Goal: Task Accomplishment & Management: Use online tool/utility

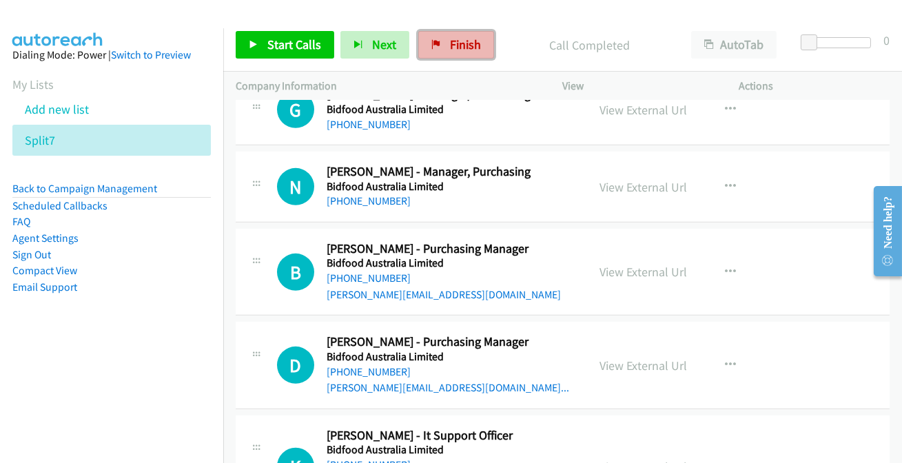
click at [472, 34] on link "Finish" at bounding box center [456, 45] width 76 height 28
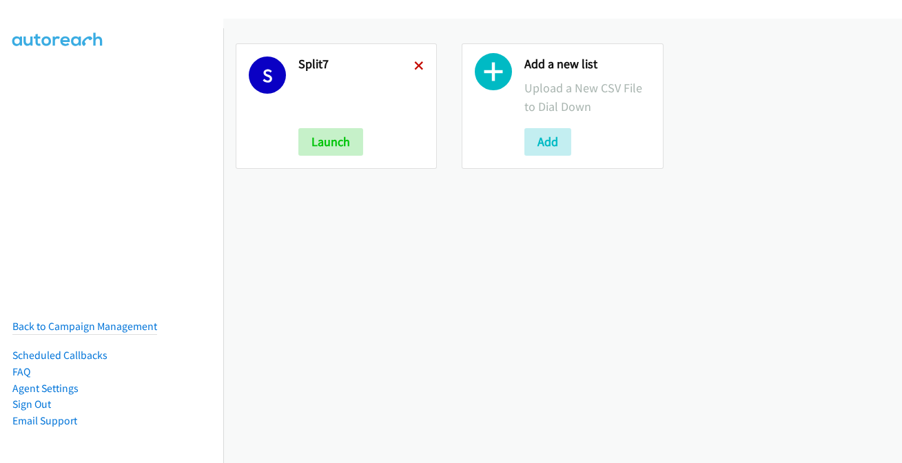
click at [414, 67] on icon at bounding box center [419, 67] width 10 height 10
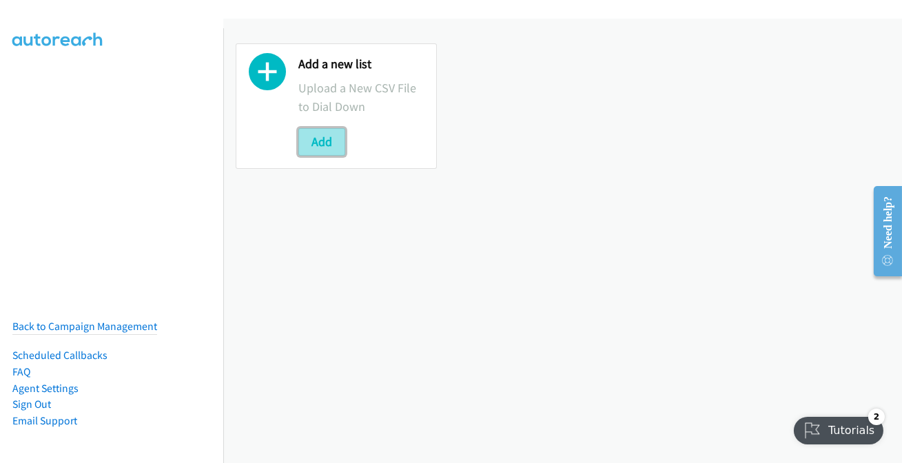
click at [320, 138] on button "Add" at bounding box center [321, 142] width 47 height 28
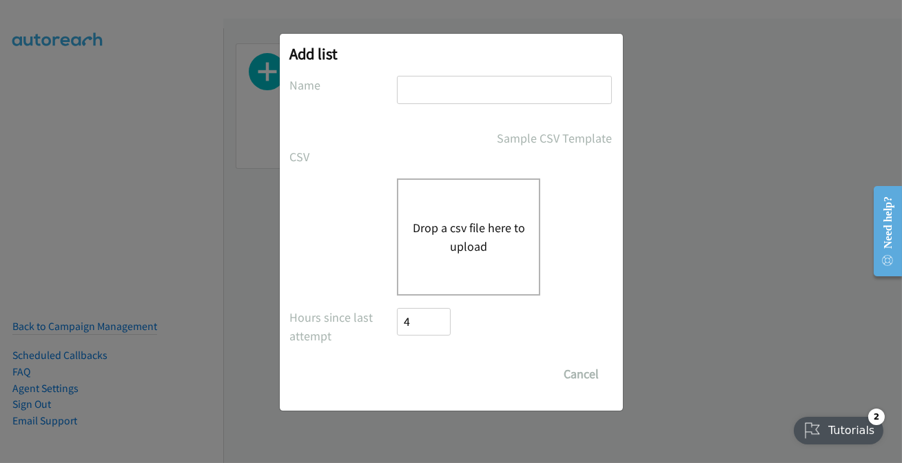
click at [418, 85] on input "text" at bounding box center [504, 90] width 215 height 28
type input "split7"
click at [483, 249] on button "Drop a csv file here to upload" at bounding box center [468, 236] width 113 height 37
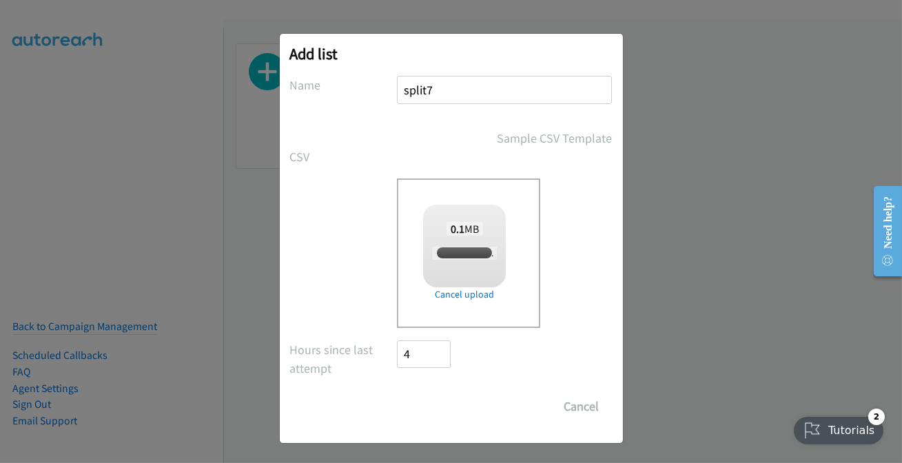
checkbox input "true"
click at [435, 407] on input "Save List" at bounding box center [433, 407] width 72 height 28
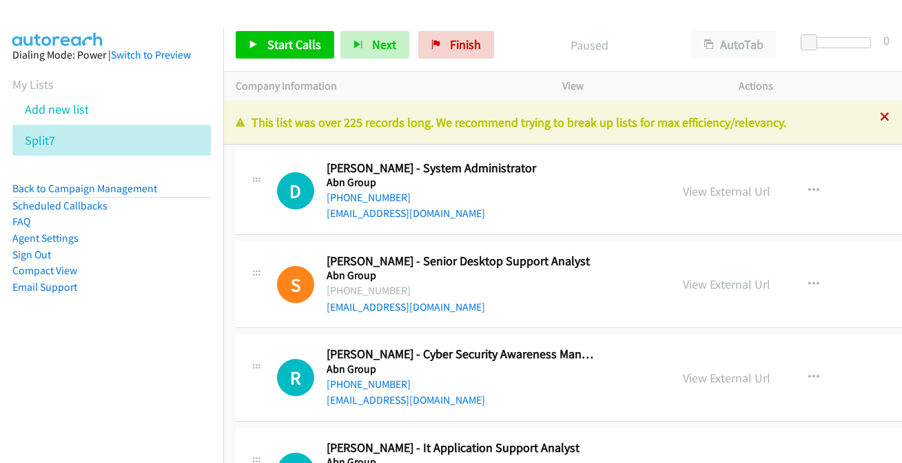
click at [880, 118] on icon at bounding box center [885, 118] width 10 height 10
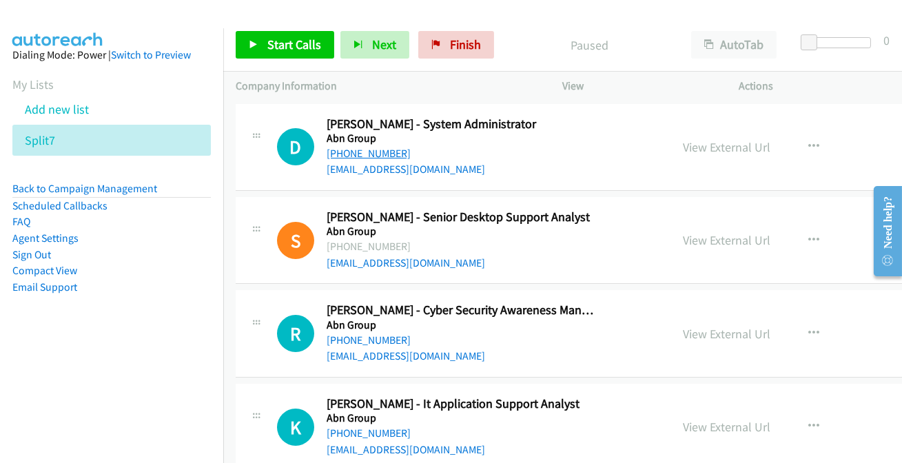
click at [371, 155] on link "+61 419 407 892" at bounding box center [368, 153] width 84 height 13
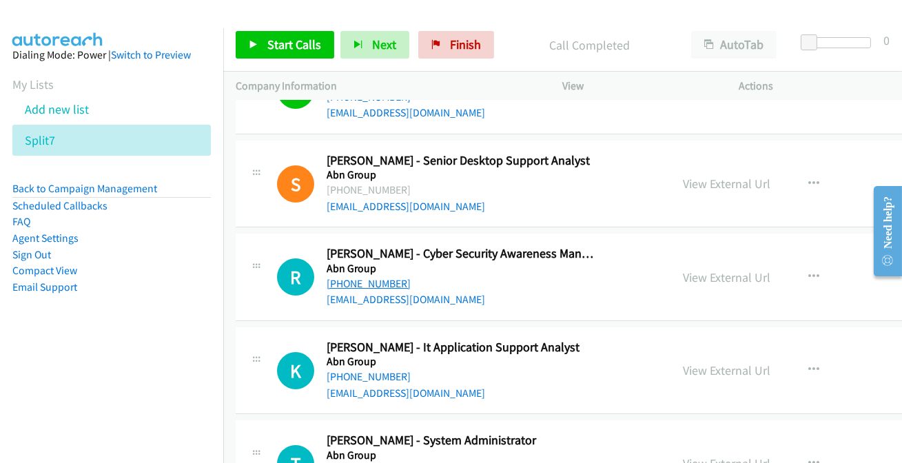
scroll to position [62, 0]
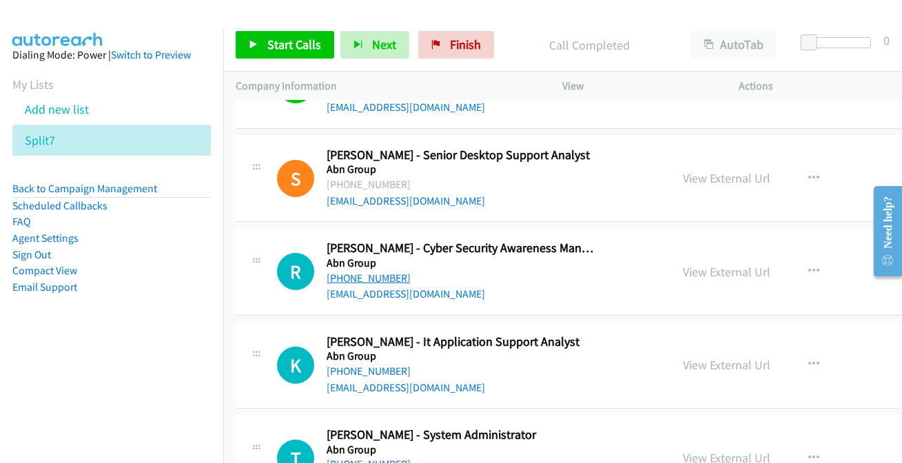
click at [338, 273] on link "+61 431 728 540" at bounding box center [368, 277] width 84 height 13
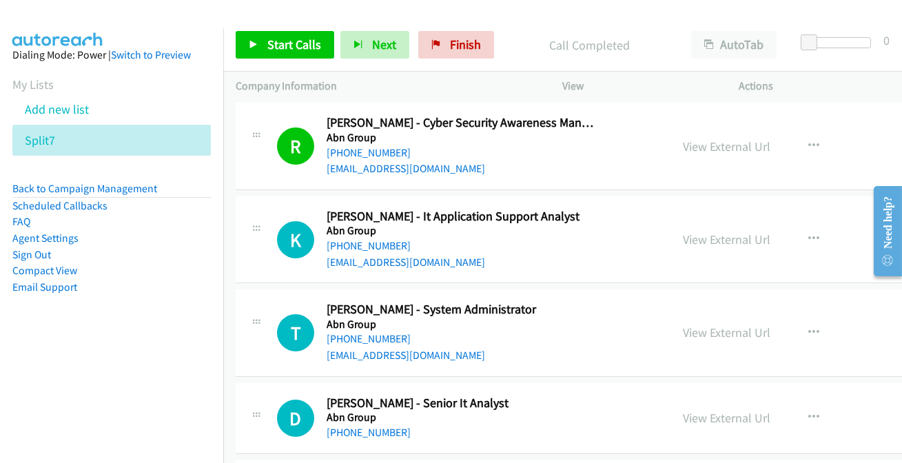
scroll to position [250, 0]
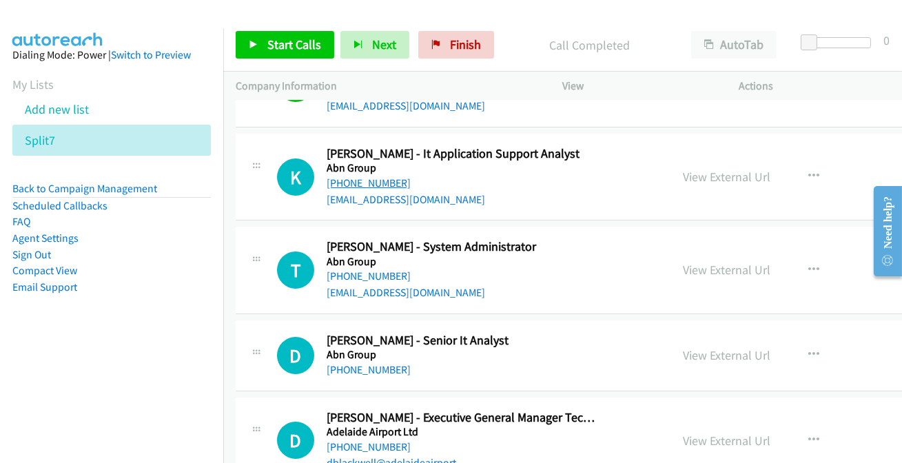
click at [365, 182] on link "+61 415 131 335" at bounding box center [368, 182] width 84 height 13
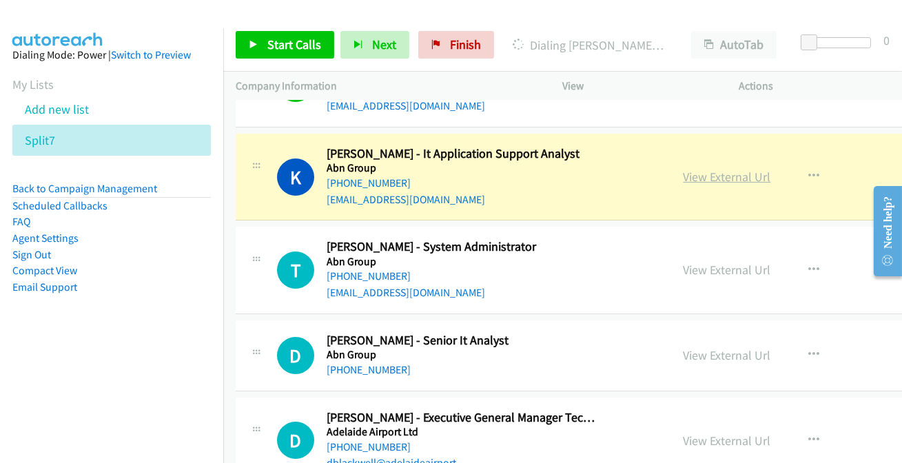
click at [731, 178] on link "View External Url" at bounding box center [726, 177] width 87 height 16
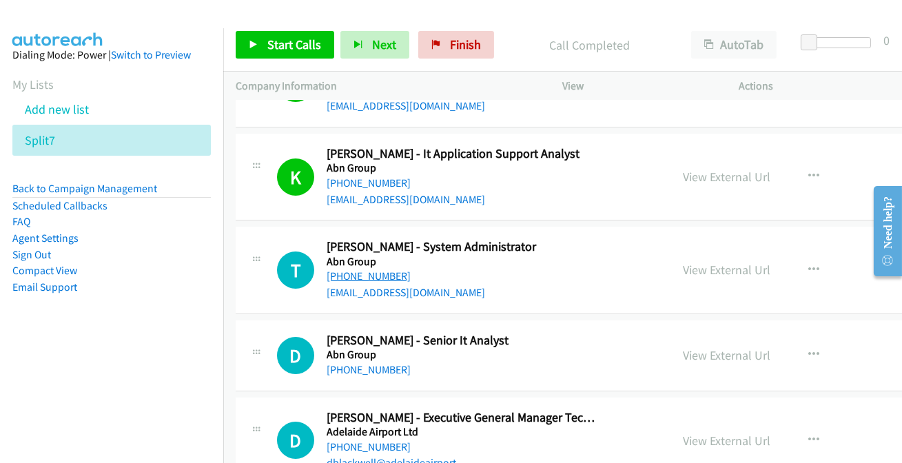
click at [368, 273] on link "+61 409 081 760" at bounding box center [368, 275] width 84 height 13
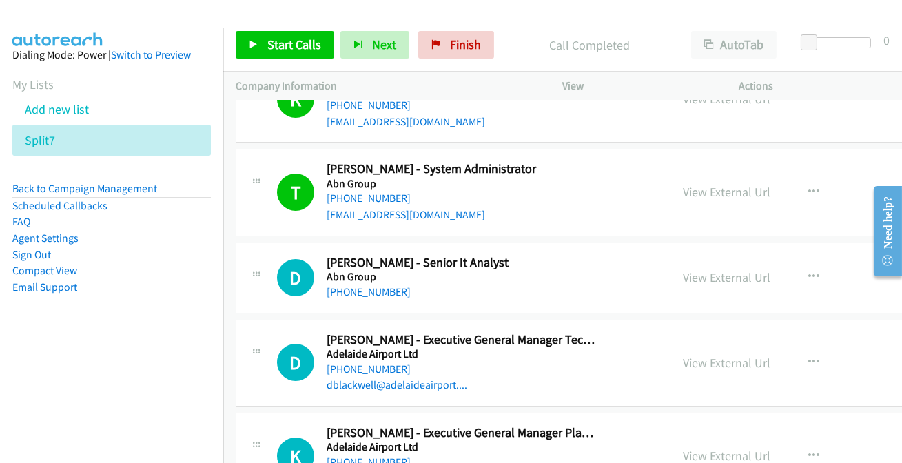
scroll to position [375, 0]
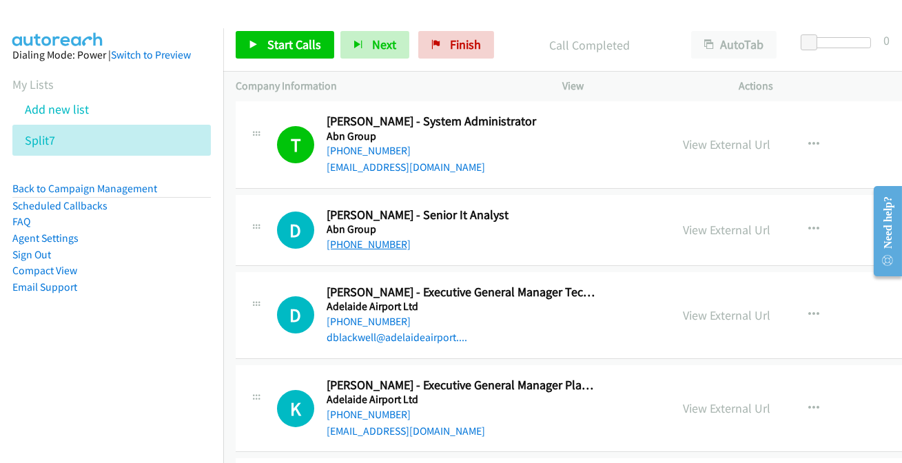
click at [355, 242] on link "+61 413 853 855" at bounding box center [368, 244] width 84 height 13
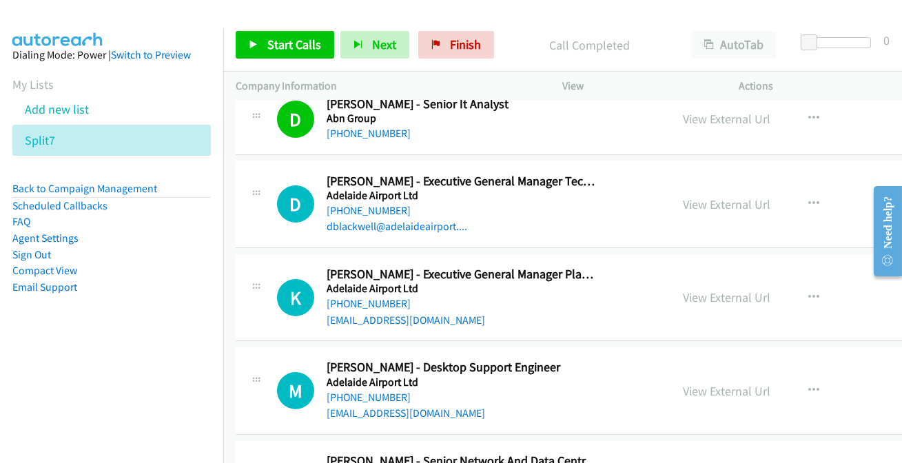
scroll to position [501, 0]
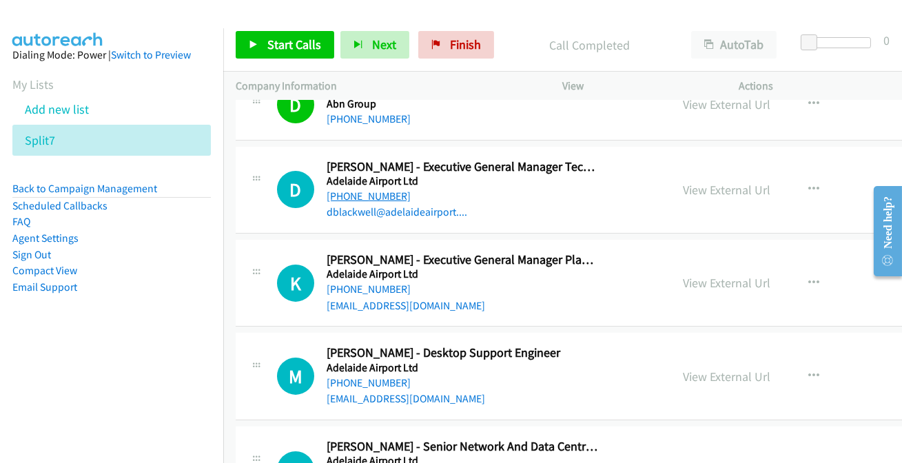
click at [382, 200] on link "+61 418 458 777" at bounding box center [368, 195] width 84 height 13
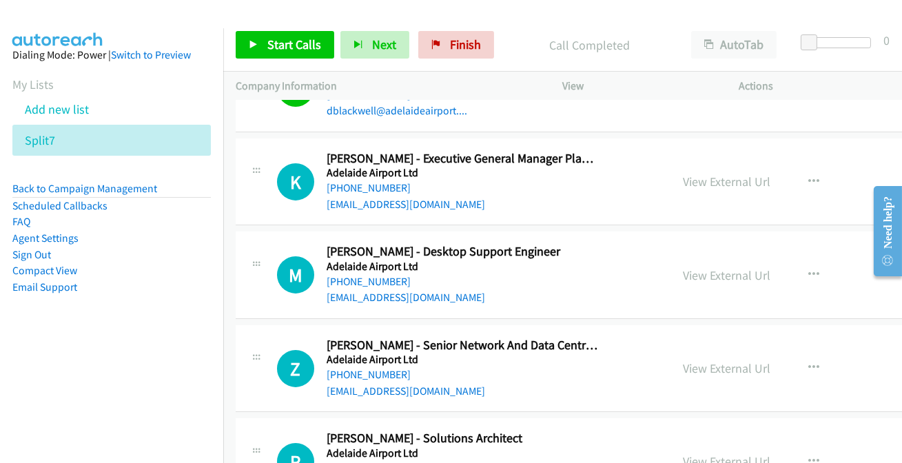
scroll to position [626, 0]
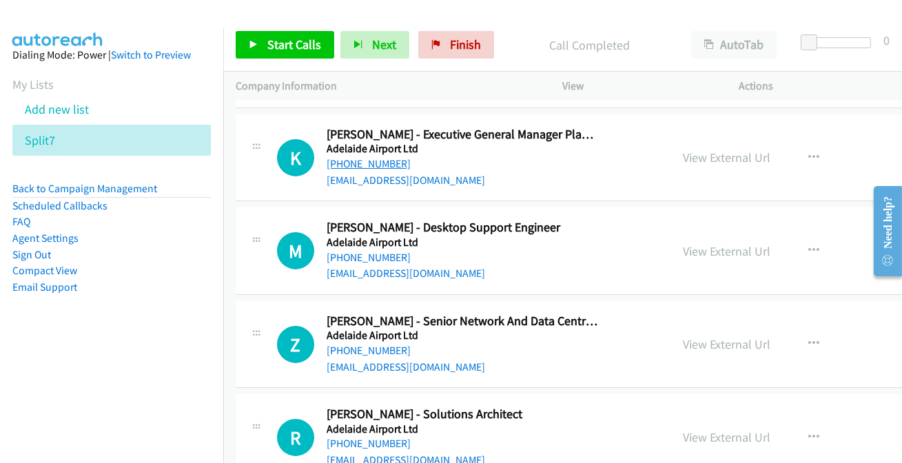
click at [360, 164] on link "+61 423 270 691" at bounding box center [368, 163] width 84 height 13
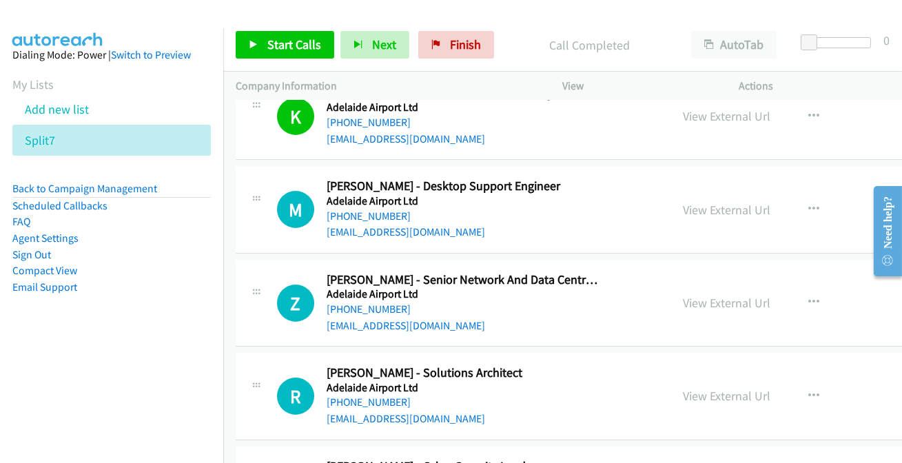
scroll to position [689, 0]
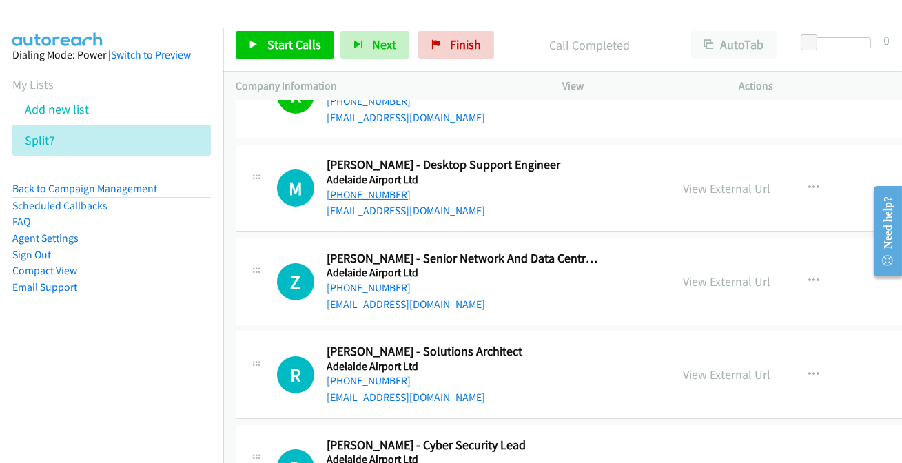
click at [356, 196] on link "+61 422 819 602" at bounding box center [368, 194] width 84 height 13
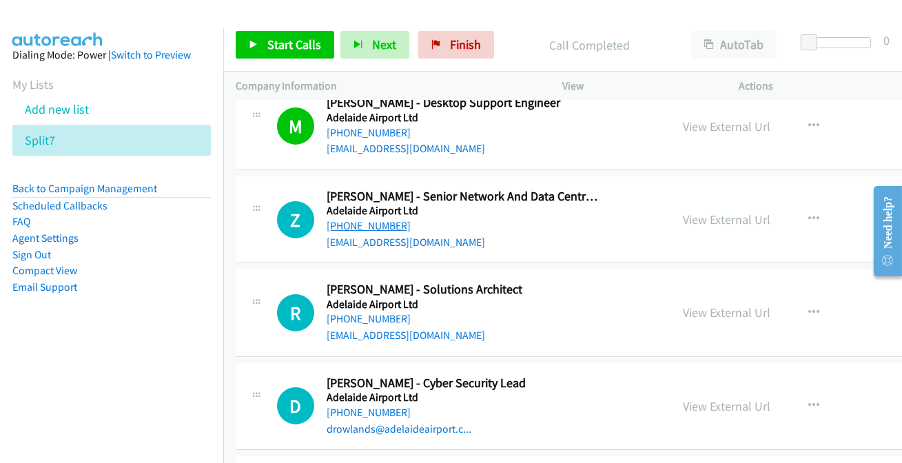
click at [375, 226] on link "+61 459 929 496" at bounding box center [368, 225] width 84 height 13
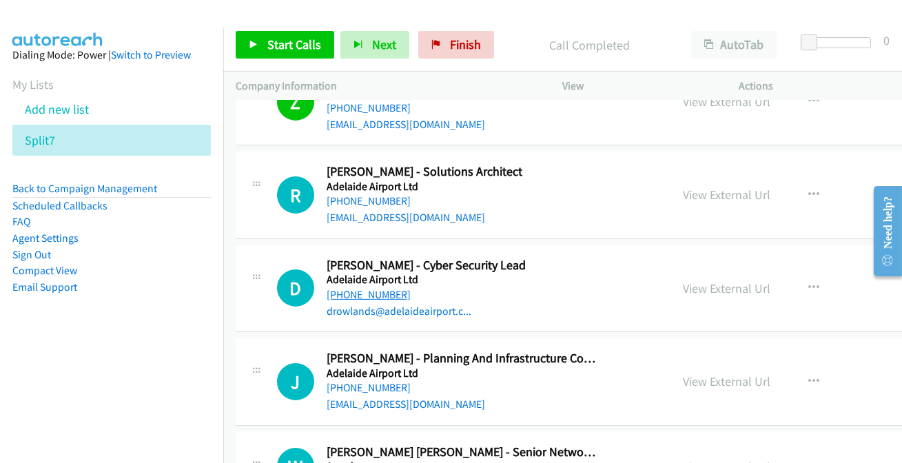
scroll to position [939, 0]
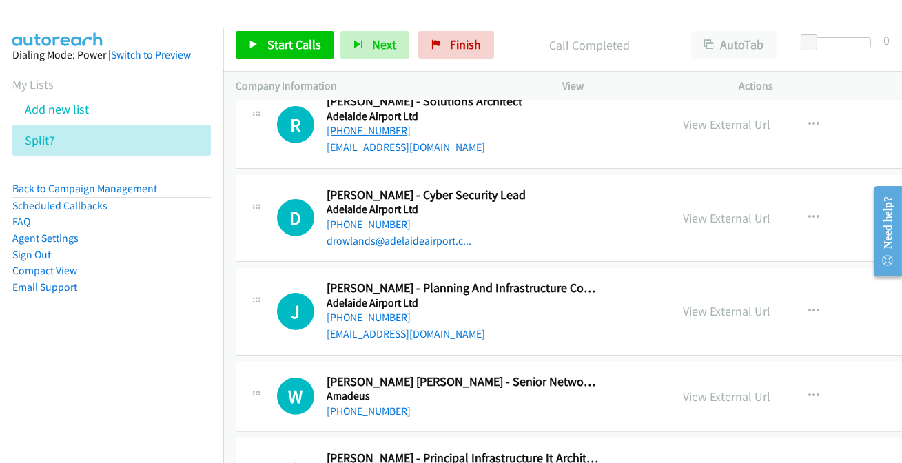
click at [372, 124] on link "+61 8 7109 9574" at bounding box center [368, 130] width 84 height 13
click at [350, 222] on link "+61 439 843 813" at bounding box center [368, 224] width 84 height 13
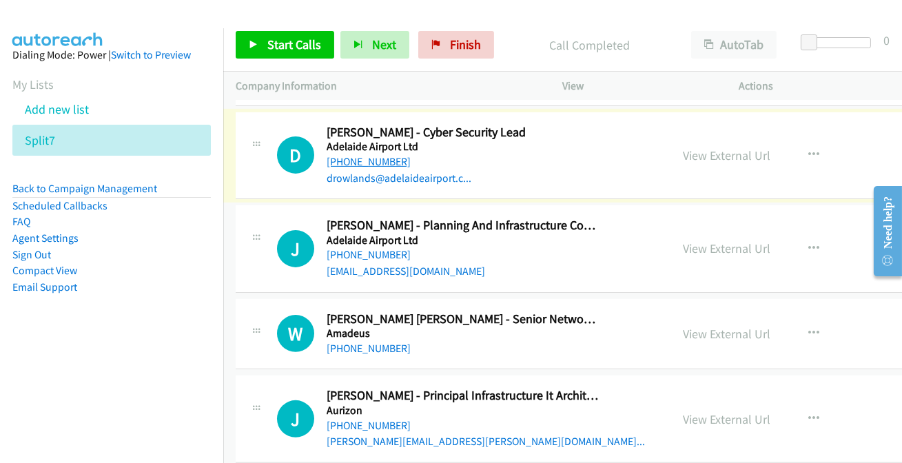
click at [350, 160] on link "+61 439 843 813" at bounding box center [368, 161] width 84 height 13
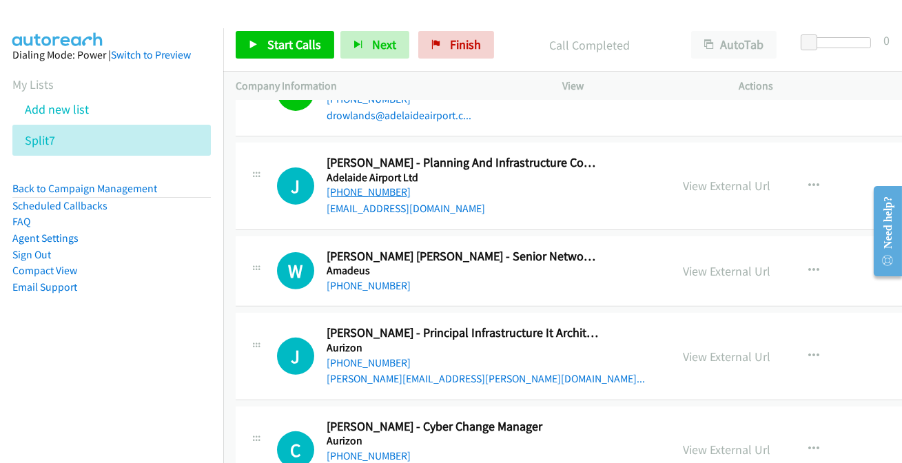
click at [349, 194] on link "+61 408 819 639" at bounding box center [368, 191] width 84 height 13
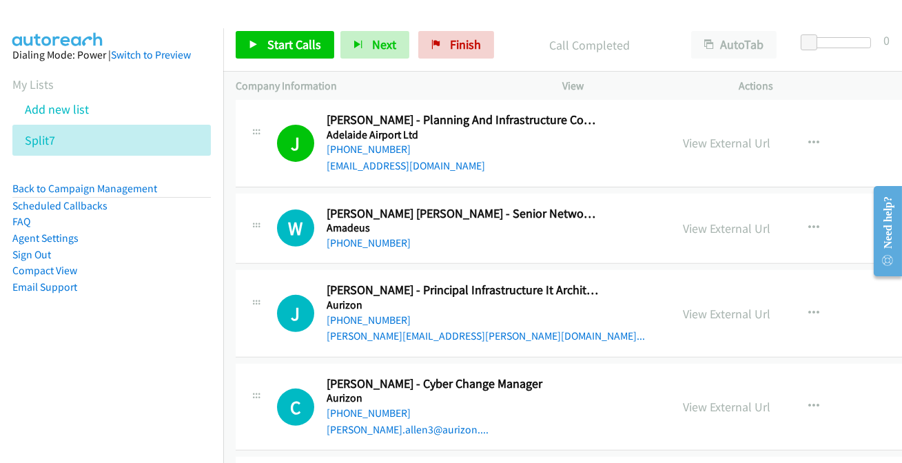
scroll to position [1189, 0]
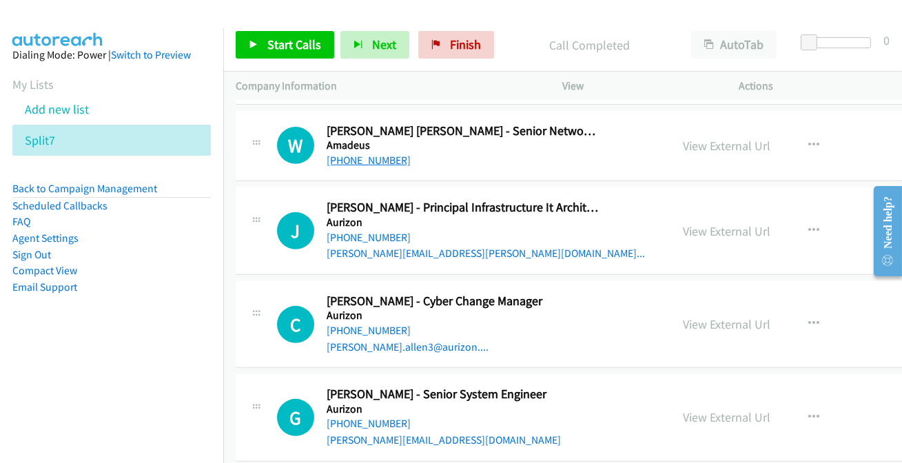
click at [356, 154] on link "+61 478 091 371" at bounding box center [368, 160] width 84 height 13
click at [354, 233] on link "+61 407 654 058" at bounding box center [368, 237] width 84 height 13
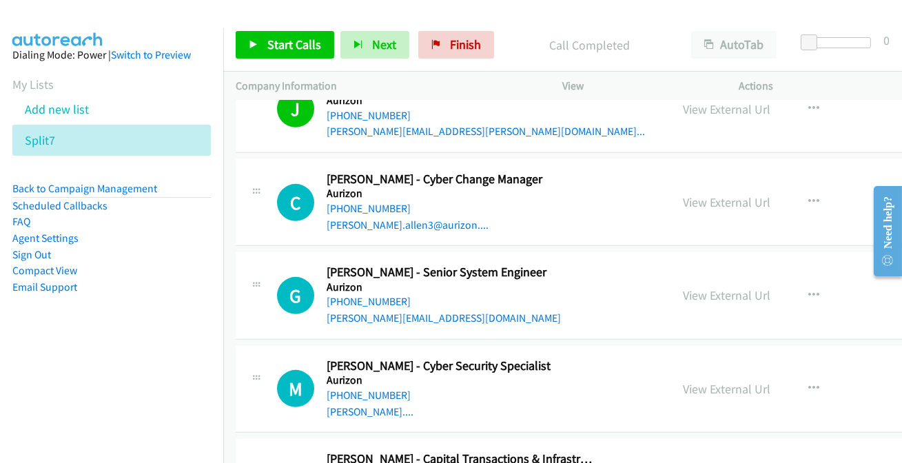
scroll to position [1315, 0]
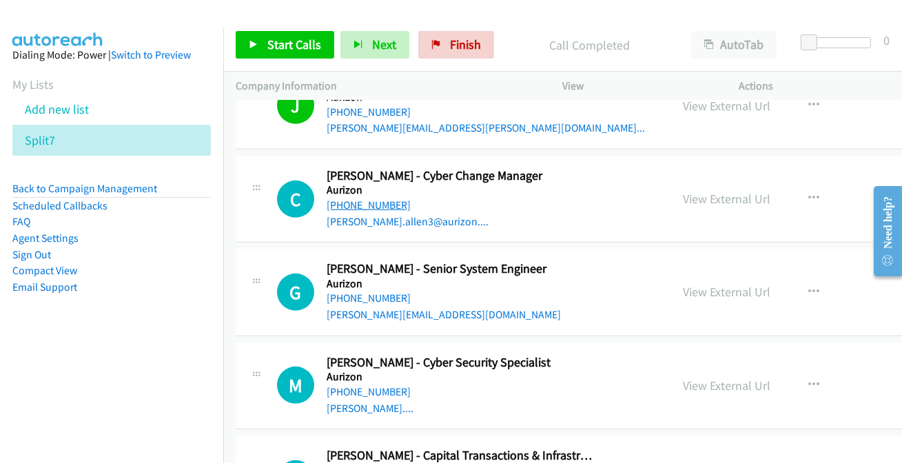
click at [373, 200] on link "+61 457 500 713" at bounding box center [368, 204] width 84 height 13
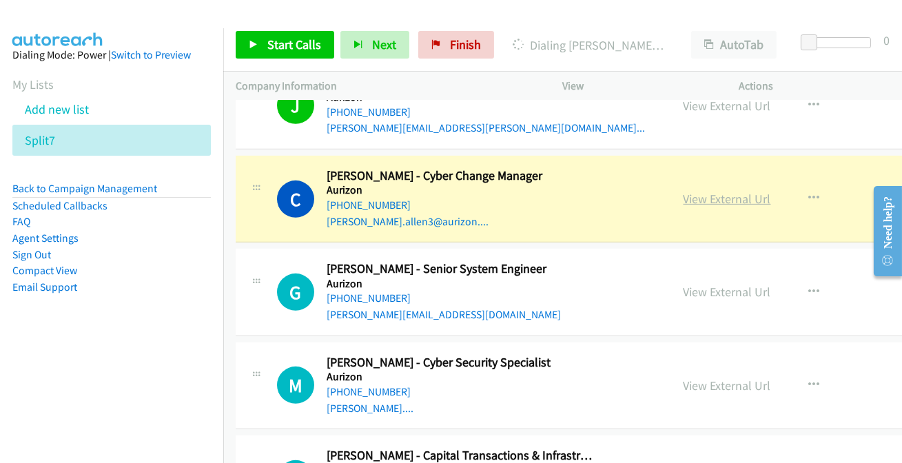
click at [728, 198] on link "View External Url" at bounding box center [726, 199] width 87 height 16
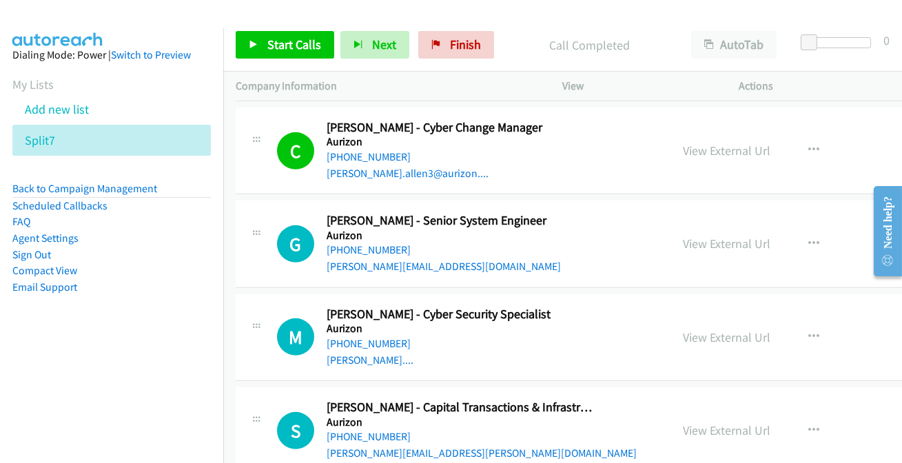
scroll to position [1378, 0]
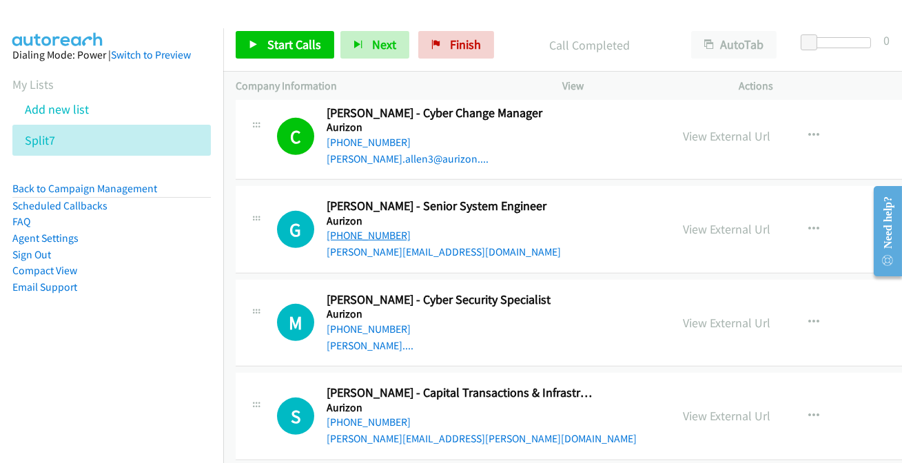
click at [373, 236] on link "+61 409 520 980" at bounding box center [368, 235] width 84 height 13
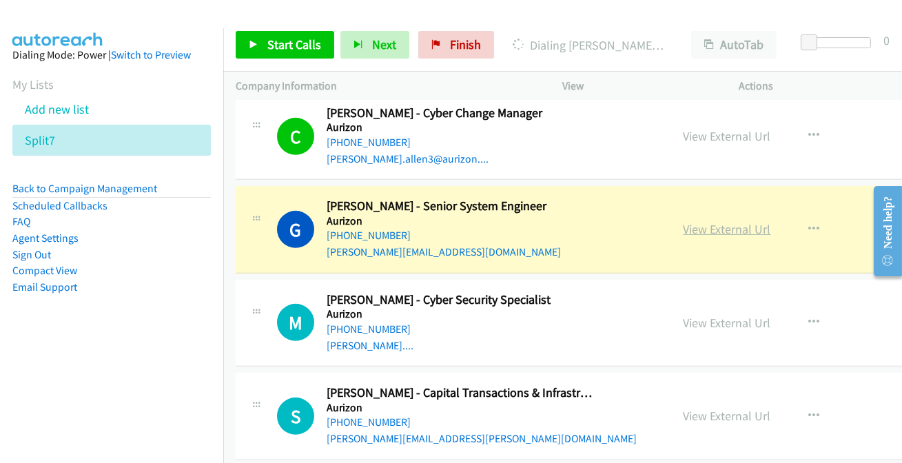
click at [705, 229] on link "View External Url" at bounding box center [726, 229] width 87 height 16
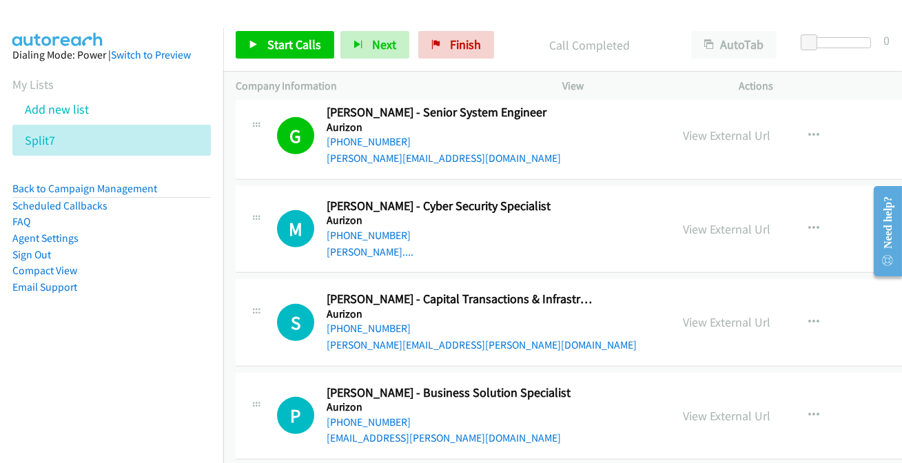
scroll to position [1502, 0]
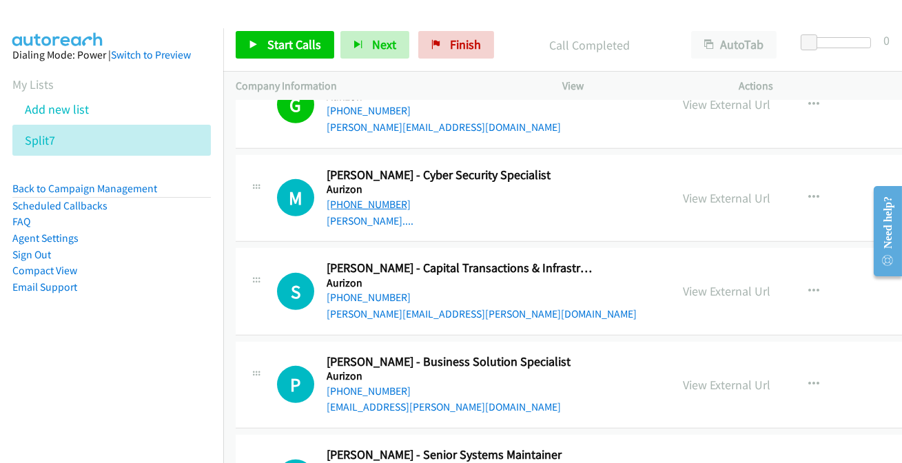
click at [377, 200] on link "+61 408 899 600" at bounding box center [368, 204] width 84 height 13
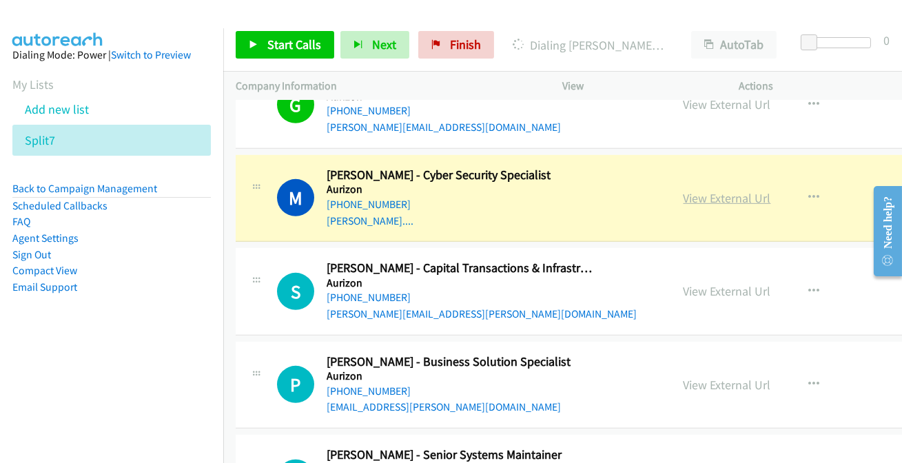
click at [727, 194] on link "View External Url" at bounding box center [726, 198] width 87 height 16
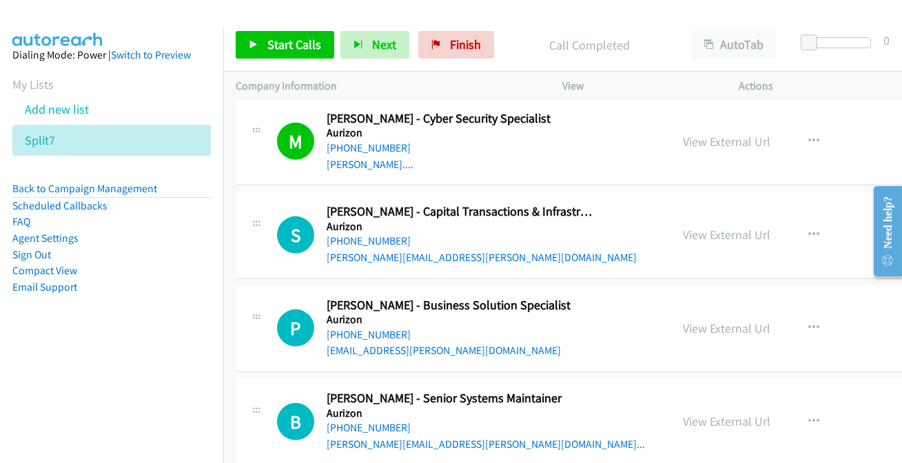
scroll to position [1628, 0]
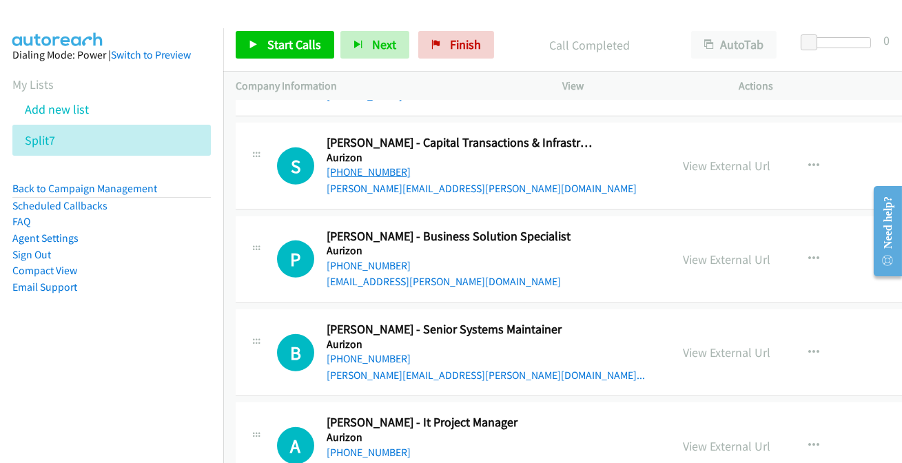
click at [375, 168] on link "+61 409 648 391" at bounding box center [368, 171] width 84 height 13
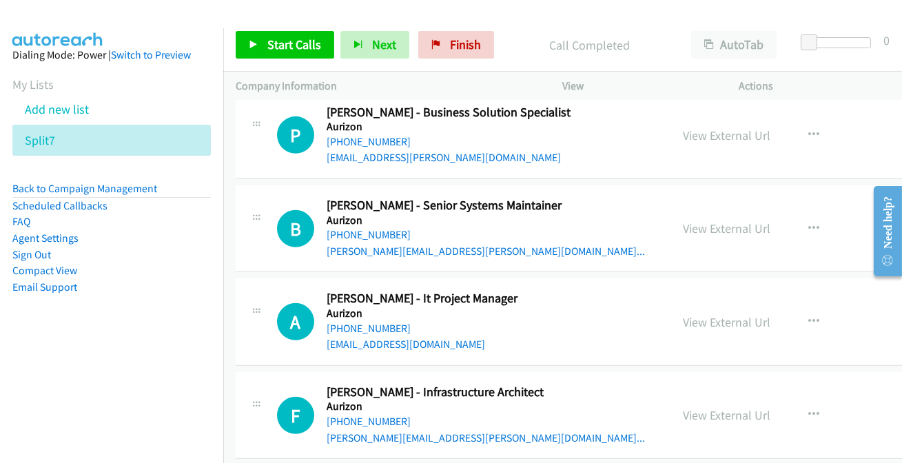
scroll to position [1753, 0]
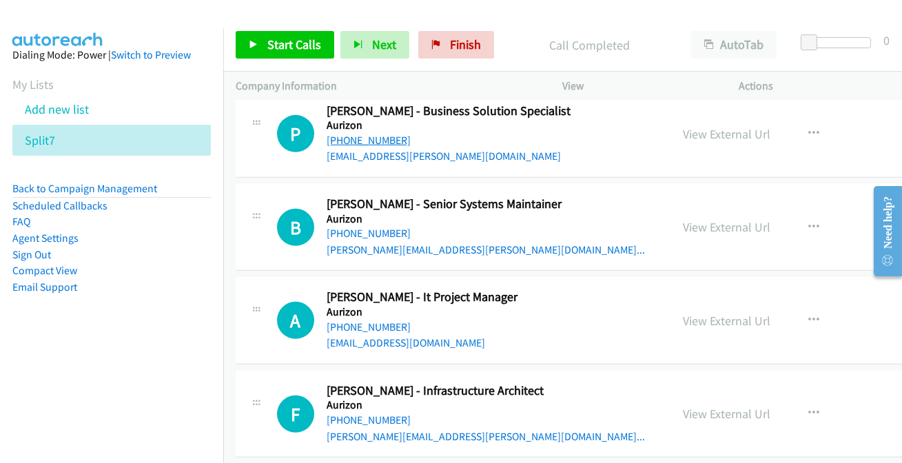
click at [371, 134] on link "+61 414 814 555" at bounding box center [368, 140] width 84 height 13
click at [373, 227] on link "+61 7 3259 9641" at bounding box center [368, 233] width 84 height 13
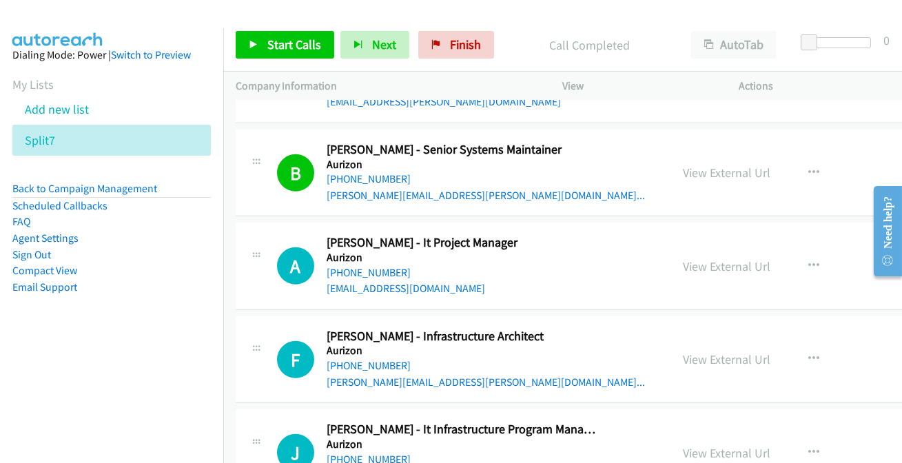
scroll to position [1878, 0]
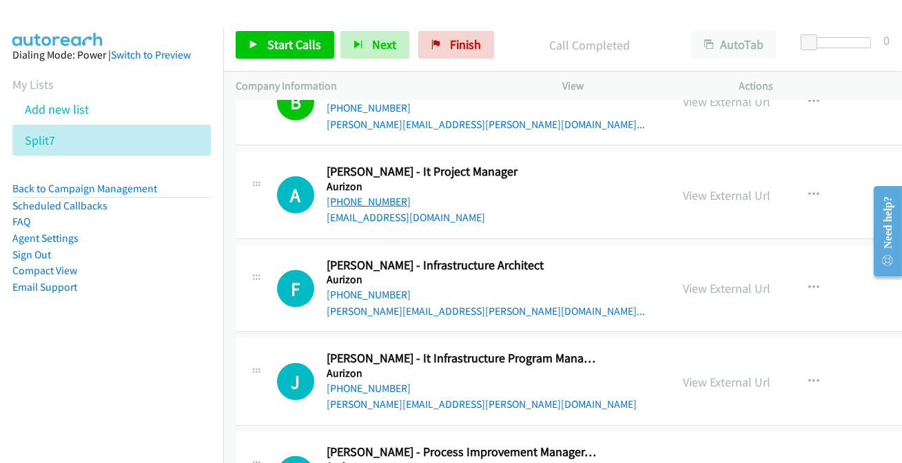
click at [380, 198] on link "+61 426 230 320" at bounding box center [368, 201] width 84 height 13
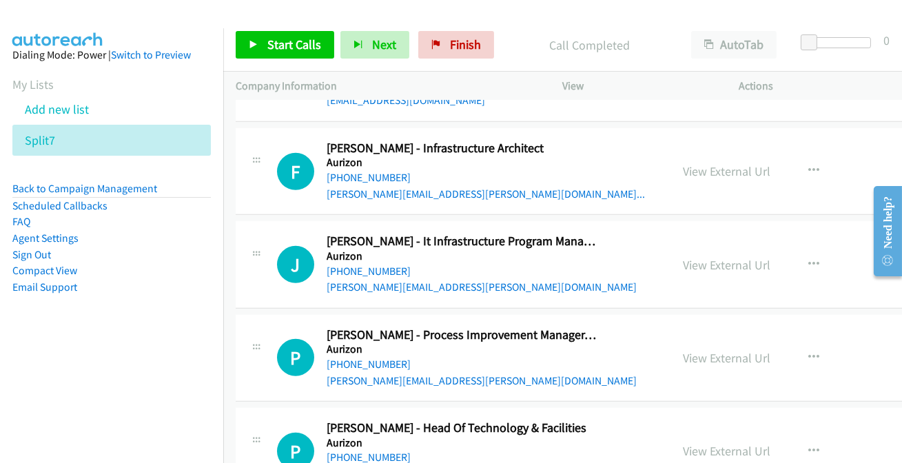
scroll to position [2004, 0]
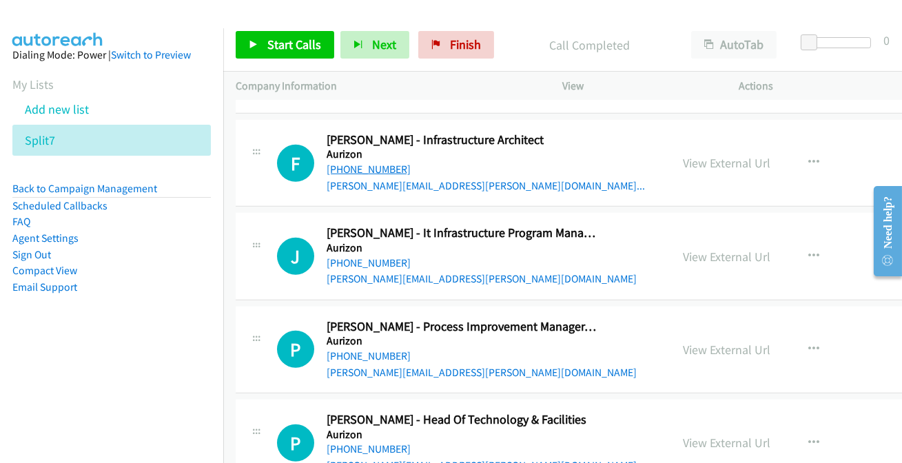
click at [357, 167] on link "+61 447 726 910" at bounding box center [368, 169] width 84 height 13
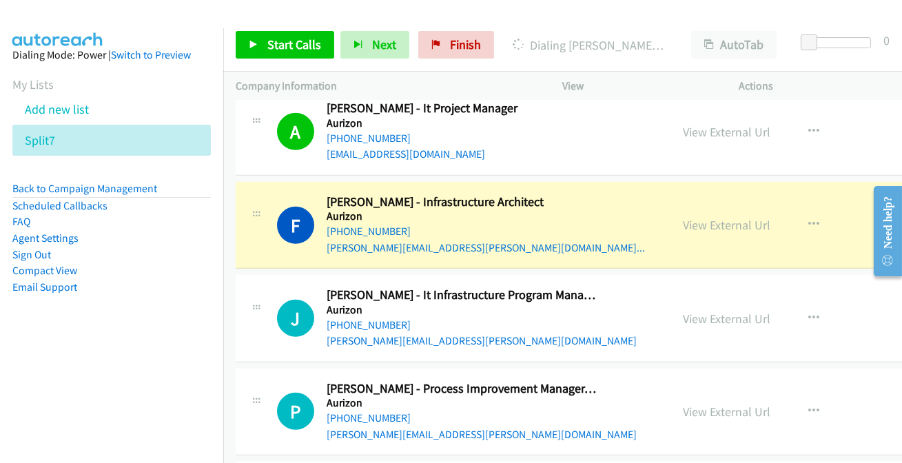
scroll to position [1941, 0]
click at [727, 226] on link "View External Url" at bounding box center [726, 226] width 87 height 16
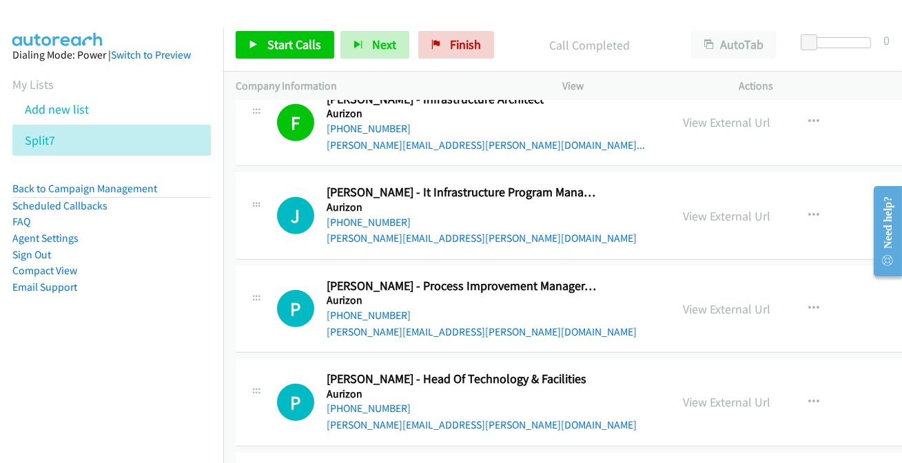
scroll to position [2066, 0]
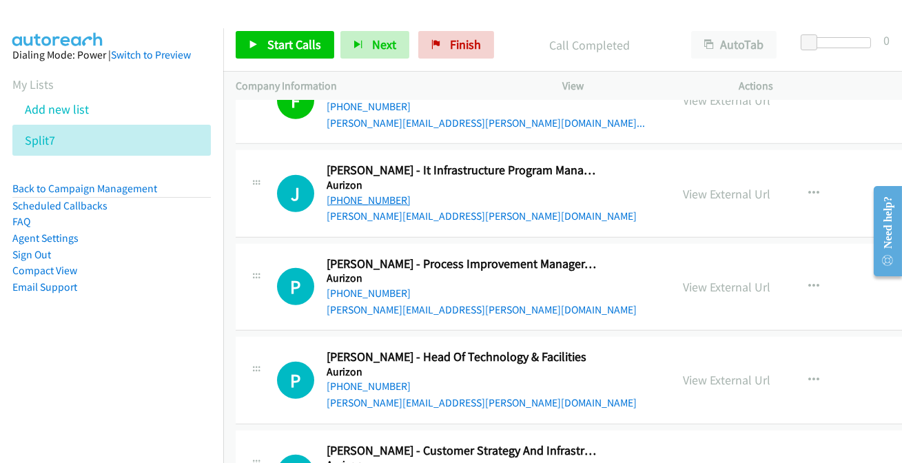
click at [355, 194] on link "+61 7 3260 0421" at bounding box center [368, 200] width 84 height 13
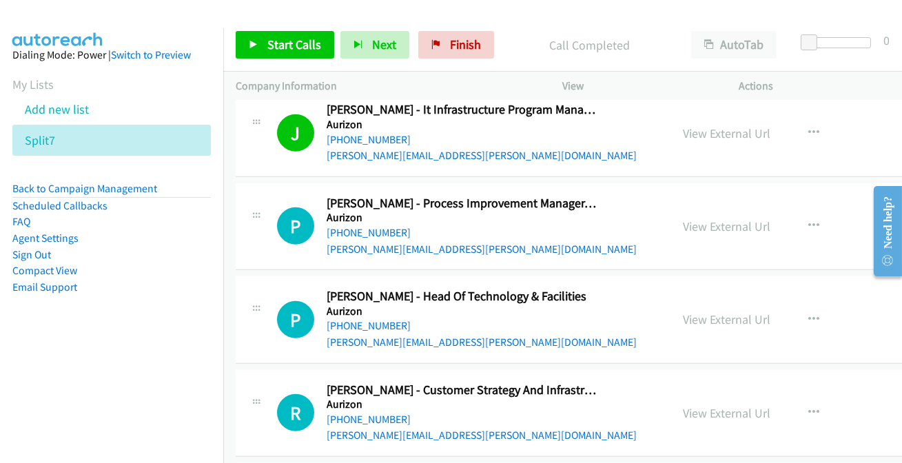
scroll to position [2128, 0]
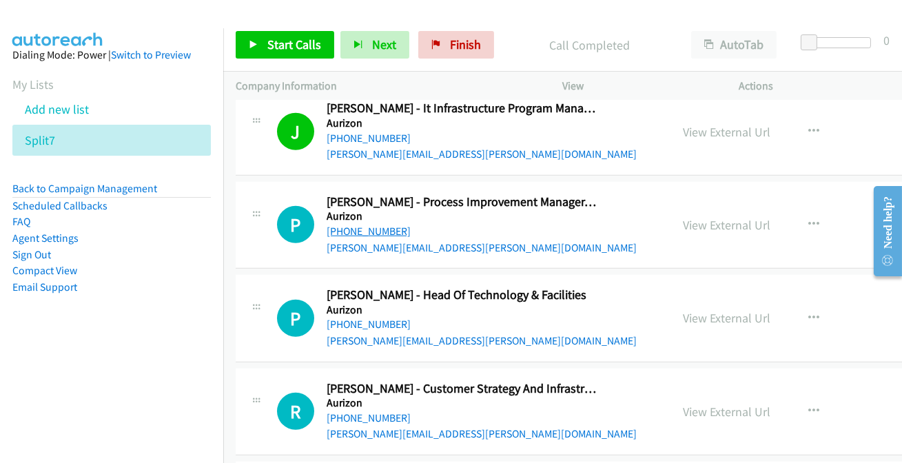
click at [380, 225] on link "+61 7 3019 1273" at bounding box center [368, 231] width 84 height 13
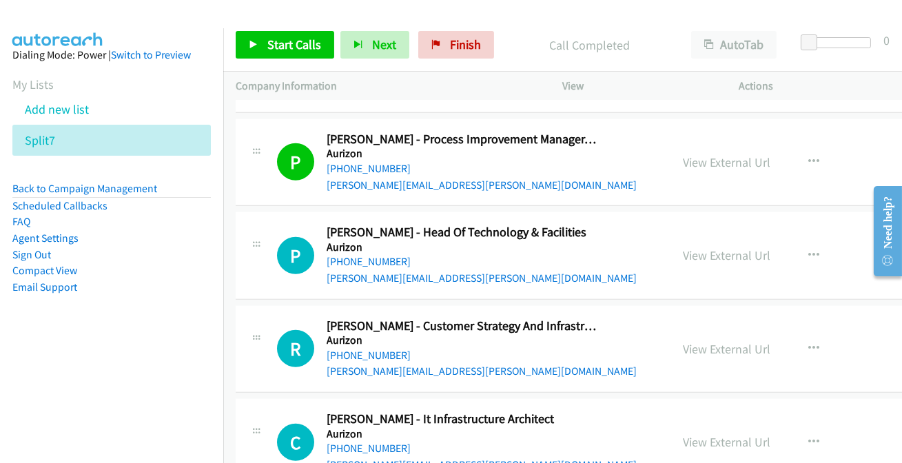
scroll to position [2254, 0]
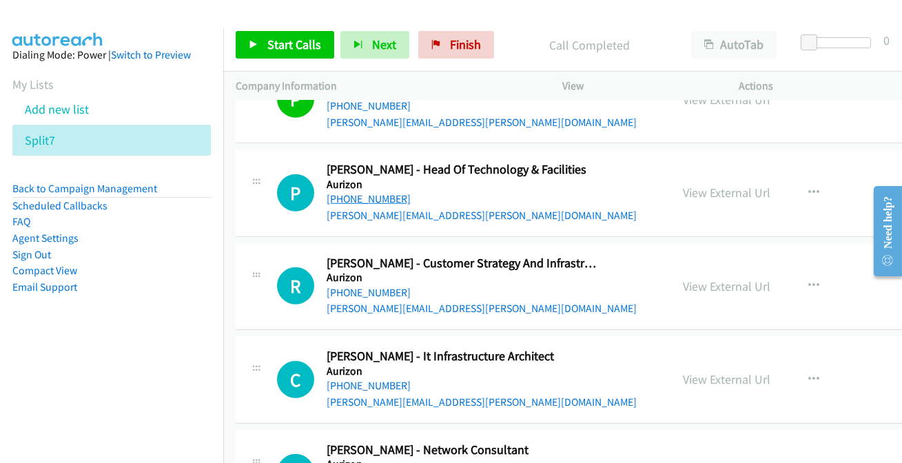
click at [379, 200] on link "+61 409 968 864" at bounding box center [368, 198] width 84 height 13
click at [380, 195] on link "+61 409 968 864" at bounding box center [368, 198] width 84 height 13
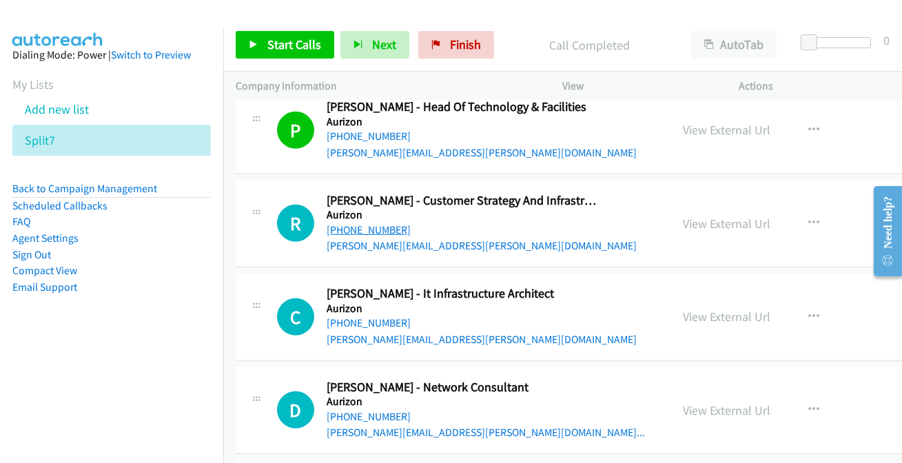
click at [345, 226] on link "+61 437 530 548" at bounding box center [368, 229] width 84 height 13
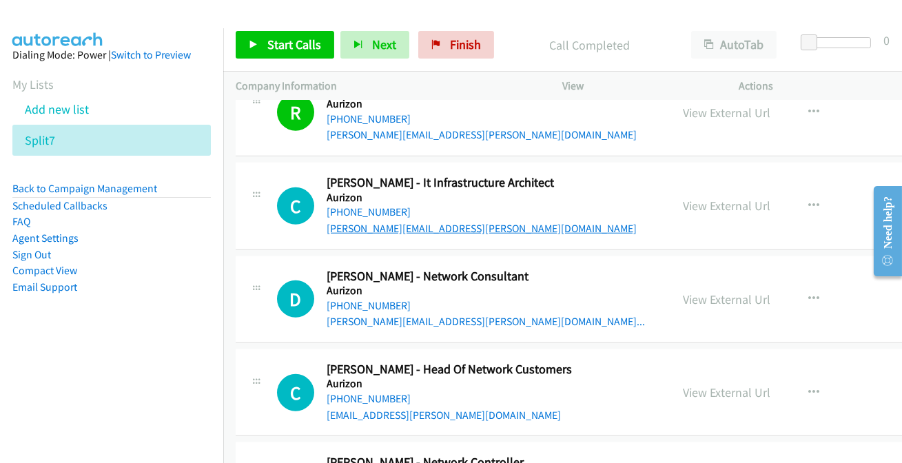
scroll to position [2442, 0]
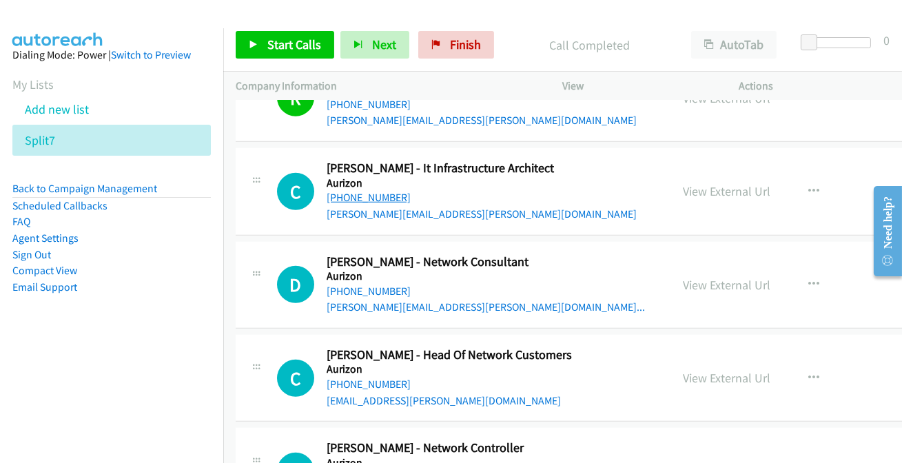
click at [347, 191] on link "+61 422 696 200" at bounding box center [368, 197] width 84 height 13
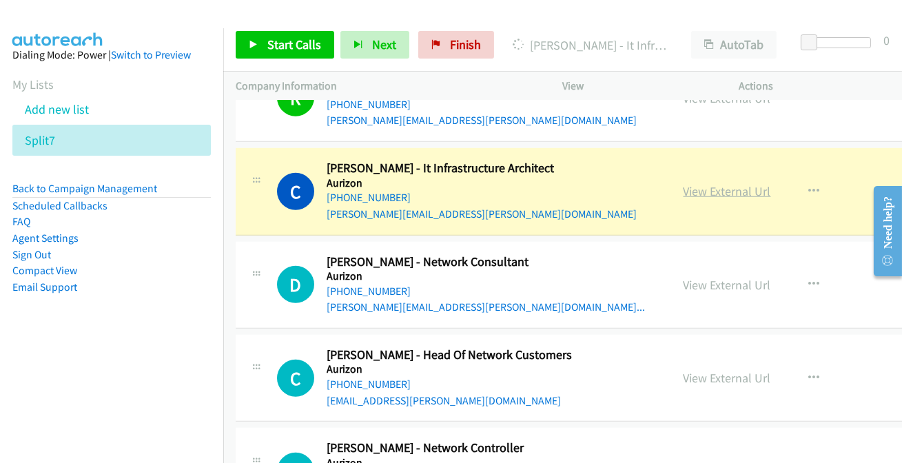
click at [745, 184] on link "View External Url" at bounding box center [726, 191] width 87 height 16
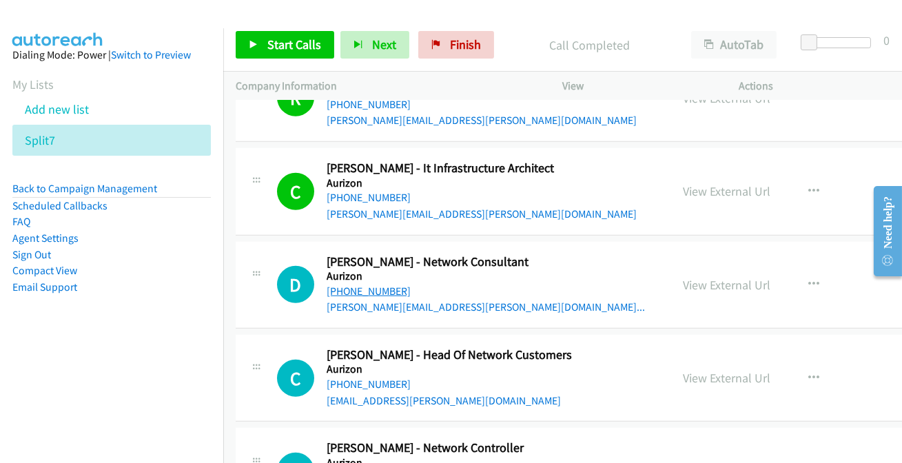
click at [371, 286] on link "+61 417 275 767" at bounding box center [368, 290] width 84 height 13
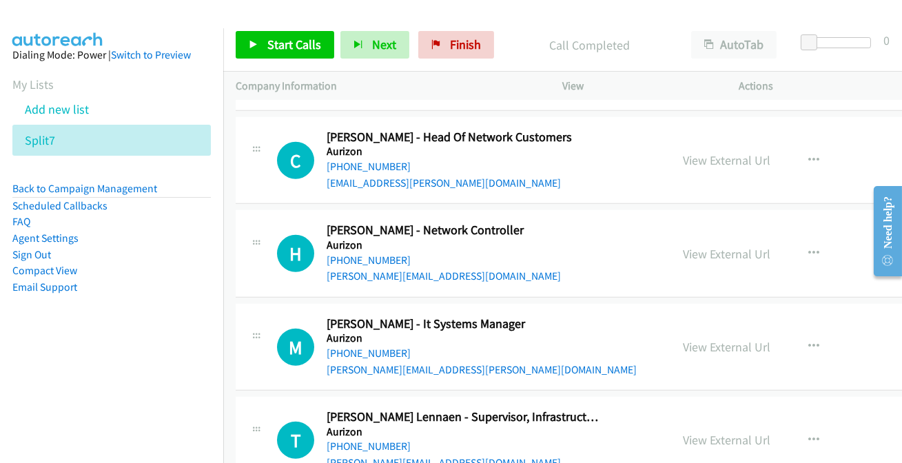
scroll to position [2630, 0]
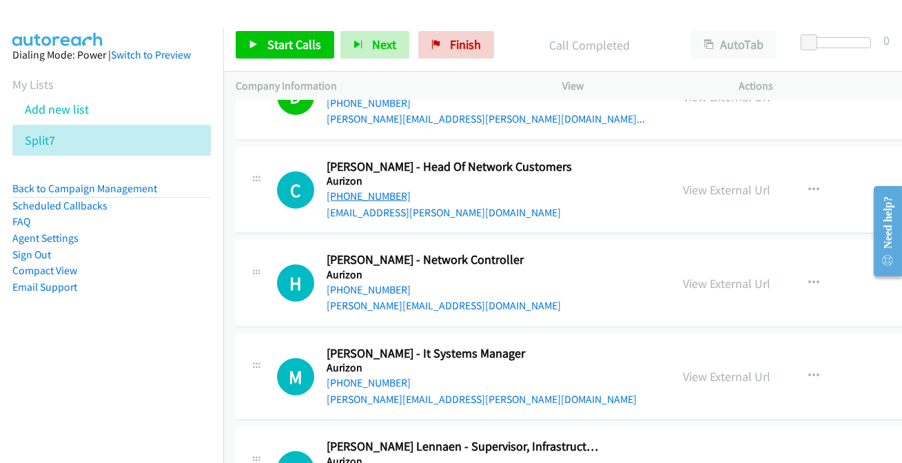
click at [372, 195] on link "+61 405 771 855" at bounding box center [368, 195] width 84 height 13
click at [382, 285] on link "+61 7 4932 0391" at bounding box center [368, 289] width 84 height 13
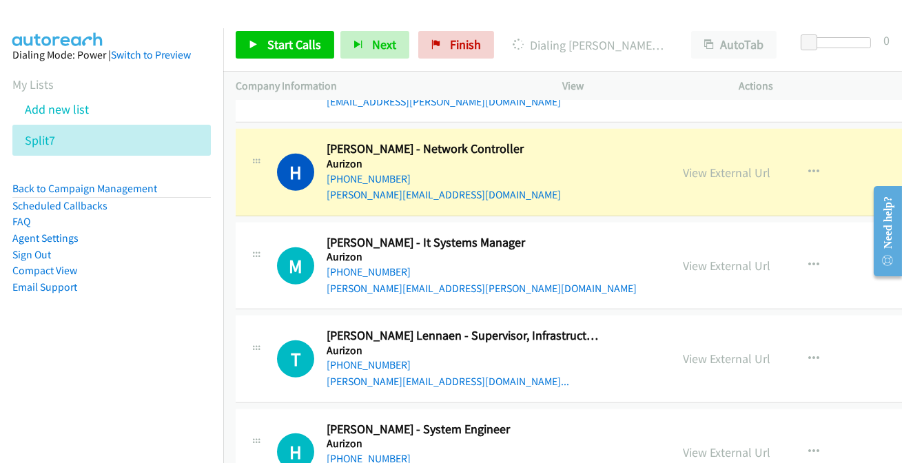
scroll to position [2755, 0]
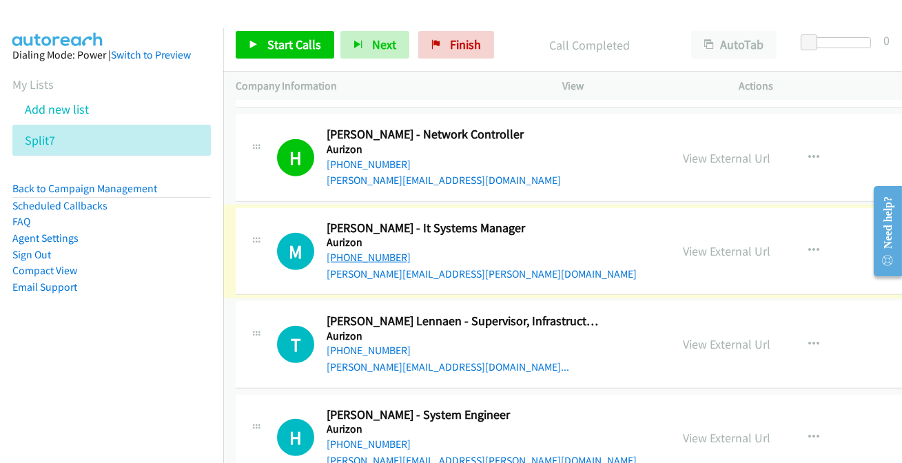
click at [355, 256] on link "+61 409 473 689" at bounding box center [368, 257] width 84 height 13
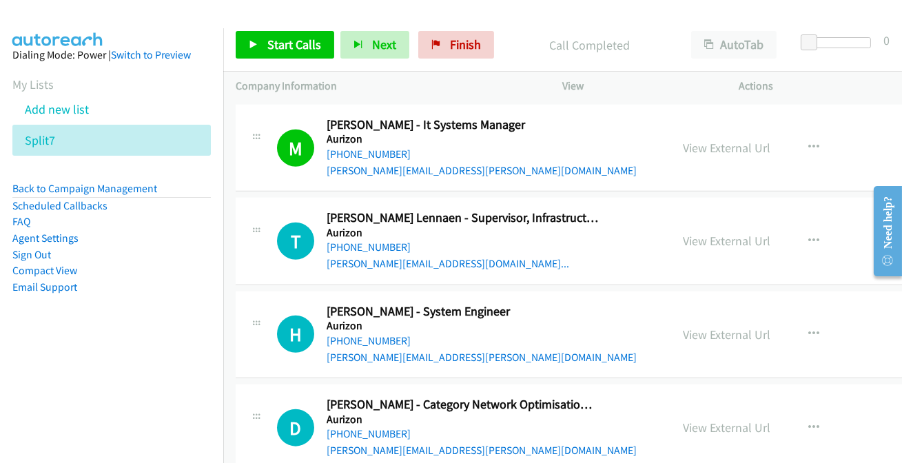
scroll to position [2880, 0]
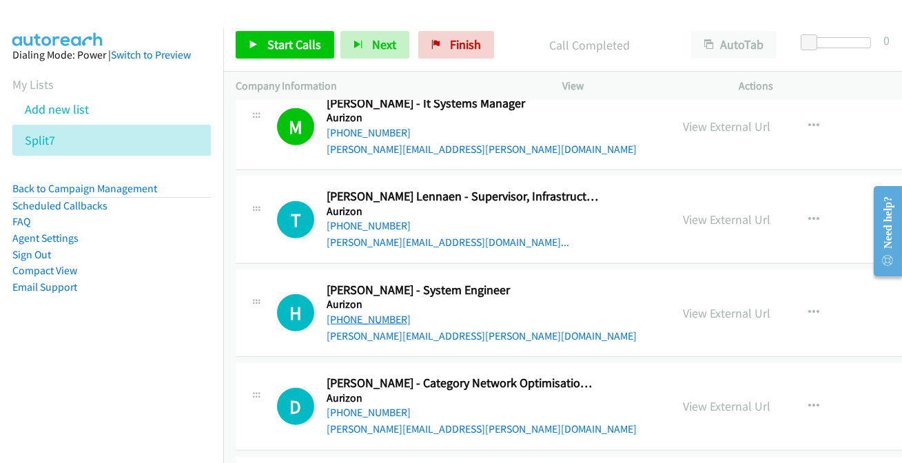
click at [356, 313] on link "+61 423 213 344" at bounding box center [368, 319] width 84 height 13
click at [353, 219] on link "+61 409 474 730" at bounding box center [368, 225] width 84 height 13
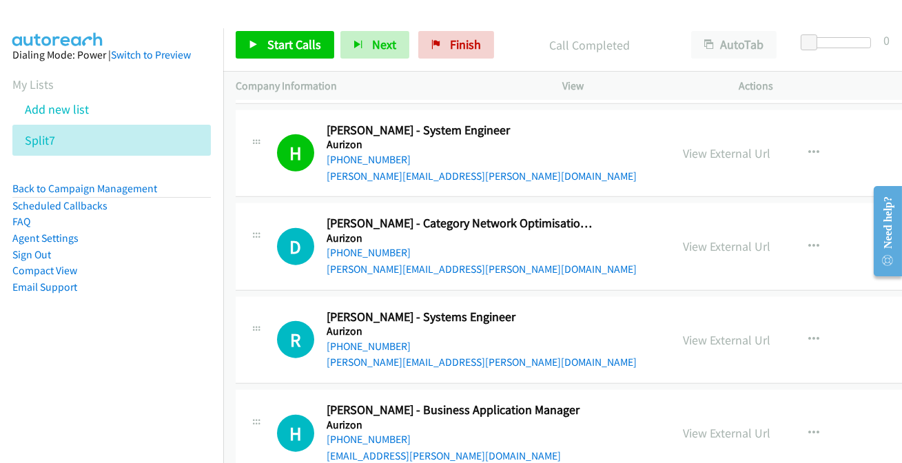
scroll to position [3068, 0]
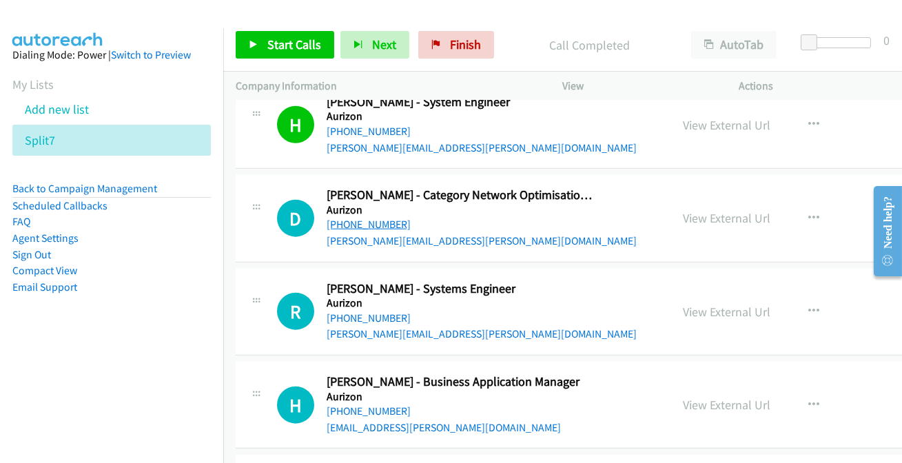
click at [380, 225] on link "+61 400 990 079" at bounding box center [368, 224] width 84 height 13
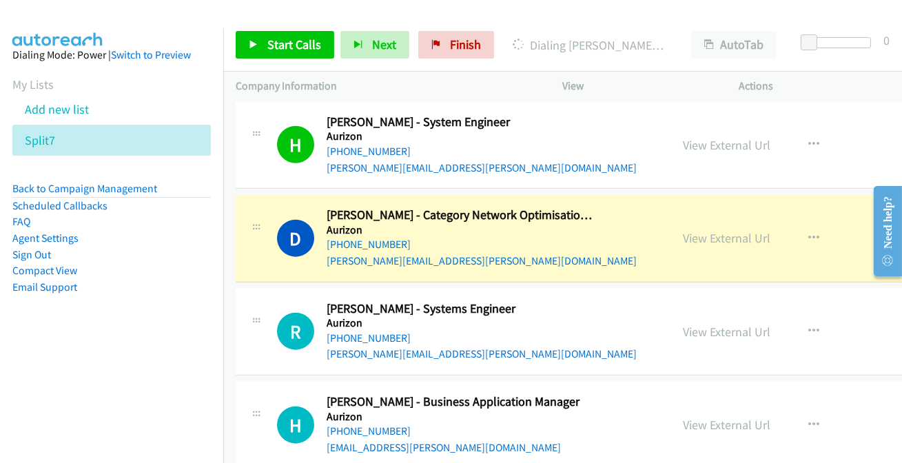
scroll to position [3005, 0]
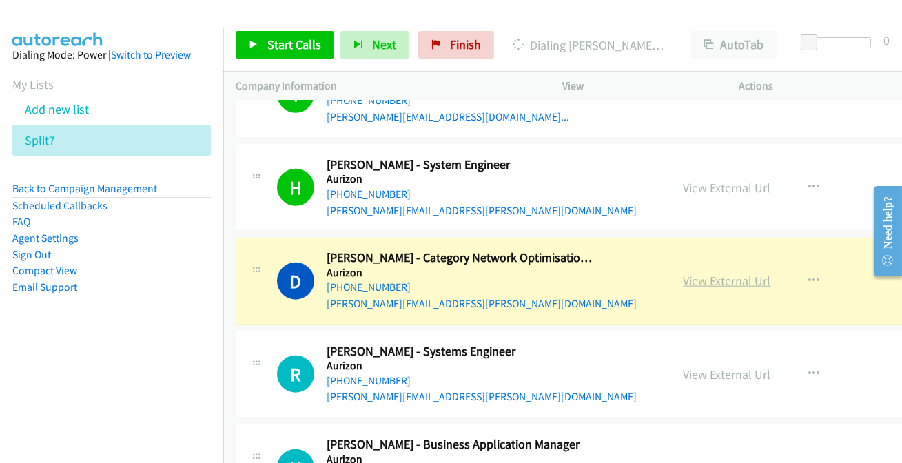
click at [708, 273] on link "View External Url" at bounding box center [726, 281] width 87 height 16
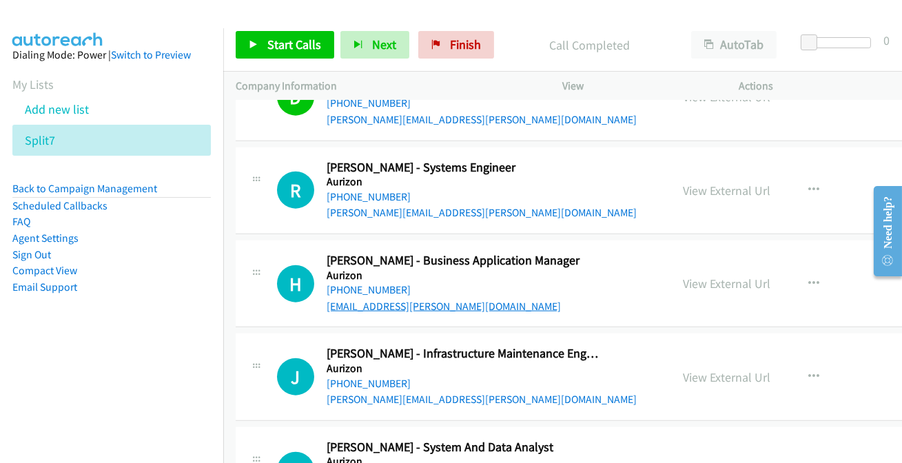
scroll to position [3193, 0]
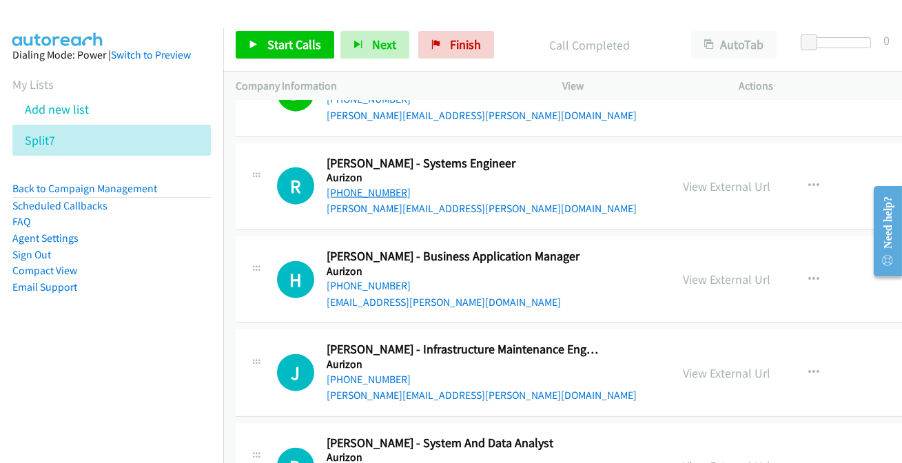
click at [372, 194] on link "+61 7 3235 5555" at bounding box center [368, 192] width 84 height 13
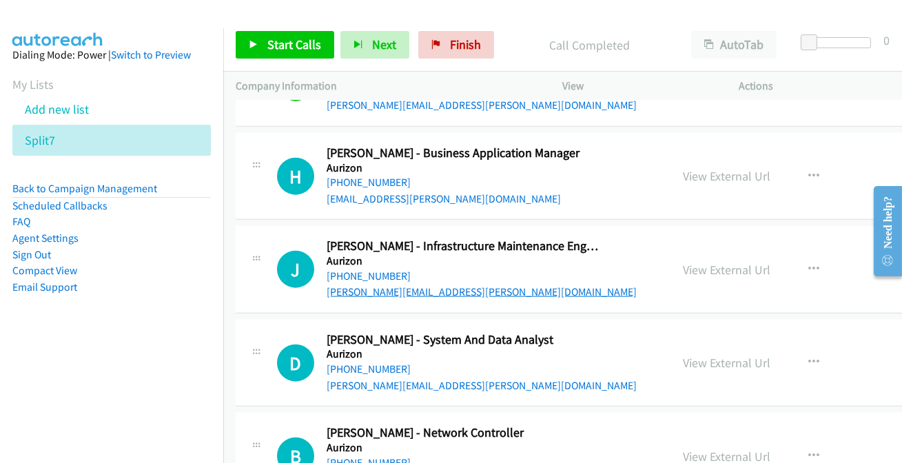
scroll to position [3318, 0]
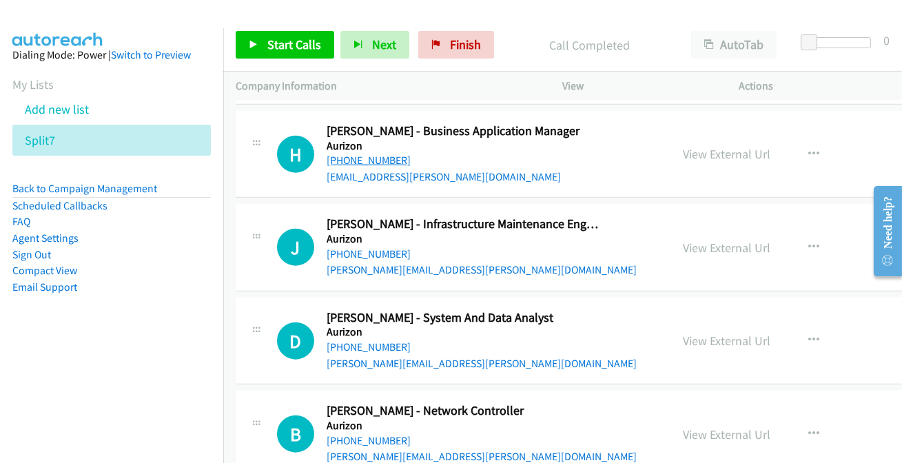
click at [371, 159] on link "+61 418 700 775" at bounding box center [368, 160] width 84 height 13
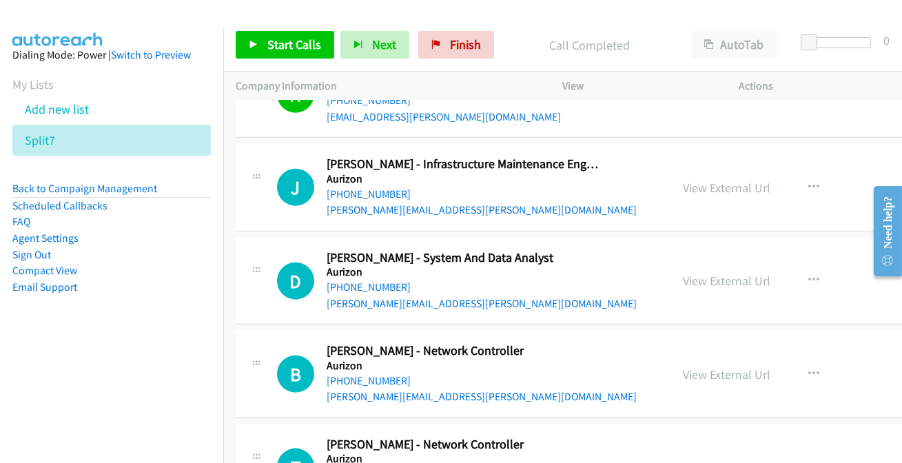
scroll to position [3444, 0]
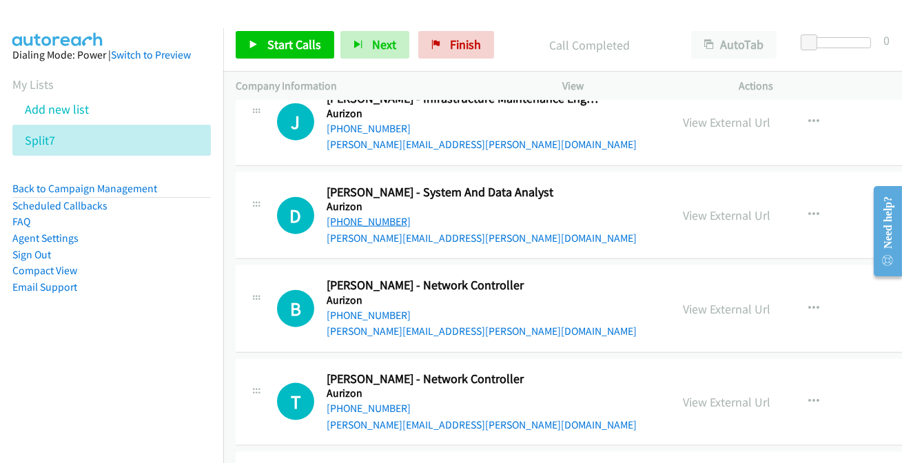
click at [376, 219] on link "+61 460 443 679" at bounding box center [368, 221] width 84 height 13
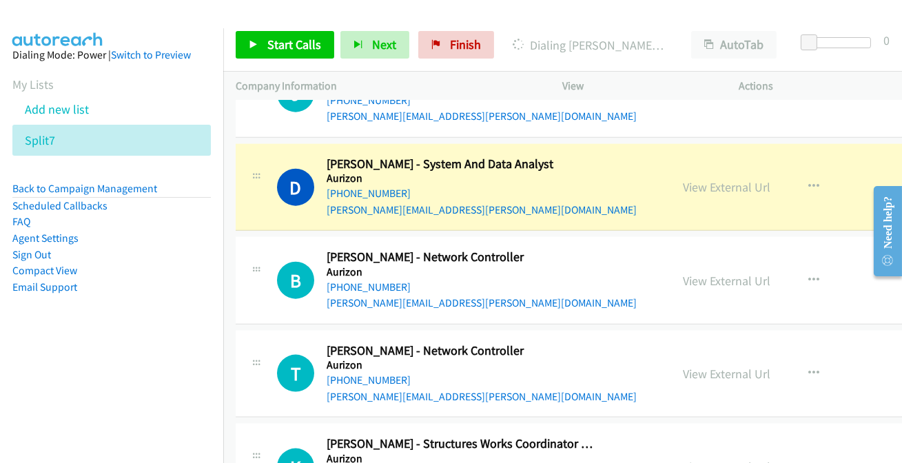
scroll to position [3506, 0]
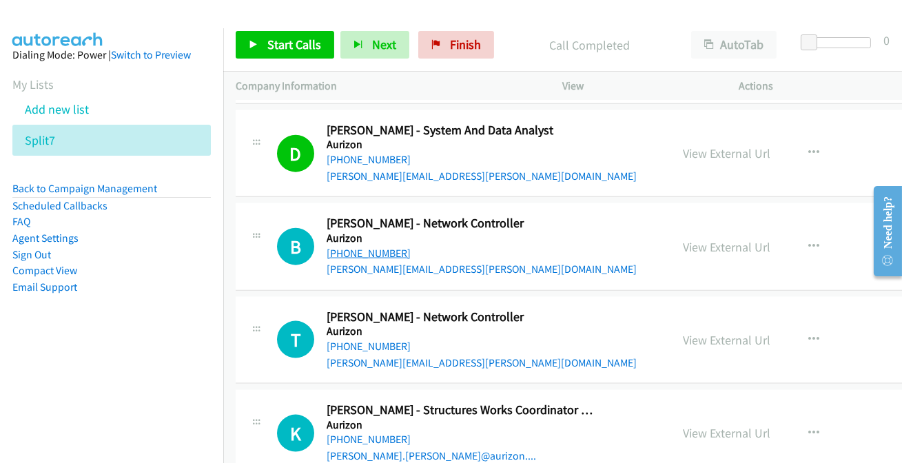
click at [357, 249] on link "+61 422 621 348" at bounding box center [368, 253] width 84 height 13
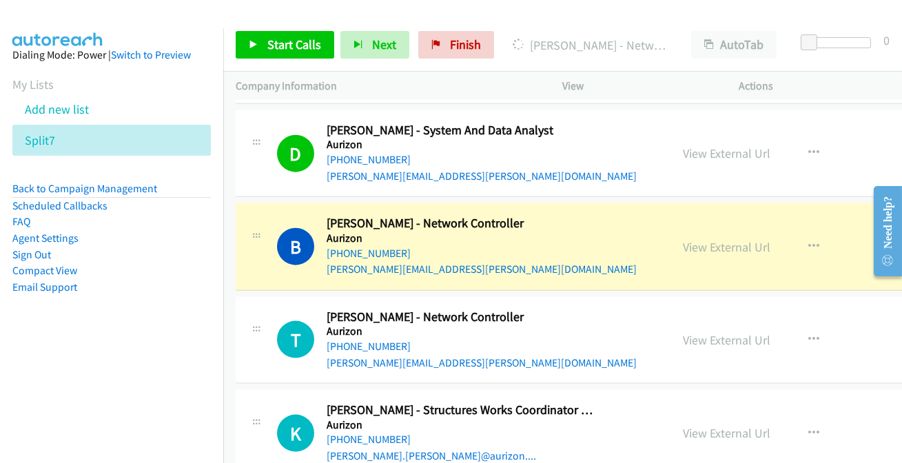
scroll to position [3568, 0]
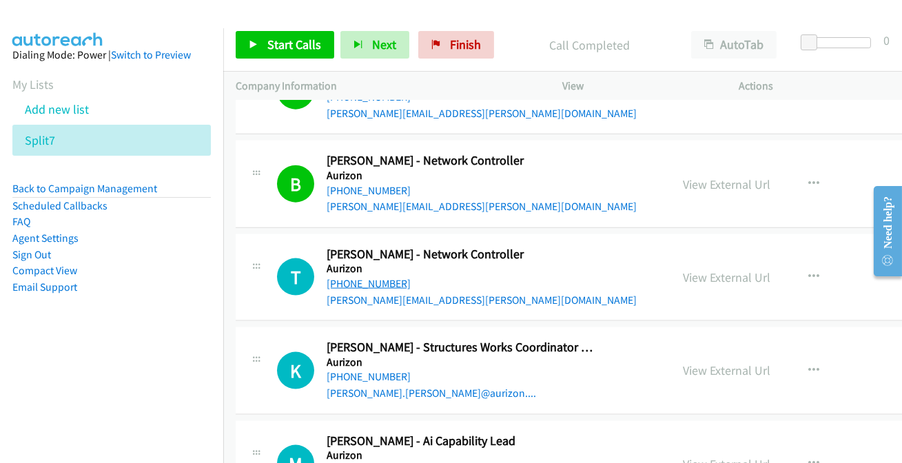
click at [395, 277] on link "+61 448 383 973" at bounding box center [368, 283] width 84 height 13
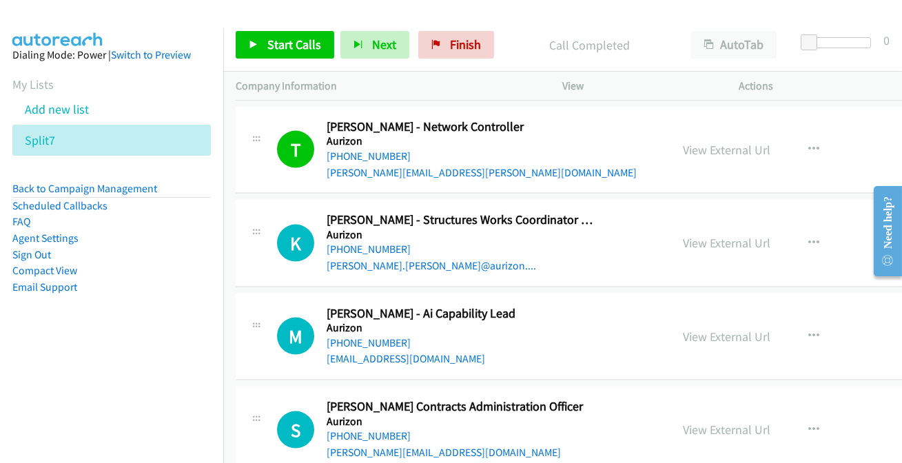
scroll to position [3756, 0]
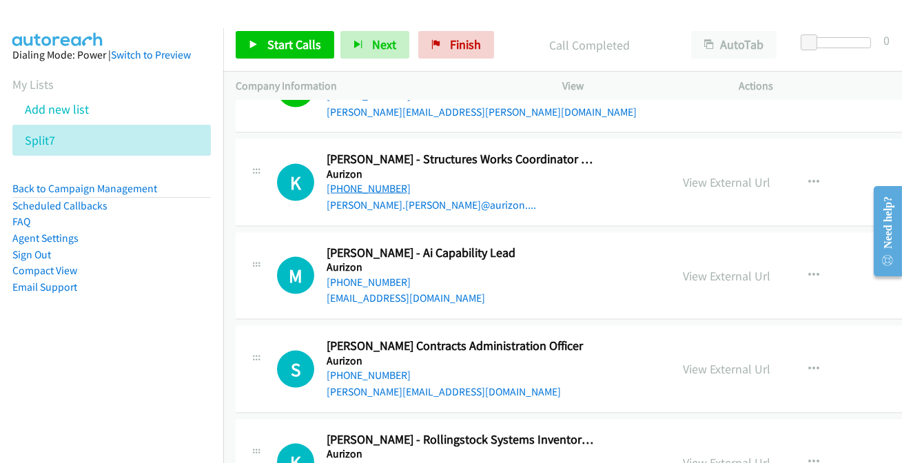
click at [376, 185] on link "+61 407 958 484" at bounding box center [368, 188] width 84 height 13
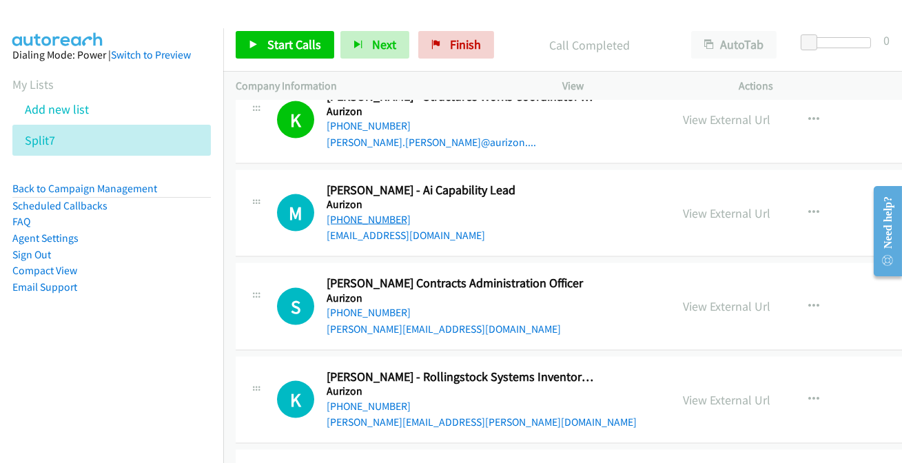
scroll to position [3882, 0]
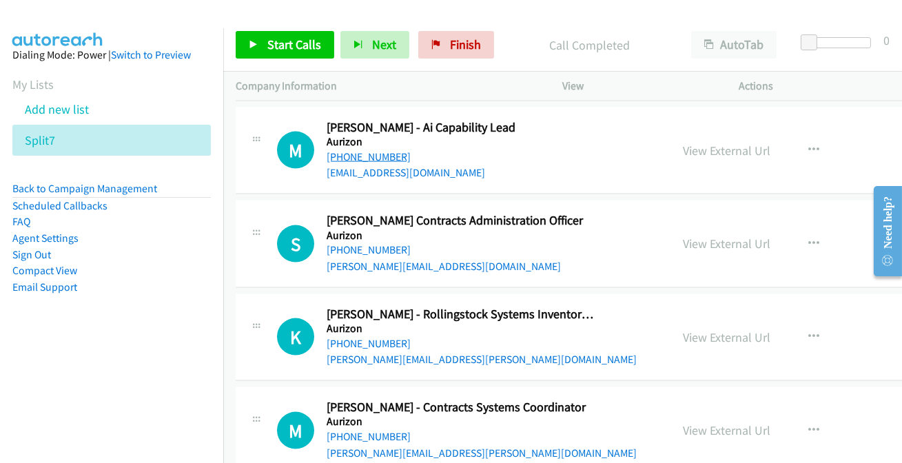
click at [382, 150] on link "+61 403 176 168" at bounding box center [368, 156] width 84 height 13
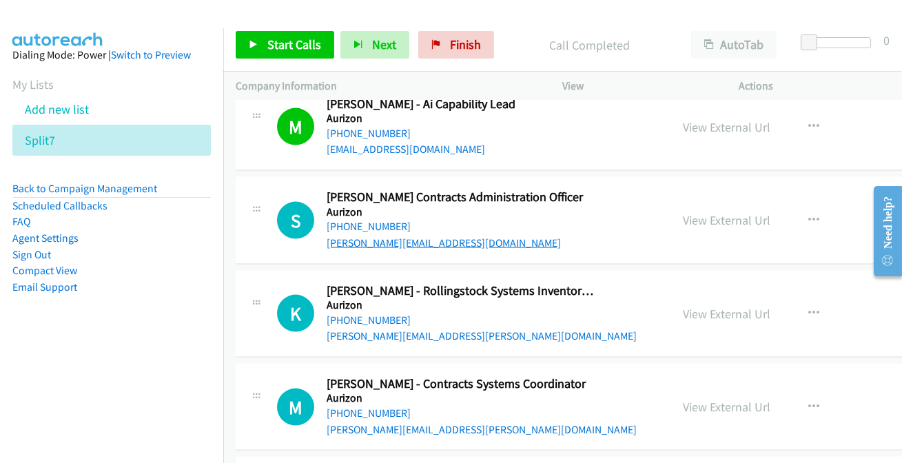
scroll to position [3945, 0]
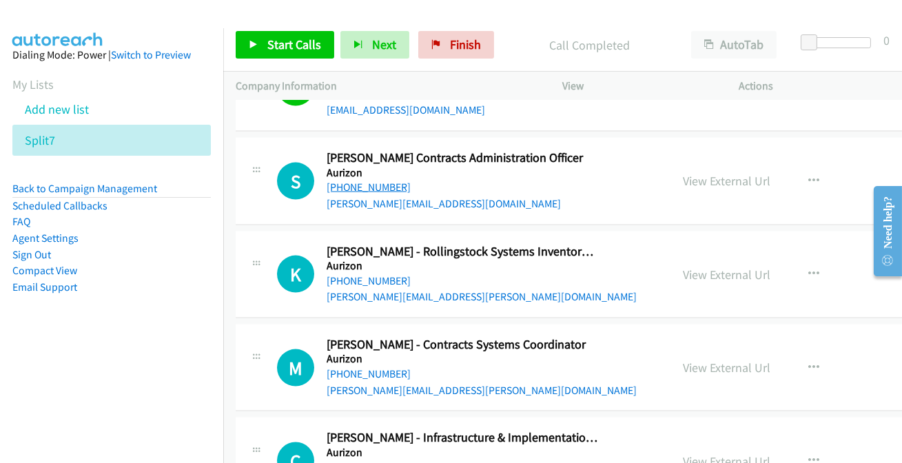
click at [357, 180] on link "+61 407 998 799" at bounding box center [368, 186] width 84 height 13
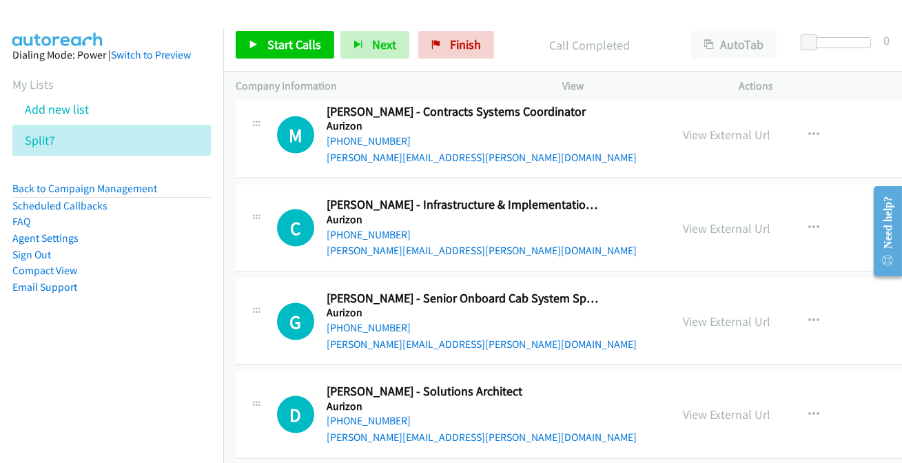
scroll to position [4257, 0]
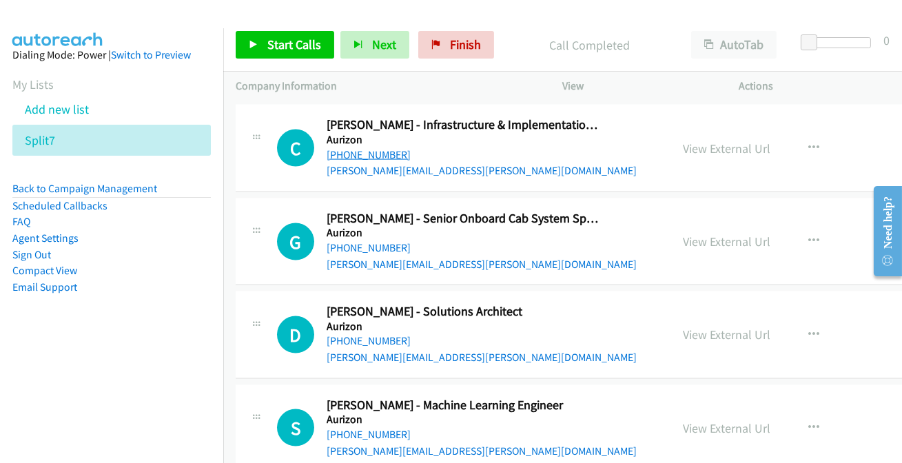
click at [355, 148] on link "+61 428 291 638" at bounding box center [368, 154] width 84 height 13
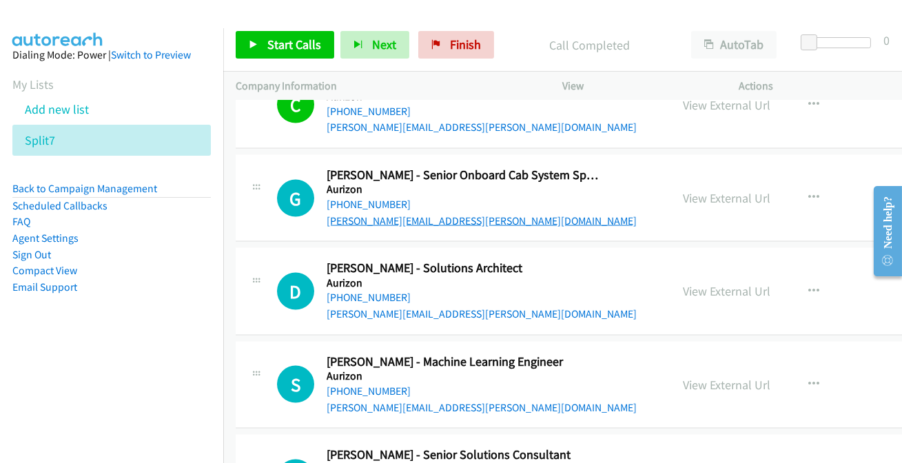
scroll to position [4320, 0]
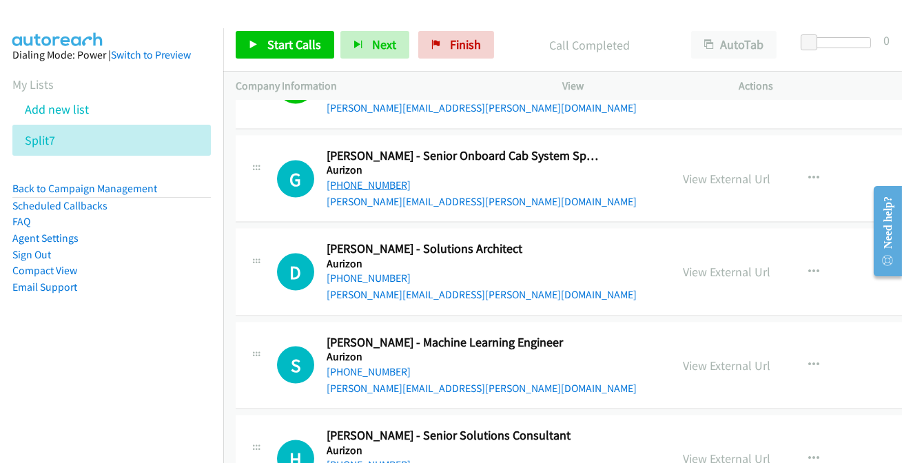
click at [361, 181] on link "+61 438 082 660" at bounding box center [368, 184] width 84 height 13
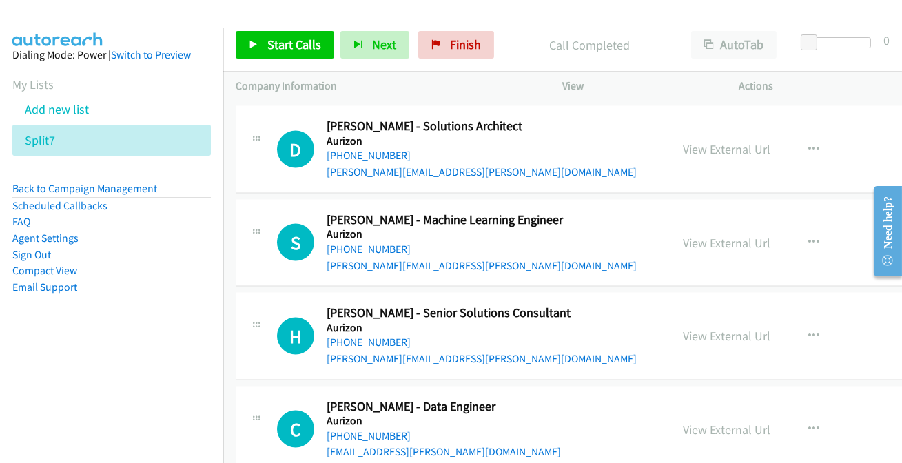
scroll to position [4445, 0]
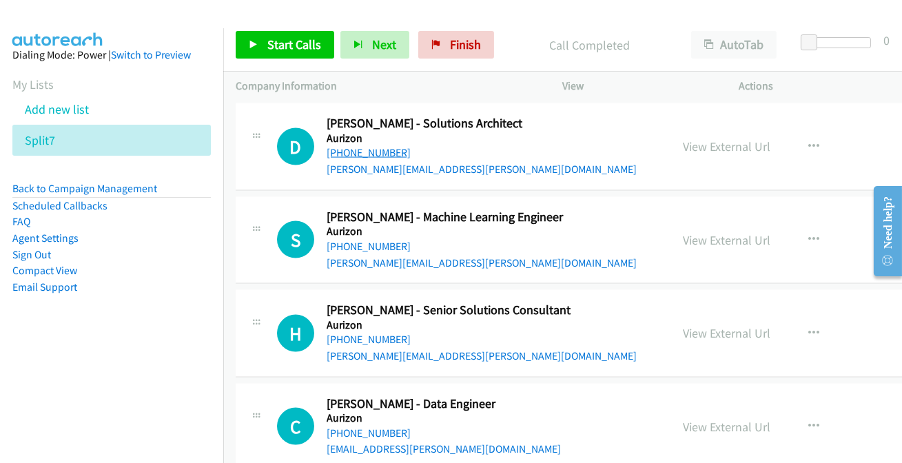
click at [377, 146] on link "+61 416 375 977" at bounding box center [368, 152] width 84 height 13
click at [368, 240] on link "+61 422 633 774" at bounding box center [368, 246] width 84 height 13
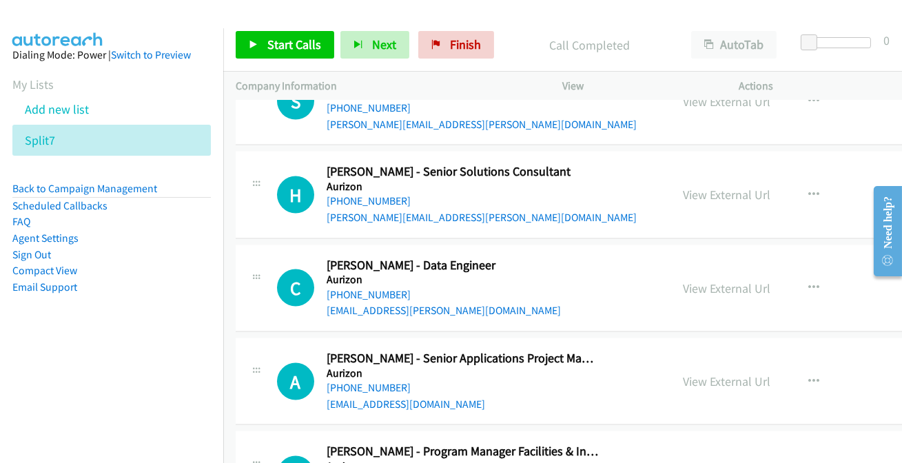
scroll to position [4571, 0]
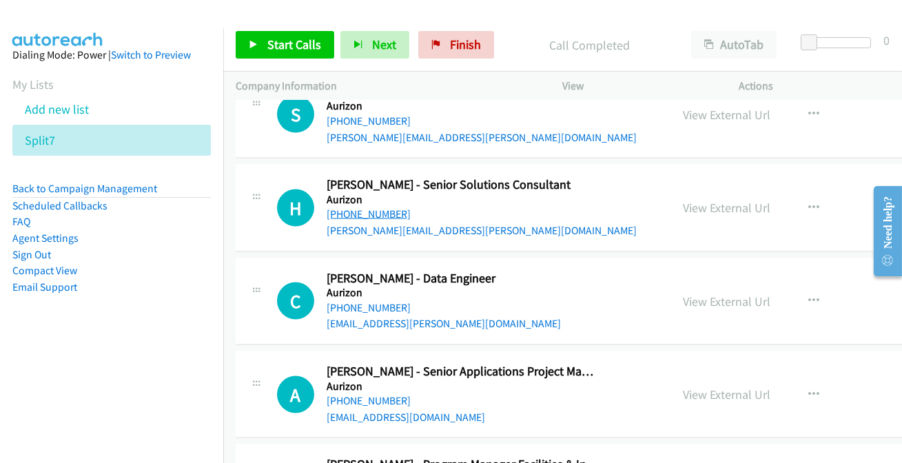
click at [369, 207] on link "+61 7 3235 7757" at bounding box center [368, 213] width 84 height 13
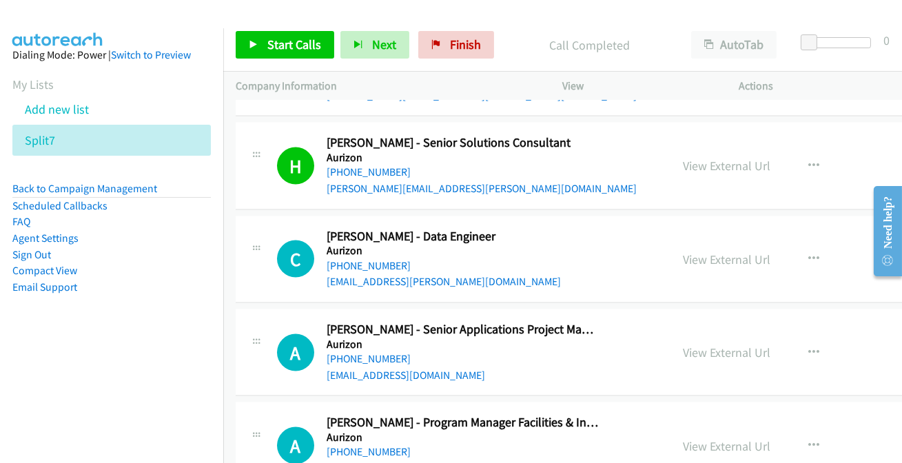
scroll to position [4633, 0]
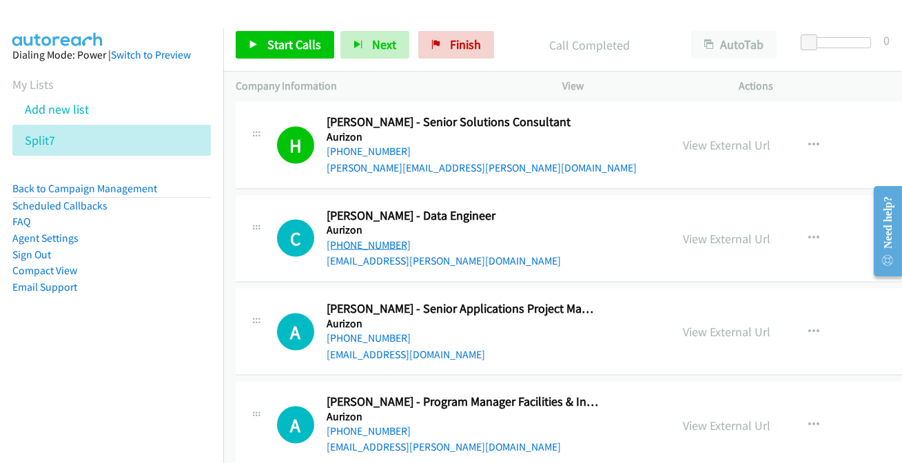
click at [379, 238] on link "+61 7 3019 7375" at bounding box center [368, 244] width 84 height 13
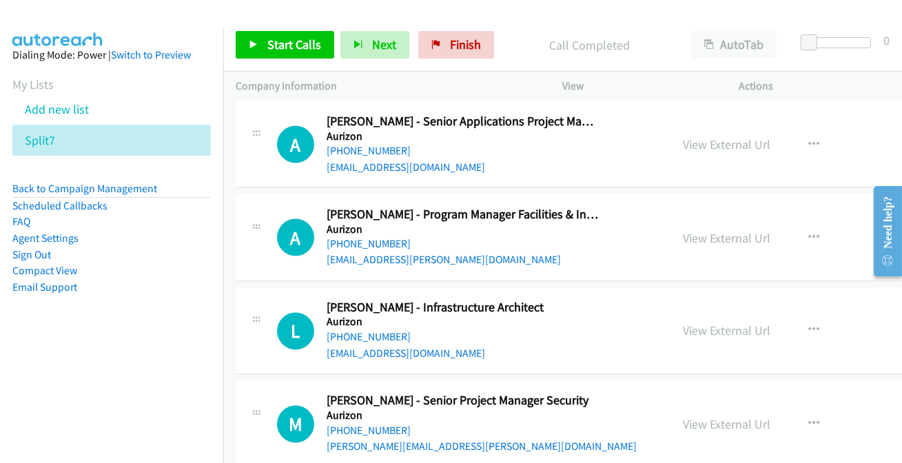
scroll to position [4821, 0]
click at [386, 143] on link "+61 450 140 350" at bounding box center [368, 149] width 84 height 13
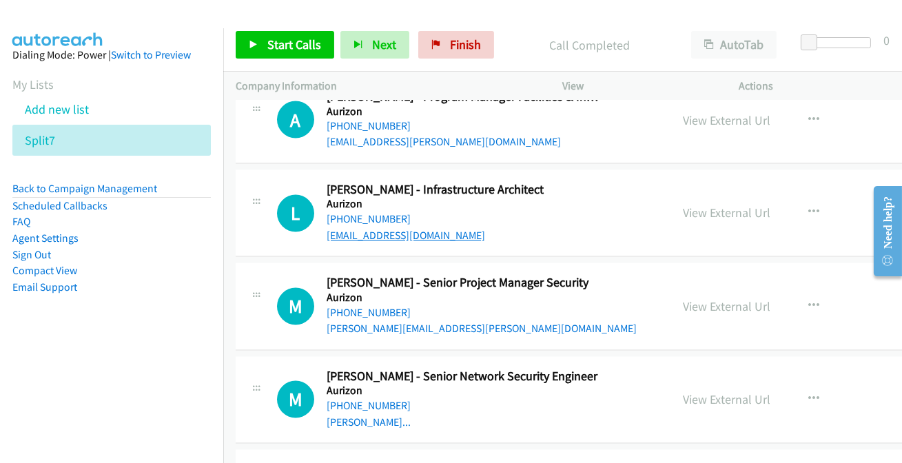
scroll to position [4946, 0]
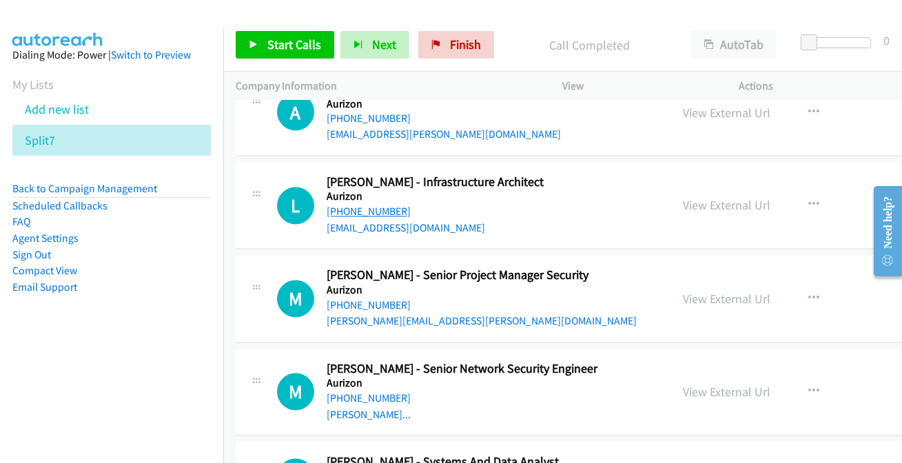
click at [366, 205] on link "+61 475 083 383" at bounding box center [368, 211] width 84 height 13
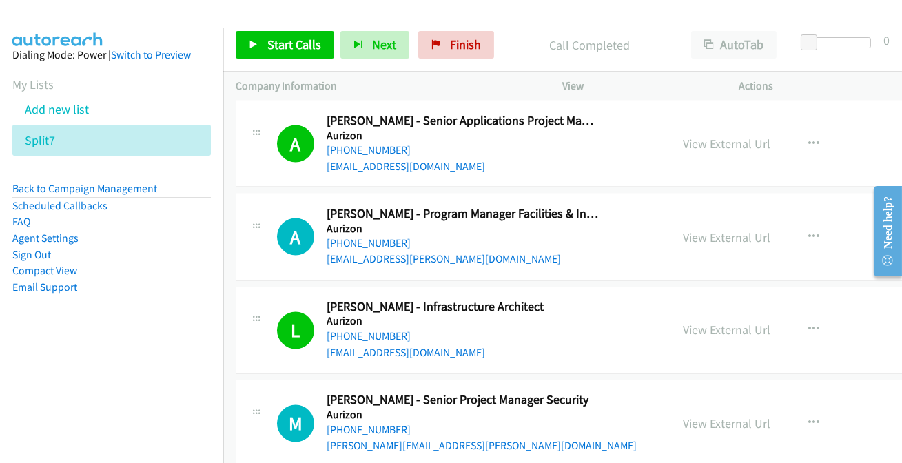
scroll to position [4821, 0]
click at [376, 237] on link "+61 400 850 795" at bounding box center [368, 243] width 84 height 13
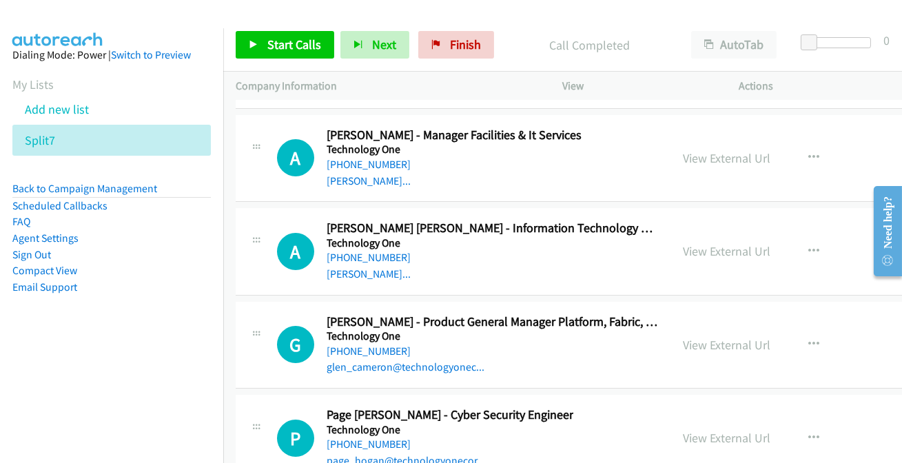
scroll to position [45351, 0]
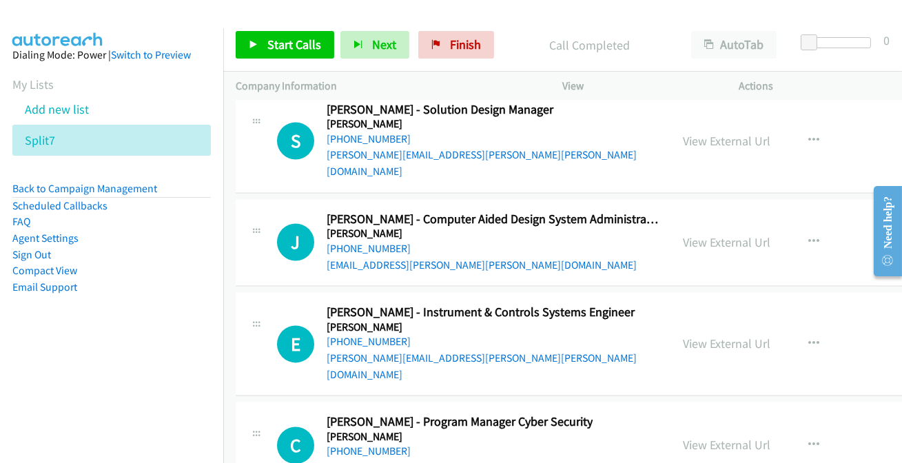
scroll to position [45163, 0]
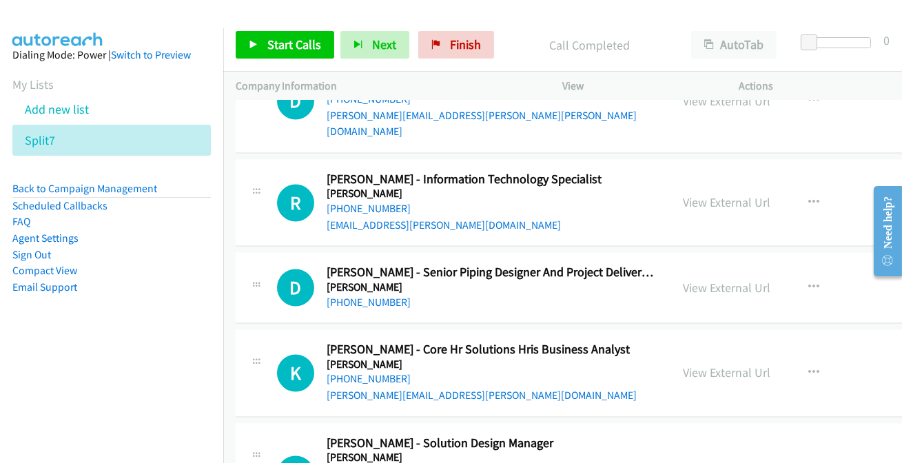
scroll to position [44850, 0]
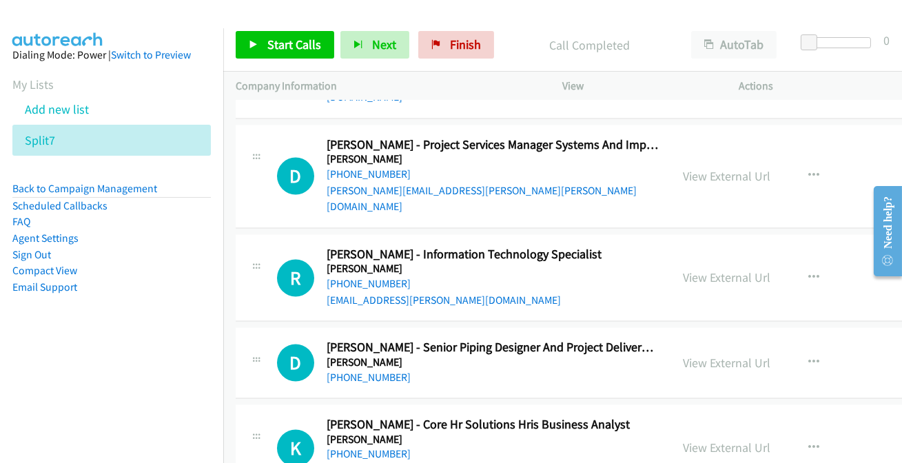
scroll to position [44788, 0]
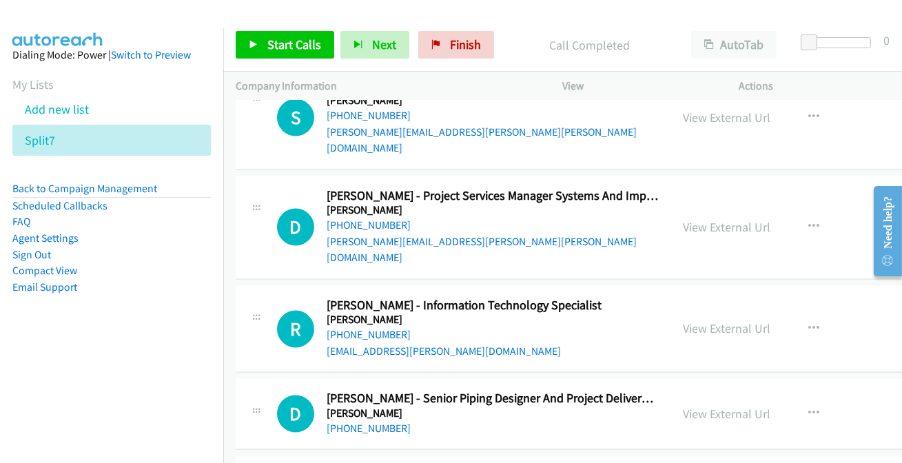
scroll to position [44662, 0]
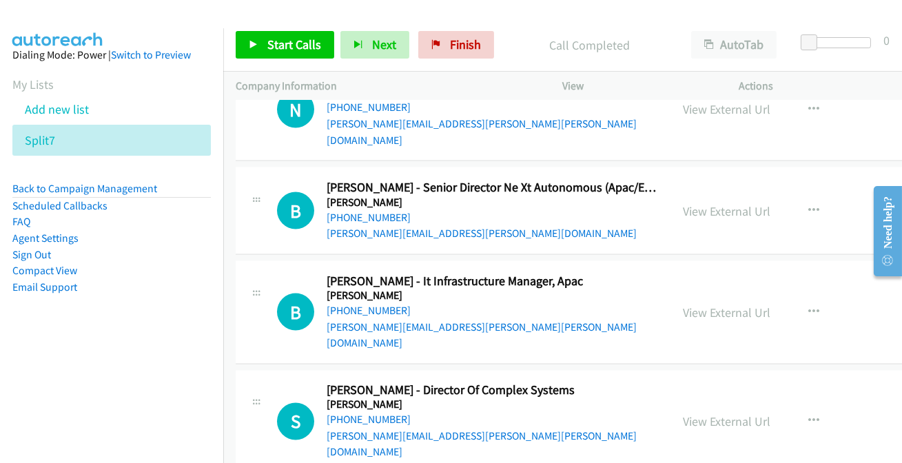
scroll to position [44412, 0]
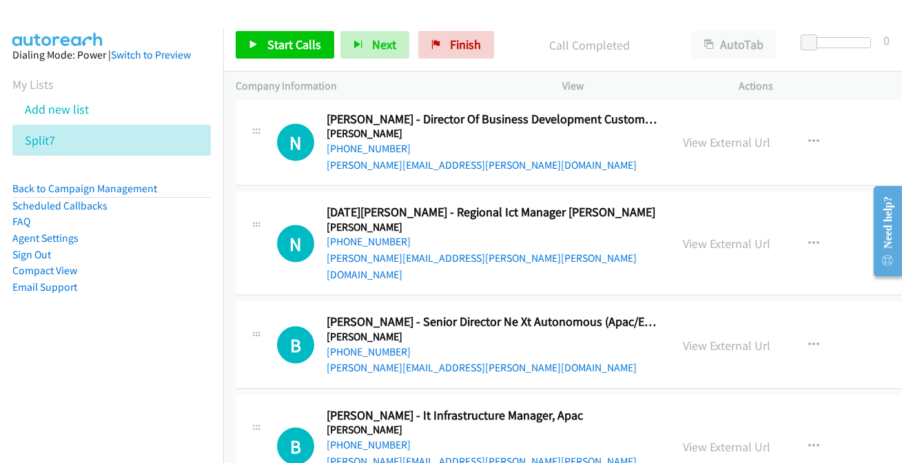
scroll to position [44224, 0]
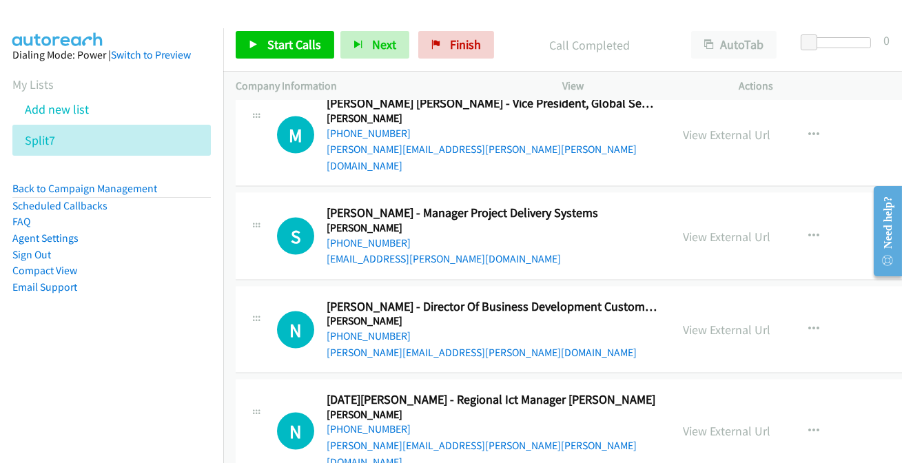
scroll to position [44099, 0]
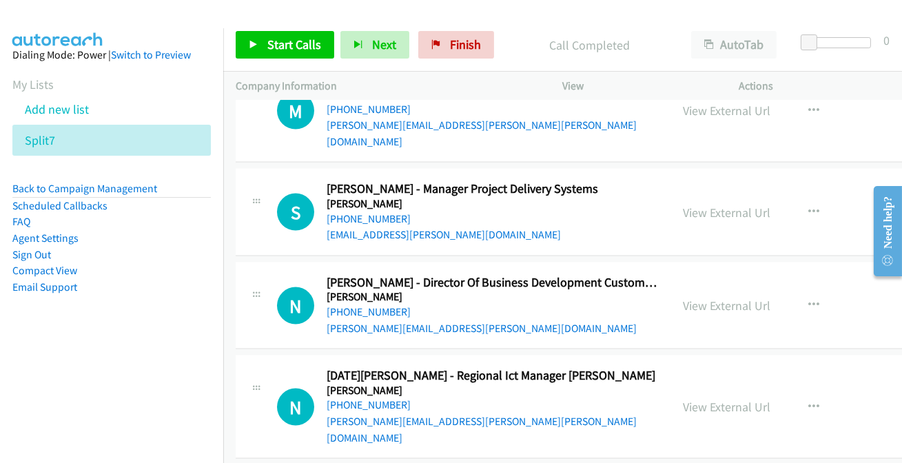
scroll to position [44224, 0]
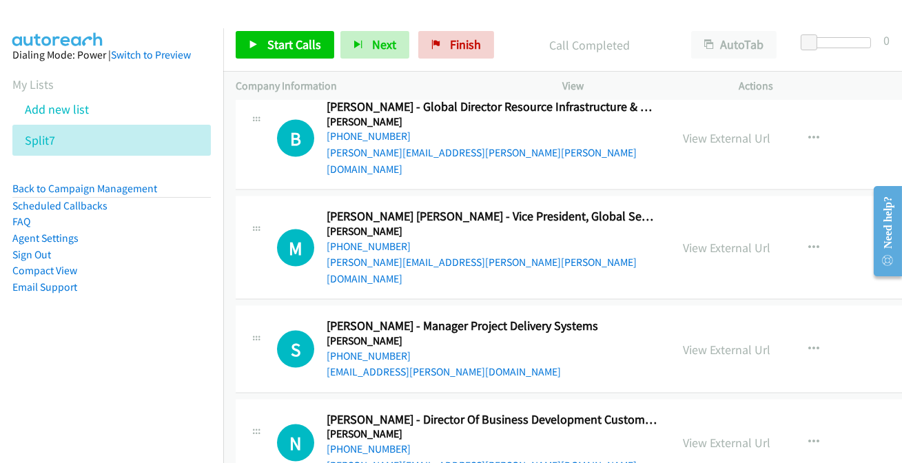
scroll to position [43911, 0]
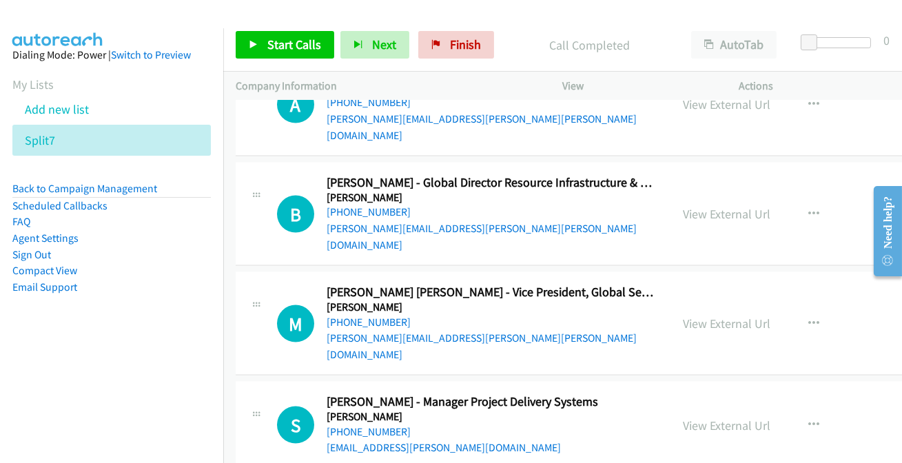
drag, startPoint x: 374, startPoint y: 402, endPoint x: 391, endPoint y: 259, distance: 143.6
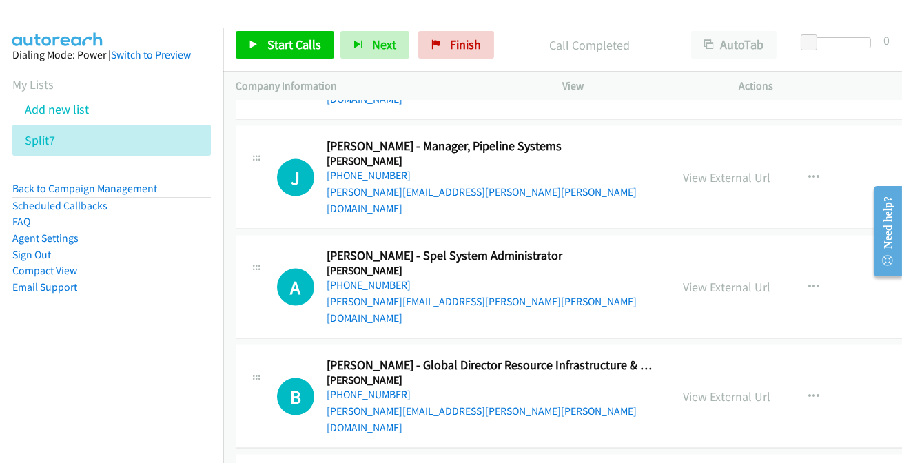
scroll to position [43723, 0]
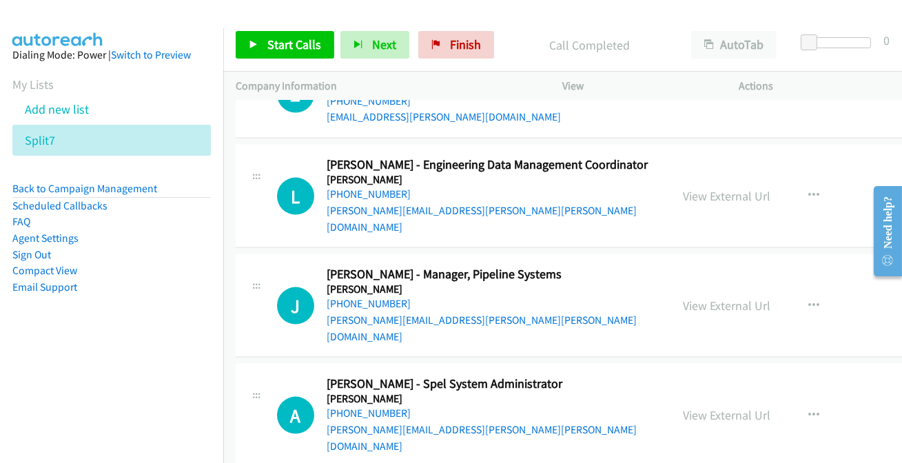
scroll to position [43598, 0]
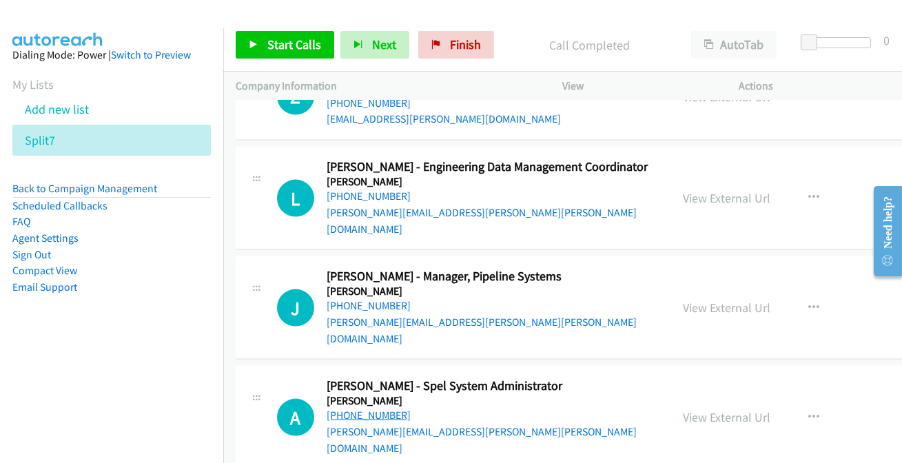
click at [385, 408] on link "+61 412 900 166" at bounding box center [368, 414] width 84 height 13
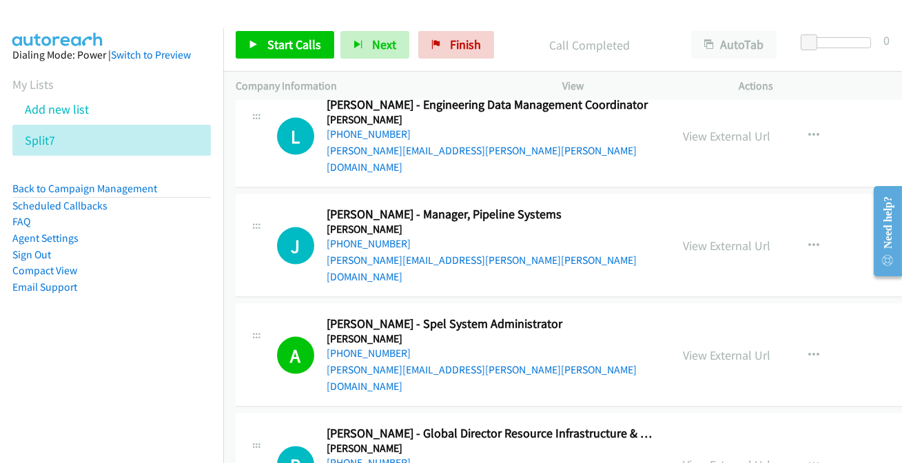
click at [373, 456] on link "+61 439 968 449" at bounding box center [368, 462] width 84 height 13
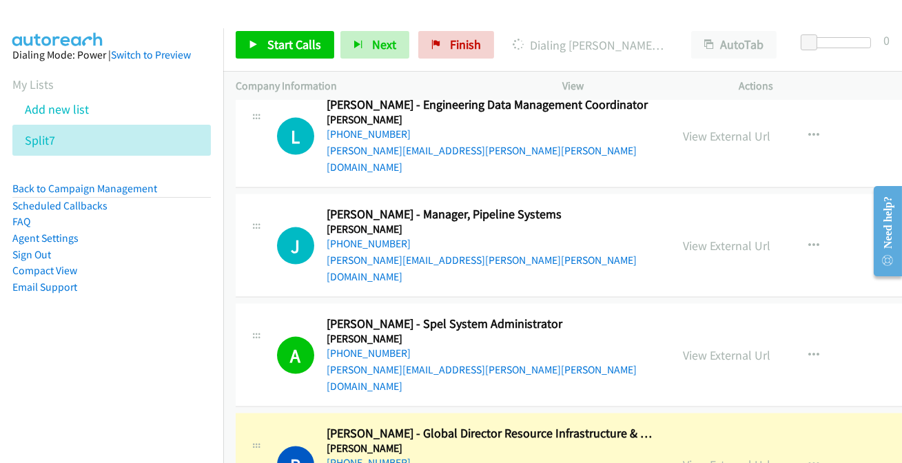
click at [716, 457] on link "View External Url" at bounding box center [726, 465] width 87 height 16
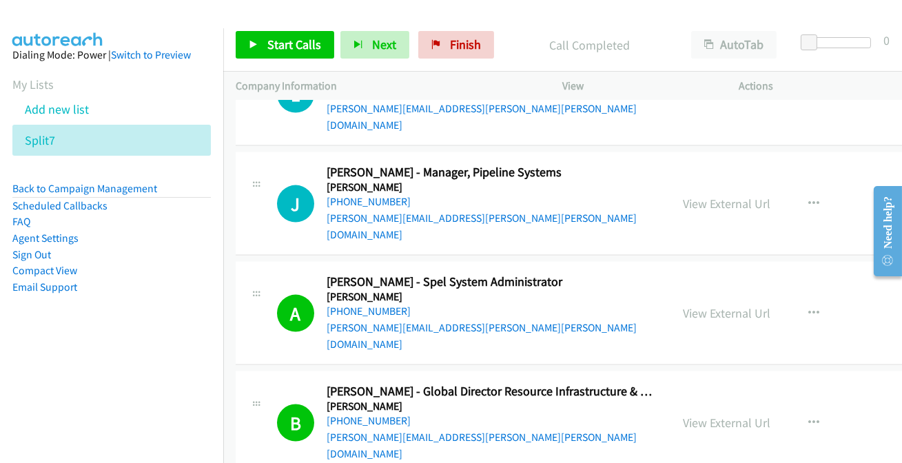
scroll to position [43723, 0]
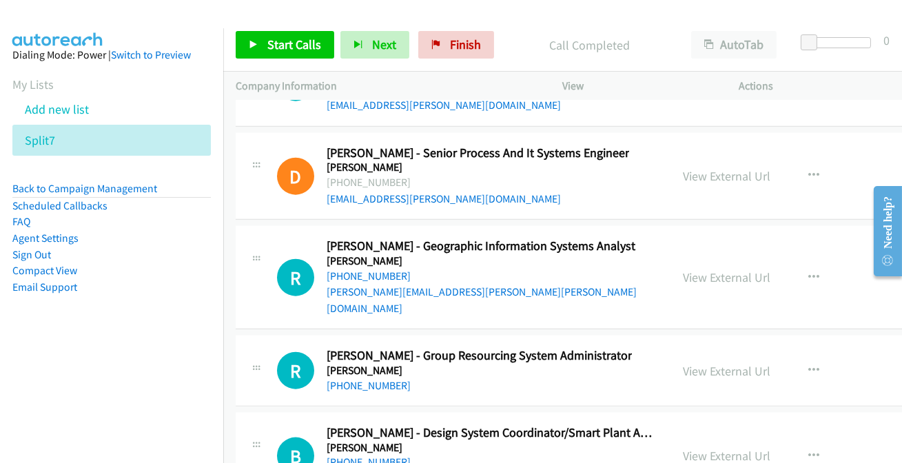
scroll to position [43160, 0]
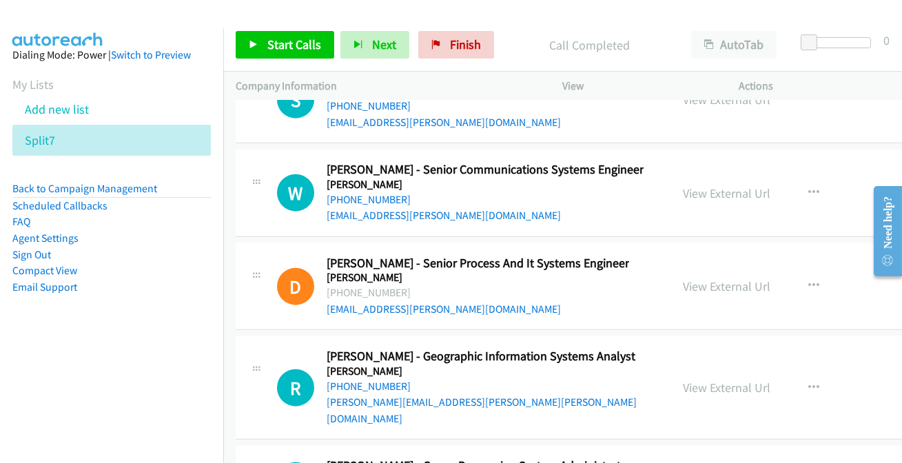
scroll to position [43034, 0]
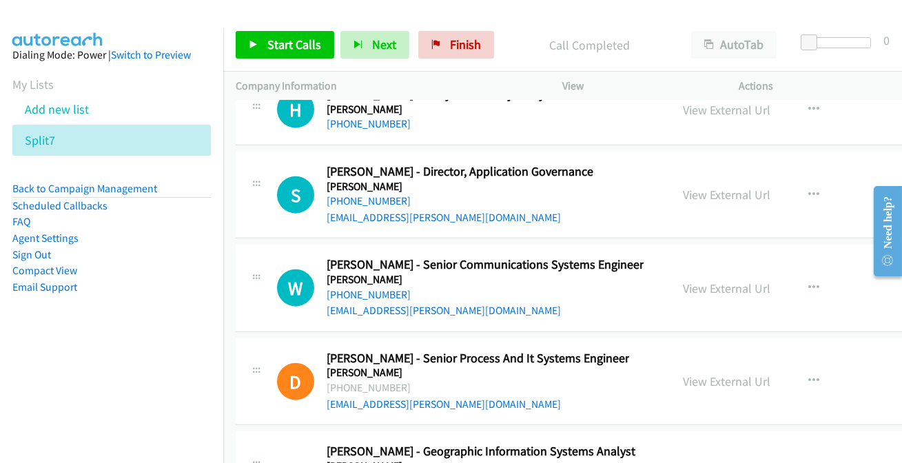
scroll to position [42971, 0]
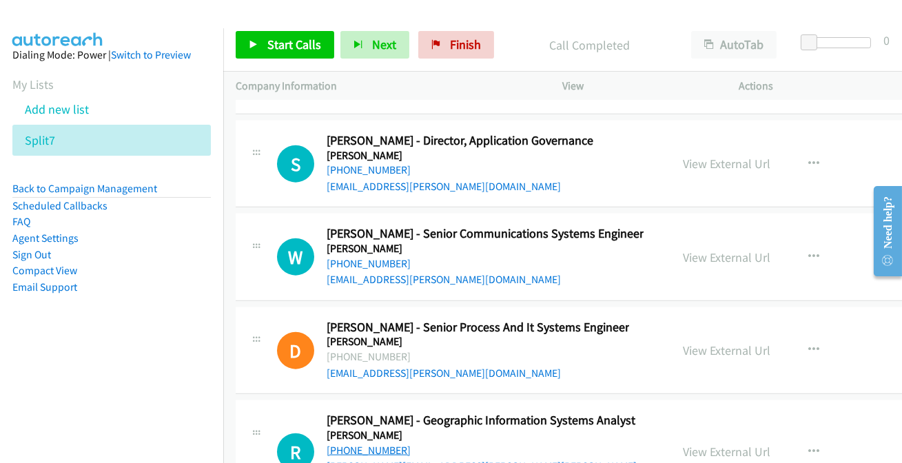
click at [357, 444] on link "+61 2 9495 0500" at bounding box center [368, 450] width 84 height 13
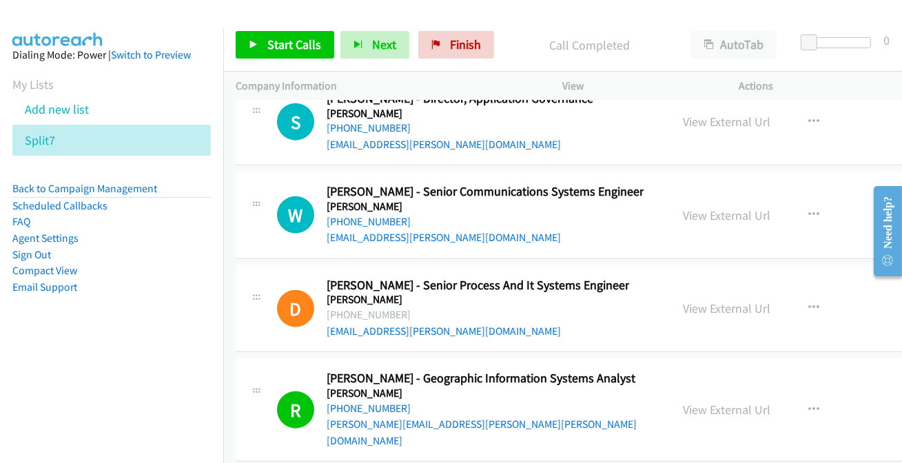
scroll to position [43034, 0]
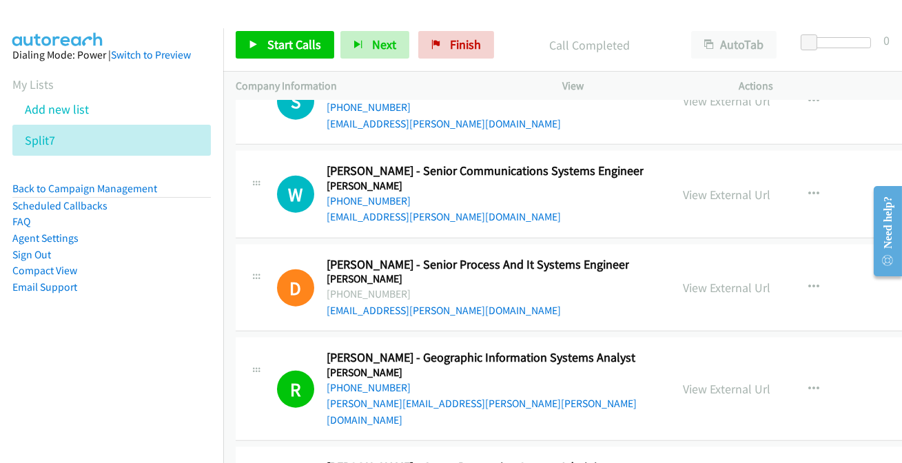
drag, startPoint x: 367, startPoint y: 346, endPoint x: 466, endPoint y: 262, distance: 129.0
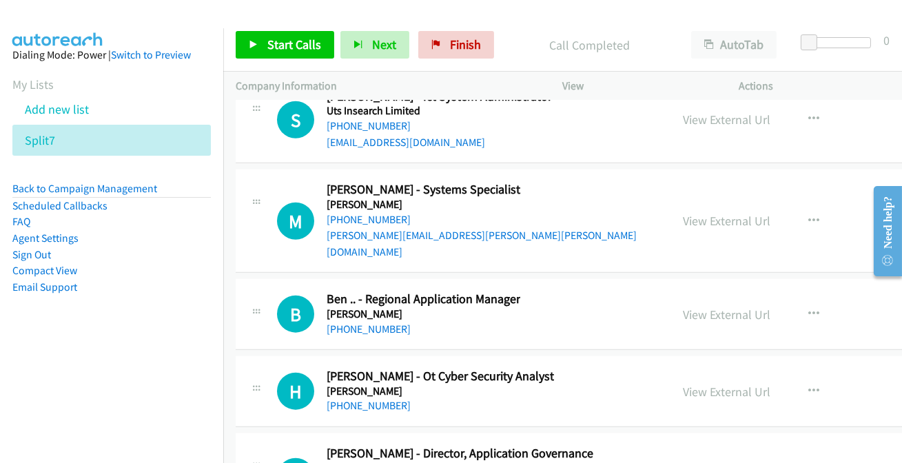
scroll to position [42596, 0]
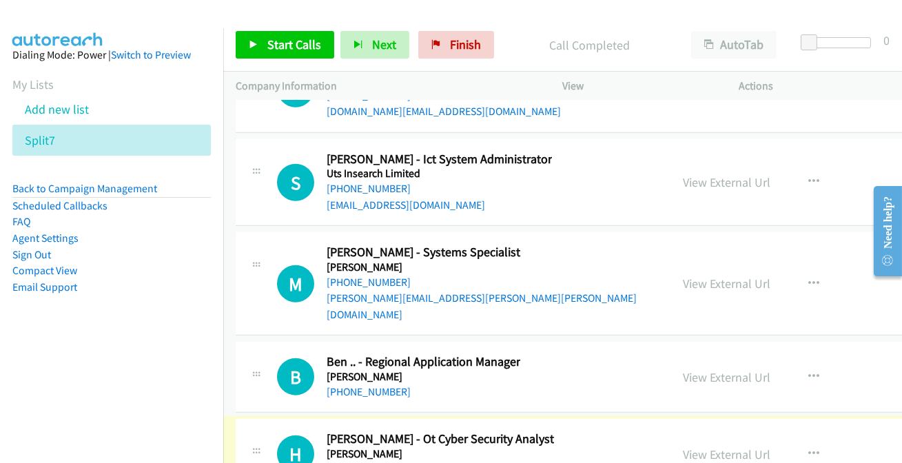
click at [366, 461] on link "+61 402 008 160" at bounding box center [368, 467] width 84 height 13
drag, startPoint x: 407, startPoint y: 341, endPoint x: 525, endPoint y: 39, distance: 324.5
click at [525, 39] on p "Call Completed" at bounding box center [589, 45] width 154 height 19
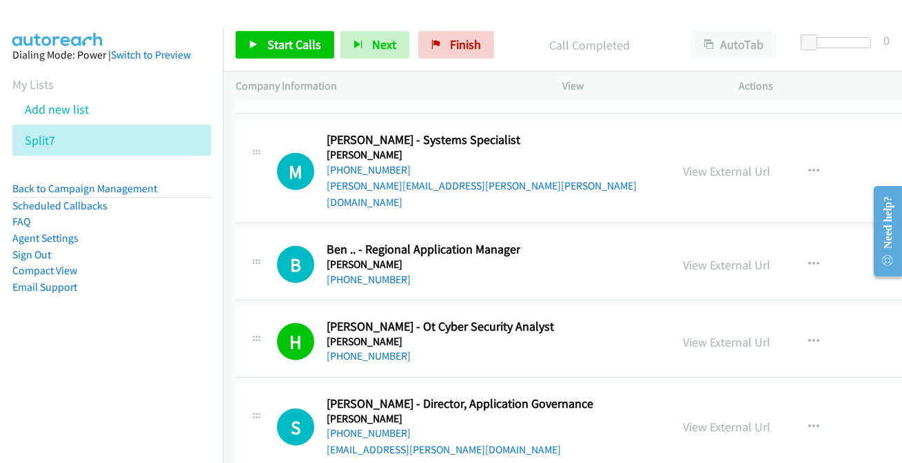
scroll to position [42721, 0]
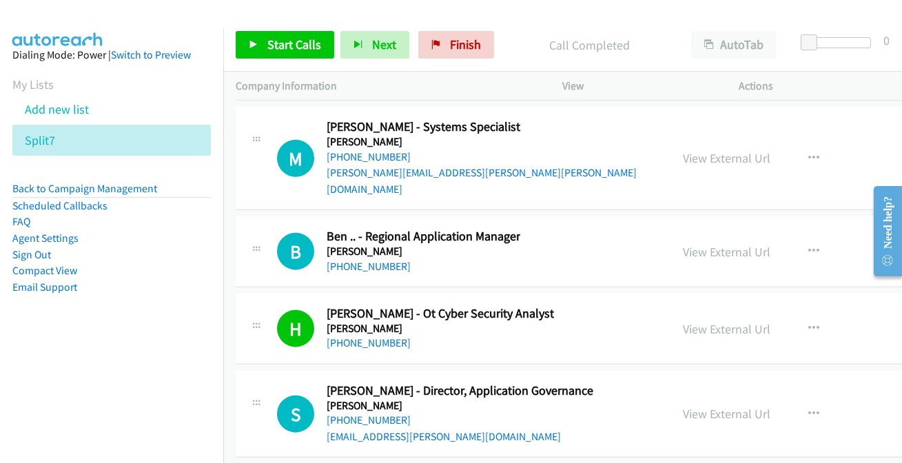
click at [355, 413] on link "+61 450 954 136" at bounding box center [368, 419] width 84 height 13
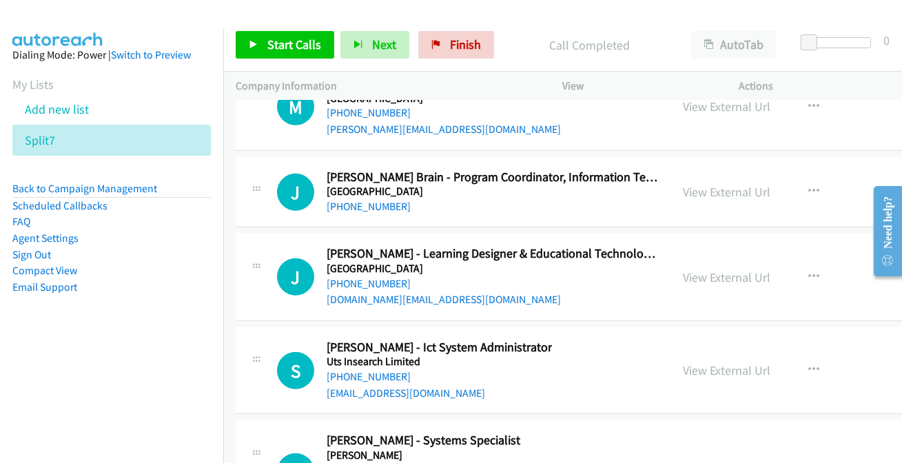
scroll to position [42345, 0]
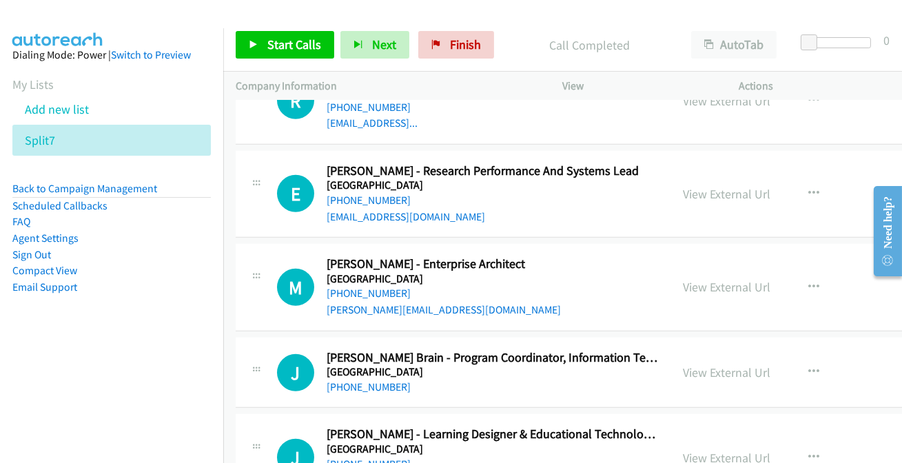
scroll to position [42221, 0]
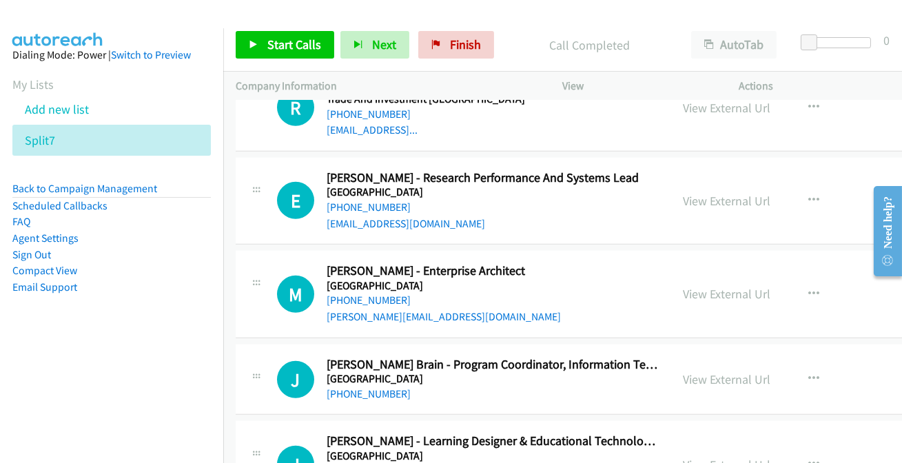
drag, startPoint x: 379, startPoint y: 361, endPoint x: 370, endPoint y: 371, distance: 13.7
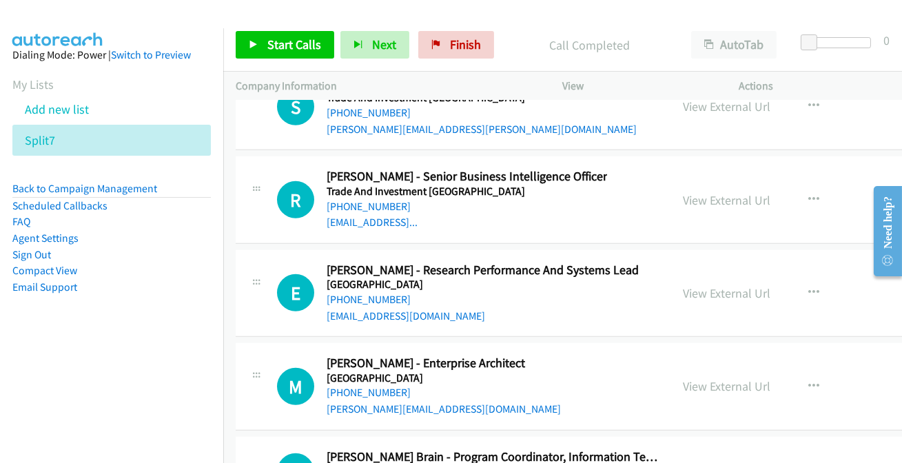
scroll to position [42095, 0]
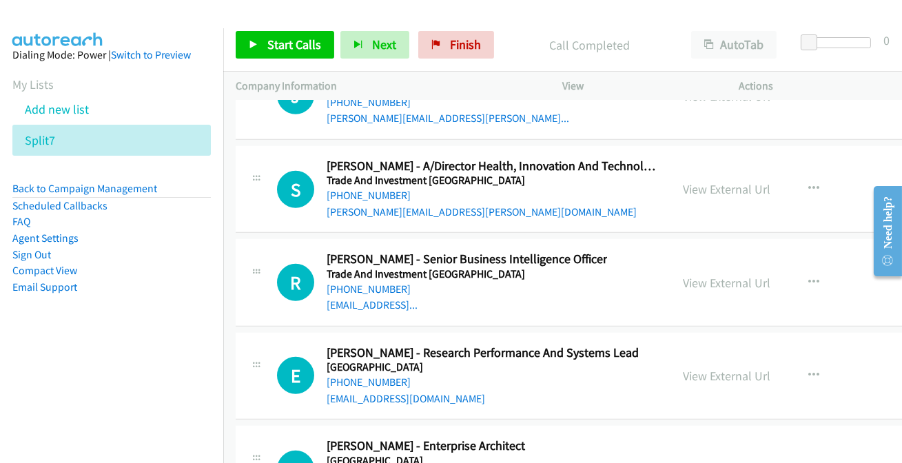
scroll to position [42033, 0]
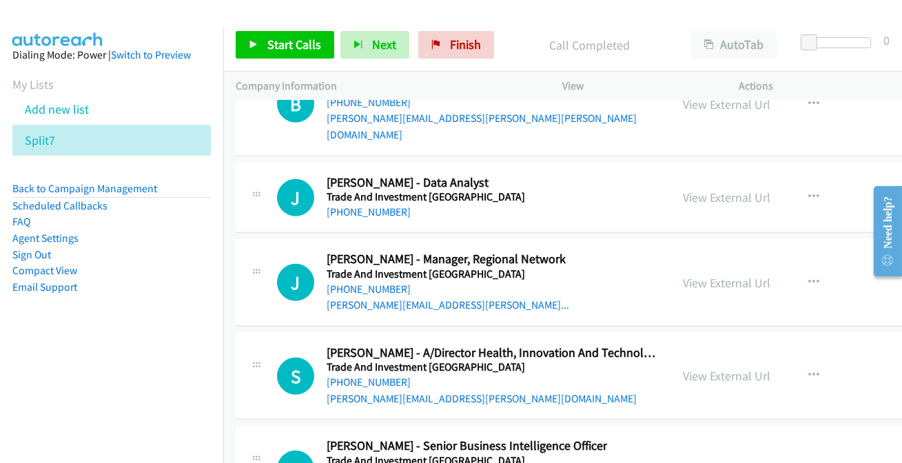
scroll to position [41845, 0]
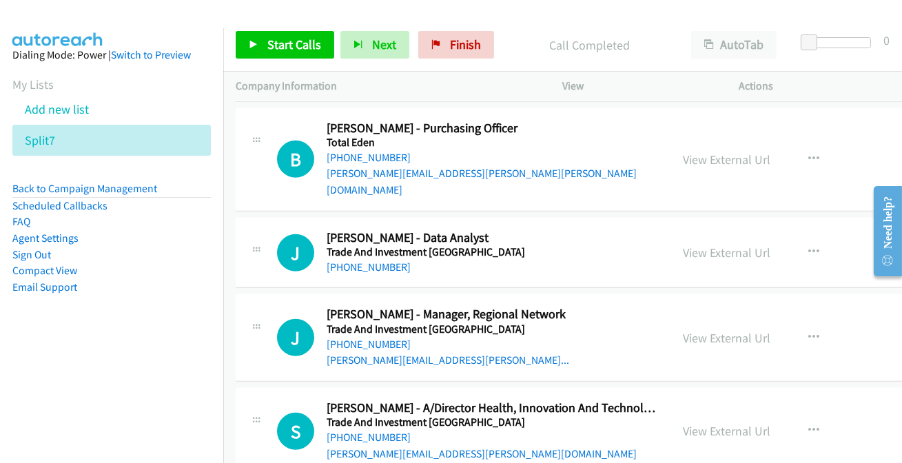
scroll to position [41782, 0]
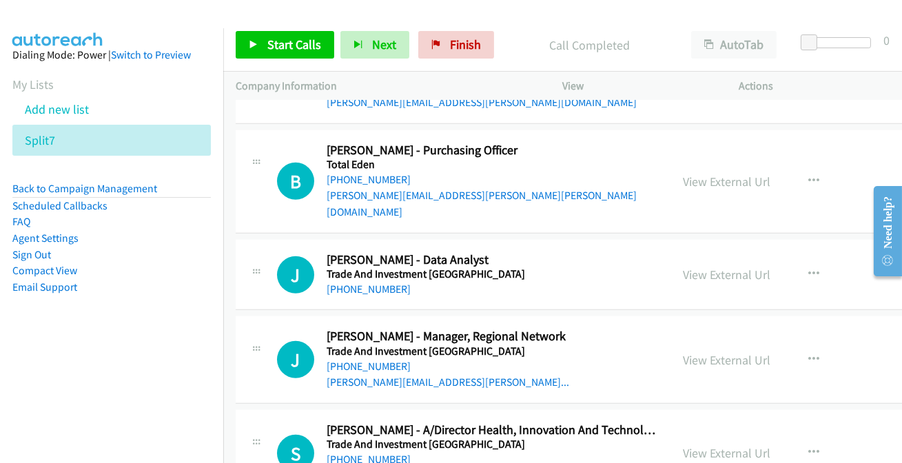
click at [371, 453] on link "+61 408 870 194" at bounding box center [368, 459] width 84 height 13
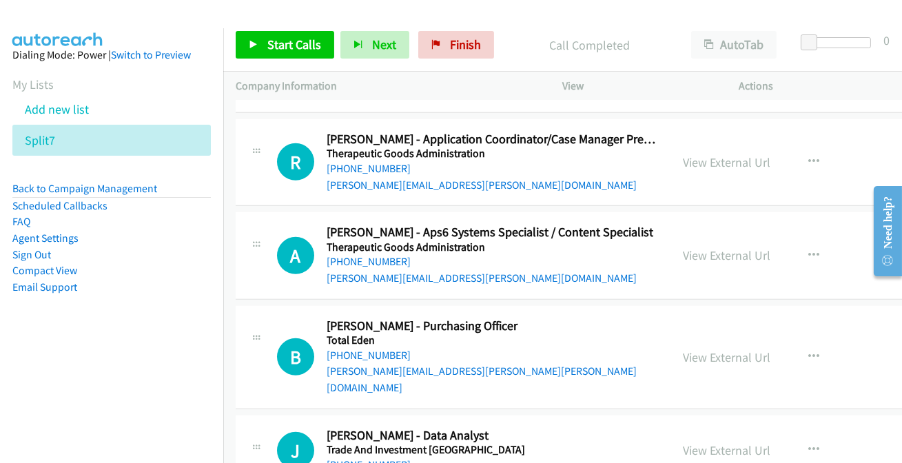
scroll to position [41594, 0]
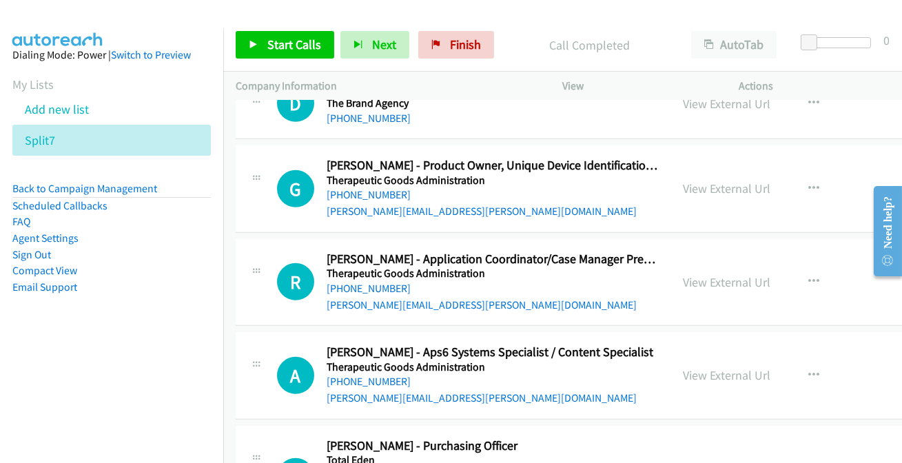
scroll to position [41469, 0]
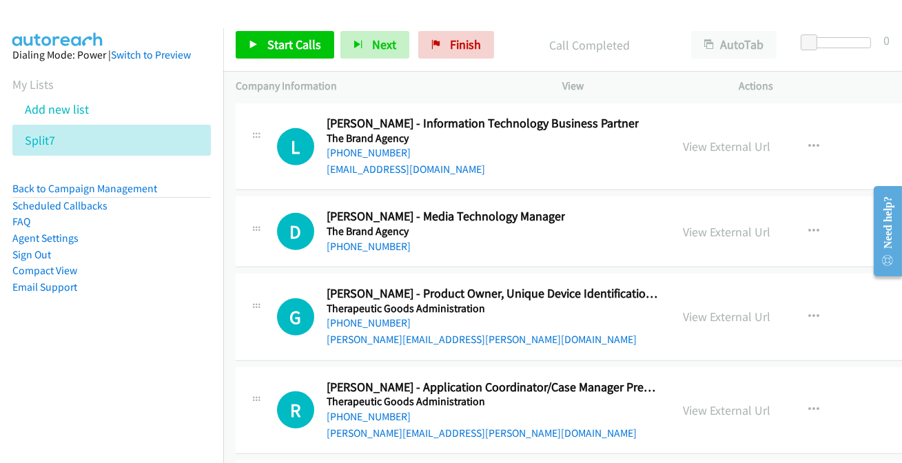
scroll to position [41344, 0]
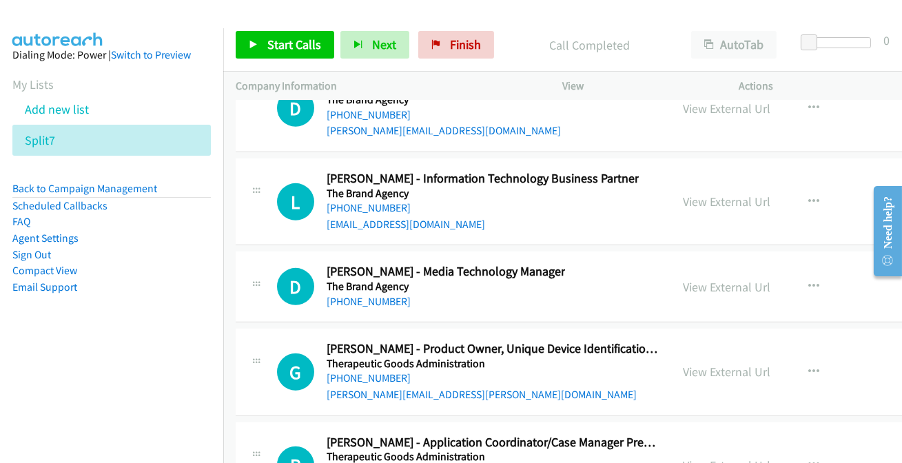
scroll to position [41219, 0]
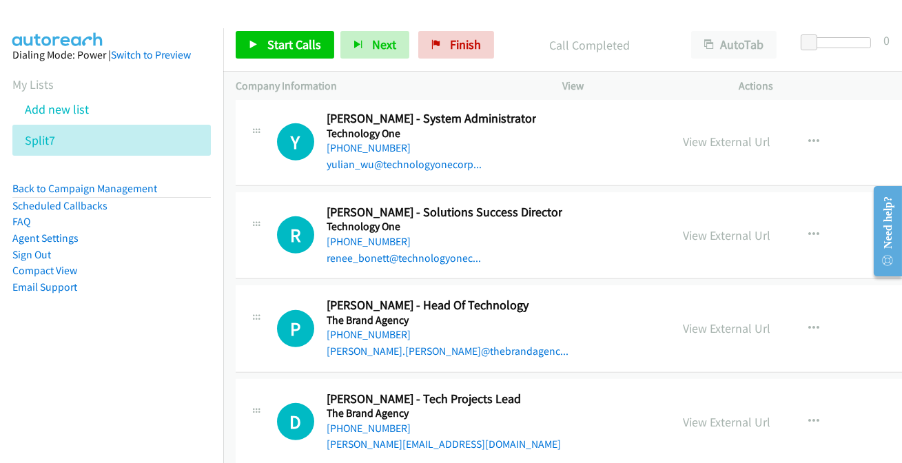
scroll to position [40968, 0]
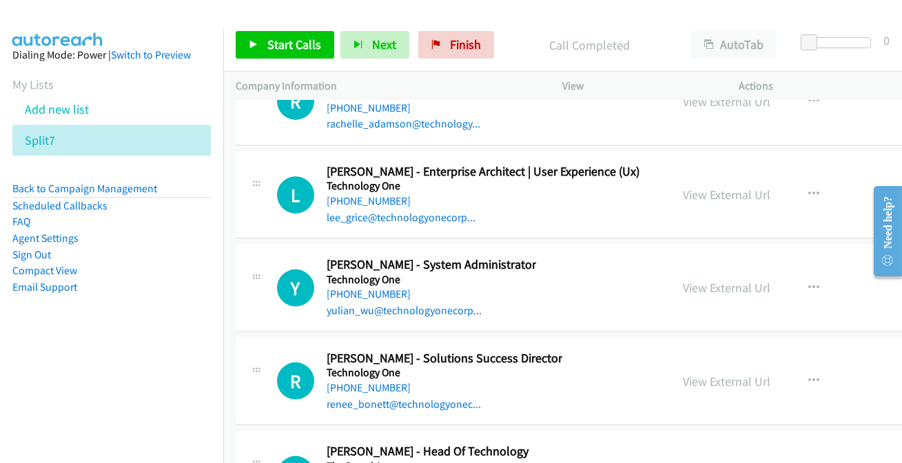
scroll to position [40843, 0]
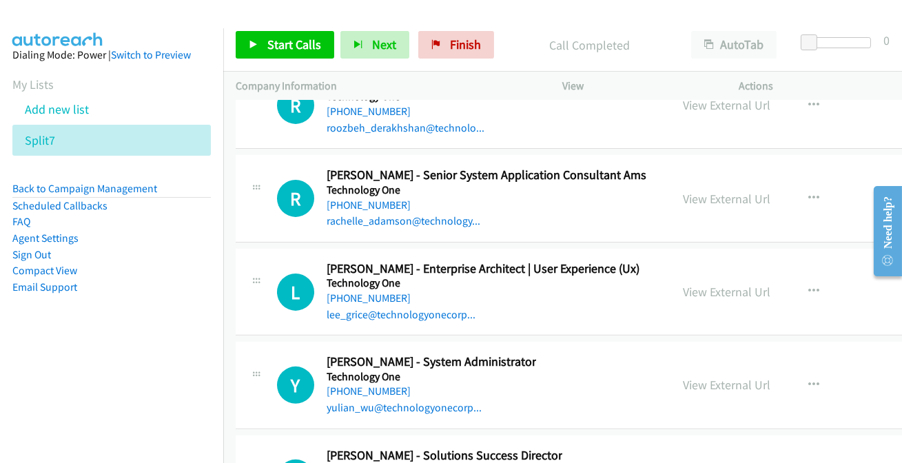
scroll to position [40718, 0]
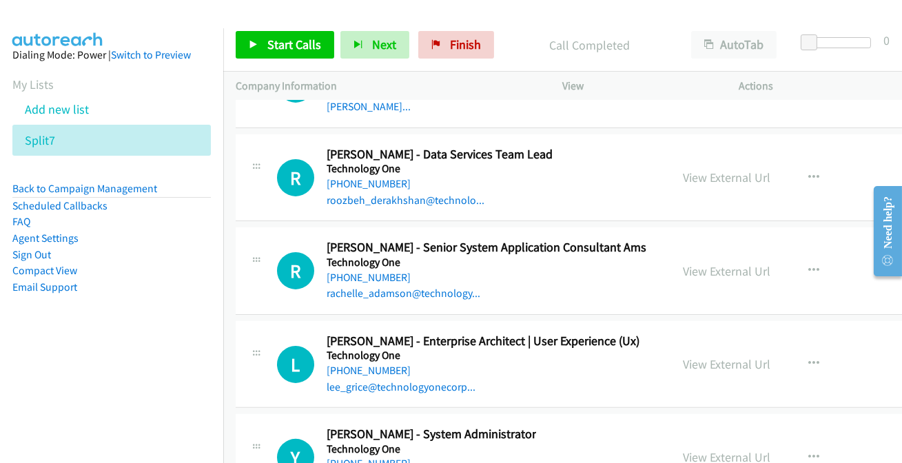
scroll to position [40655, 0]
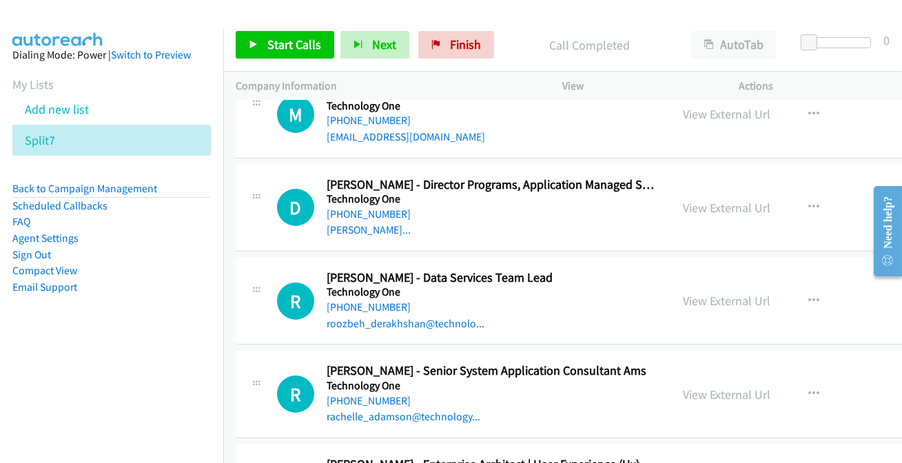
scroll to position [40530, 0]
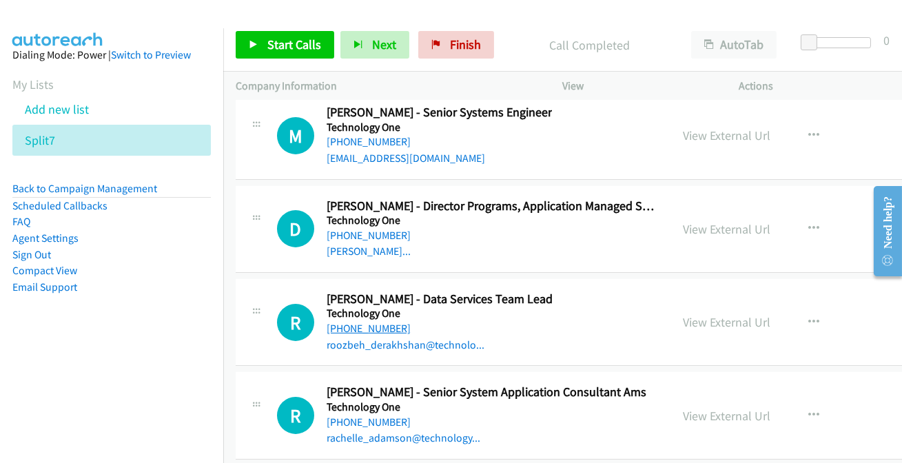
click at [393, 322] on link "+61 413 343 797" at bounding box center [368, 328] width 84 height 13
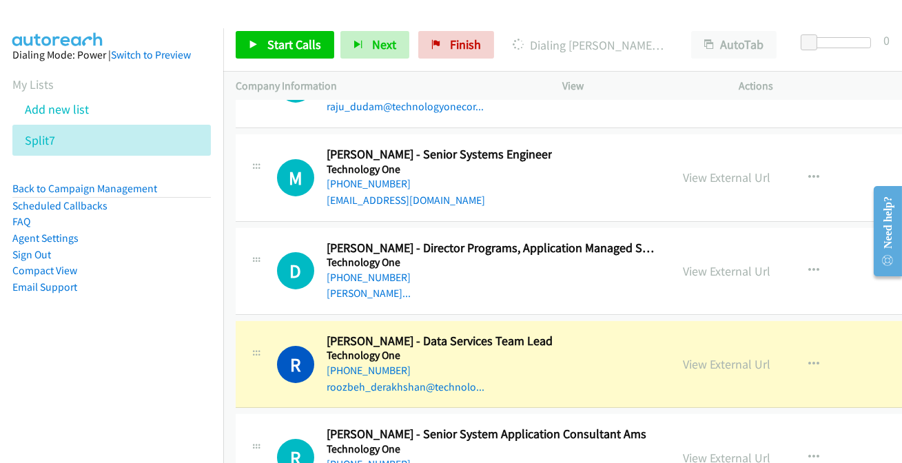
scroll to position [40404, 0]
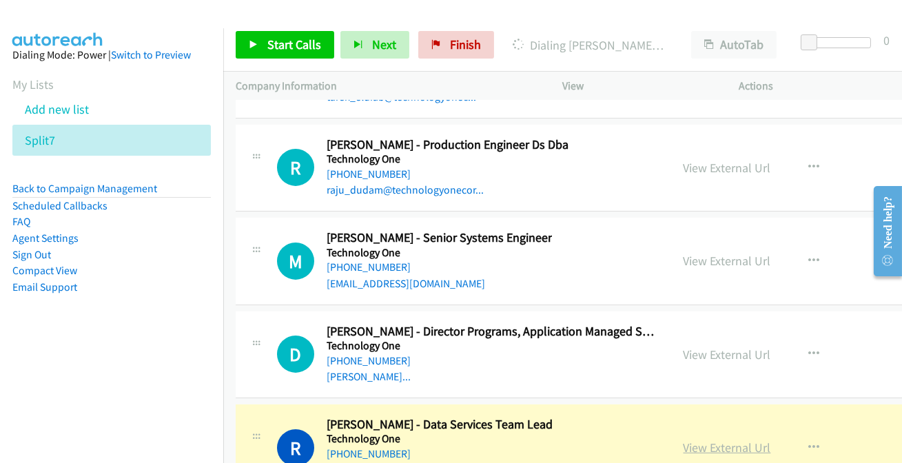
click at [707, 439] on link "View External Url" at bounding box center [726, 447] width 87 height 16
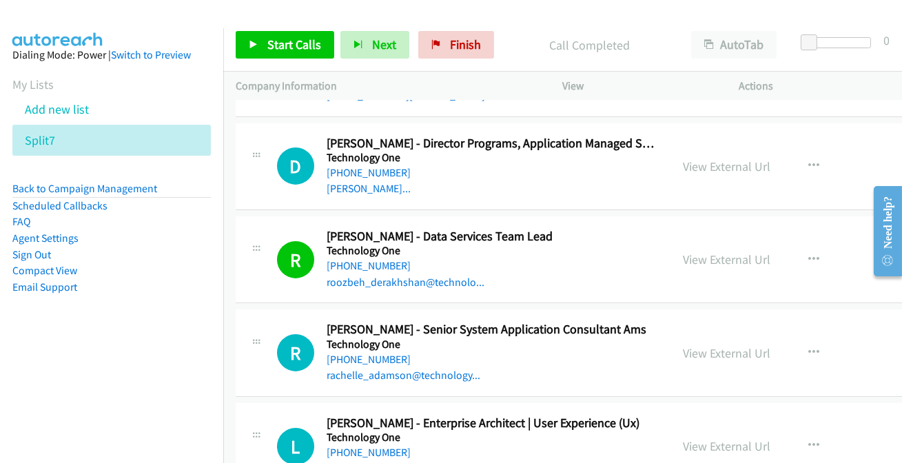
scroll to position [40655, 0]
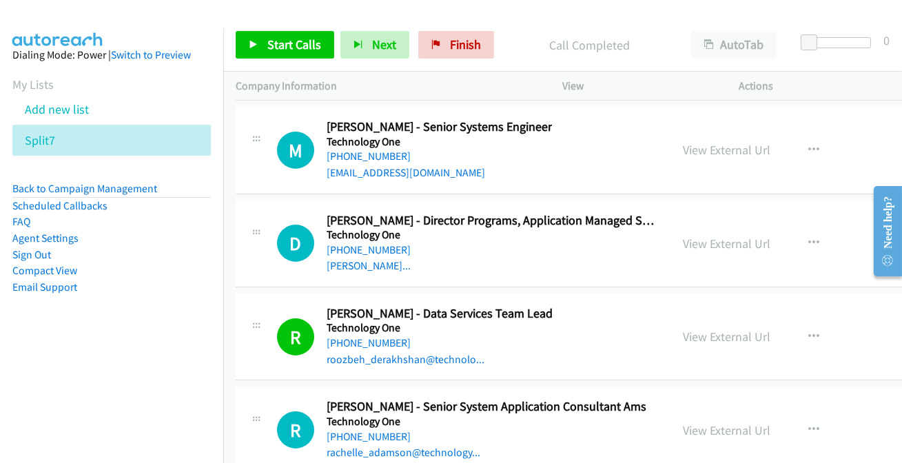
scroll to position [40530, 0]
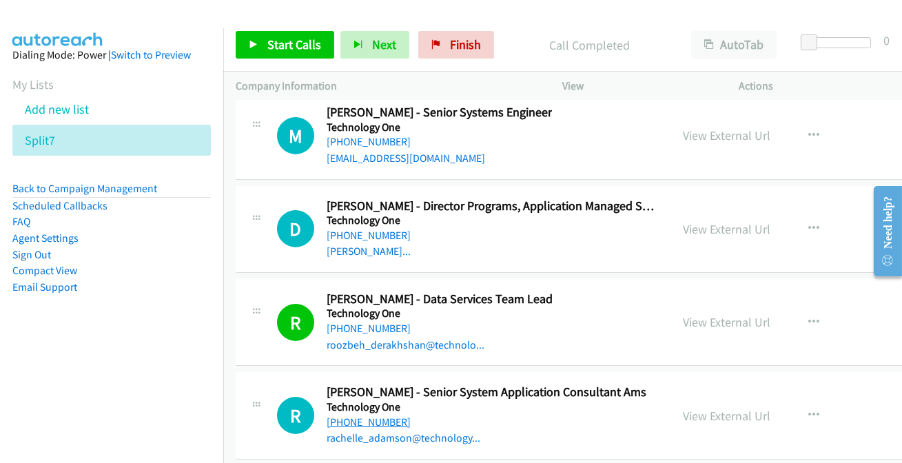
click at [349, 415] on link "+61 7 3167 7343" at bounding box center [368, 421] width 84 height 13
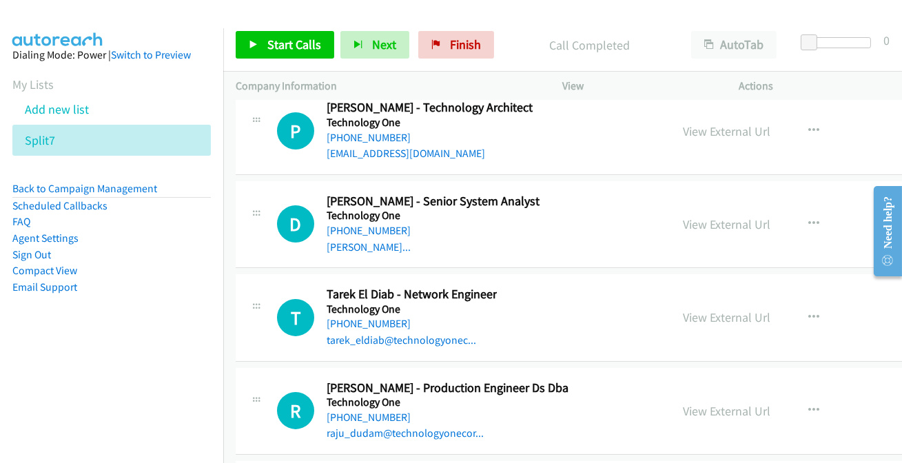
scroll to position [40154, 0]
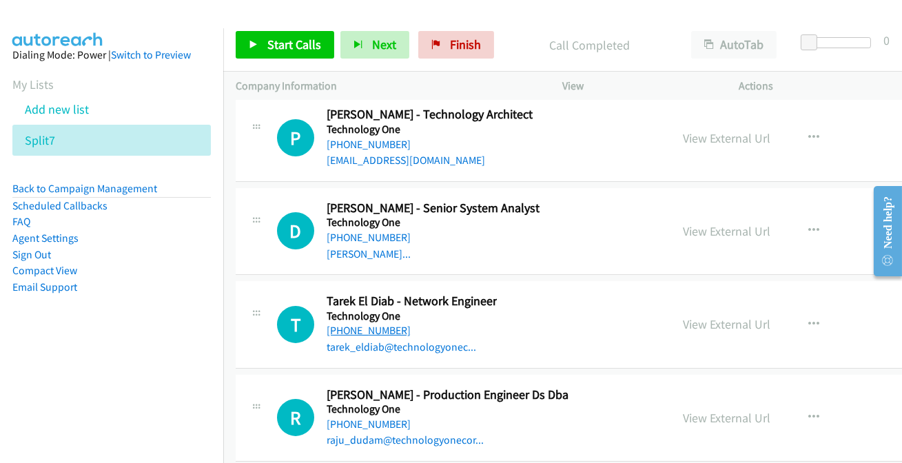
click at [355, 324] on link "+61 3 9526 4340" at bounding box center [368, 330] width 84 height 13
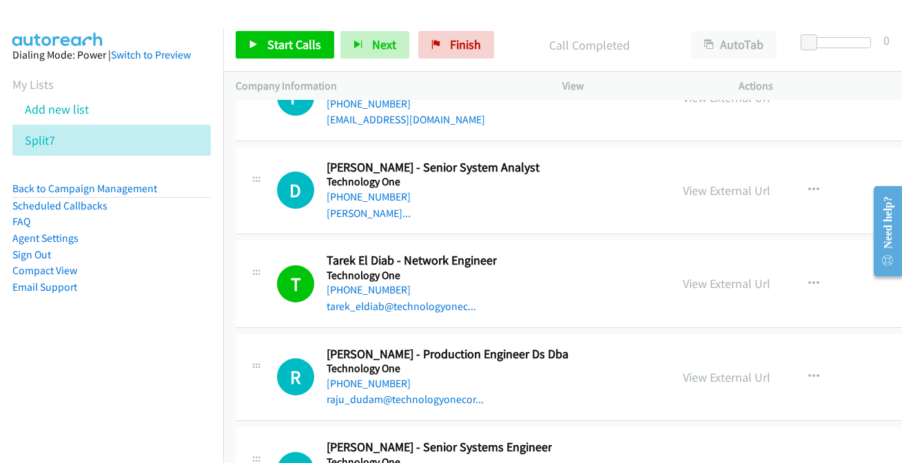
scroll to position [40216, 0]
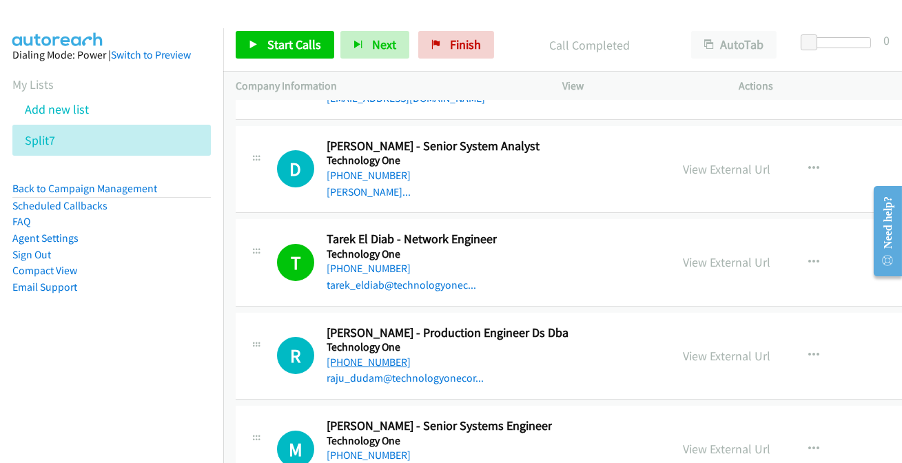
click at [348, 355] on link "+61 411 078 796" at bounding box center [368, 361] width 84 height 13
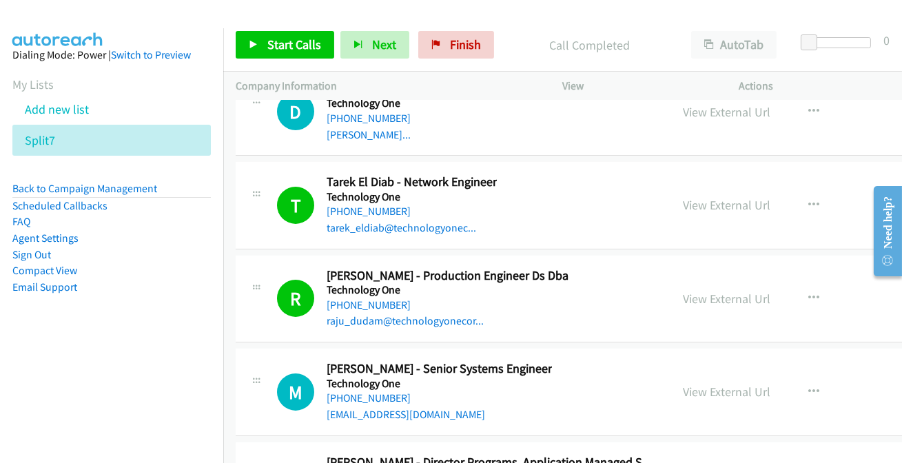
scroll to position [40279, 0]
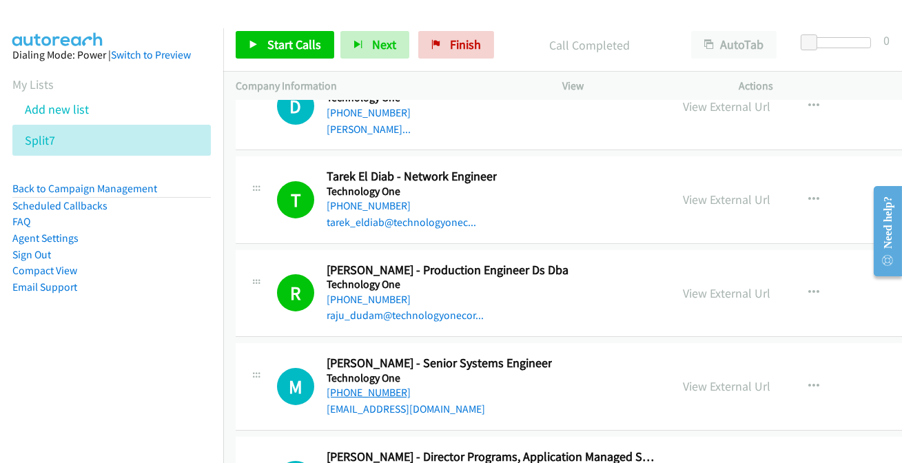
click at [384, 386] on link "+61 416 113 605" at bounding box center [368, 392] width 84 height 13
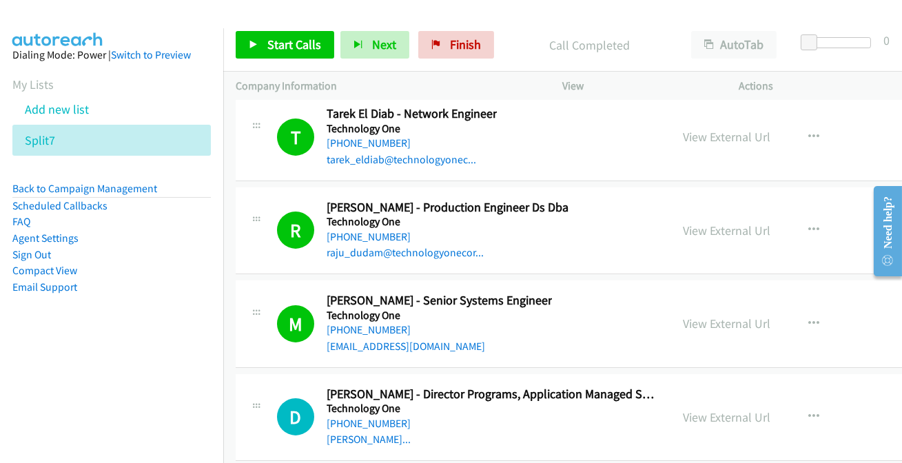
drag, startPoint x: 373, startPoint y: 243, endPoint x: 380, endPoint y: 238, distance: 9.0
click at [359, 417] on link "+61 447 758 456" at bounding box center [368, 423] width 84 height 13
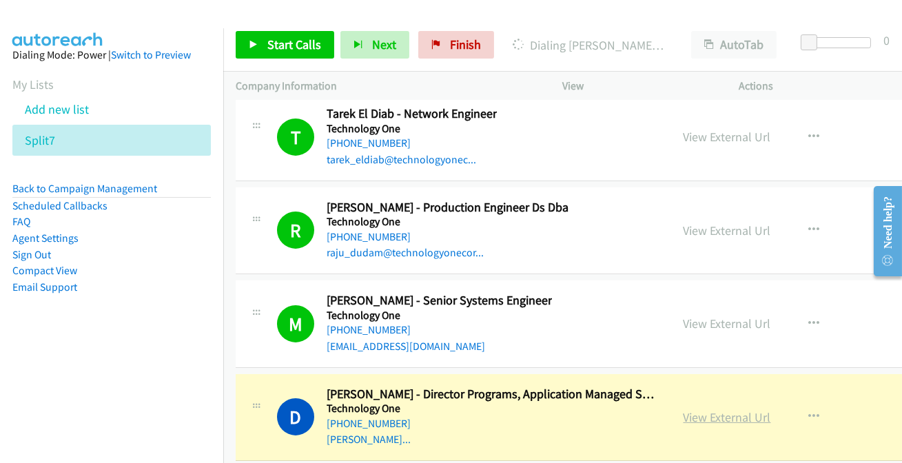
click at [740, 409] on link "View External Url" at bounding box center [726, 417] width 87 height 16
click at [734, 409] on link "View External Url" at bounding box center [726, 417] width 87 height 16
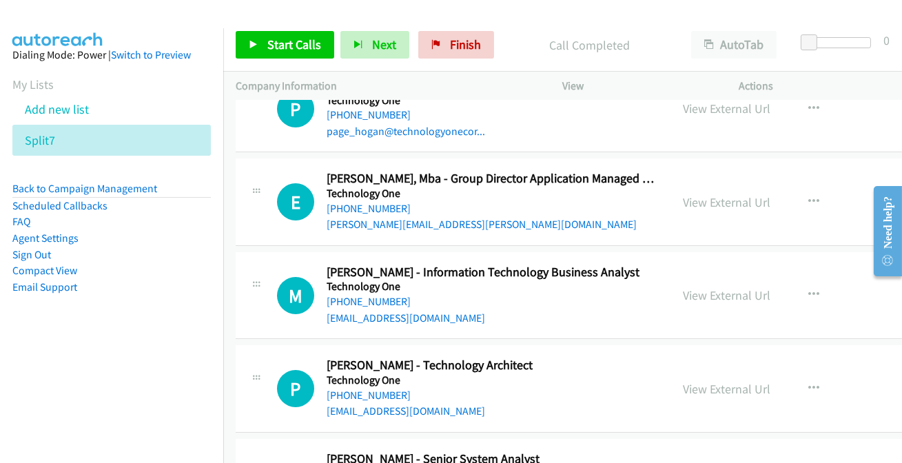
scroll to position [39841, 0]
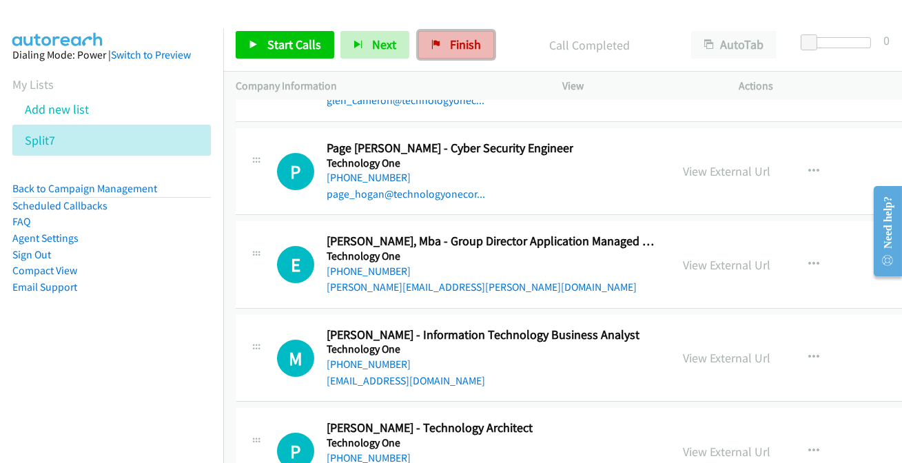
click at [444, 56] on link "Finish" at bounding box center [456, 45] width 76 height 28
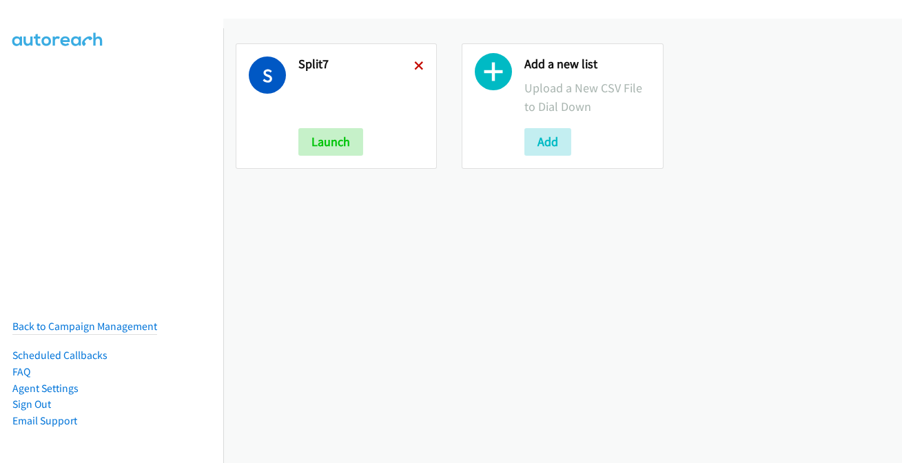
click at [416, 62] on icon at bounding box center [419, 67] width 10 height 10
click at [532, 134] on button "Add" at bounding box center [547, 142] width 47 height 28
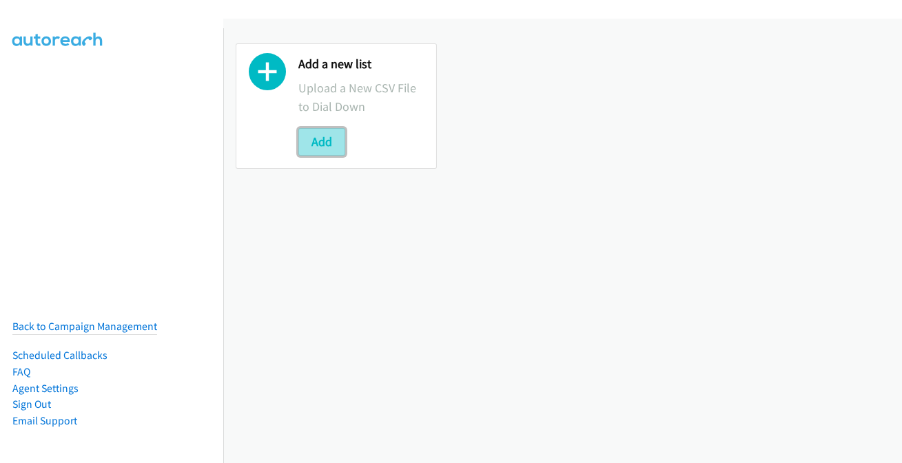
click at [330, 143] on button "Add" at bounding box center [321, 142] width 47 height 28
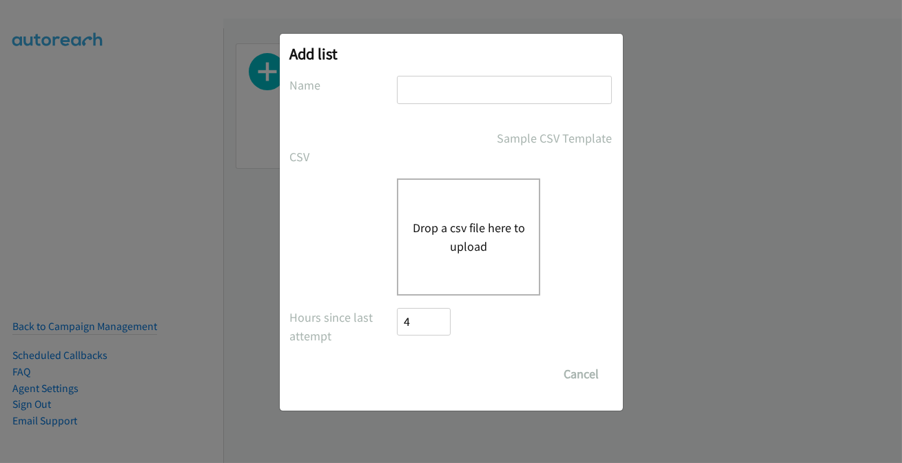
click at [479, 100] on input "text" at bounding box center [504, 90] width 215 height 28
type input "split7"
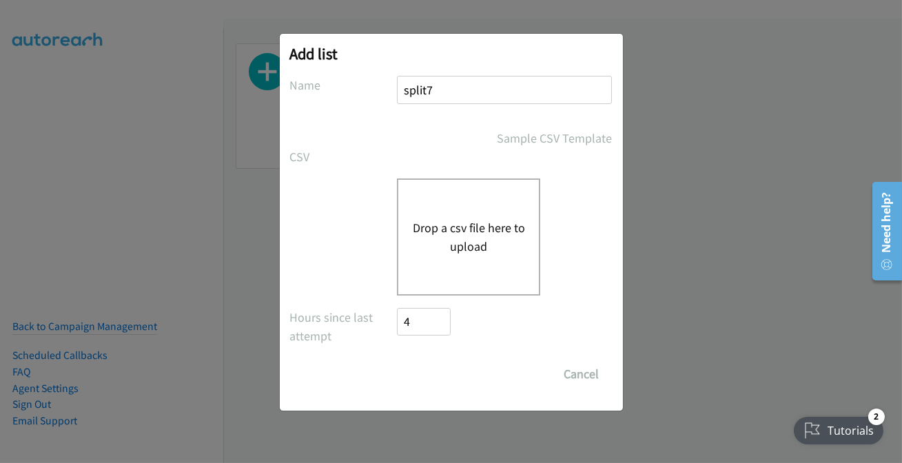
click at [430, 227] on button "Drop a csv file here to upload" at bounding box center [468, 236] width 113 height 37
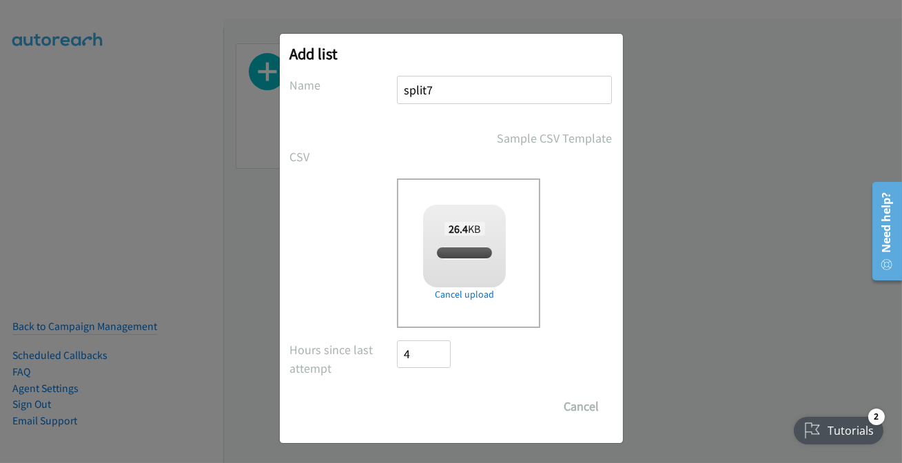
checkbox input "true"
click at [421, 417] on input "Save List" at bounding box center [433, 407] width 72 height 28
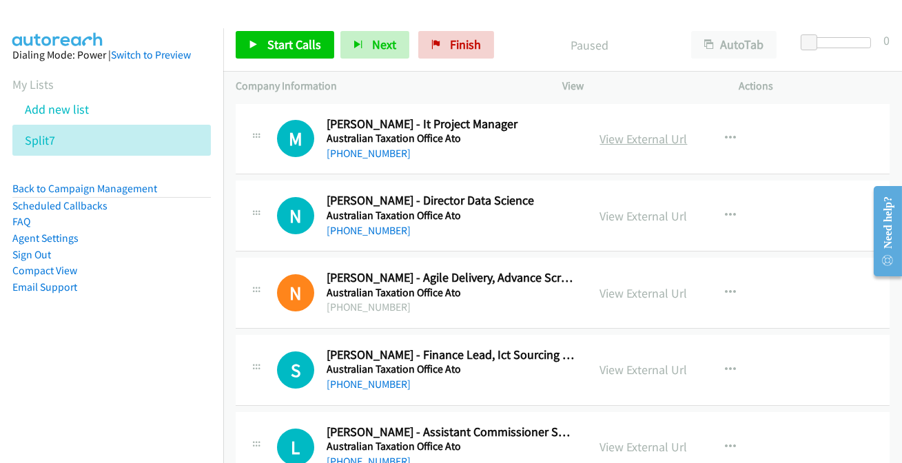
click at [640, 134] on link "View External Url" at bounding box center [643, 139] width 87 height 16
click at [349, 154] on link "[PHONE_NUMBER]" at bounding box center [368, 153] width 84 height 13
click at [378, 229] on link "[PHONE_NUMBER]" at bounding box center [368, 230] width 84 height 13
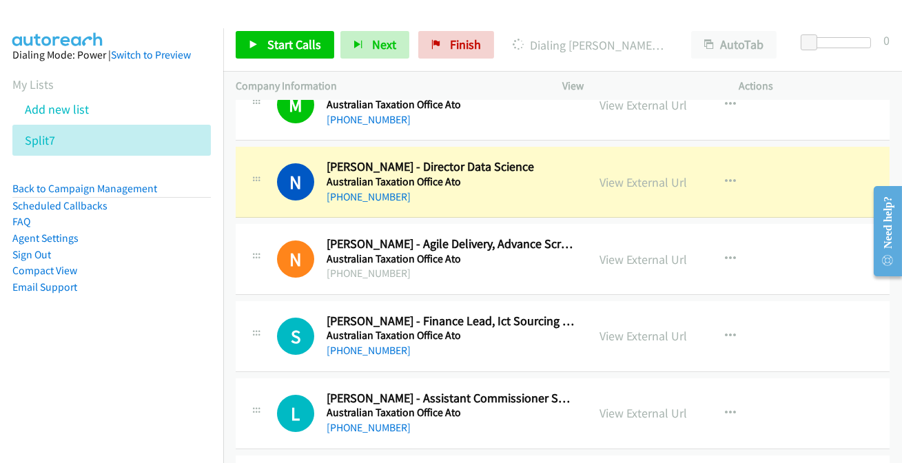
scroll to position [62, 0]
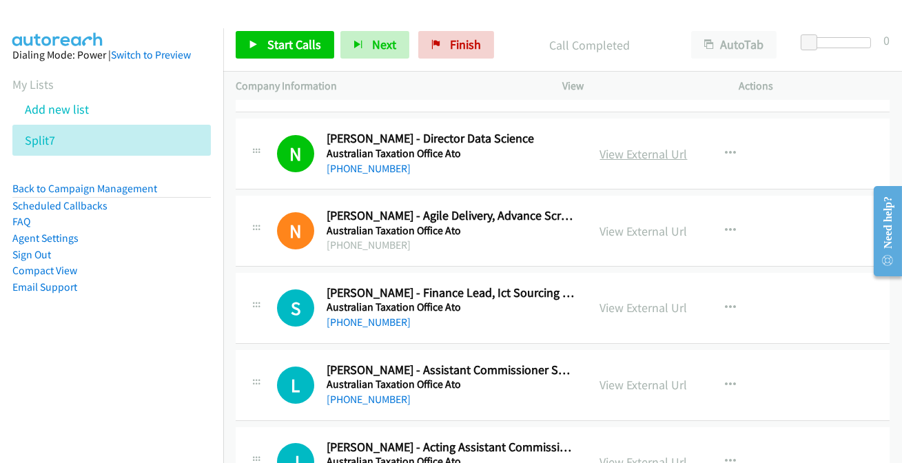
click at [638, 155] on link "View External Url" at bounding box center [643, 154] width 87 height 16
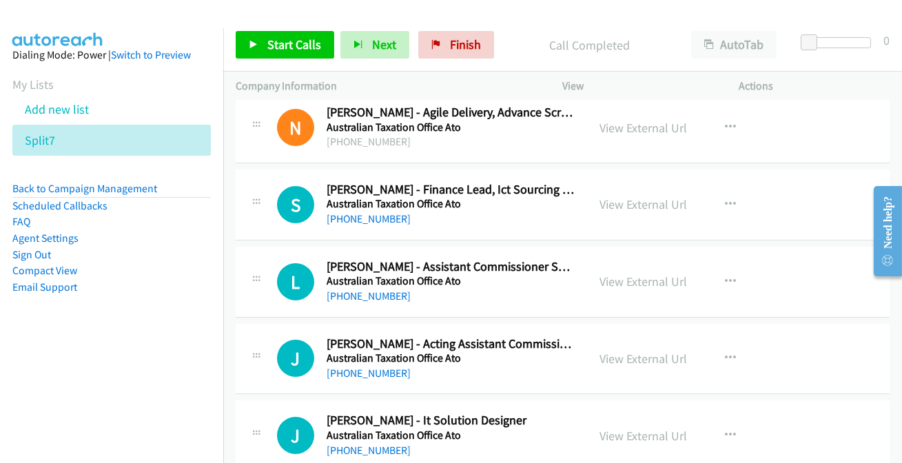
scroll to position [187, 0]
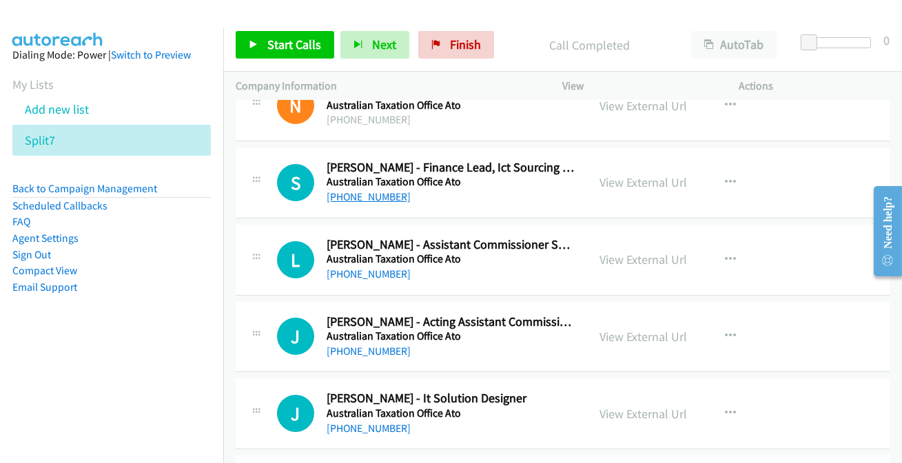
click at [390, 200] on link "[PHONE_NUMBER]" at bounding box center [368, 196] width 84 height 13
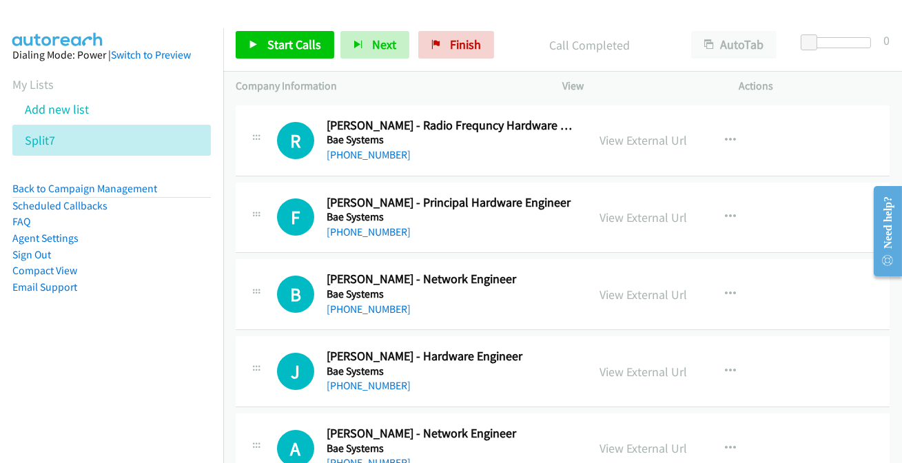
scroll to position [10269, 0]
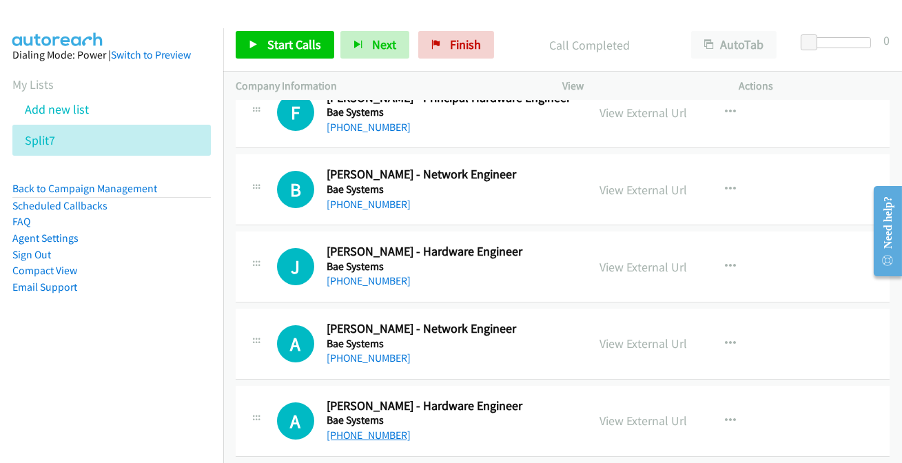
click at [368, 428] on link "[PHONE_NUMBER]" at bounding box center [368, 434] width 84 height 13
click at [372, 351] on link "[PHONE_NUMBER]" at bounding box center [368, 357] width 84 height 13
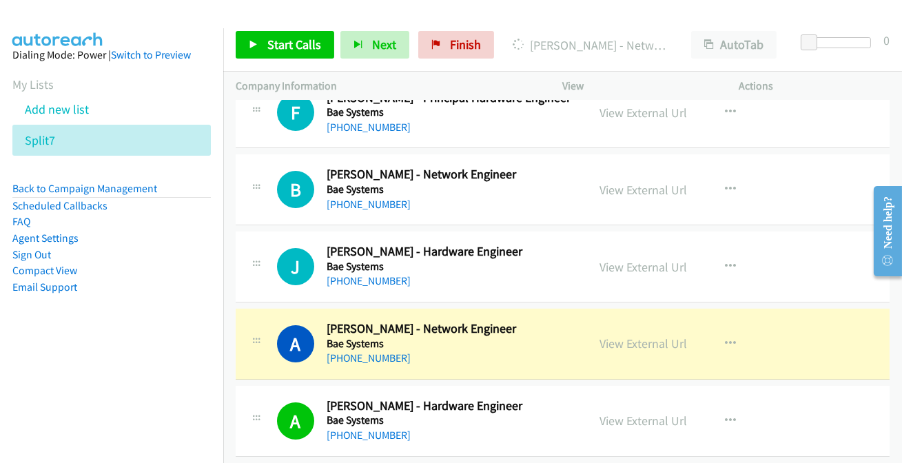
scroll to position [10206, 0]
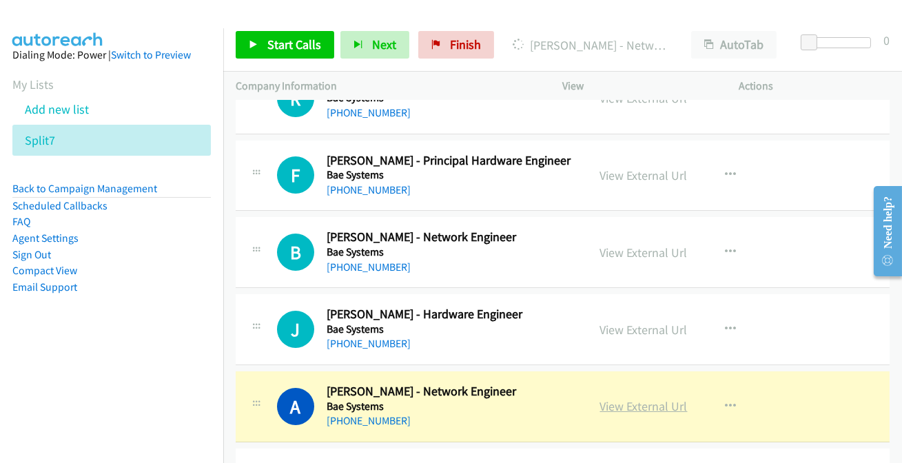
click at [656, 398] on link "View External Url" at bounding box center [643, 406] width 87 height 16
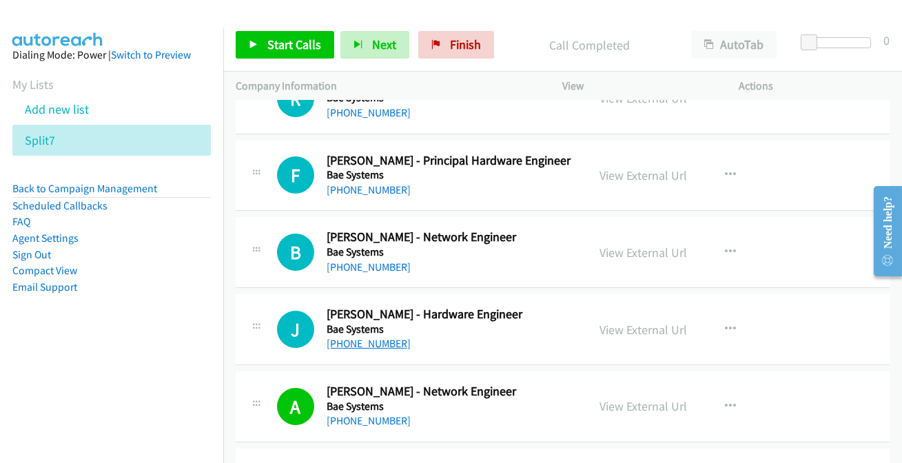
scroll to position [10143, 0]
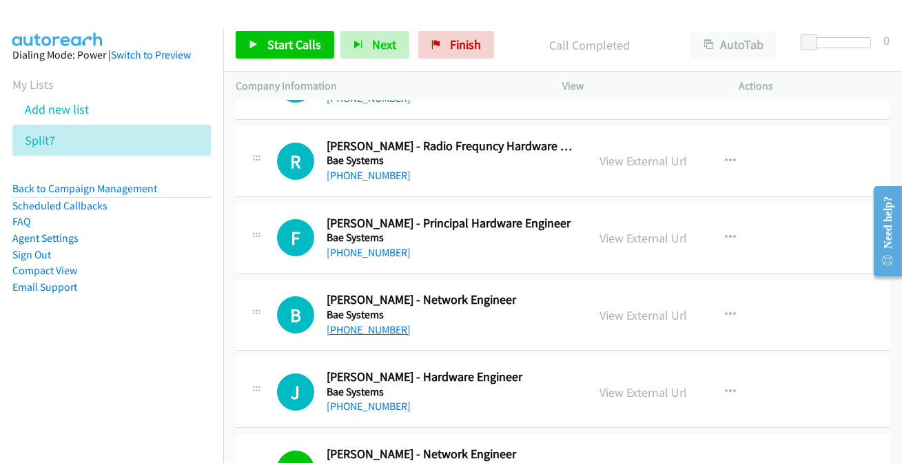
click at [360, 323] on link "[PHONE_NUMBER]" at bounding box center [368, 329] width 84 height 13
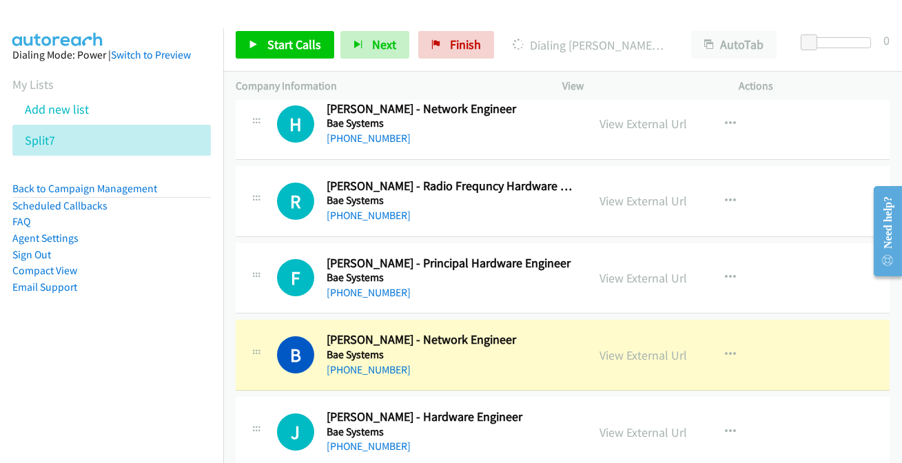
scroll to position [10081, 0]
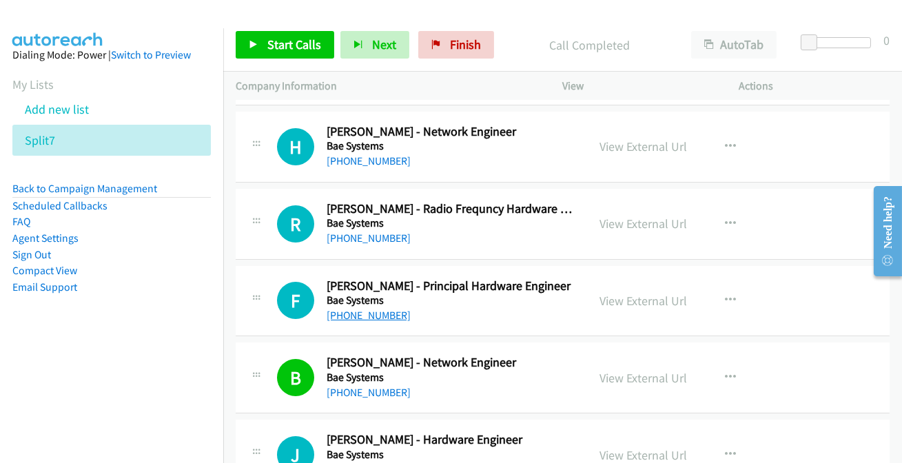
click at [368, 309] on link "[PHONE_NUMBER]" at bounding box center [368, 315] width 84 height 13
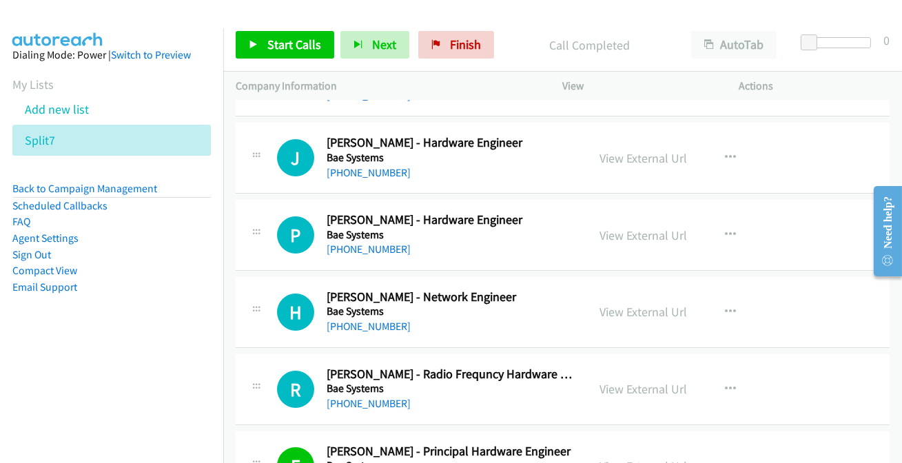
scroll to position [9893, 0]
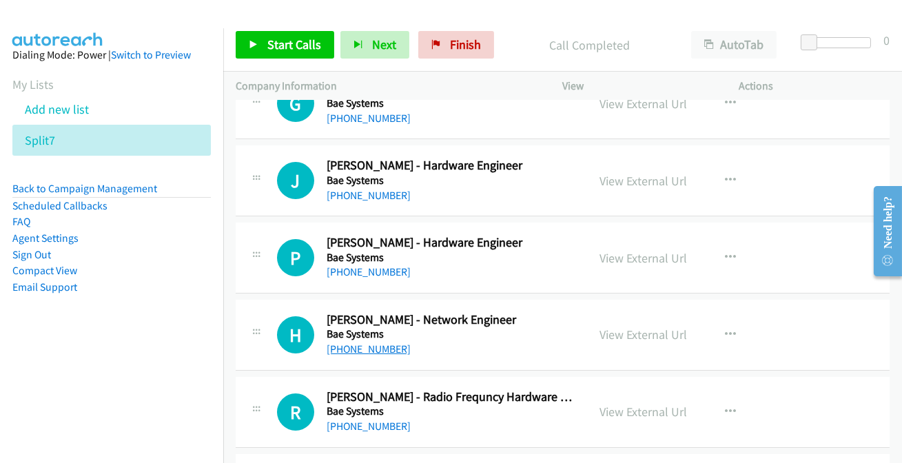
click at [358, 342] on link "[PHONE_NUMBER]" at bounding box center [368, 348] width 84 height 13
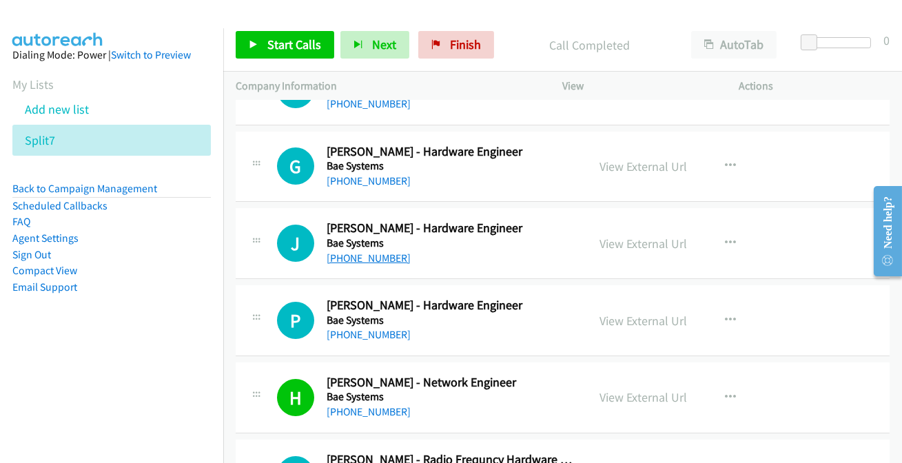
scroll to position [9767, 0]
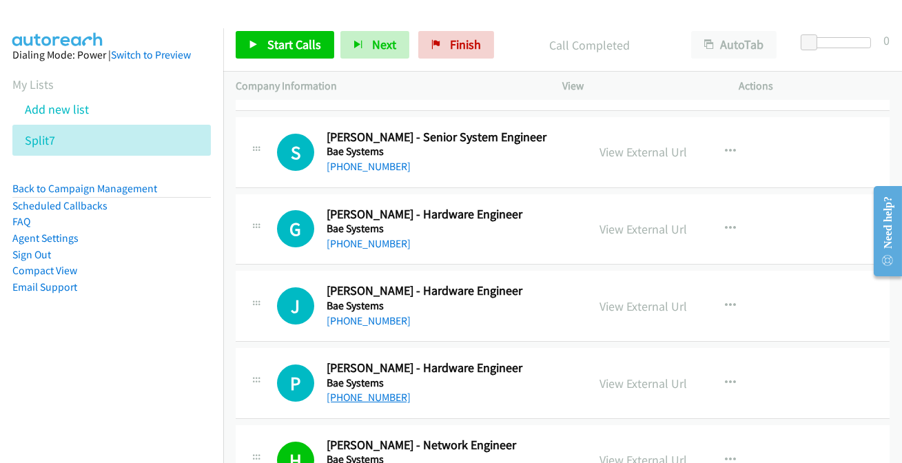
click at [390, 391] on link "[PHONE_NUMBER]" at bounding box center [368, 397] width 84 height 13
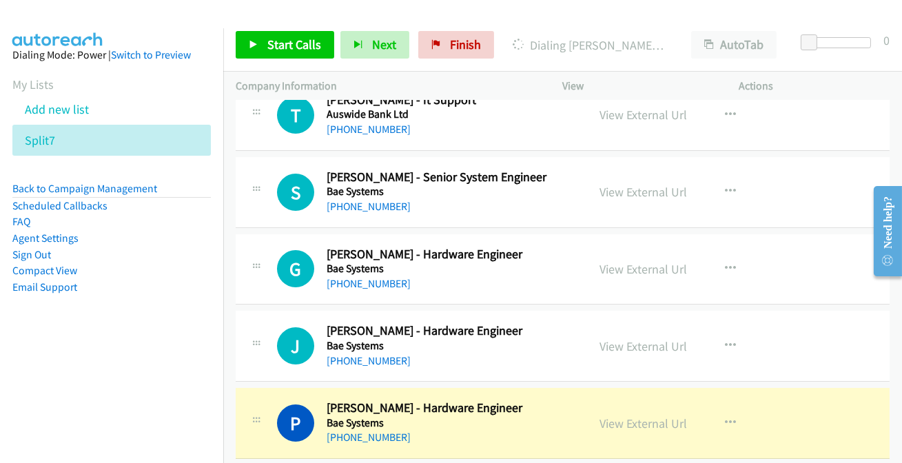
scroll to position [9705, 0]
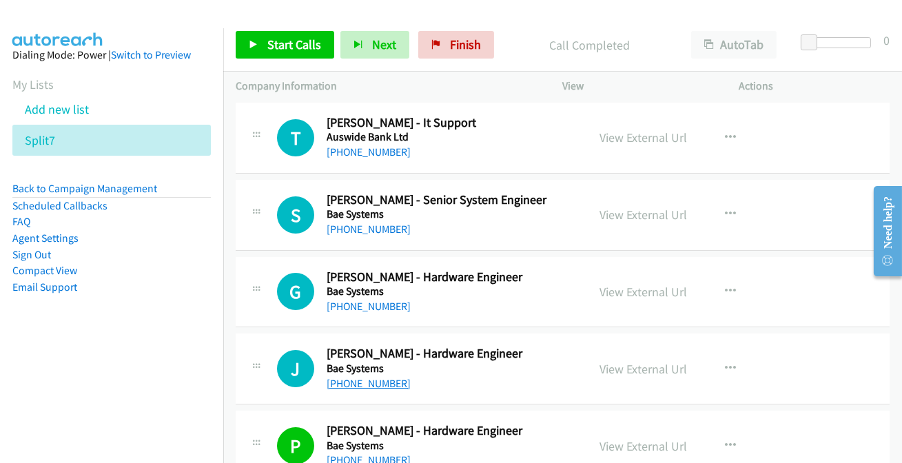
click at [367, 377] on link "[PHONE_NUMBER]" at bounding box center [368, 383] width 84 height 13
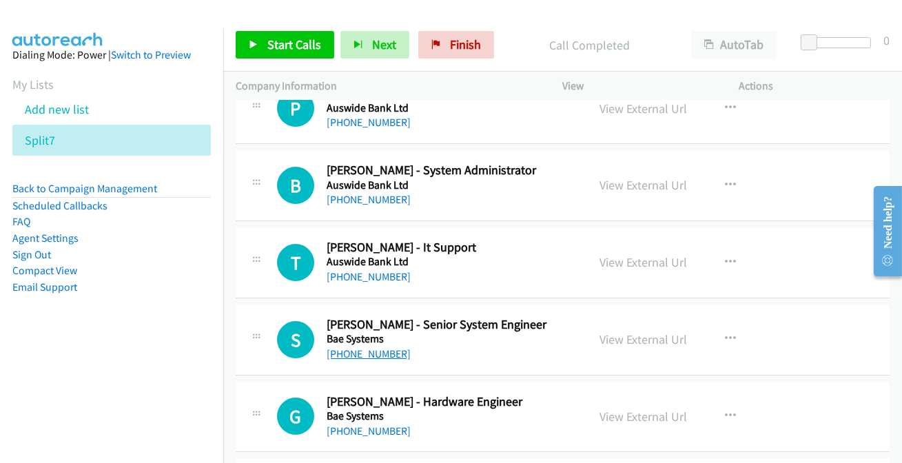
scroll to position [9517, 0]
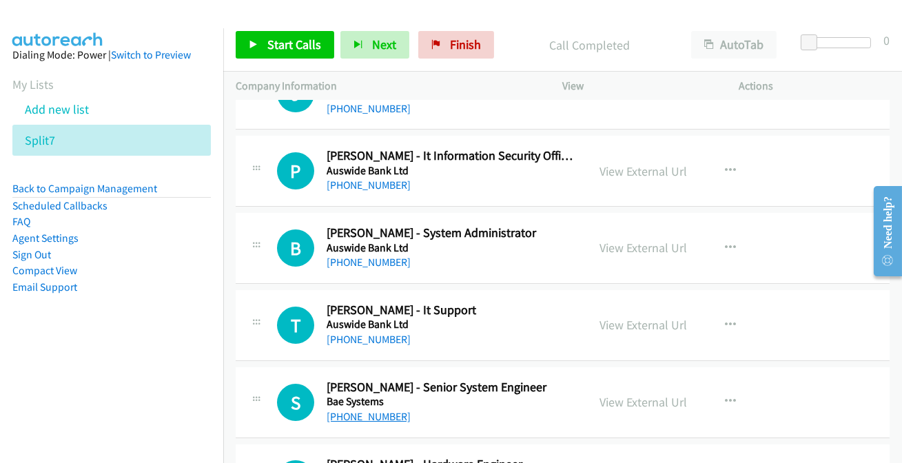
click at [362, 410] on link "[PHONE_NUMBER]" at bounding box center [368, 416] width 84 height 13
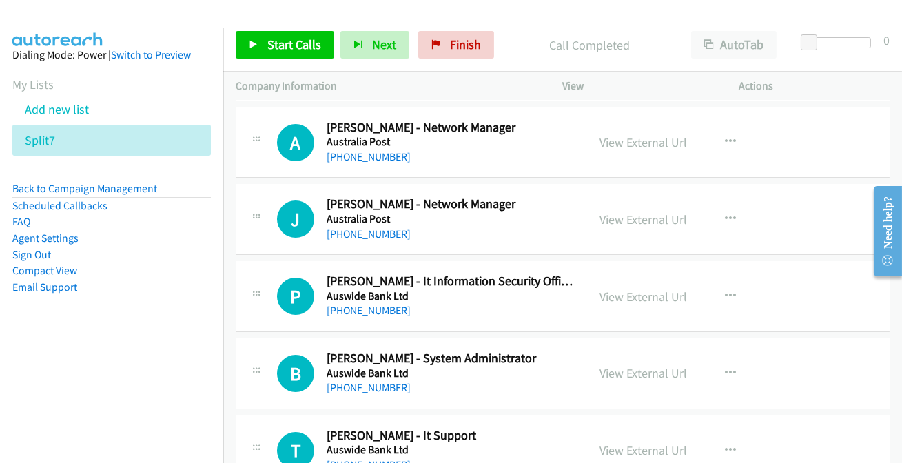
scroll to position [9455, 0]
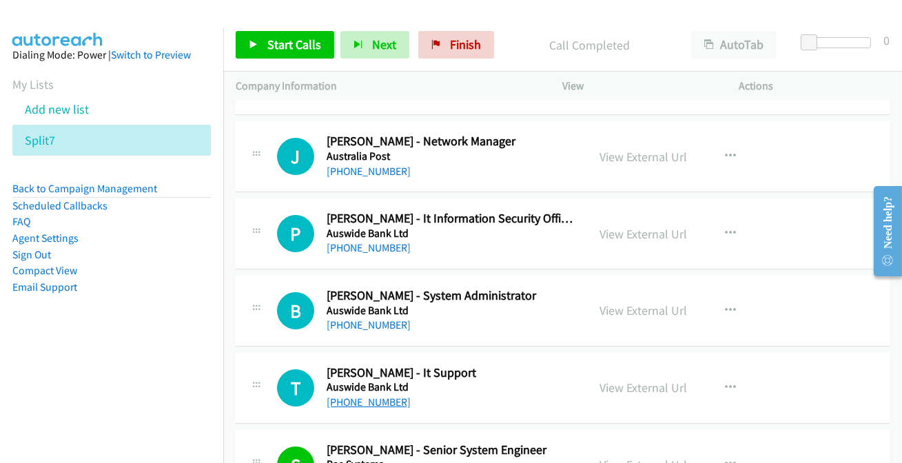
click at [380, 395] on link "[PHONE_NUMBER]" at bounding box center [368, 401] width 84 height 13
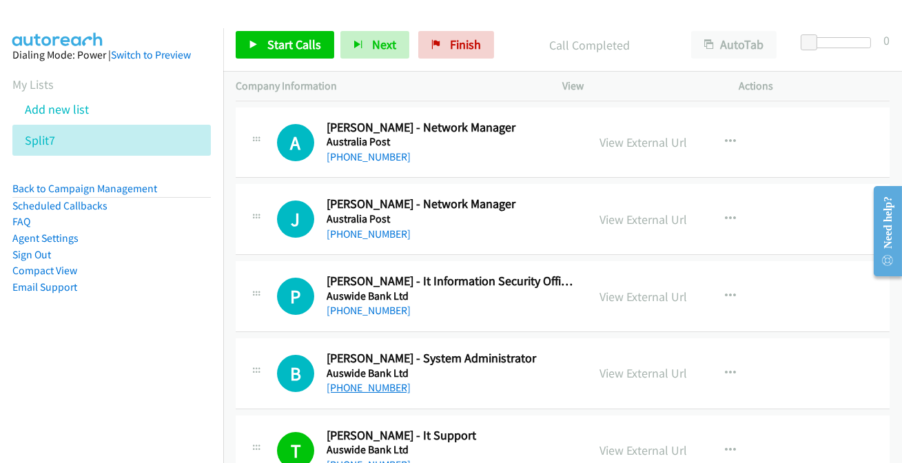
click at [366, 381] on link "[PHONE_NUMBER]" at bounding box center [368, 387] width 84 height 13
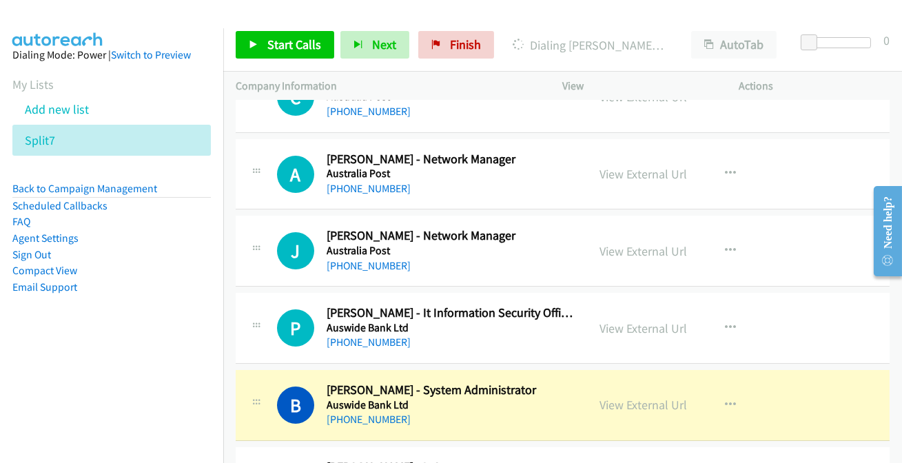
scroll to position [9329, 0]
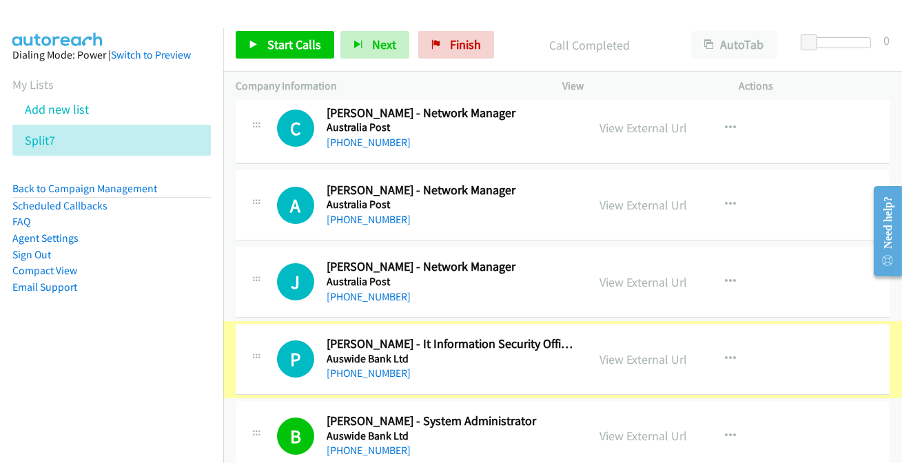
click at [355, 366] on link "[PHONE_NUMBER]" at bounding box center [368, 372] width 84 height 13
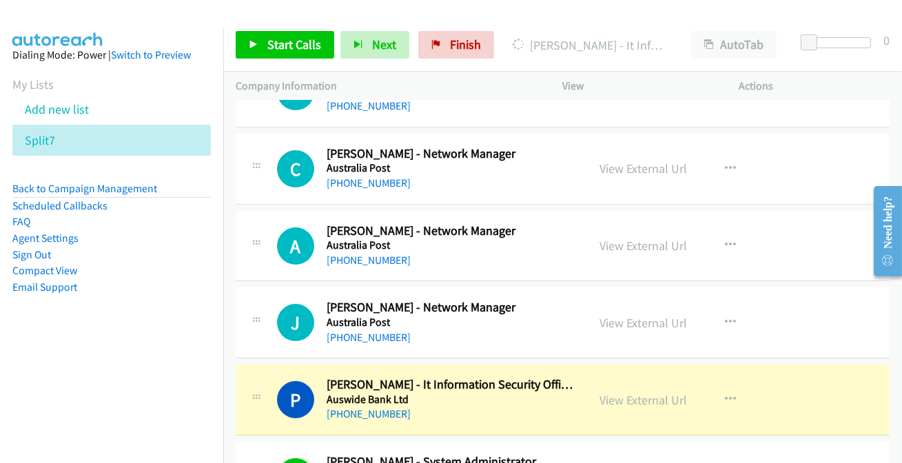
scroll to position [9267, 0]
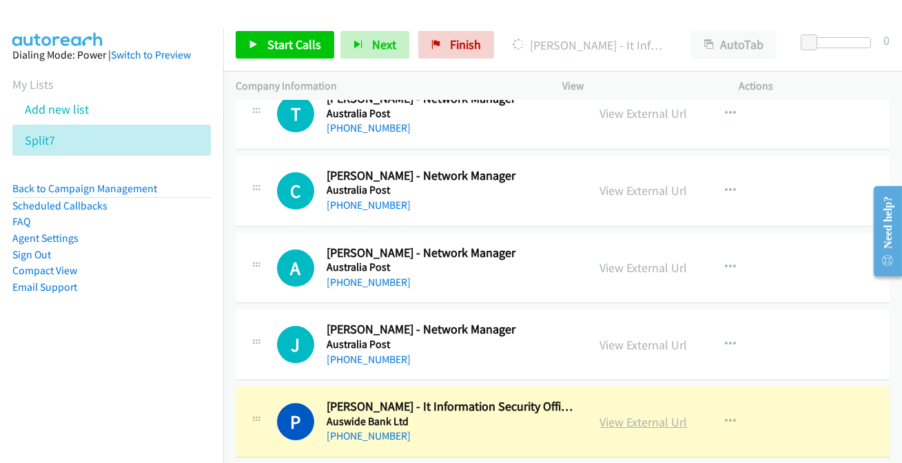
click at [633, 414] on link "View External Url" at bounding box center [643, 422] width 87 height 16
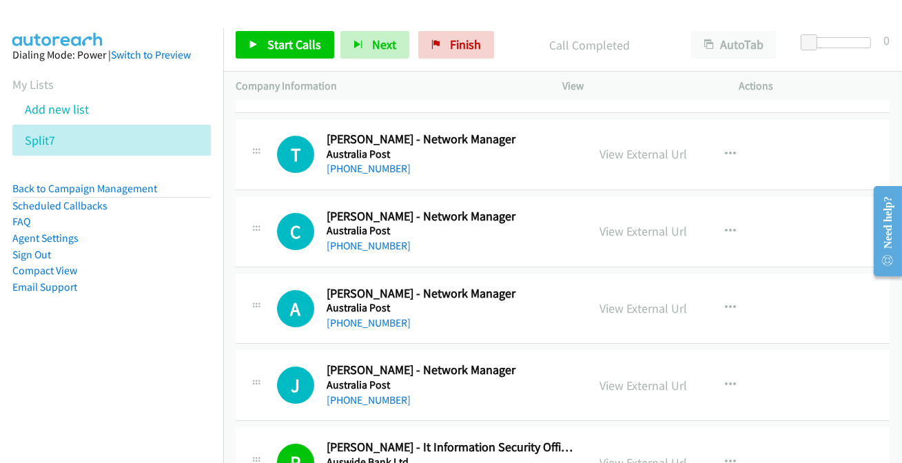
scroll to position [9204, 0]
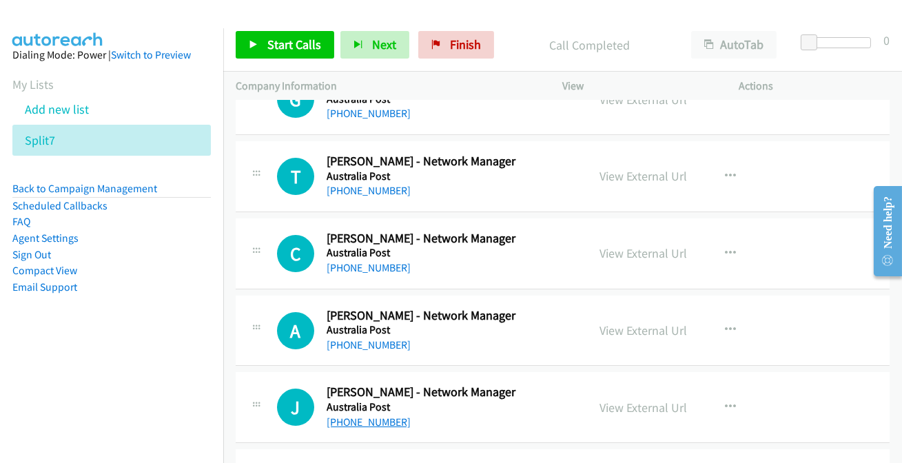
click at [344, 415] on link "[PHONE_NUMBER]" at bounding box center [368, 421] width 84 height 13
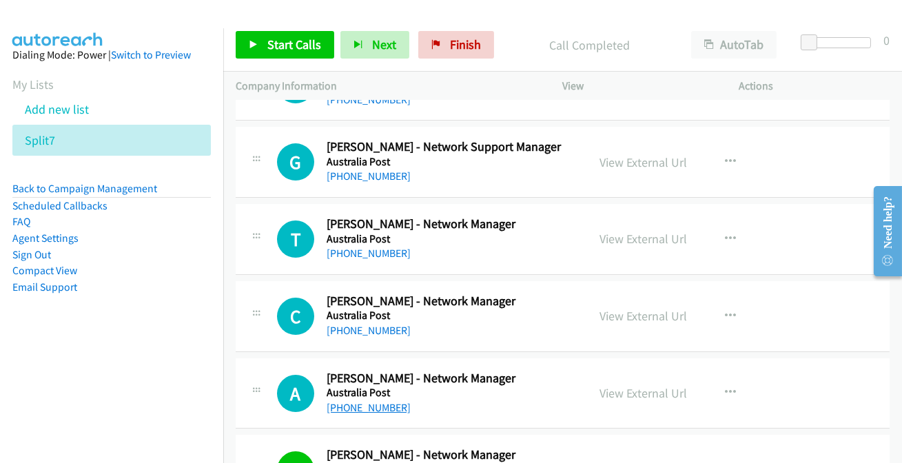
click at [357, 401] on link "[PHONE_NUMBER]" at bounding box center [368, 407] width 84 height 13
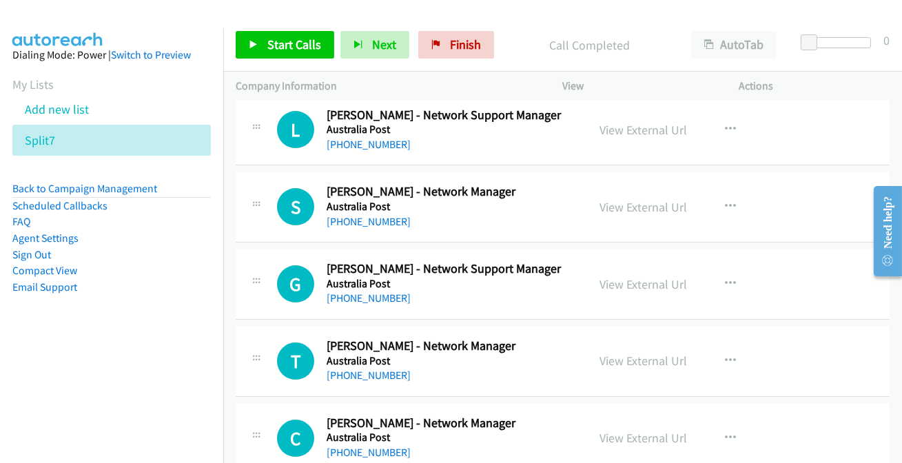
scroll to position [9016, 0]
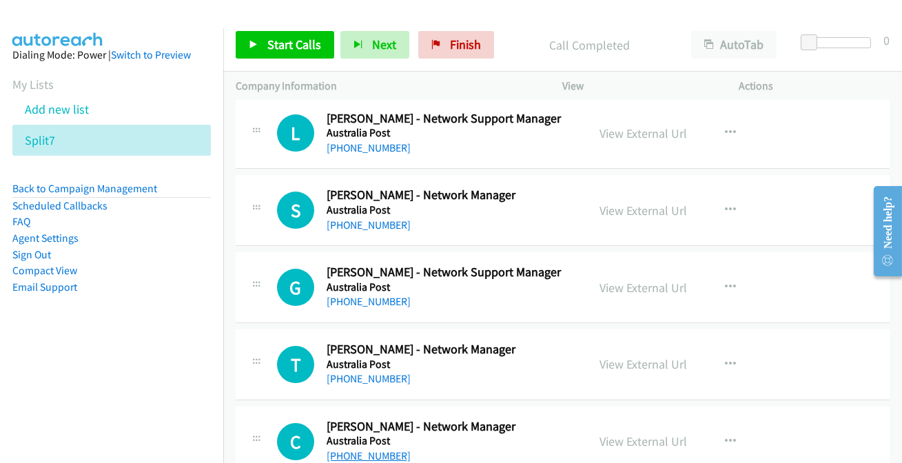
click at [351, 449] on link "[PHONE_NUMBER]" at bounding box center [368, 455] width 84 height 13
click at [360, 372] on link "[PHONE_NUMBER]" at bounding box center [368, 378] width 84 height 13
click at [369, 295] on link "[PHONE_NUMBER]" at bounding box center [368, 301] width 84 height 13
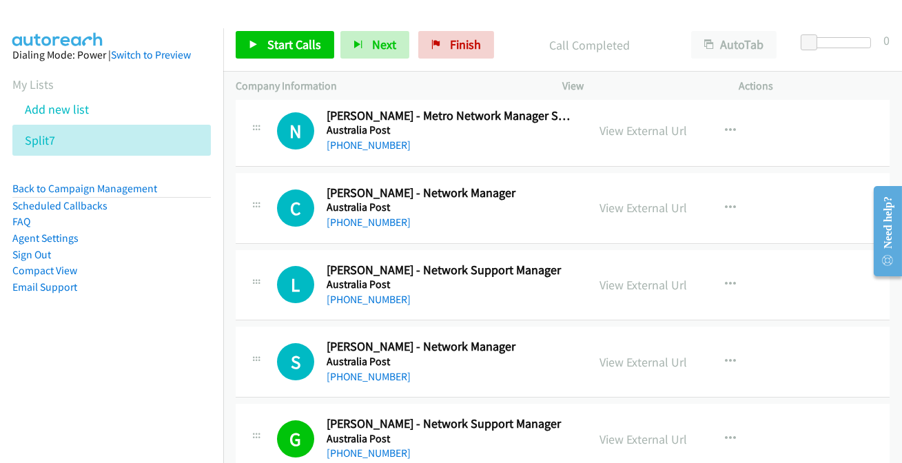
scroll to position [8828, 0]
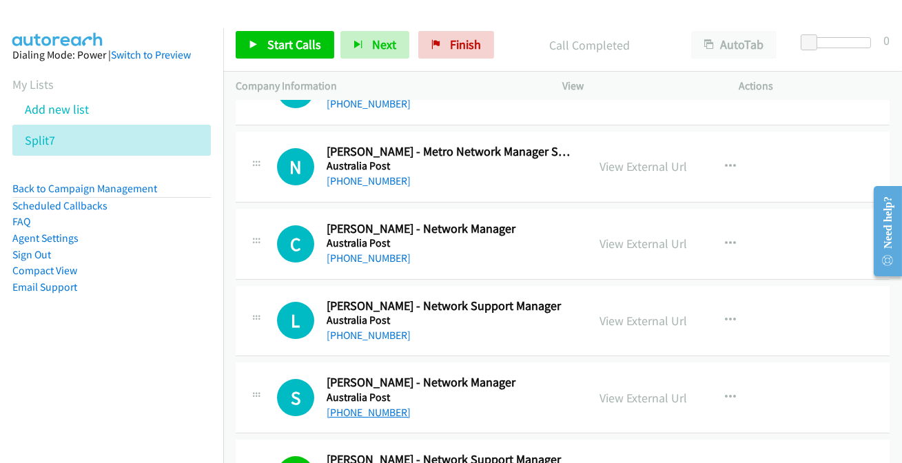
click at [358, 406] on link "[PHONE_NUMBER]" at bounding box center [368, 412] width 84 height 13
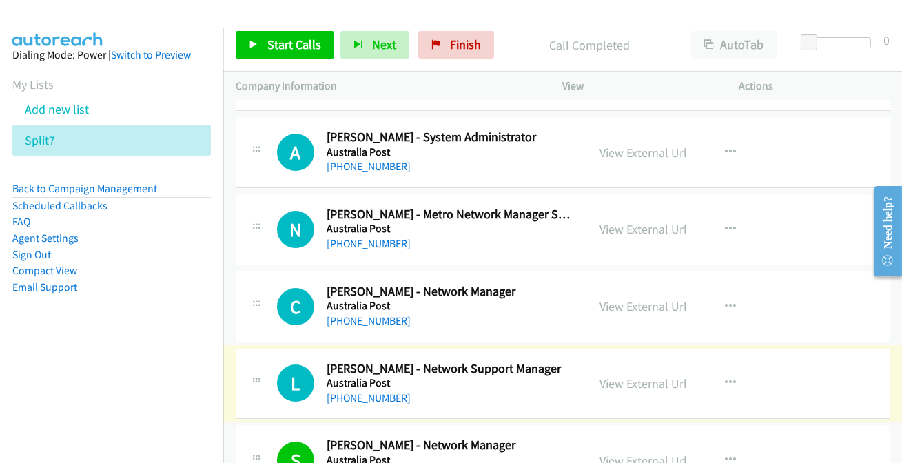
click at [341, 391] on link "[PHONE_NUMBER]" at bounding box center [368, 397] width 84 height 13
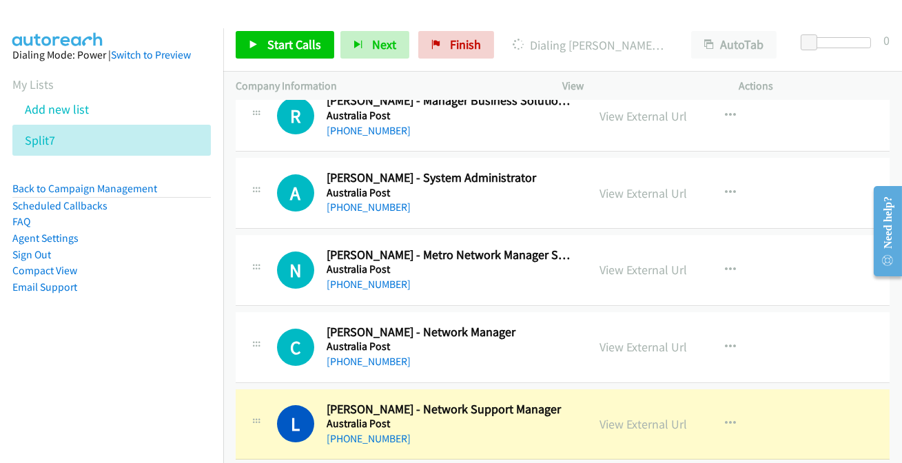
scroll to position [8703, 0]
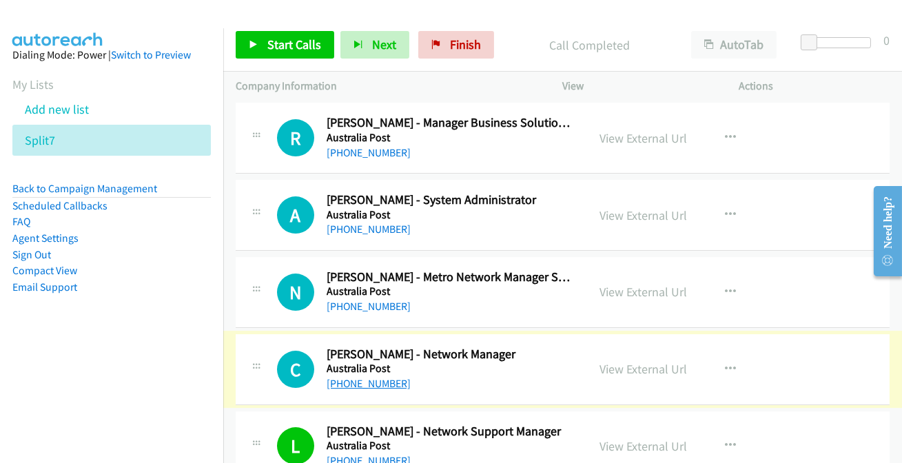
click at [345, 377] on link "[PHONE_NUMBER]" at bounding box center [368, 383] width 84 height 13
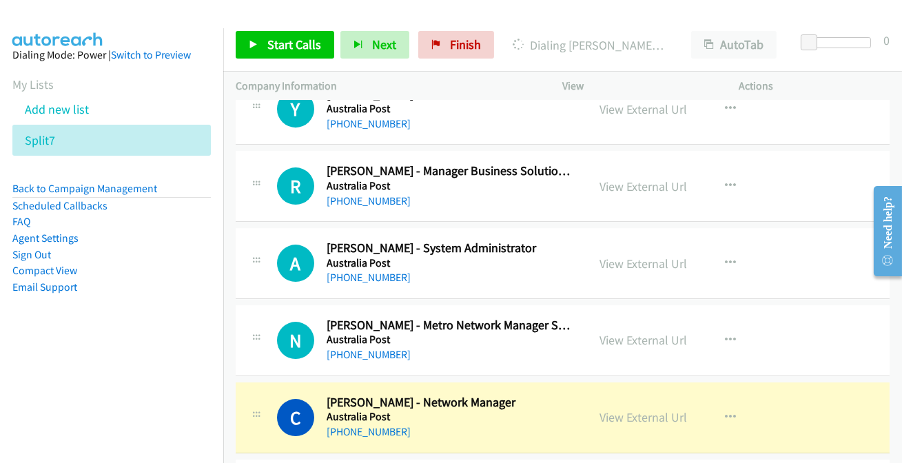
scroll to position [8640, 0]
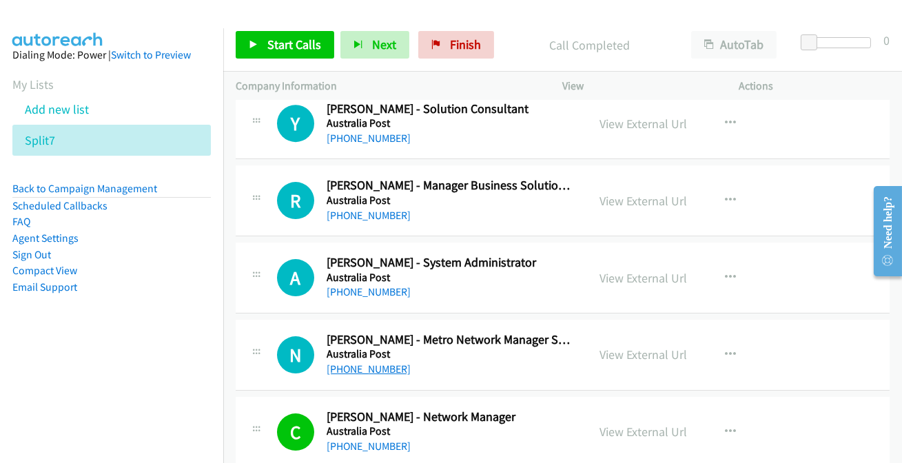
click at [347, 363] on link "[PHONE_NUMBER]" at bounding box center [368, 368] width 84 height 13
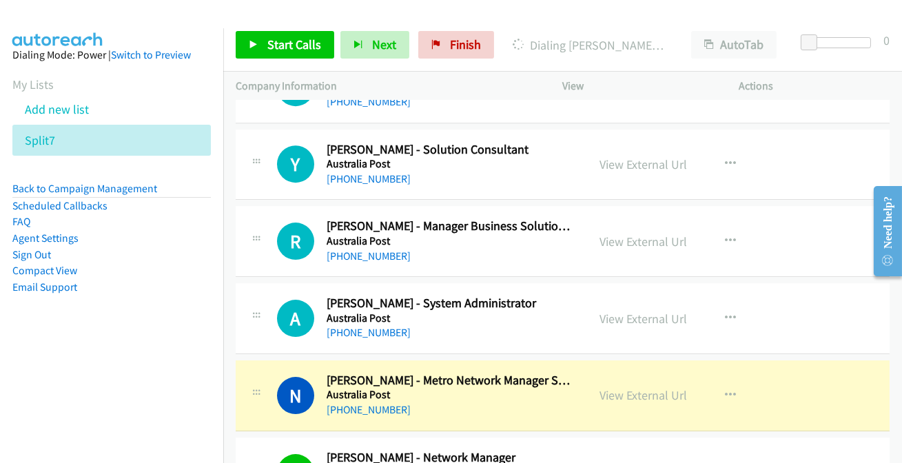
scroll to position [8578, 0]
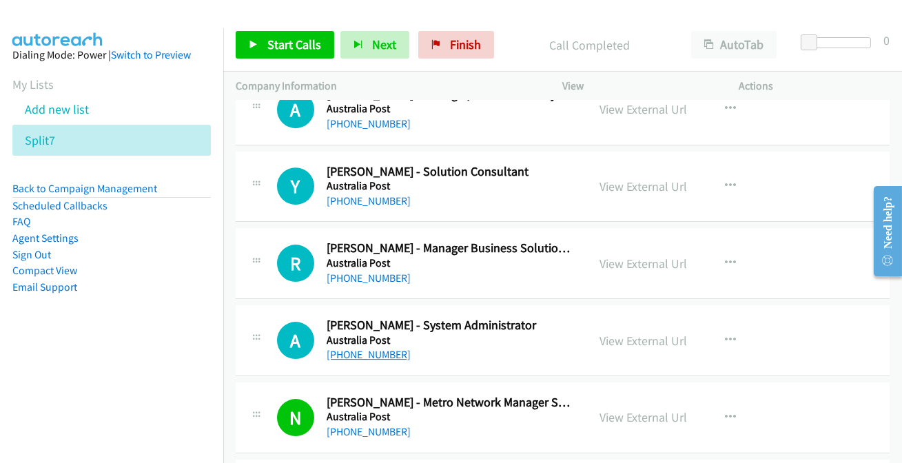
click at [333, 348] on link "[PHONE_NUMBER]" at bounding box center [368, 354] width 84 height 13
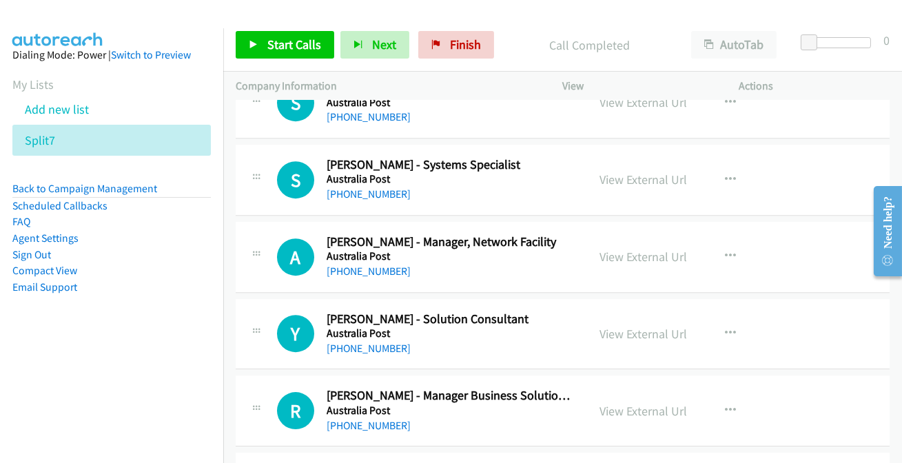
scroll to position [8452, 0]
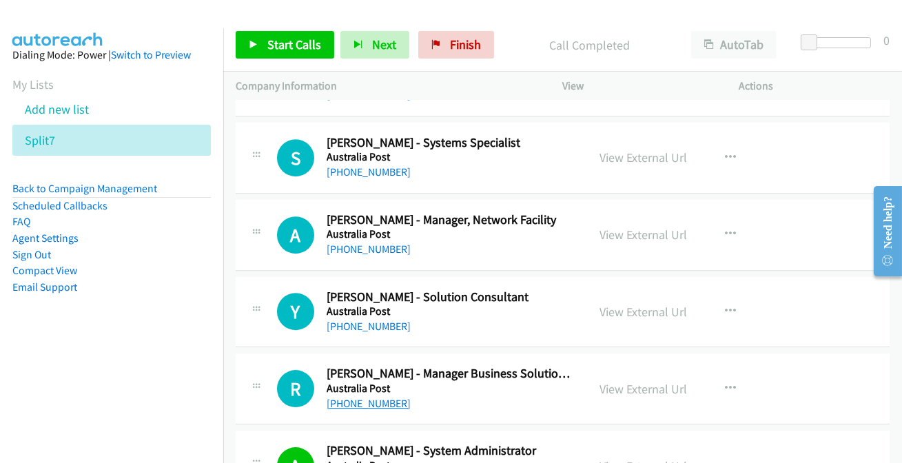
click at [355, 397] on link "[PHONE_NUMBER]" at bounding box center [368, 403] width 84 height 13
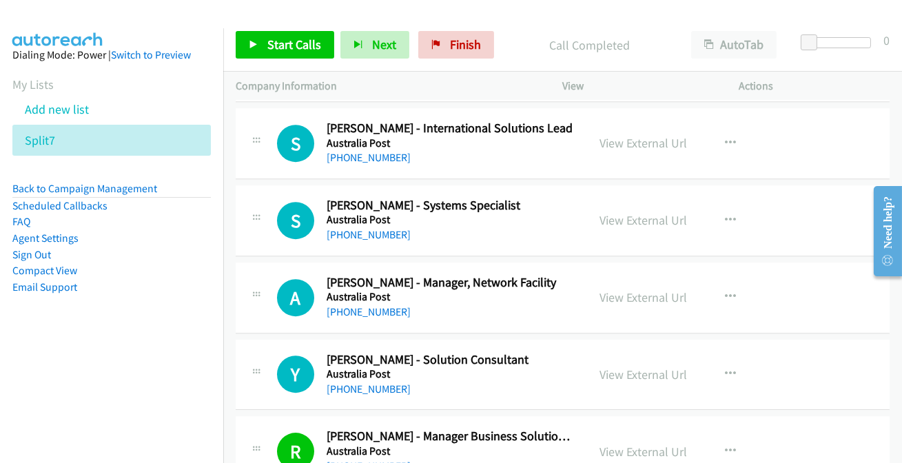
scroll to position [8327, 0]
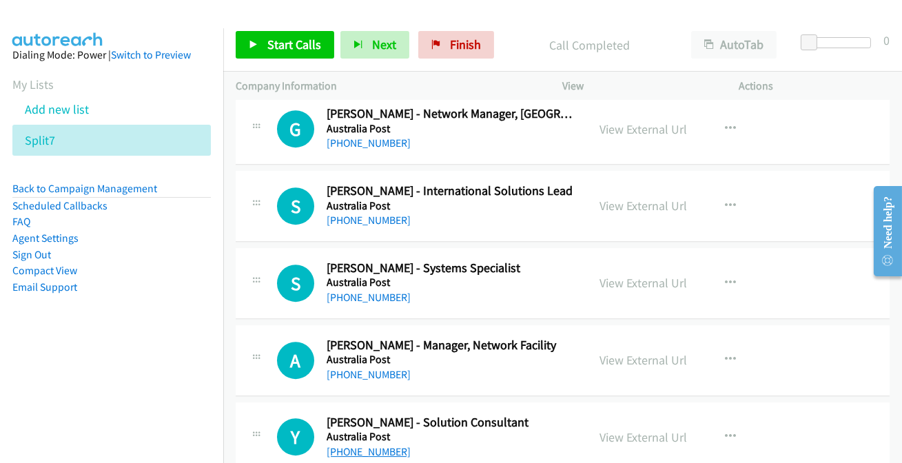
click at [362, 445] on link "[PHONE_NUMBER]" at bounding box center [368, 451] width 84 height 13
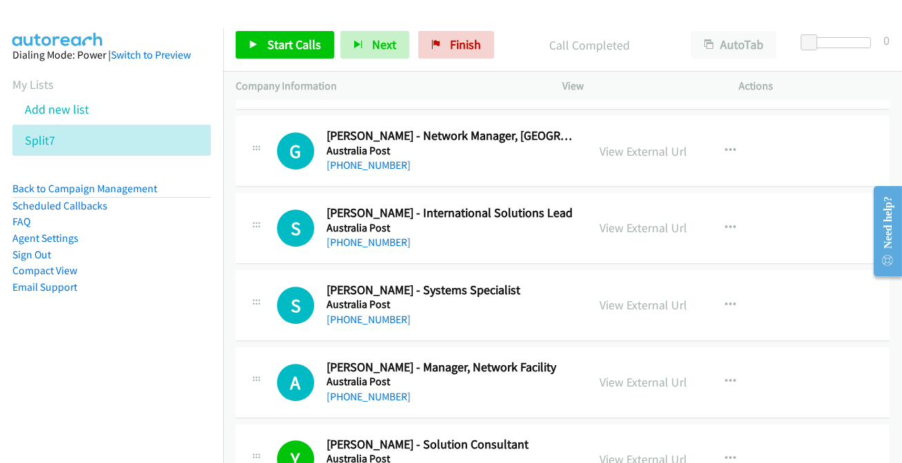
scroll to position [8265, 0]
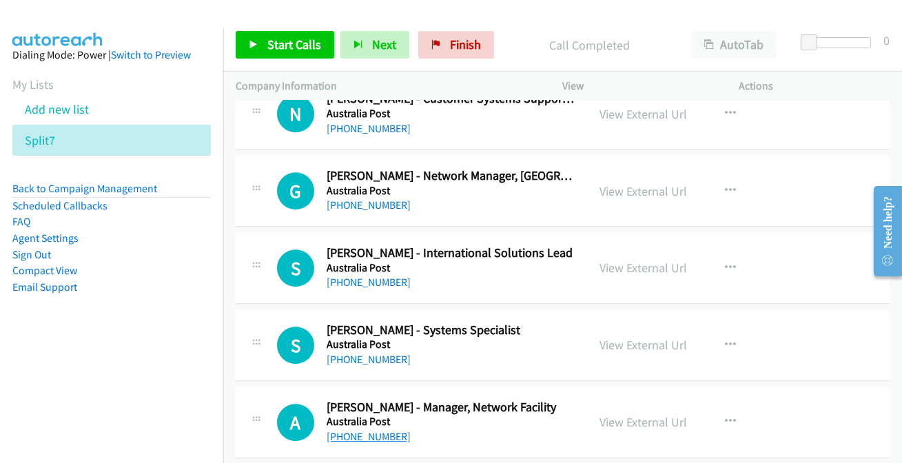
click at [371, 430] on link "[PHONE_NUMBER]" at bounding box center [368, 436] width 84 height 13
click at [366, 430] on link "[PHONE_NUMBER]" at bounding box center [368, 436] width 84 height 13
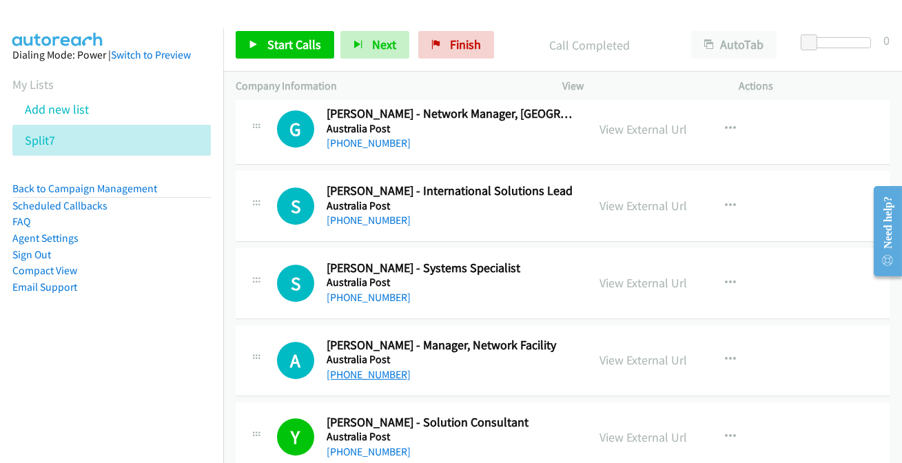
click at [382, 368] on link "[PHONE_NUMBER]" at bounding box center [368, 374] width 84 height 13
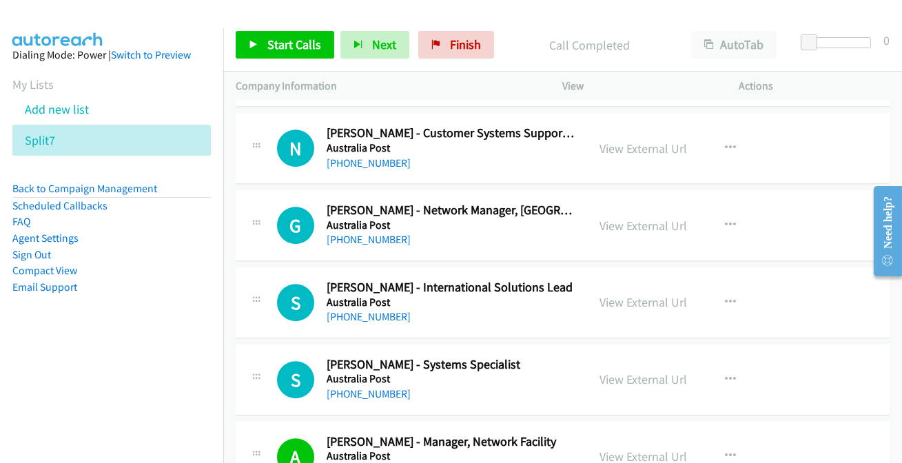
scroll to position [8202, 0]
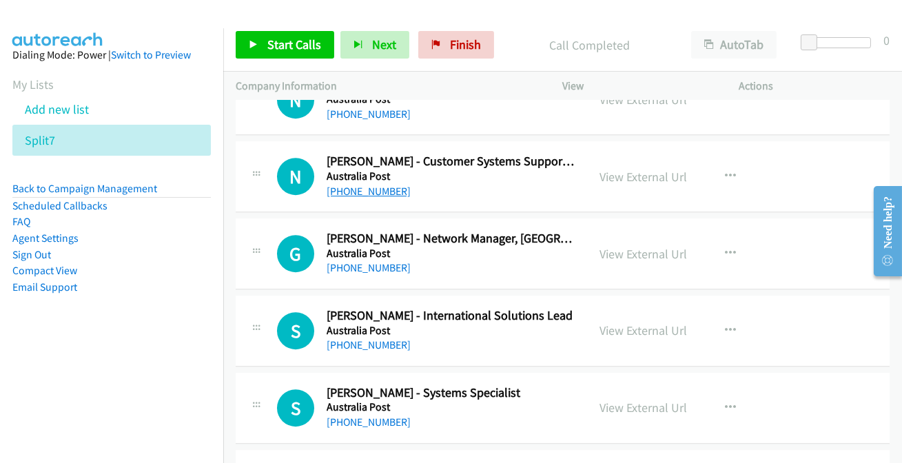
click at [380, 185] on link "[PHONE_NUMBER]" at bounding box center [368, 191] width 84 height 13
click at [345, 261] on link "[PHONE_NUMBER]" at bounding box center [368, 267] width 84 height 13
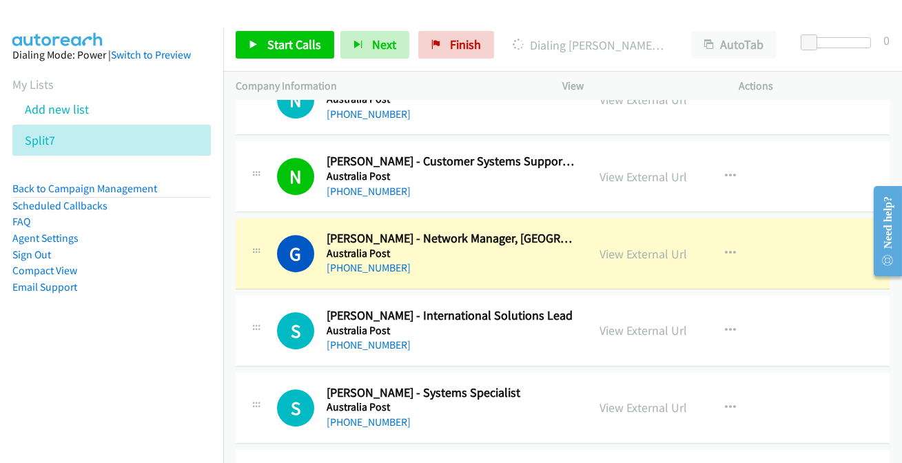
scroll to position [8265, 0]
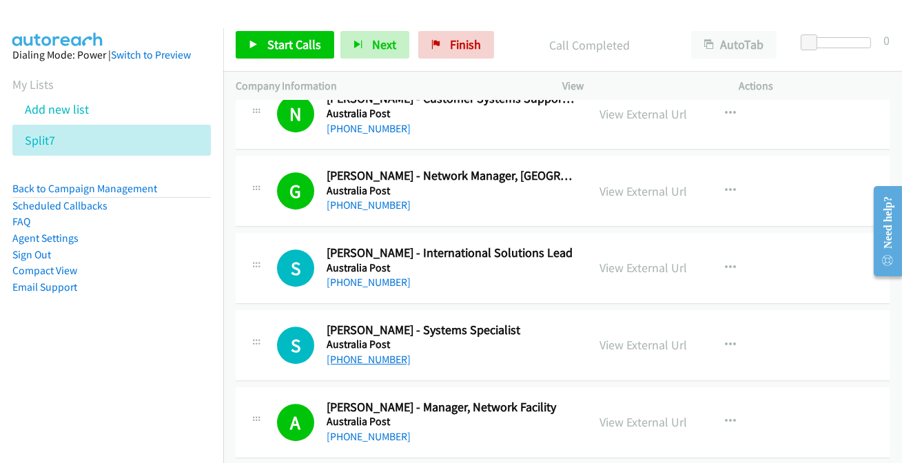
click at [353, 353] on link "[PHONE_NUMBER]" at bounding box center [368, 359] width 84 height 13
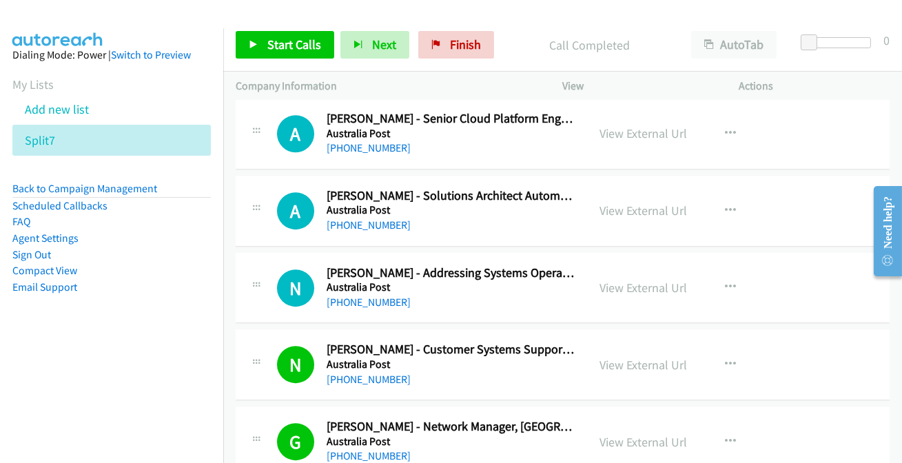
scroll to position [7889, 0]
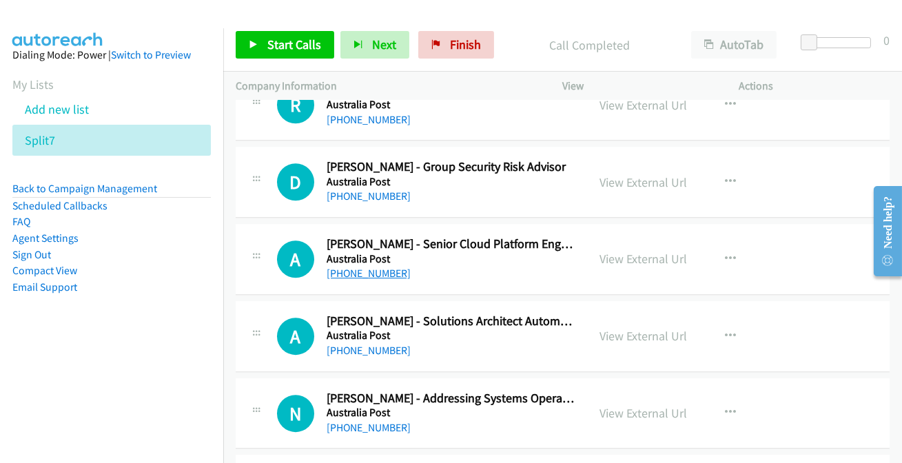
click at [373, 267] on link "[PHONE_NUMBER]" at bounding box center [368, 273] width 84 height 13
click at [372, 267] on link "[PHONE_NUMBER]" at bounding box center [368, 273] width 84 height 13
click at [363, 344] on link "[PHONE_NUMBER]" at bounding box center [368, 350] width 84 height 13
click at [383, 421] on link "[PHONE_NUMBER]" at bounding box center [368, 427] width 84 height 13
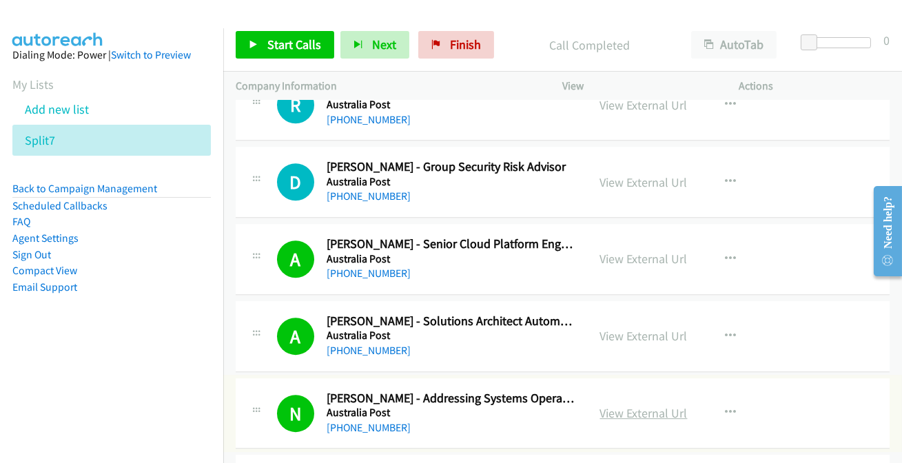
click at [625, 405] on link "View External Url" at bounding box center [643, 413] width 87 height 16
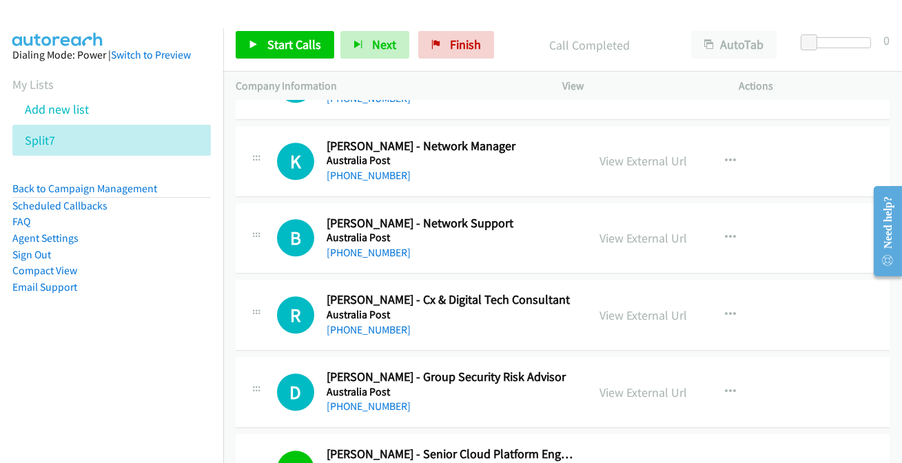
scroll to position [7701, 0]
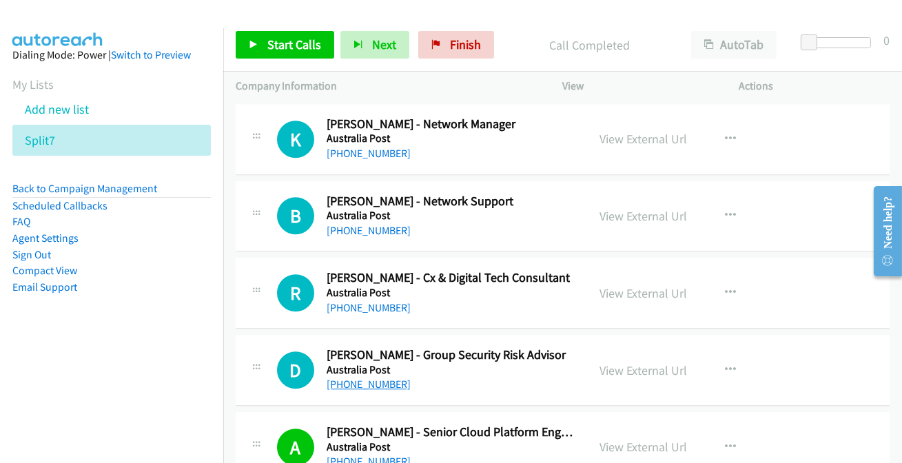
click at [391, 377] on link "[PHONE_NUMBER]" at bounding box center [368, 383] width 84 height 13
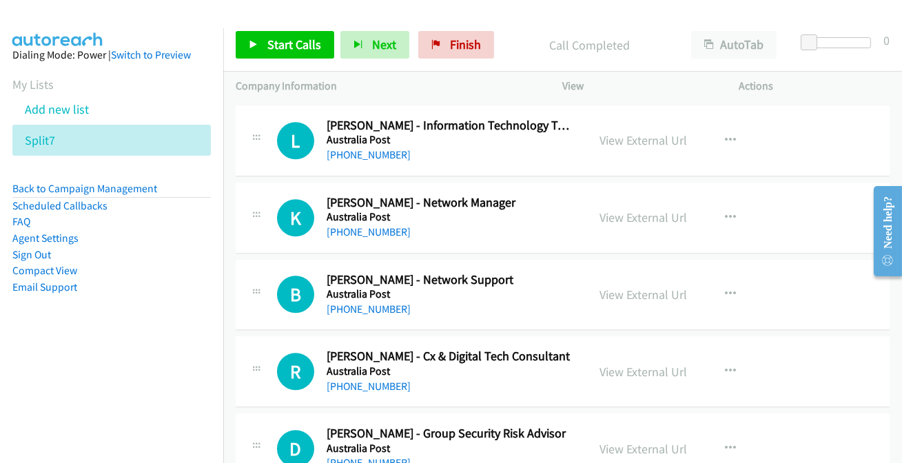
scroll to position [7576, 0]
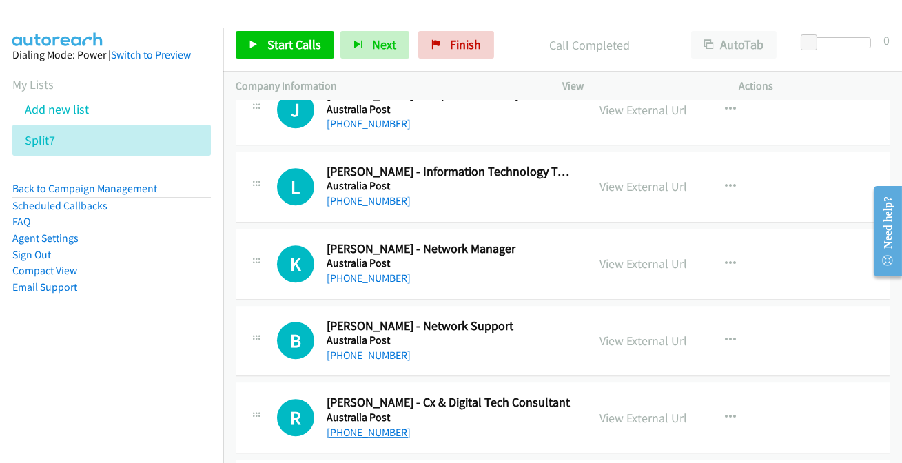
click at [377, 426] on link "[PHONE_NUMBER]" at bounding box center [368, 432] width 84 height 13
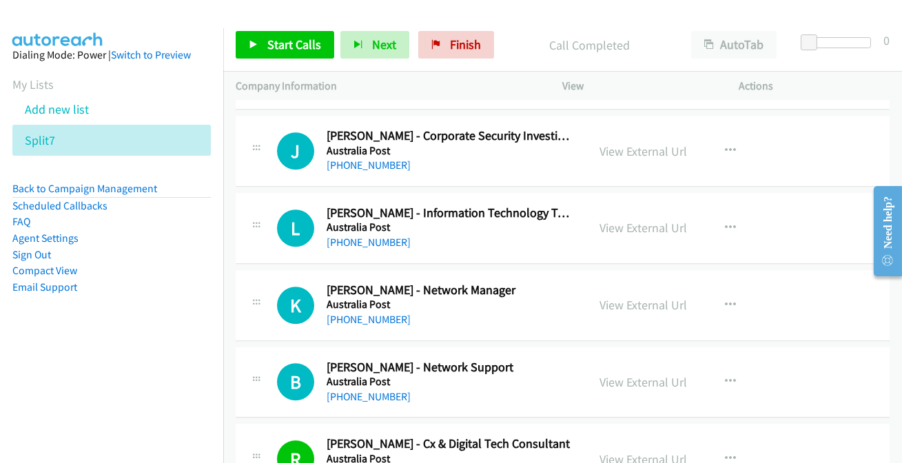
scroll to position [7514, 0]
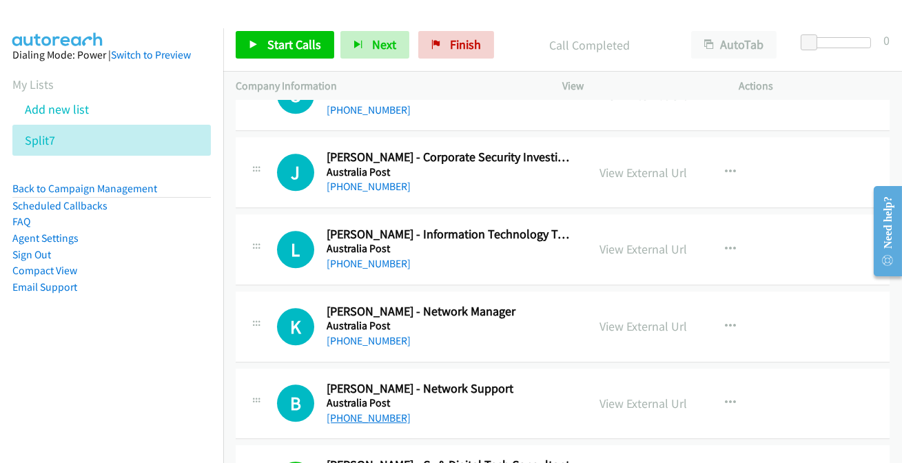
click at [369, 411] on link "[PHONE_NUMBER]" at bounding box center [368, 417] width 84 height 13
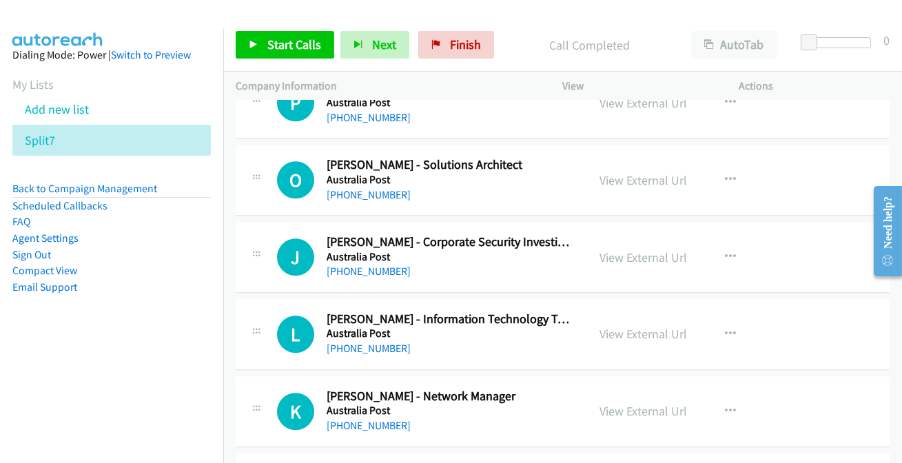
scroll to position [7451, 0]
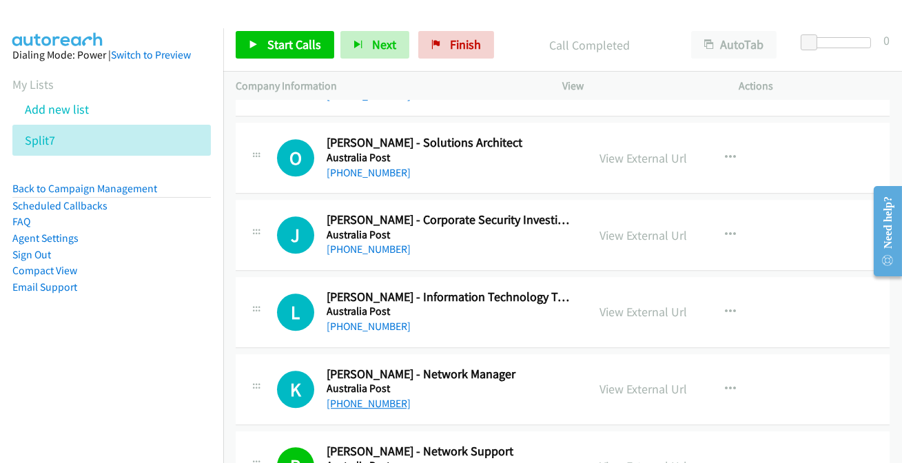
click at [359, 397] on link "[PHONE_NUMBER]" at bounding box center [368, 403] width 84 height 13
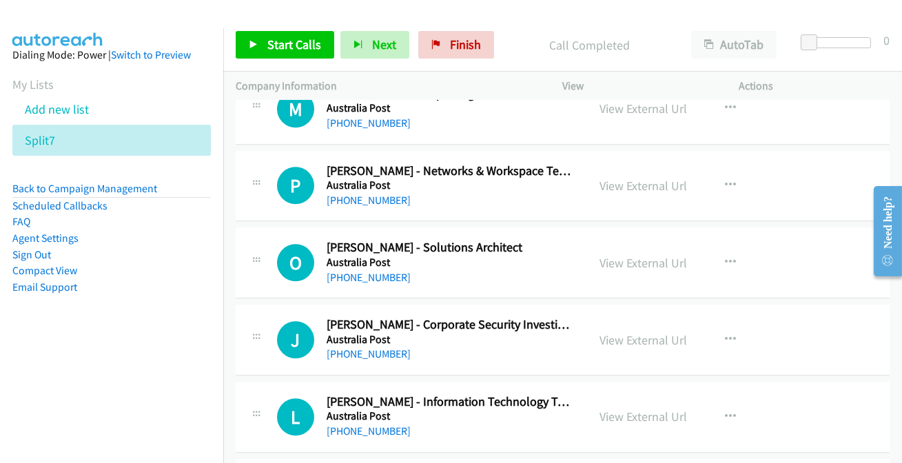
scroll to position [7326, 0]
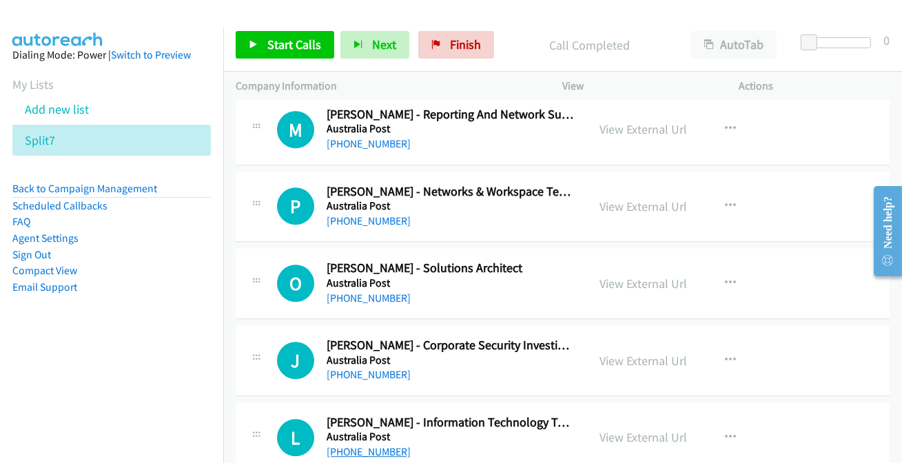
drag, startPoint x: 348, startPoint y: 439, endPoint x: 355, endPoint y: 439, distance: 6.9
click at [359, 445] on link "[PHONE_NUMBER]" at bounding box center [368, 451] width 84 height 13
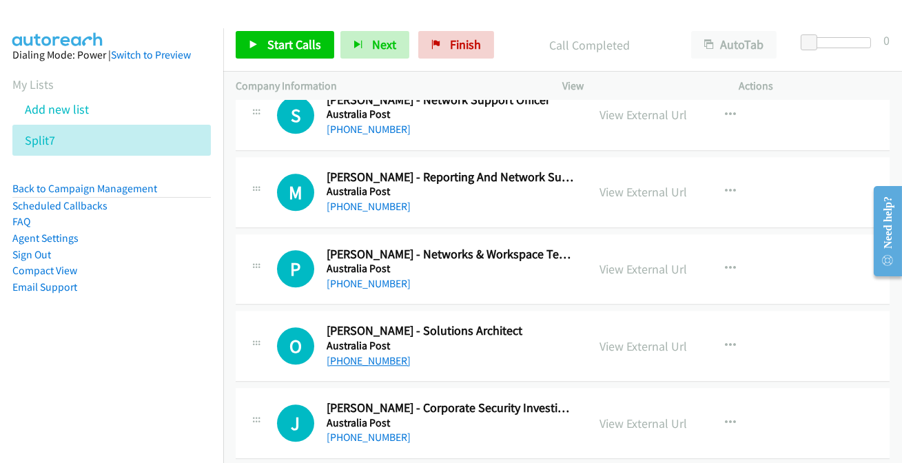
click at [362, 354] on link "[PHONE_NUMBER]" at bounding box center [368, 360] width 84 height 13
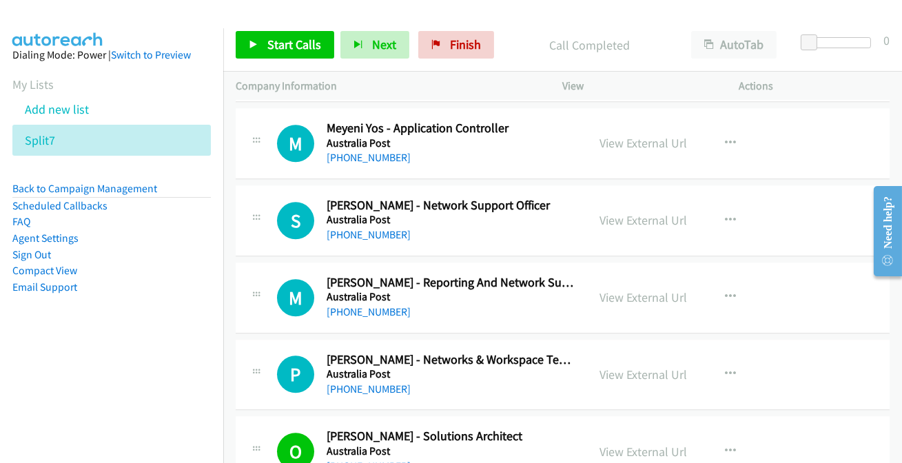
scroll to position [7138, 0]
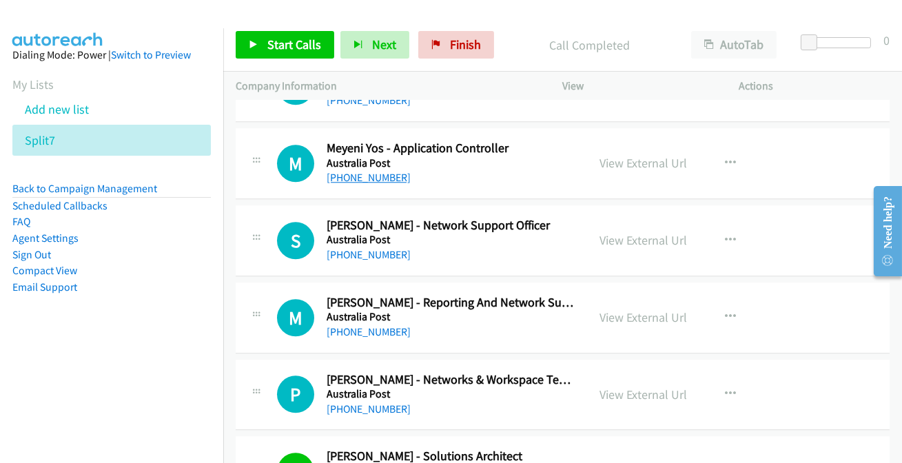
click at [356, 171] on link "[PHONE_NUMBER]" at bounding box center [368, 177] width 84 height 13
click at [335, 248] on link "[PHONE_NUMBER]" at bounding box center [368, 254] width 84 height 13
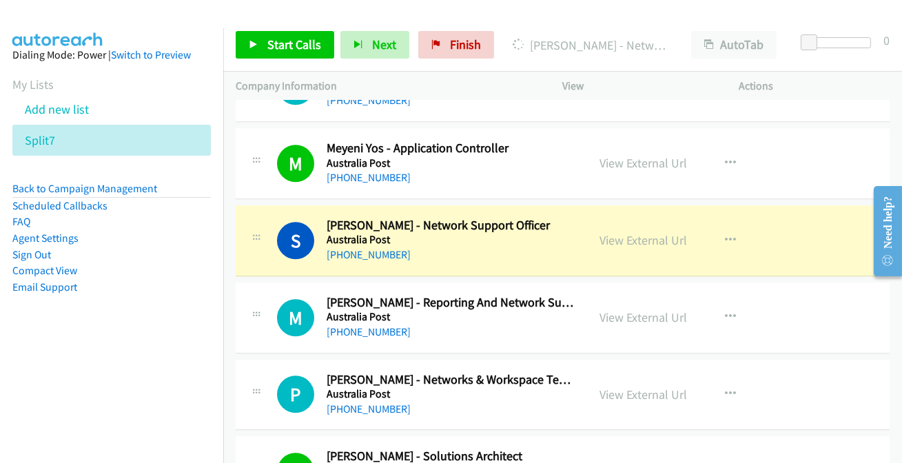
scroll to position [7200, 0]
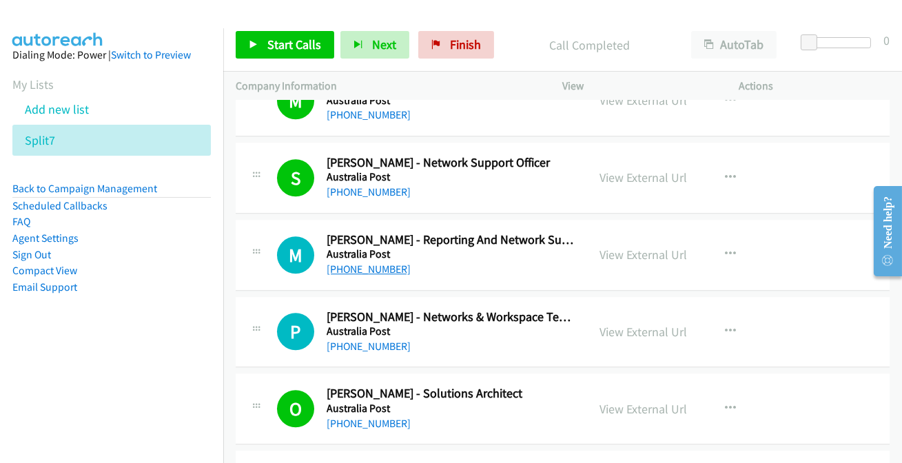
click at [371, 262] on link "[PHONE_NUMBER]" at bounding box center [368, 268] width 84 height 13
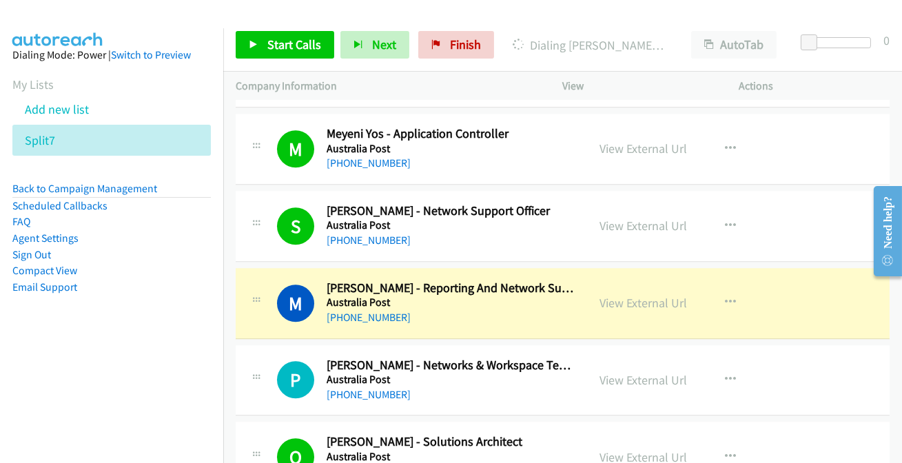
scroll to position [7138, 0]
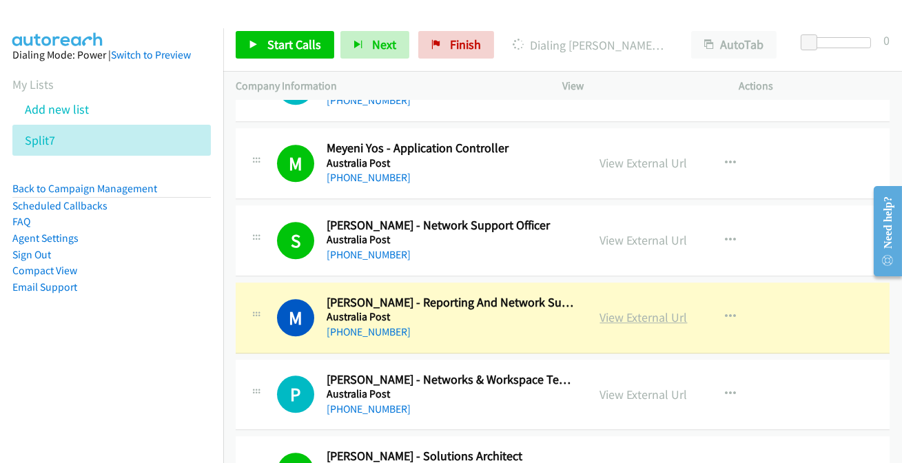
click at [647, 309] on link "View External Url" at bounding box center [643, 317] width 87 height 16
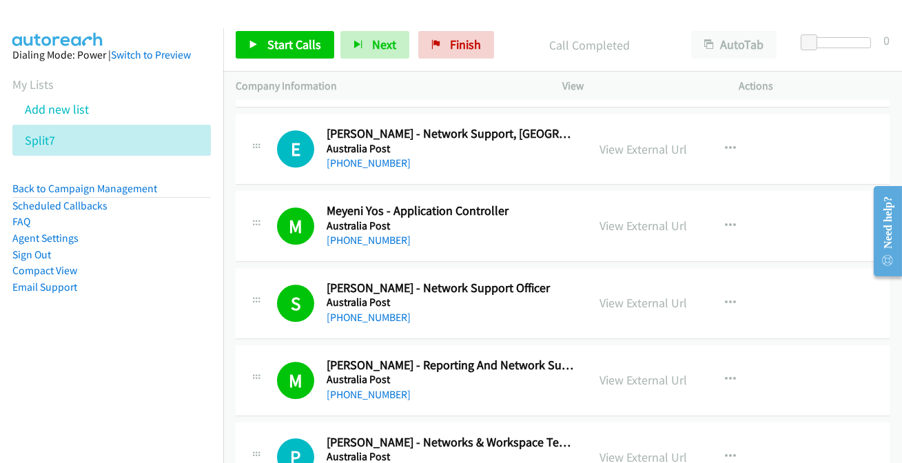
scroll to position [7200, 0]
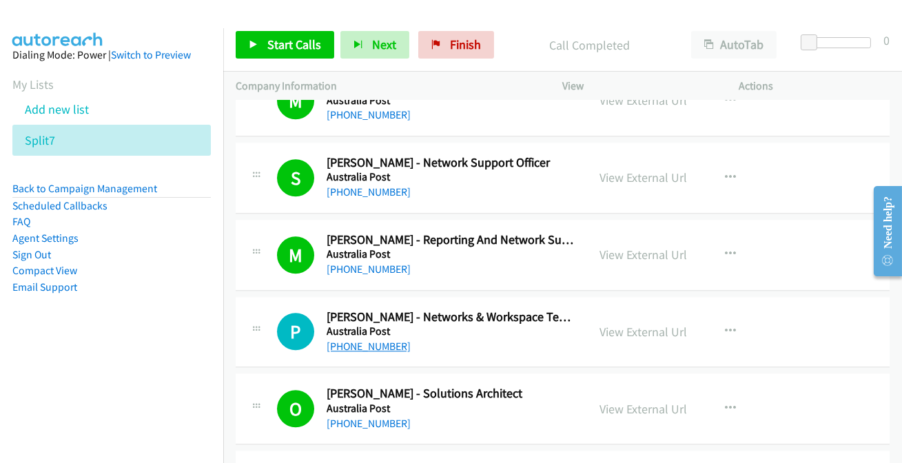
click at [353, 340] on link "[PHONE_NUMBER]" at bounding box center [368, 346] width 84 height 13
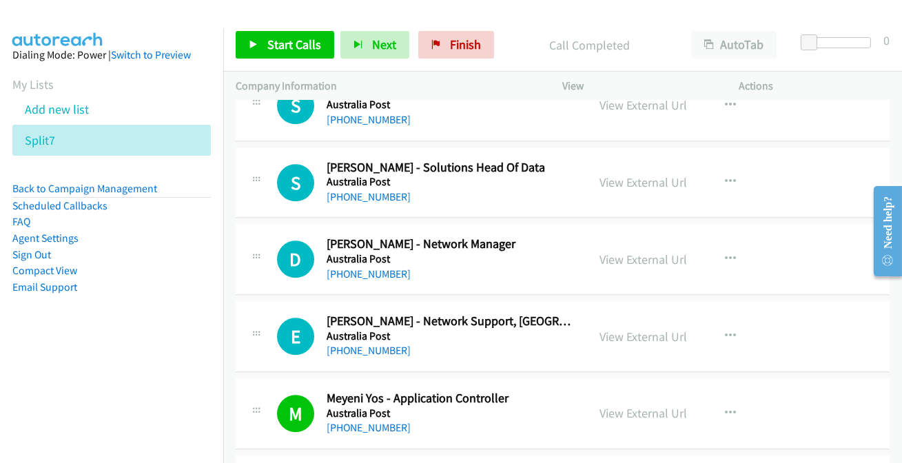
scroll to position [6825, 0]
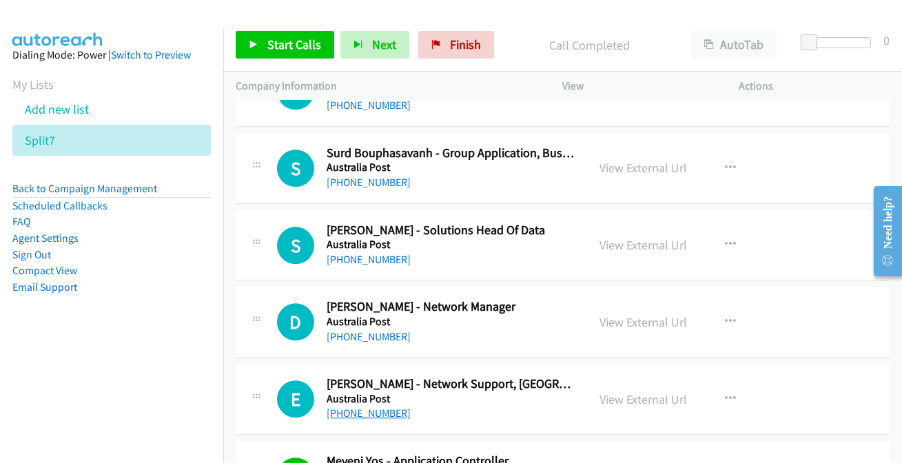
click at [362, 406] on link "[PHONE_NUMBER]" at bounding box center [368, 412] width 84 height 13
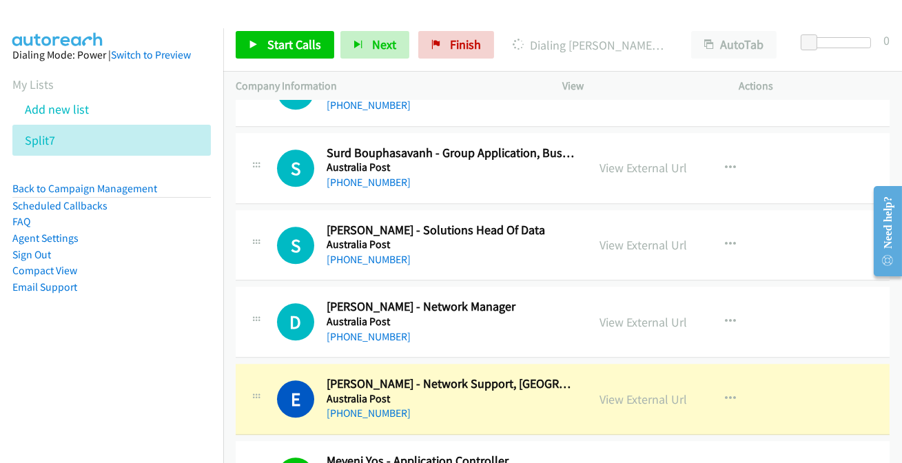
click at [646, 391] on link "View External Url" at bounding box center [643, 399] width 87 height 16
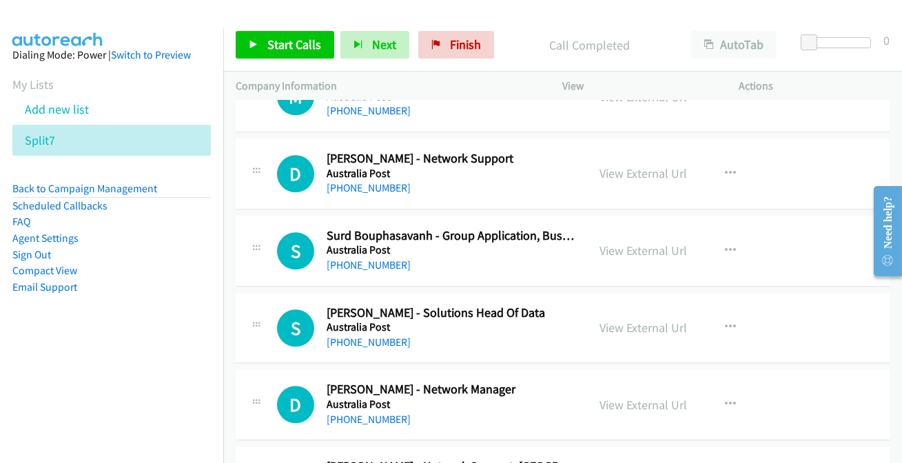
scroll to position [6762, 0]
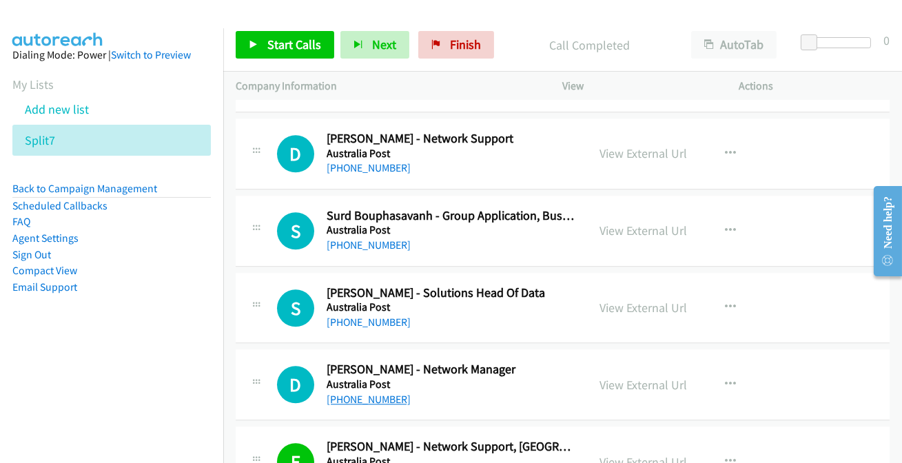
click at [361, 393] on link "[PHONE_NUMBER]" at bounding box center [368, 399] width 84 height 13
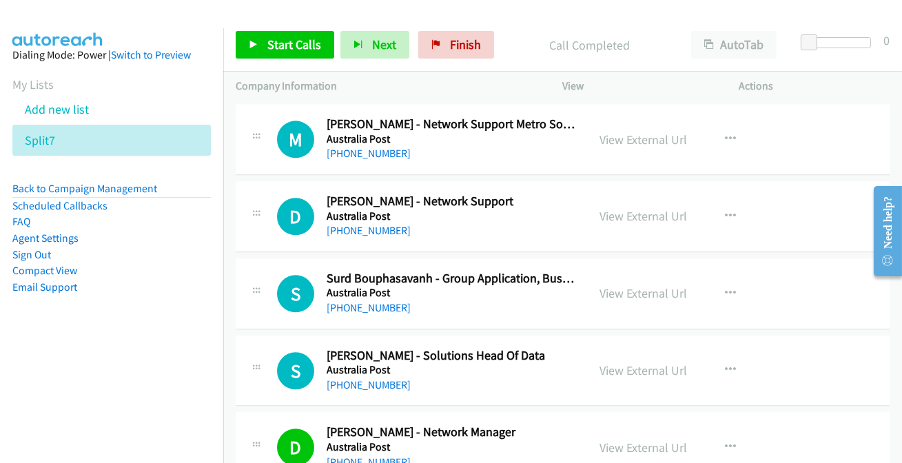
scroll to position [6637, 0]
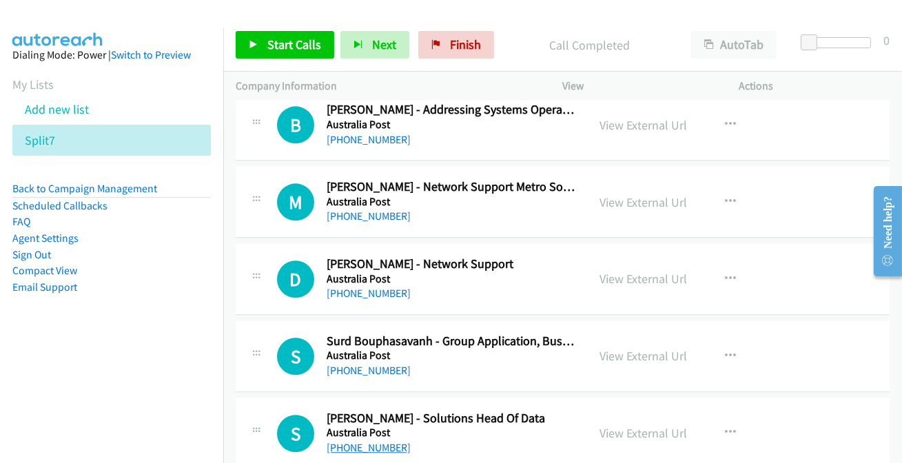
click at [373, 441] on link "[PHONE_NUMBER]" at bounding box center [368, 447] width 84 height 13
click at [358, 364] on link "[PHONE_NUMBER]" at bounding box center [368, 370] width 84 height 13
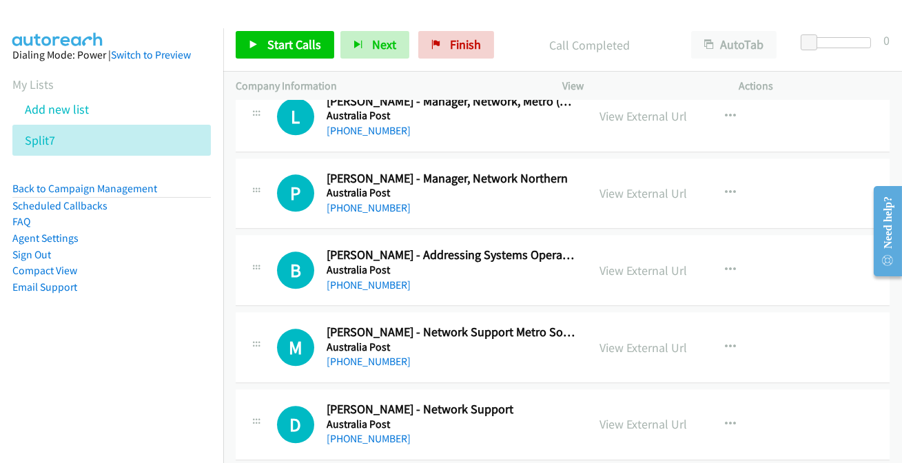
scroll to position [6511, 0]
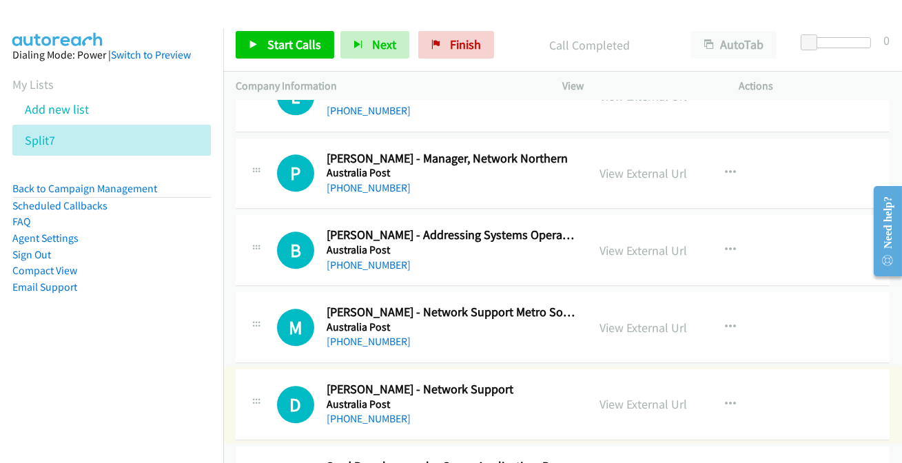
click at [364, 413] on link "[PHONE_NUMBER]" at bounding box center [368, 418] width 84 height 13
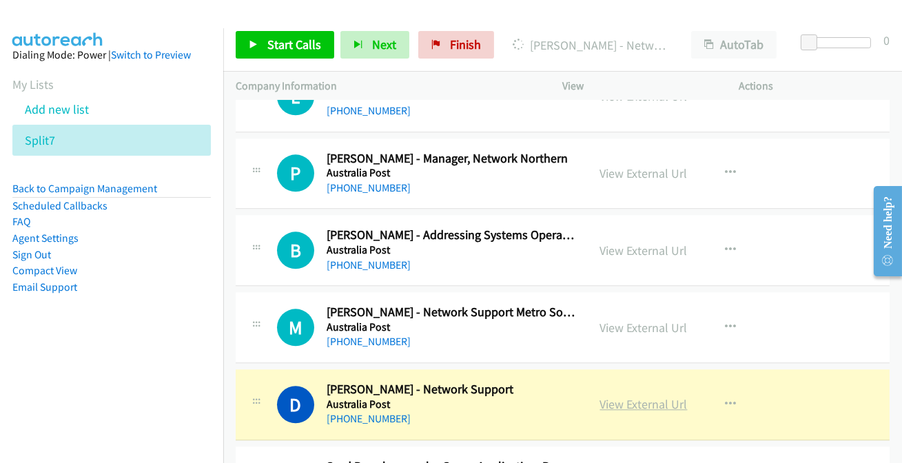
click at [637, 396] on link "View External Url" at bounding box center [643, 404] width 87 height 16
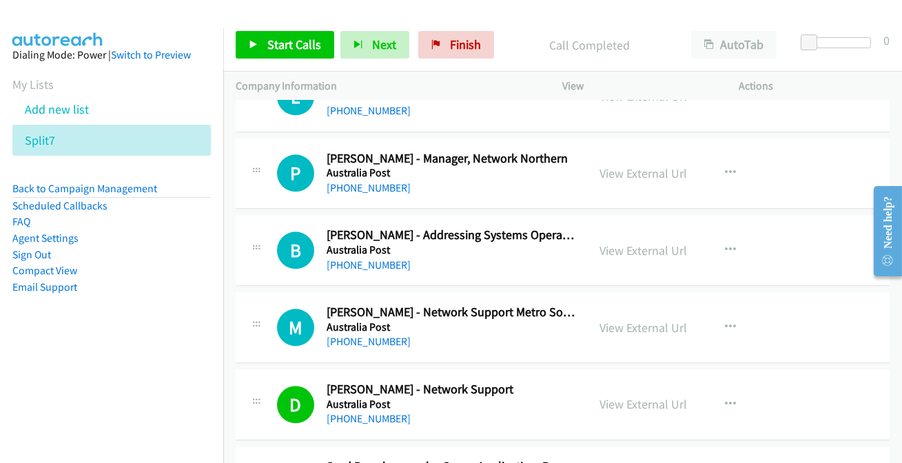
click at [361, 324] on h5 "Australia Post" at bounding box center [450, 327] width 249 height 14
click at [362, 335] on link "[PHONE_NUMBER]" at bounding box center [368, 341] width 84 height 13
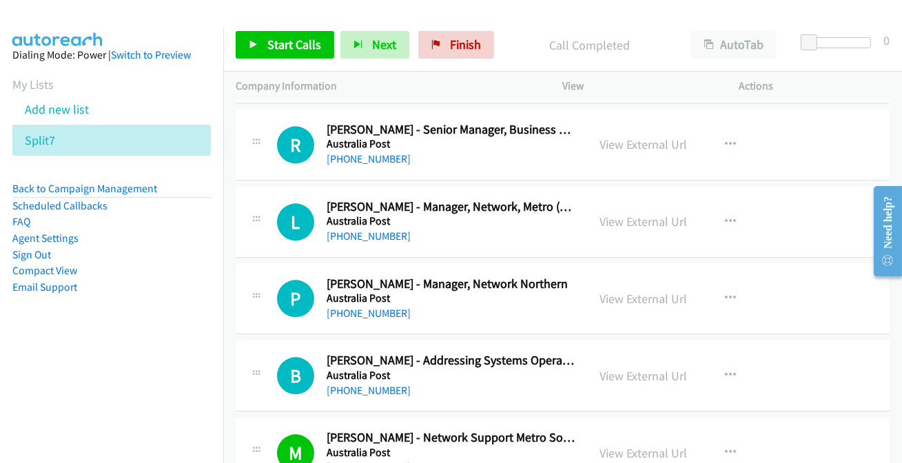
scroll to position [6323, 0]
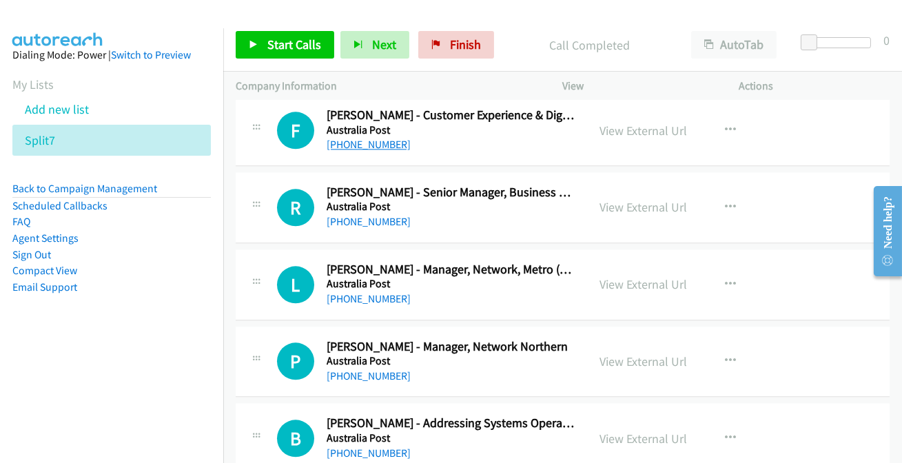
click at [366, 138] on link "[PHONE_NUMBER]" at bounding box center [368, 144] width 84 height 13
click at [384, 215] on link "[PHONE_NUMBER]" at bounding box center [368, 221] width 84 height 13
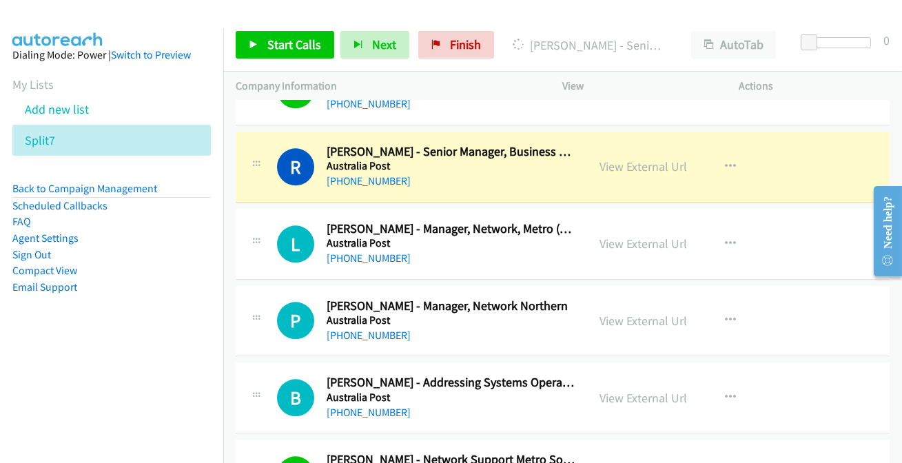
scroll to position [6386, 0]
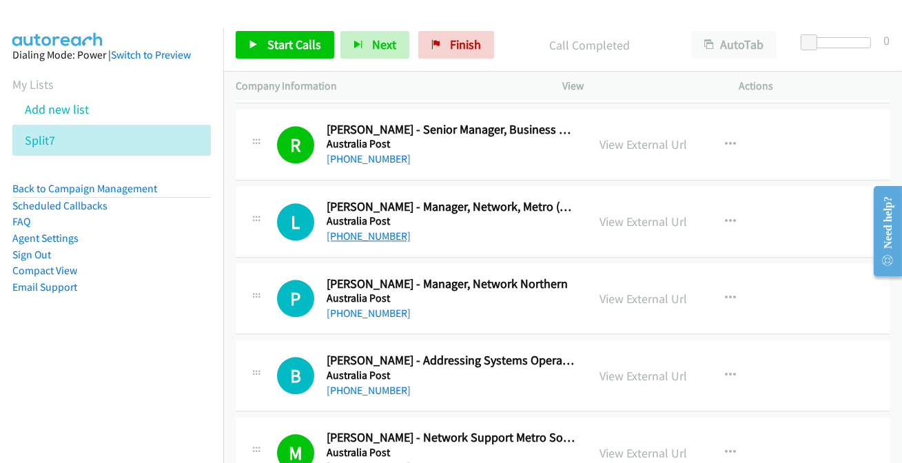
click at [357, 229] on link "[PHONE_NUMBER]" at bounding box center [368, 235] width 84 height 13
click at [370, 306] on link "[PHONE_NUMBER]" at bounding box center [368, 312] width 84 height 13
click at [357, 384] on link "[PHONE_NUMBER]" at bounding box center [368, 390] width 84 height 13
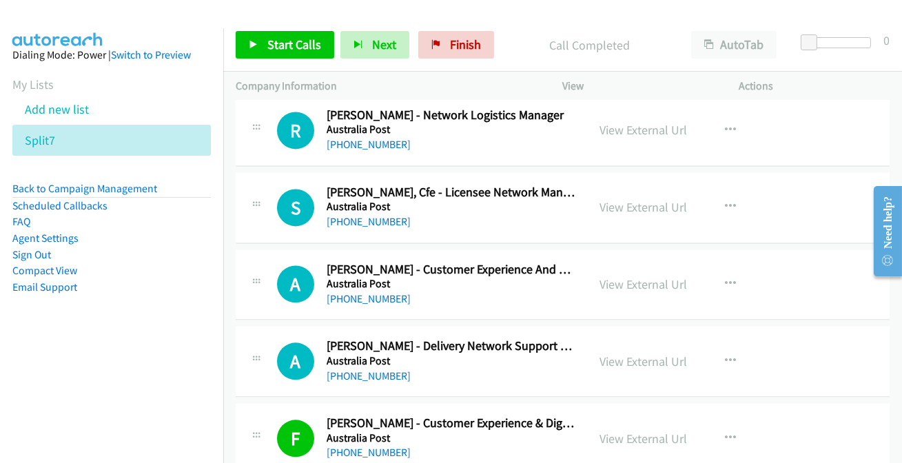
scroll to position [6011, 0]
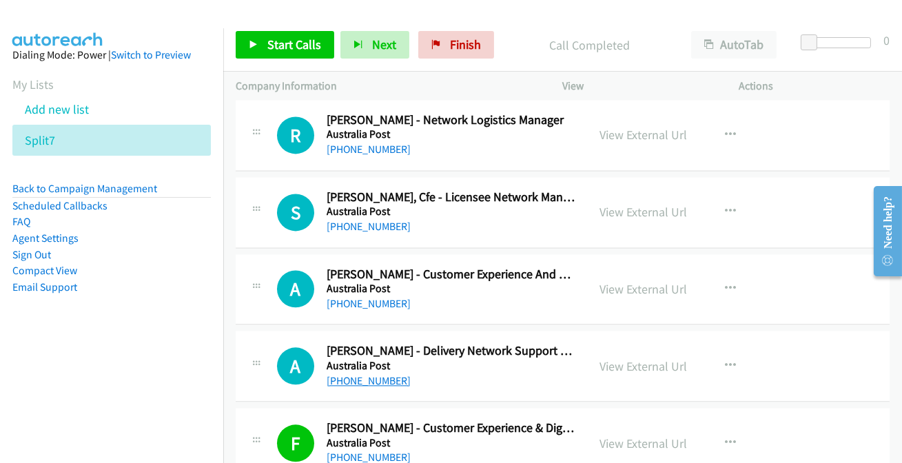
click at [344, 376] on link "[PHONE_NUMBER]" at bounding box center [368, 380] width 84 height 13
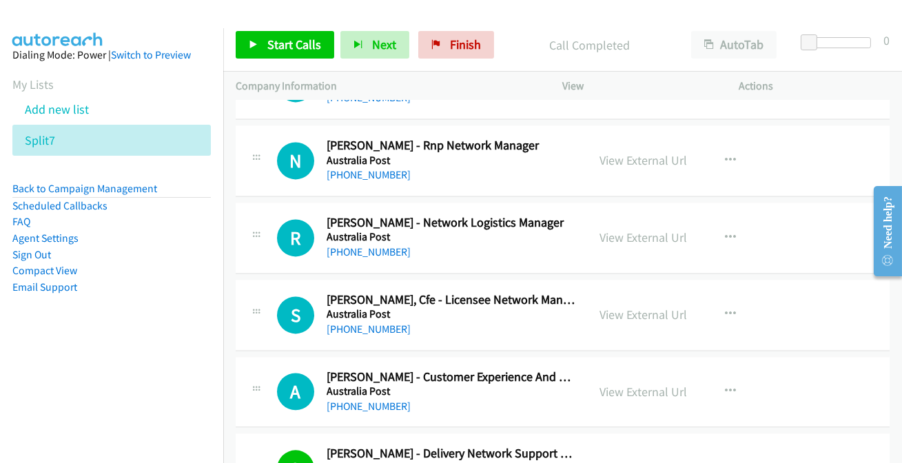
scroll to position [5885, 0]
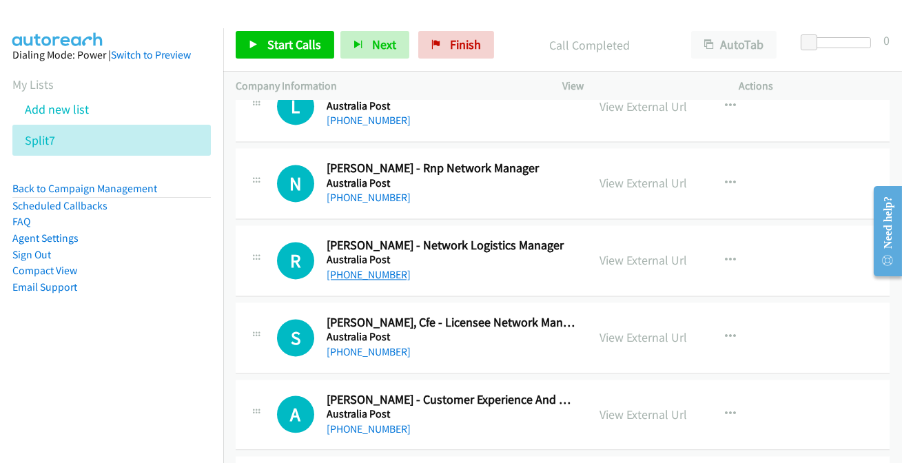
click at [382, 269] on link "[PHONE_NUMBER]" at bounding box center [368, 274] width 84 height 13
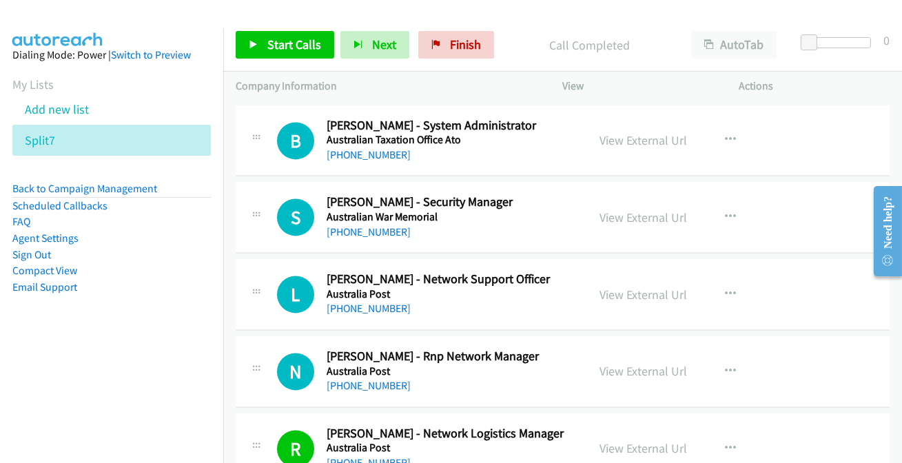
scroll to position [5635, 0]
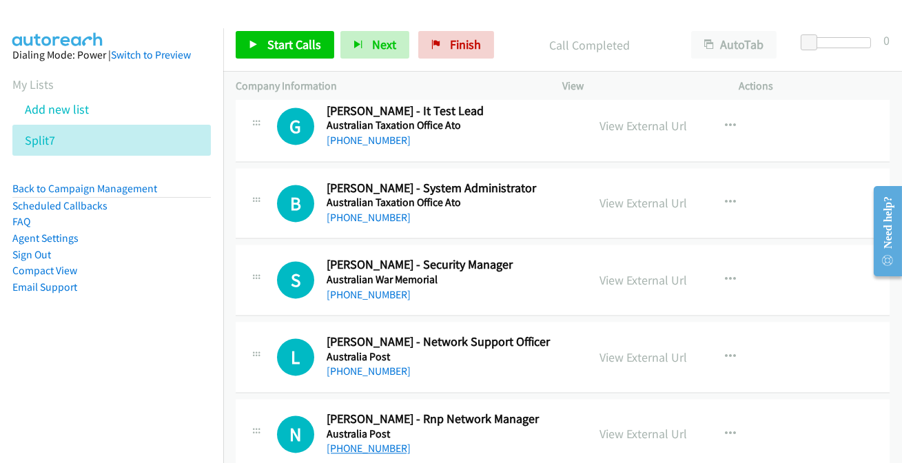
click at [370, 444] on link "[PHONE_NUMBER]" at bounding box center [368, 447] width 84 height 13
click at [381, 365] on link "[PHONE_NUMBER]" at bounding box center [368, 370] width 84 height 13
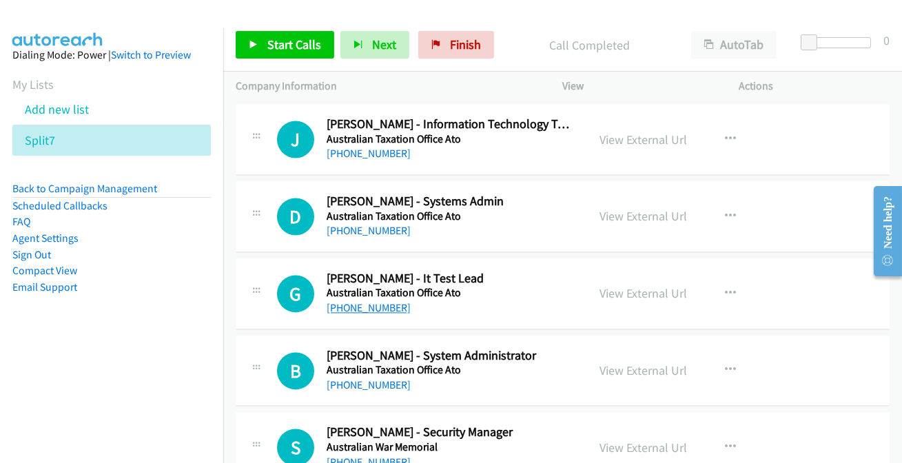
scroll to position [5447, 0]
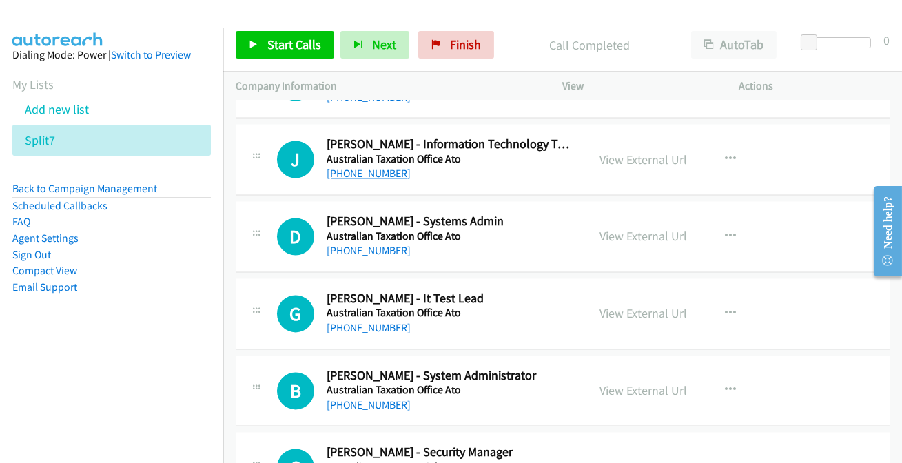
click at [365, 167] on link "[PHONE_NUMBER]" at bounding box center [368, 173] width 84 height 13
click at [363, 244] on link "[PHONE_NUMBER]" at bounding box center [368, 250] width 84 height 13
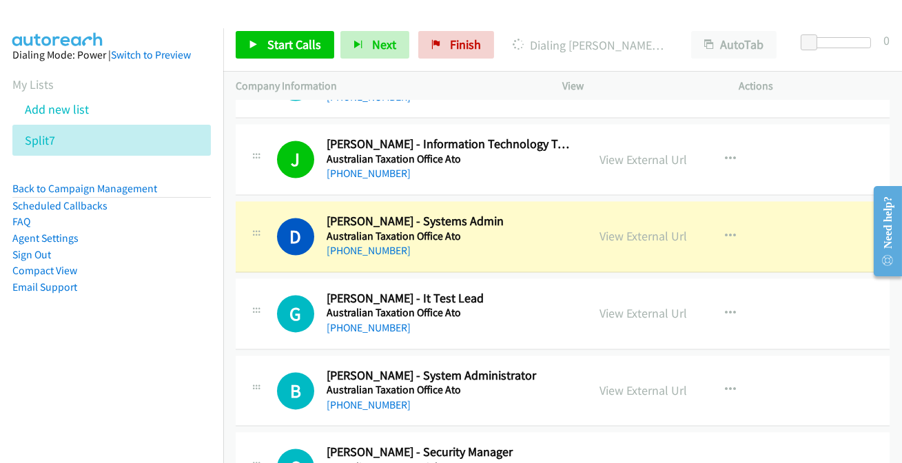
scroll to position [5510, 0]
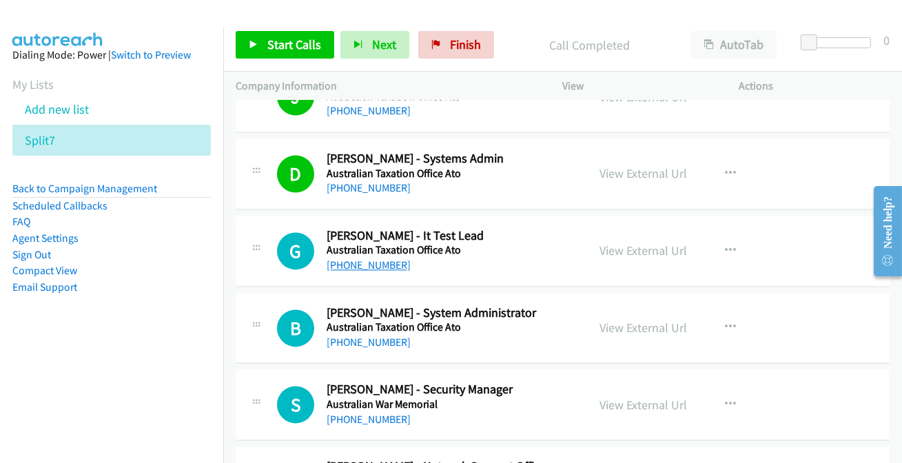
click at [362, 259] on link "[PHONE_NUMBER]" at bounding box center [368, 264] width 84 height 13
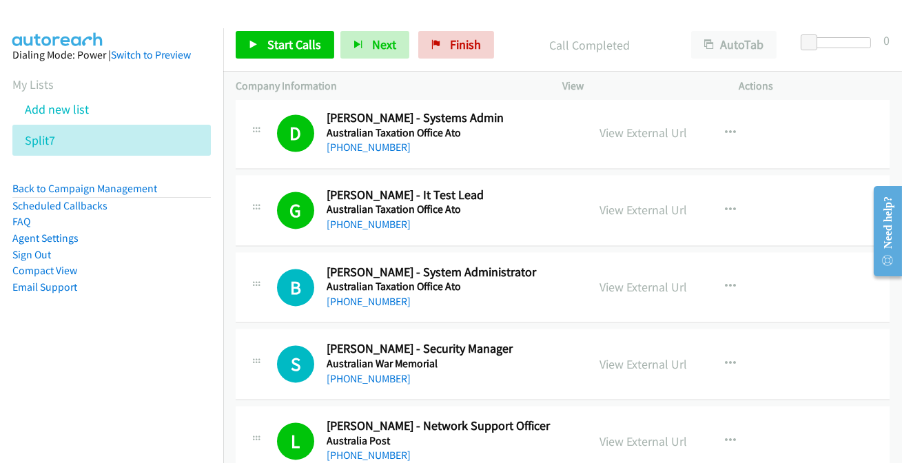
scroll to position [5572, 0]
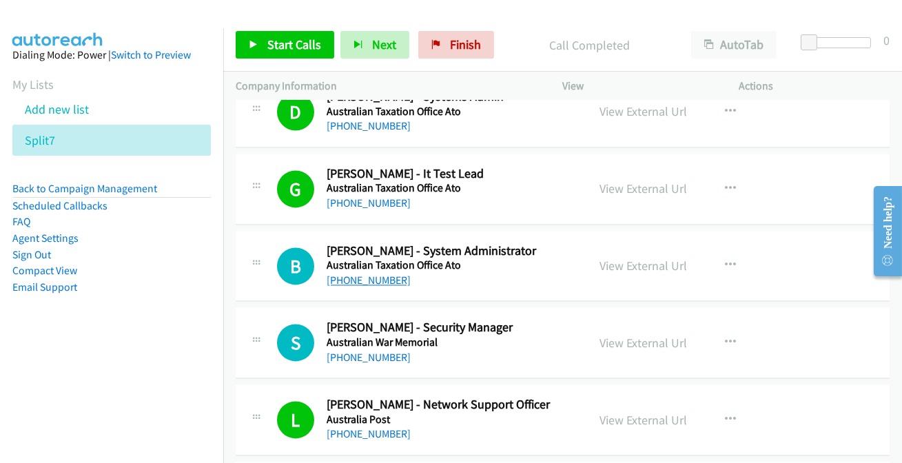
click at [386, 276] on link "[PHONE_NUMBER]" at bounding box center [368, 279] width 84 height 13
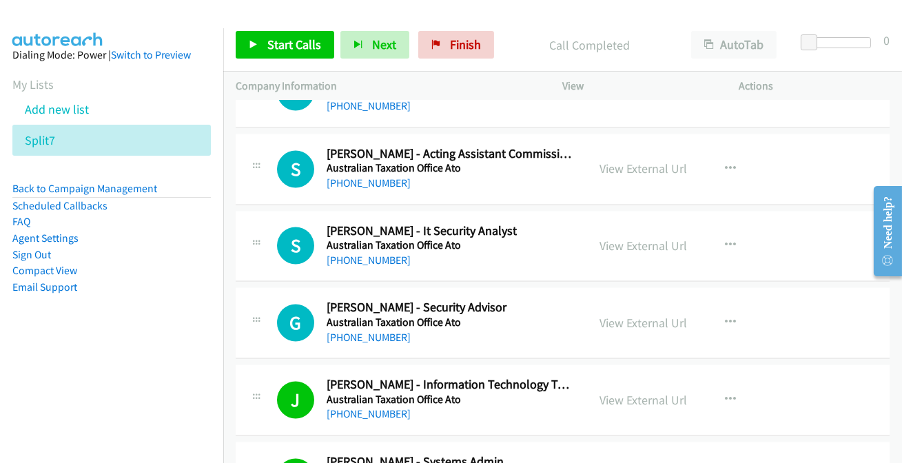
scroll to position [5134, 0]
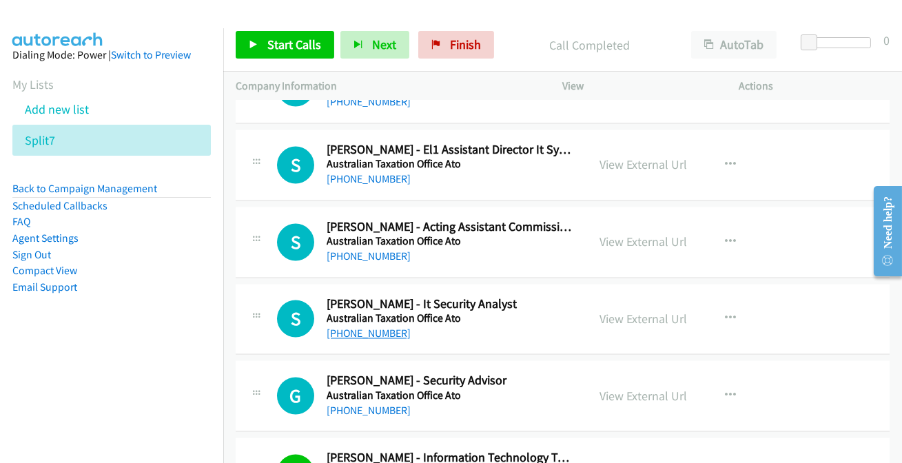
click at [377, 328] on link "[PHONE_NUMBER]" at bounding box center [368, 332] width 84 height 13
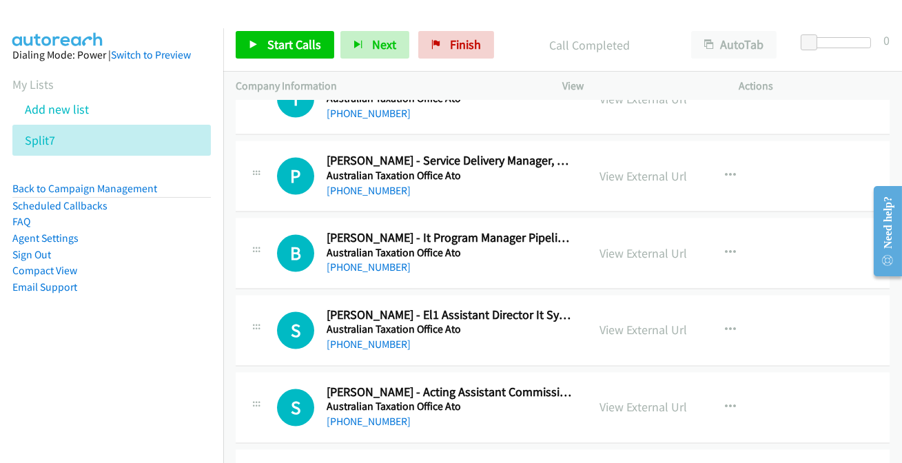
scroll to position [4946, 0]
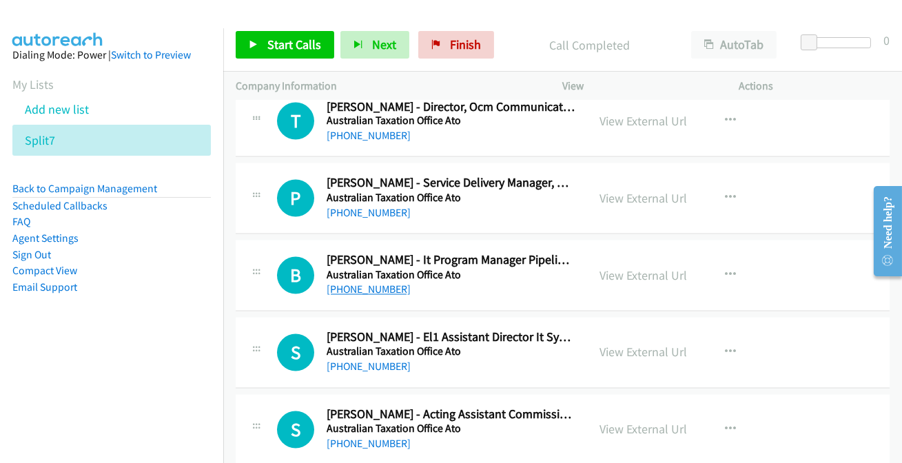
click at [344, 283] on link "[PHONE_NUMBER]" at bounding box center [368, 289] width 84 height 13
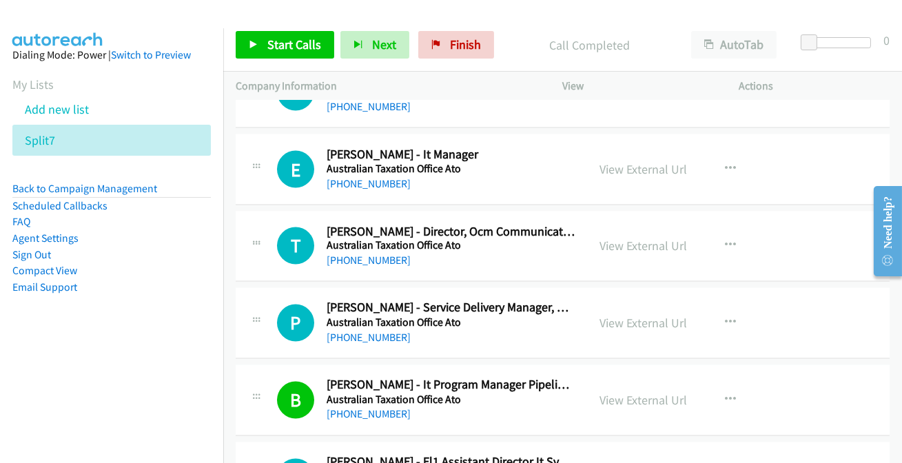
scroll to position [4759, 0]
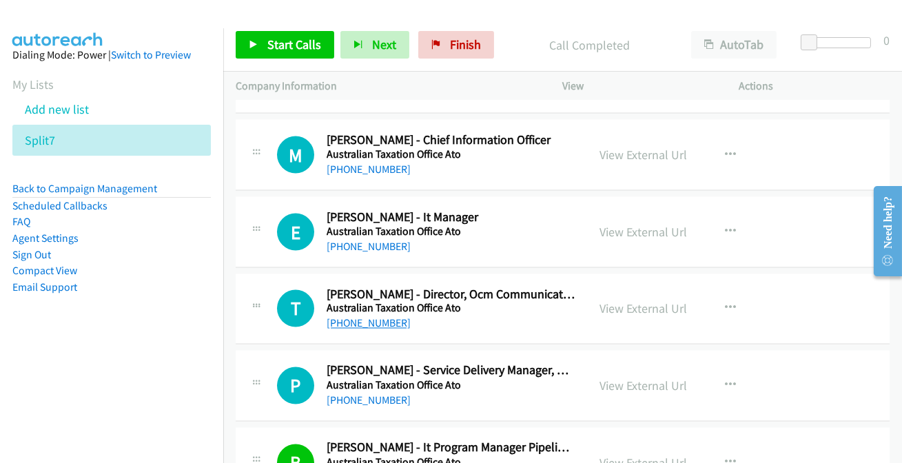
click at [378, 317] on link "[PHONE_NUMBER]" at bounding box center [368, 323] width 84 height 13
click at [375, 165] on link "[PHONE_NUMBER]" at bounding box center [368, 169] width 84 height 13
click at [375, 245] on link "[PHONE_NUMBER]" at bounding box center [368, 246] width 84 height 13
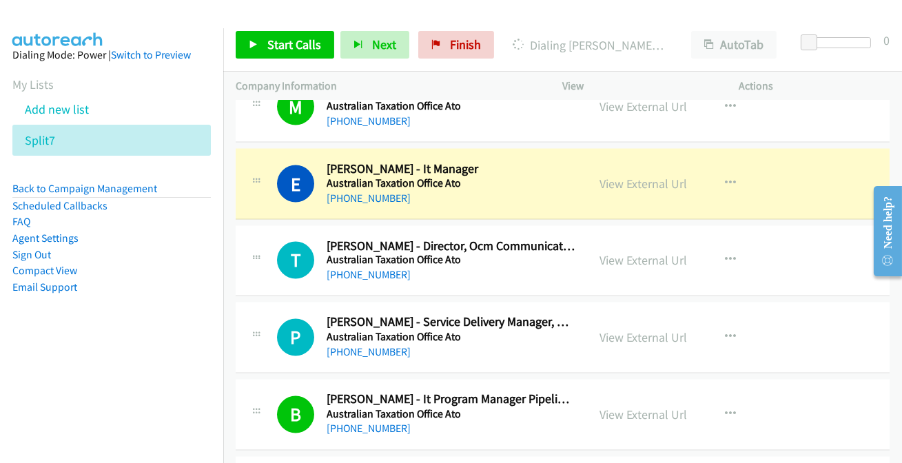
scroll to position [4821, 0]
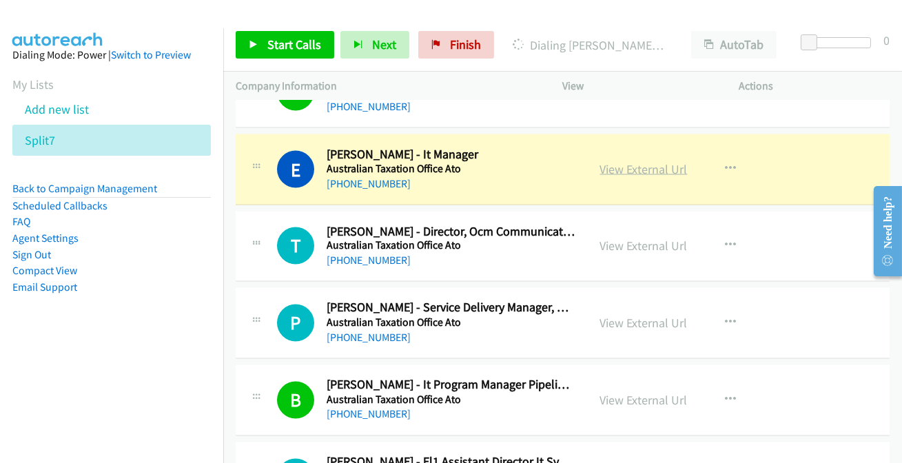
click at [638, 163] on link "View External Url" at bounding box center [643, 169] width 87 height 16
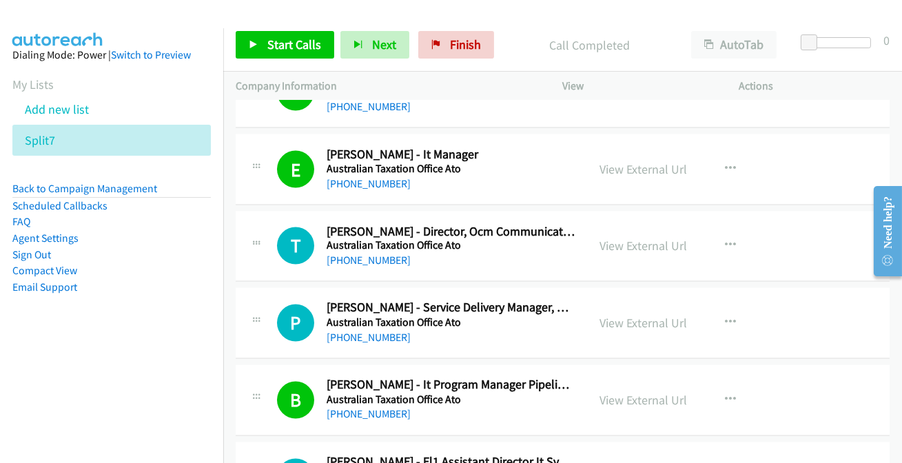
scroll to position [4759, 0]
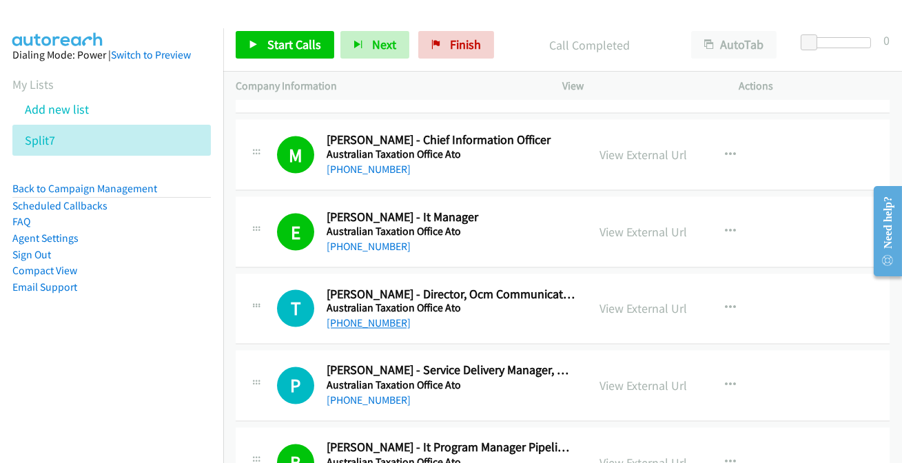
click at [385, 317] on link "[PHONE_NUMBER]" at bounding box center [368, 323] width 84 height 13
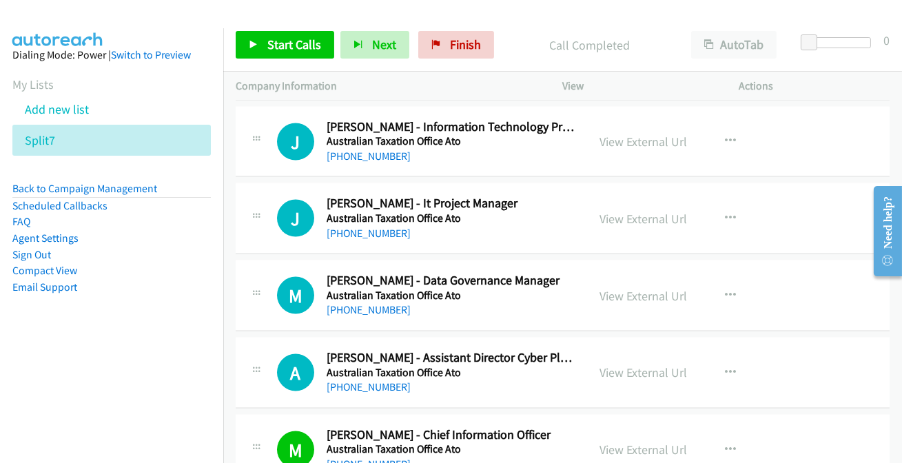
scroll to position [4445, 0]
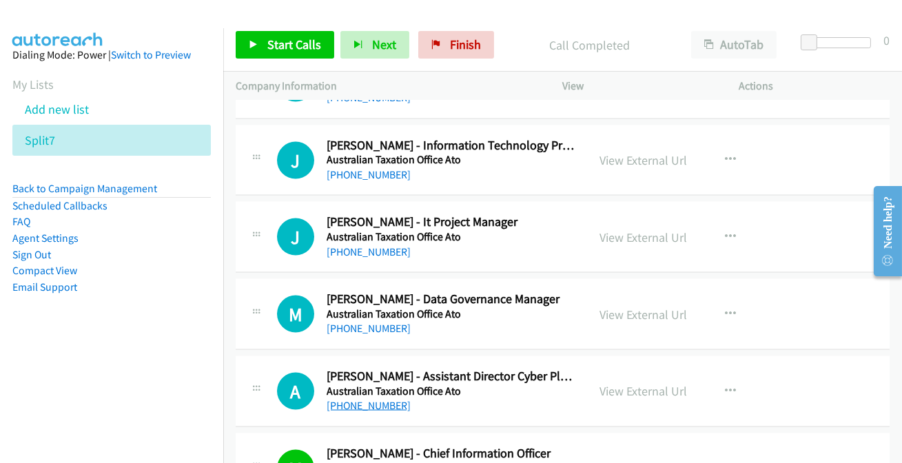
click at [338, 404] on link "[PHONE_NUMBER]" at bounding box center [368, 405] width 84 height 13
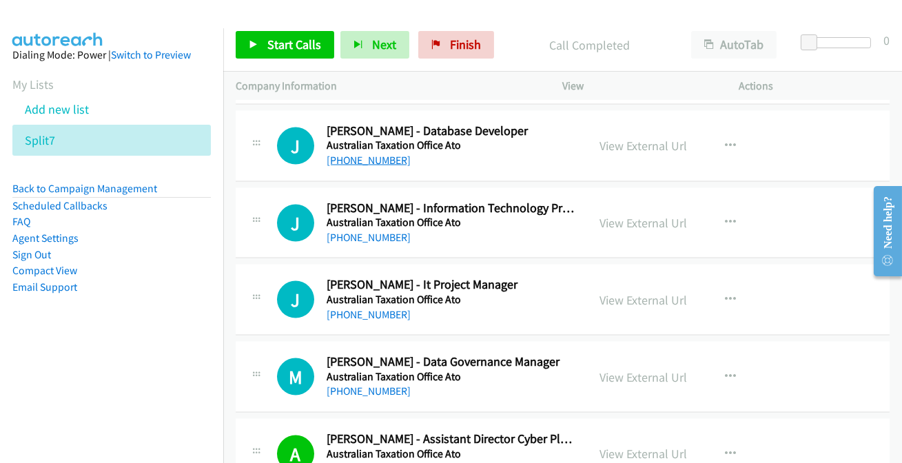
click at [373, 156] on link "[PHONE_NUMBER]" at bounding box center [368, 160] width 84 height 13
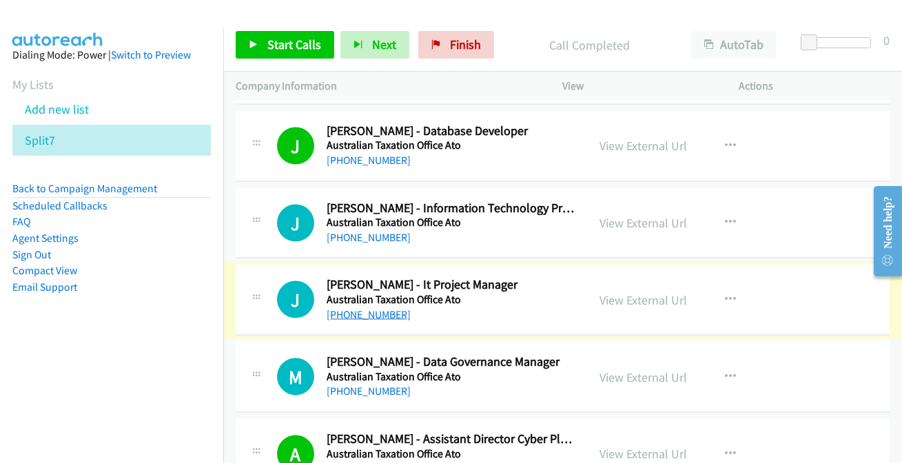
click at [373, 308] on link "[PHONE_NUMBER]" at bounding box center [368, 314] width 84 height 13
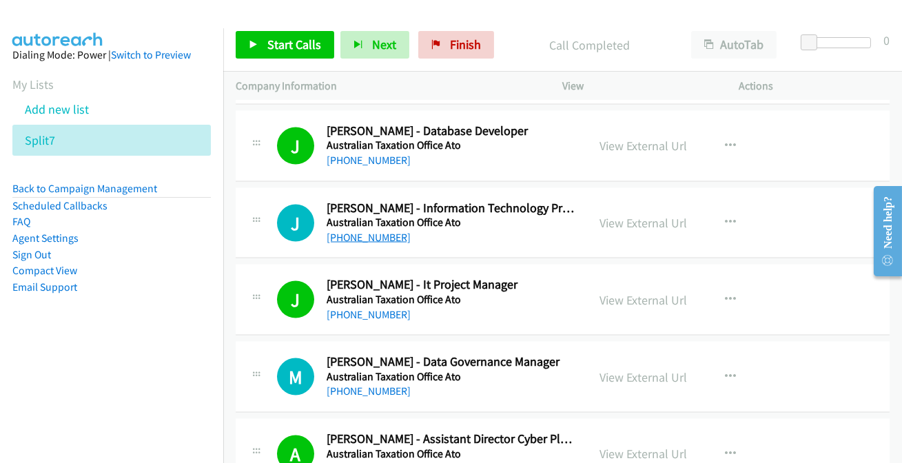
click at [380, 231] on link "[PHONE_NUMBER]" at bounding box center [368, 237] width 84 height 13
click at [354, 388] on link "[PHONE_NUMBER]" at bounding box center [368, 390] width 84 height 13
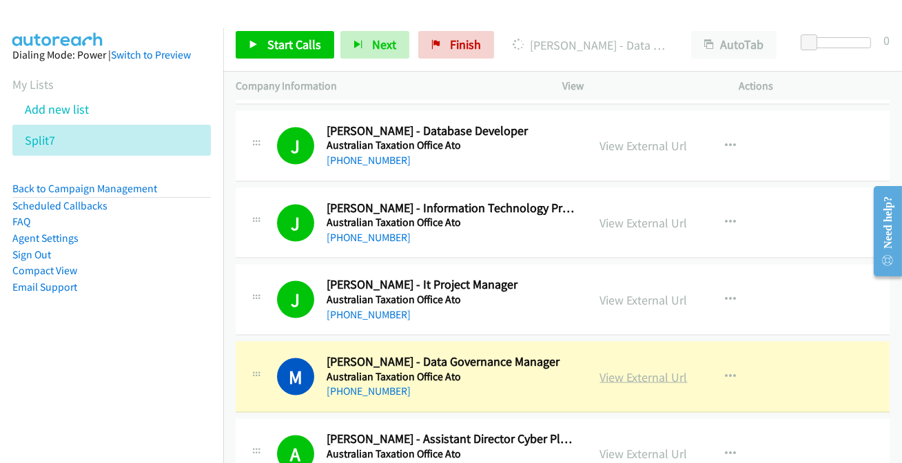
click at [643, 372] on link "View External Url" at bounding box center [643, 377] width 87 height 16
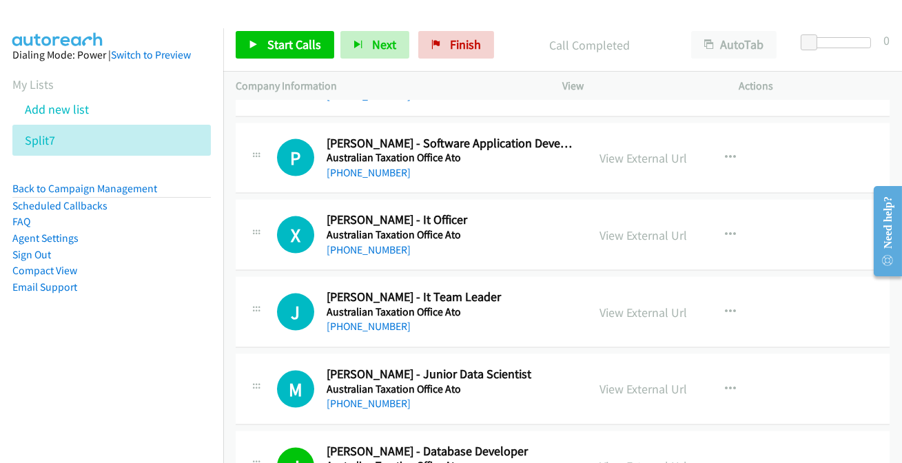
scroll to position [3945, 0]
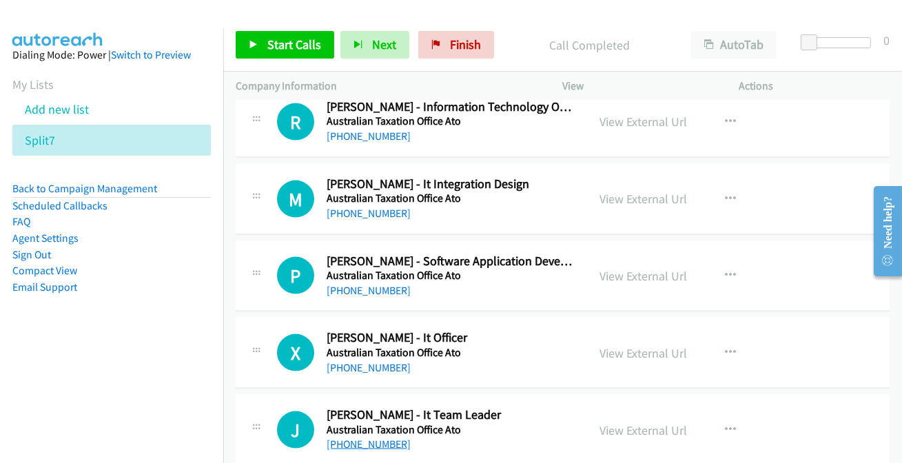
click at [337, 443] on link "[PHONE_NUMBER]" at bounding box center [368, 443] width 84 height 13
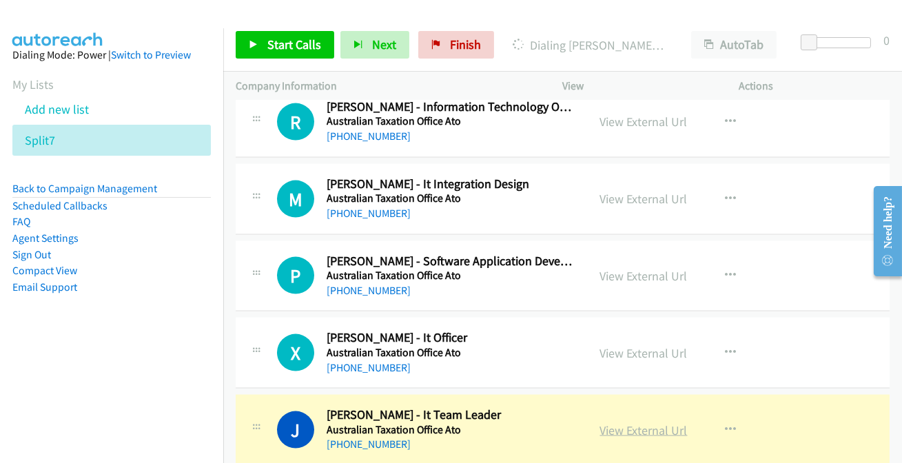
click at [621, 427] on link "View External Url" at bounding box center [643, 430] width 87 height 16
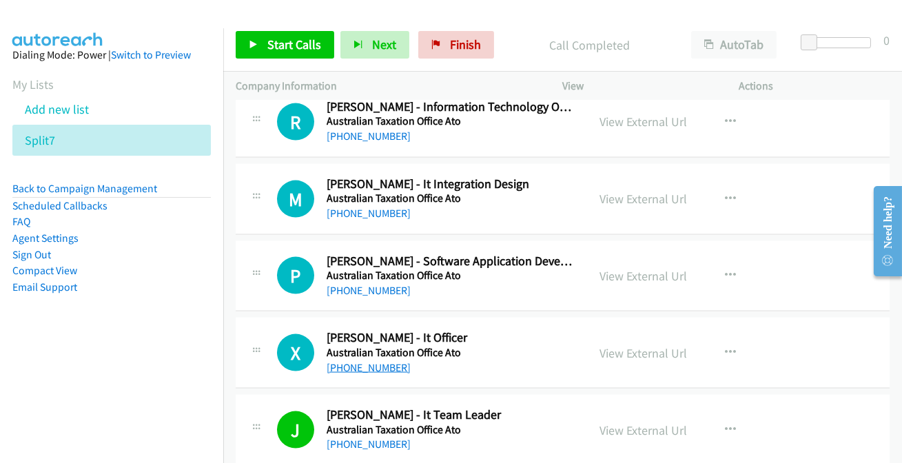
click at [389, 365] on link "[PHONE_NUMBER]" at bounding box center [368, 367] width 84 height 13
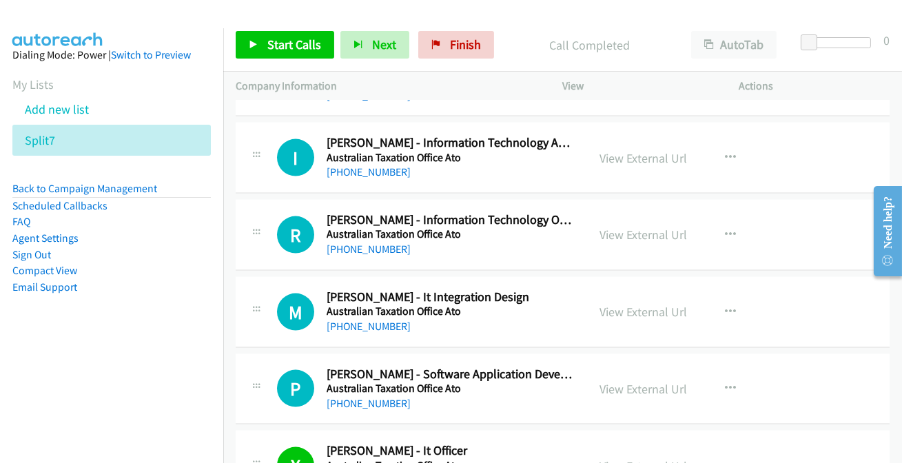
scroll to position [3819, 0]
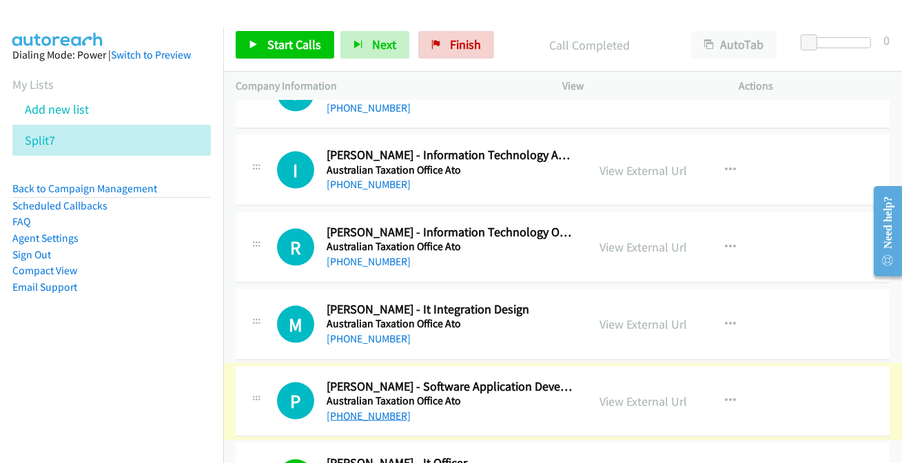
click at [371, 409] on link "[PHONE_NUMBER]" at bounding box center [368, 415] width 84 height 13
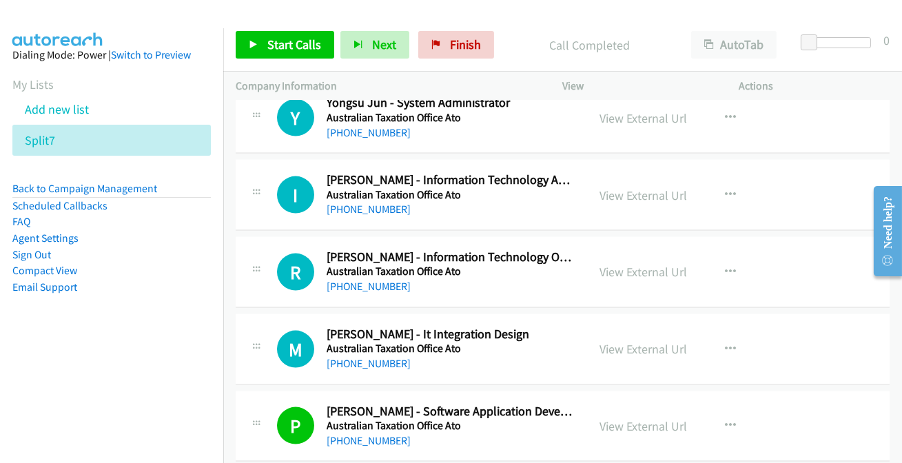
scroll to position [3756, 0]
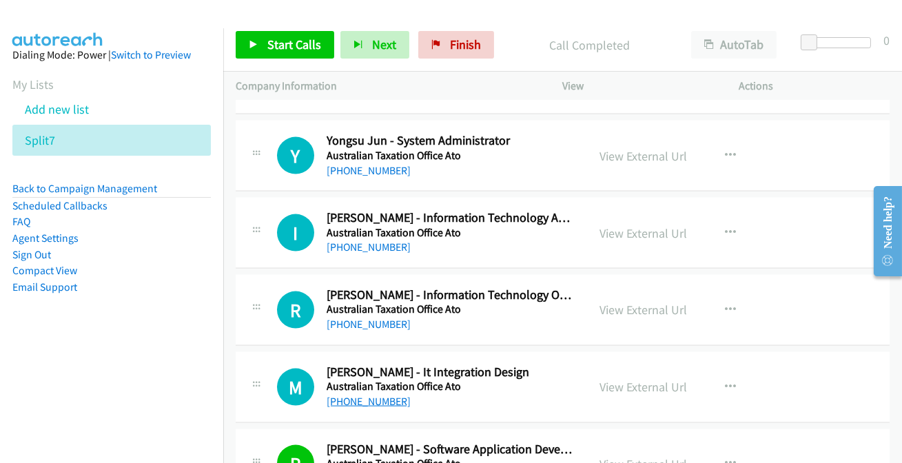
click at [366, 395] on link "[PHONE_NUMBER]" at bounding box center [368, 401] width 84 height 13
click at [373, 322] on link "[PHONE_NUMBER]" at bounding box center [368, 324] width 84 height 13
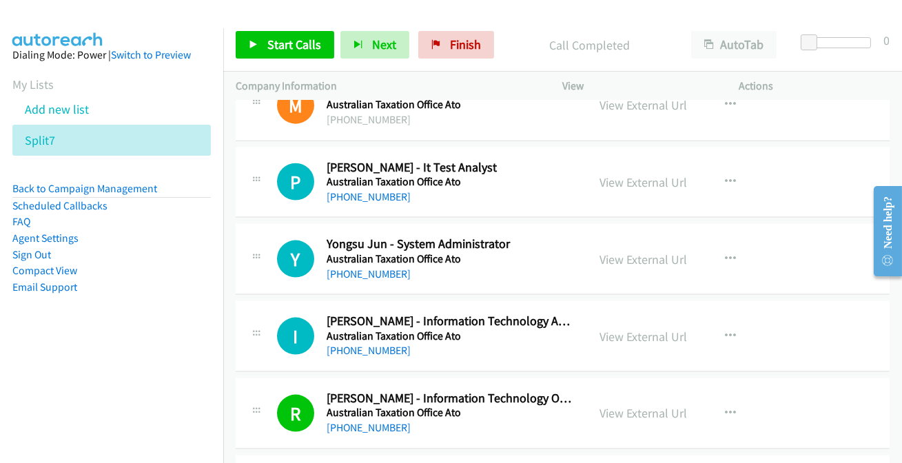
scroll to position [3631, 0]
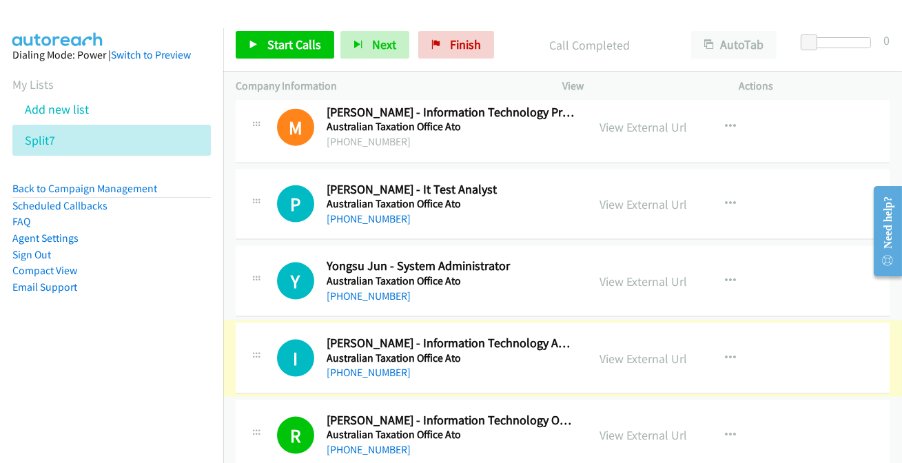
click at [366, 368] on link "[PHONE_NUMBER]" at bounding box center [368, 372] width 84 height 13
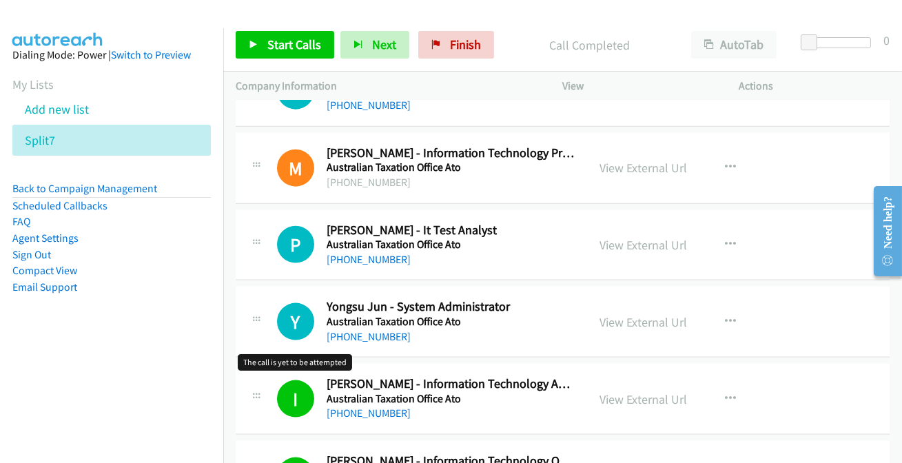
scroll to position [3568, 0]
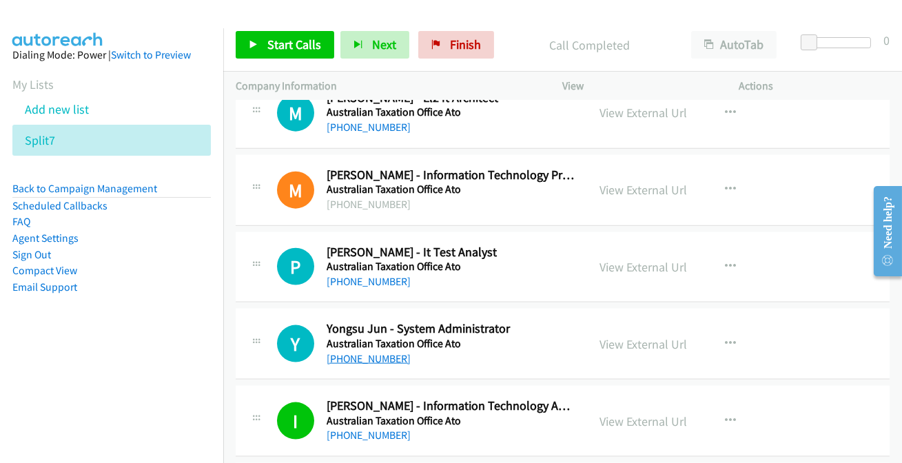
click at [368, 353] on link "[PHONE_NUMBER]" at bounding box center [368, 358] width 84 height 13
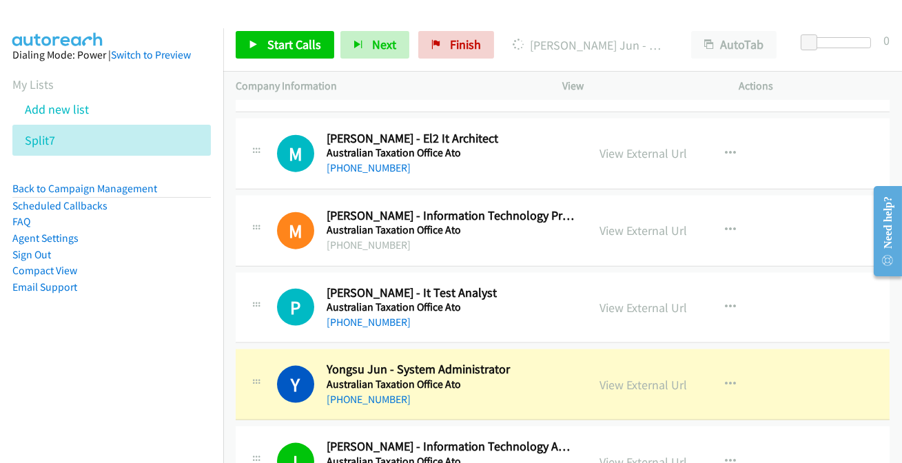
scroll to position [3506, 0]
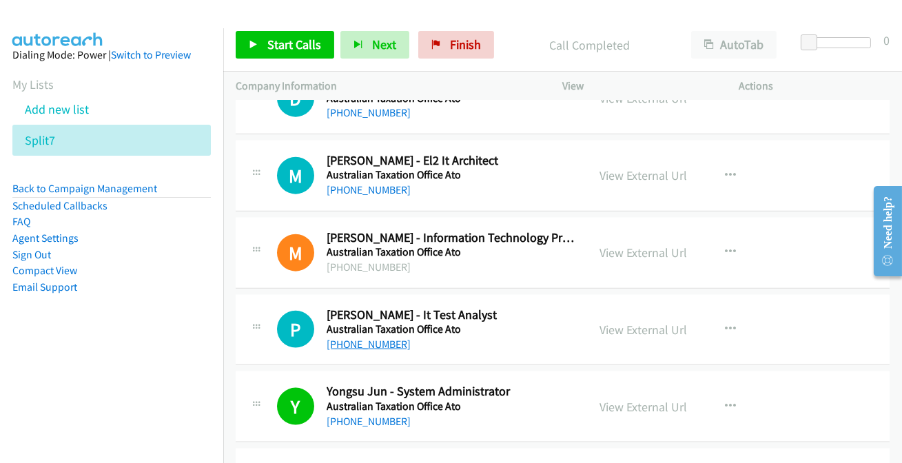
click at [393, 337] on link "[PHONE_NUMBER]" at bounding box center [368, 343] width 84 height 13
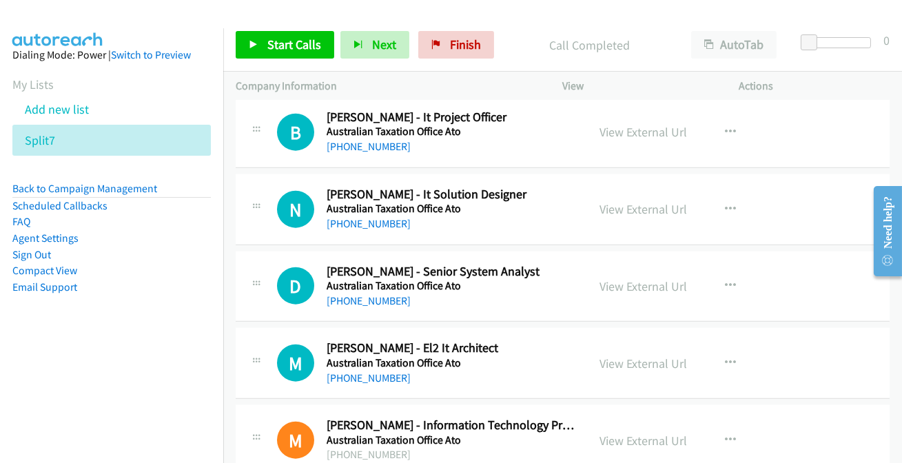
scroll to position [3256, 0]
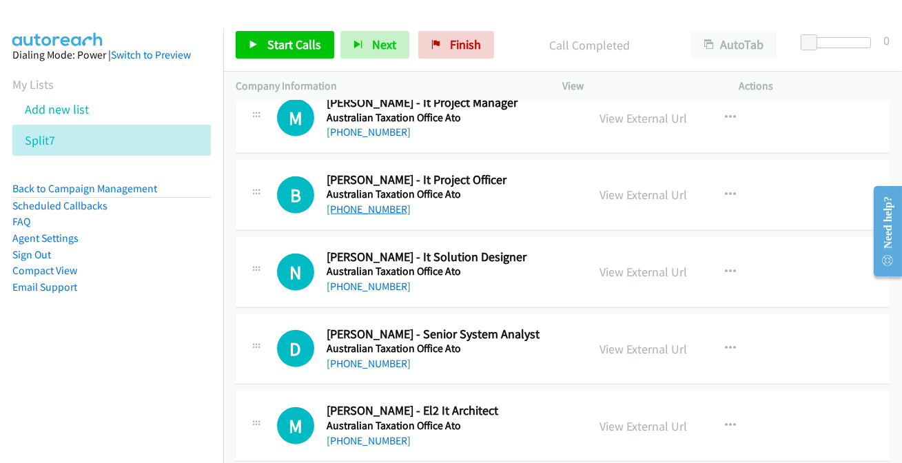
click at [364, 207] on link "[PHONE_NUMBER]" at bounding box center [368, 208] width 84 height 13
click at [356, 289] on div "[PHONE_NUMBER]" at bounding box center [450, 286] width 249 height 17
click at [355, 282] on link "[PHONE_NUMBER]" at bounding box center [368, 286] width 84 height 13
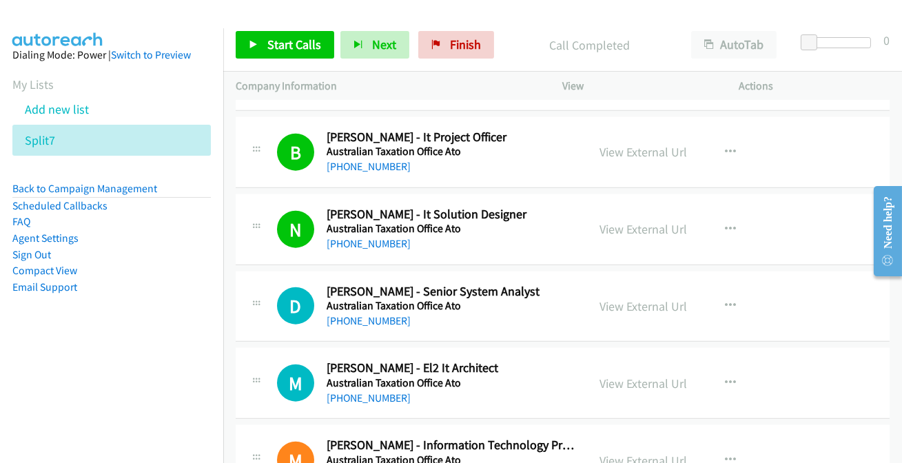
scroll to position [3318, 0]
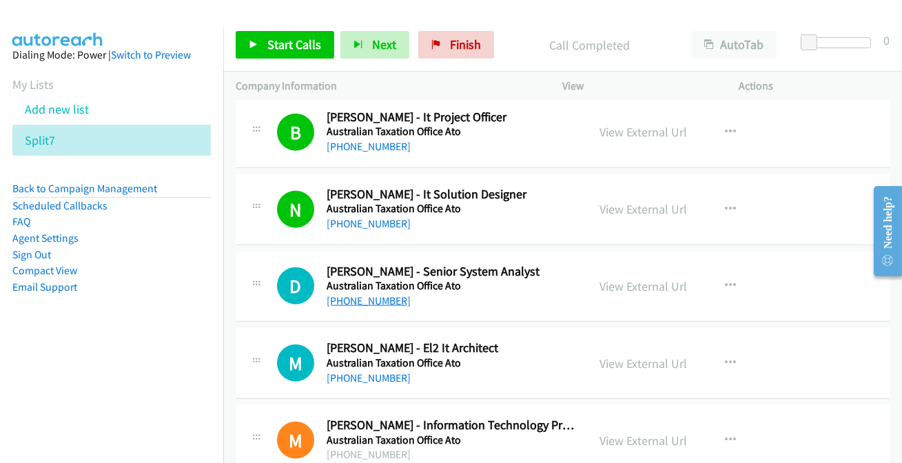
click at [377, 299] on link "[PHONE_NUMBER]" at bounding box center [368, 300] width 84 height 13
click at [373, 295] on link "[PHONE_NUMBER]" at bounding box center [368, 300] width 84 height 13
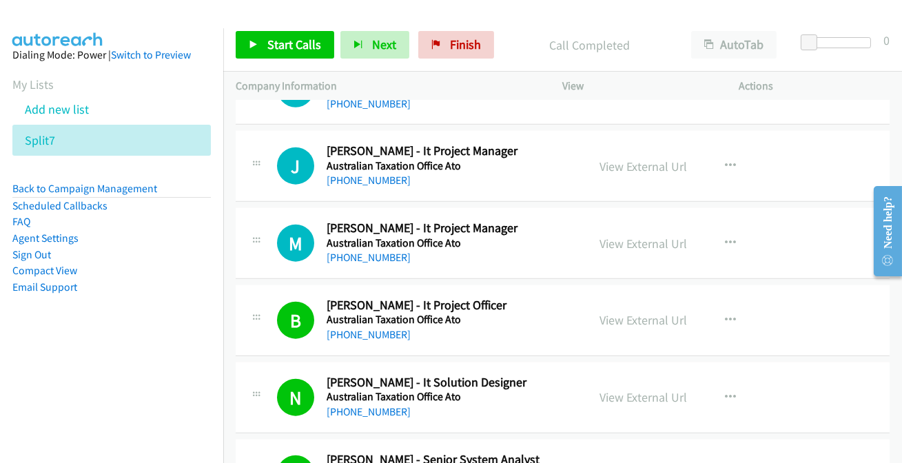
scroll to position [3068, 0]
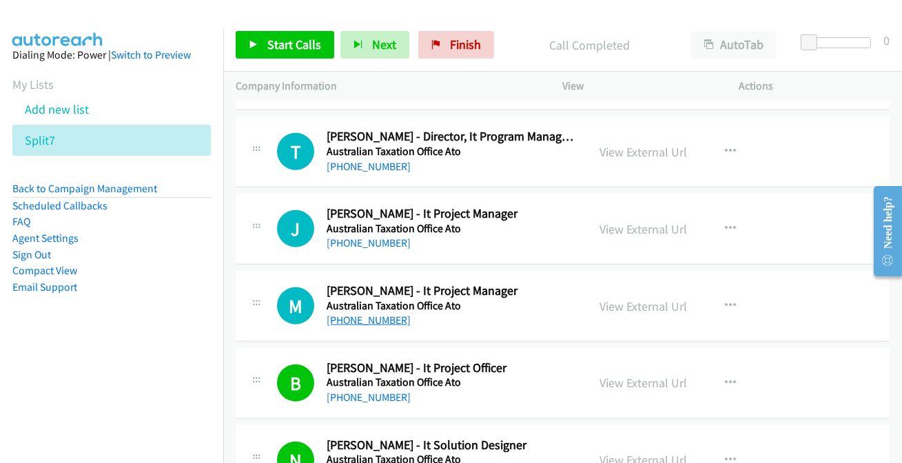
click at [372, 321] on link "[PHONE_NUMBER]" at bounding box center [368, 319] width 84 height 13
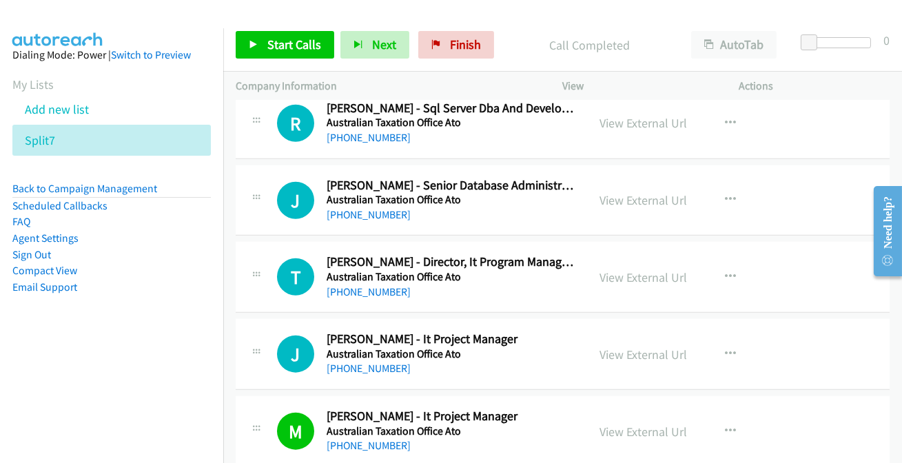
scroll to position [2880, 0]
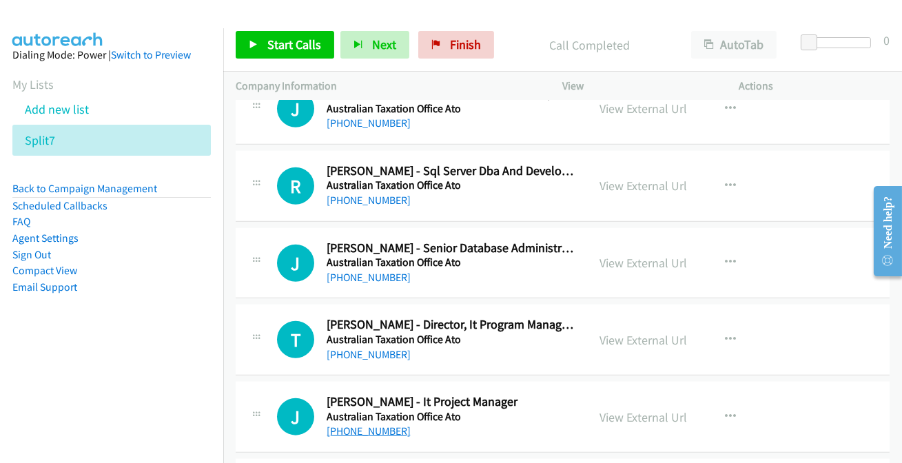
click at [353, 429] on link "[PHONE_NUMBER]" at bounding box center [368, 430] width 84 height 13
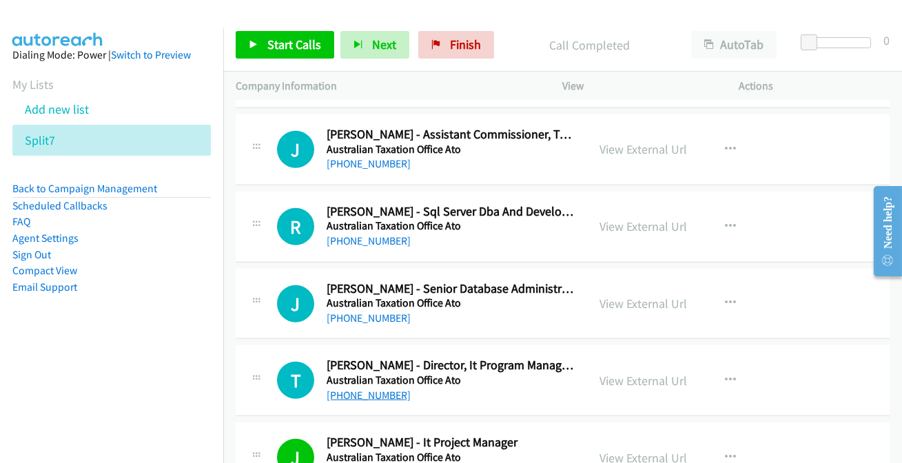
scroll to position [2817, 0]
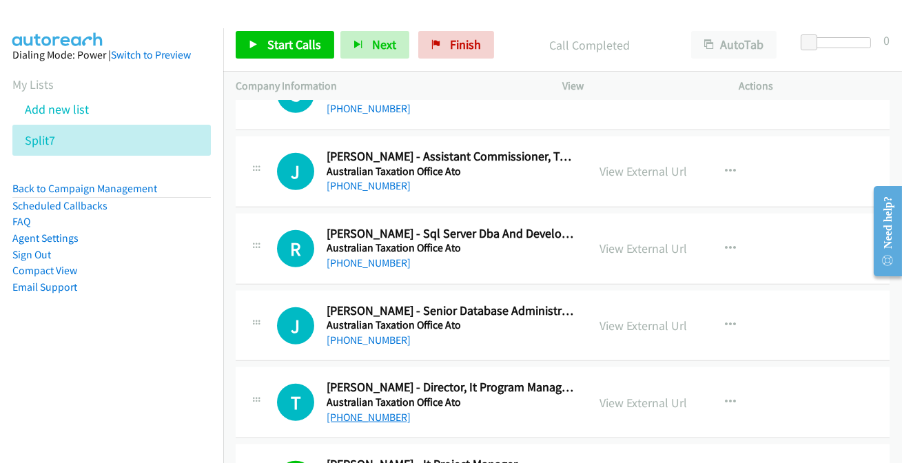
click at [368, 414] on link "[PHONE_NUMBER]" at bounding box center [368, 416] width 84 height 13
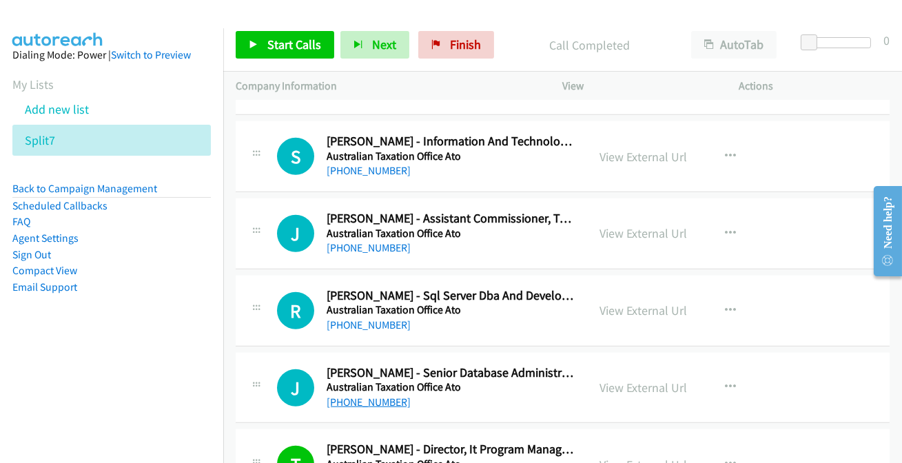
click at [365, 400] on link "[PHONE_NUMBER]" at bounding box center [368, 401] width 84 height 13
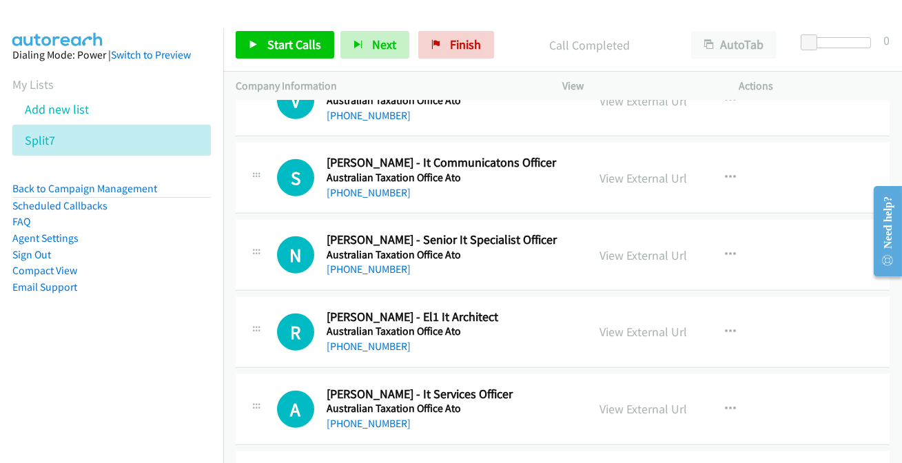
scroll to position [2254, 0]
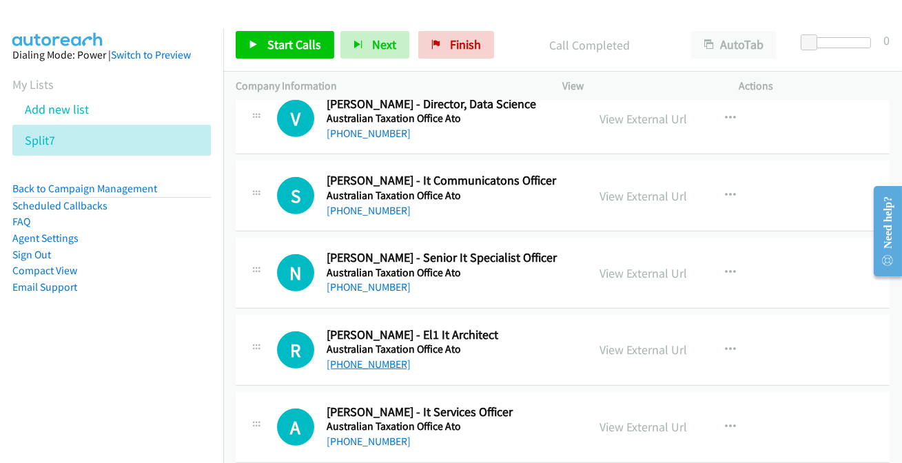
click at [360, 362] on link "[PHONE_NUMBER]" at bounding box center [368, 363] width 84 height 13
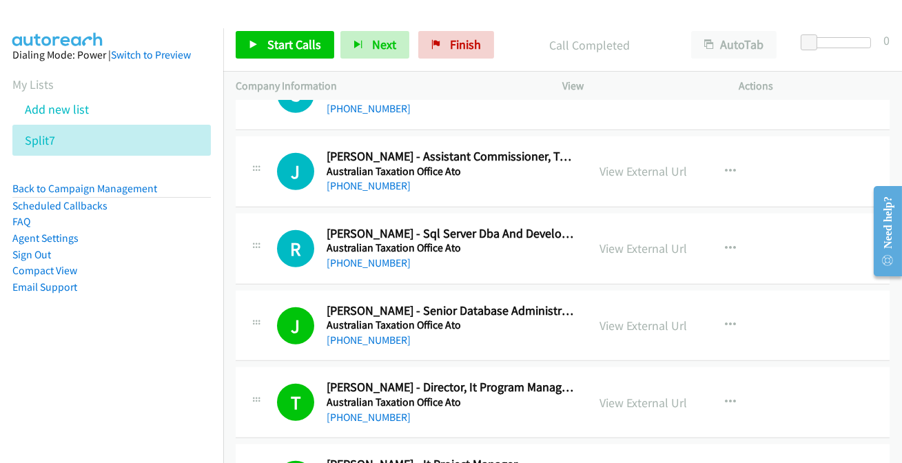
scroll to position [2755, 0]
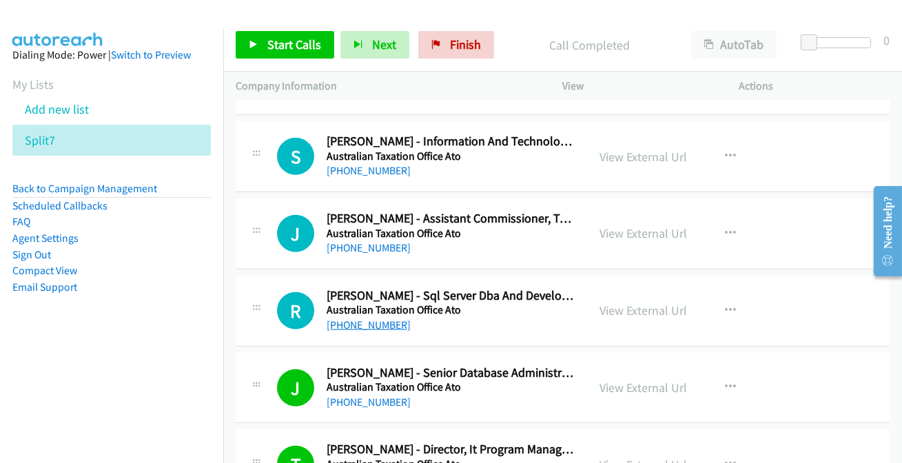
click at [378, 321] on link "[PHONE_NUMBER]" at bounding box center [368, 324] width 84 height 13
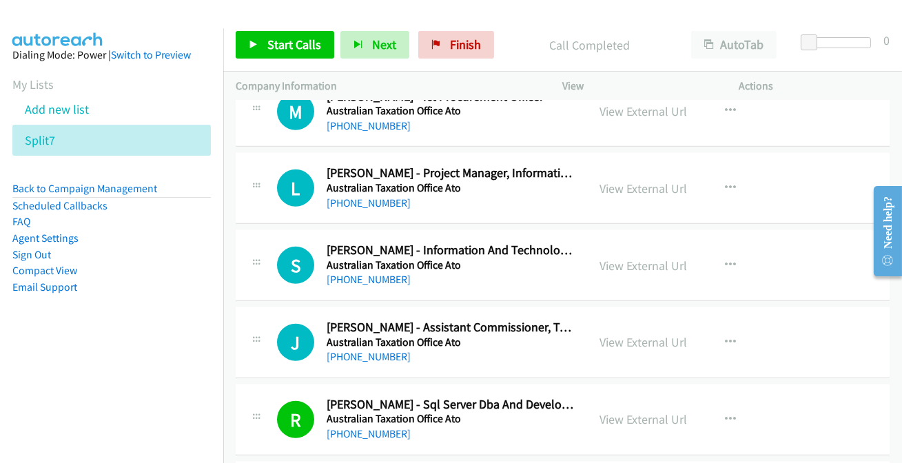
scroll to position [2630, 0]
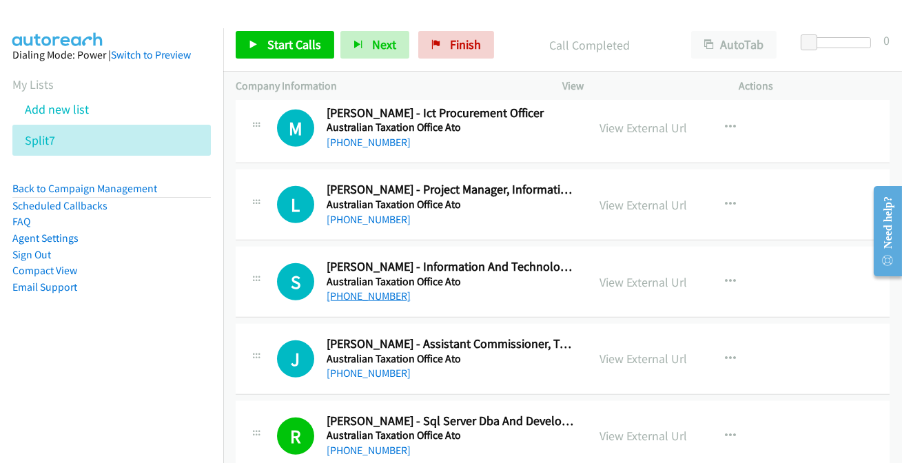
click at [378, 293] on link "[PHONE_NUMBER]" at bounding box center [368, 295] width 84 height 13
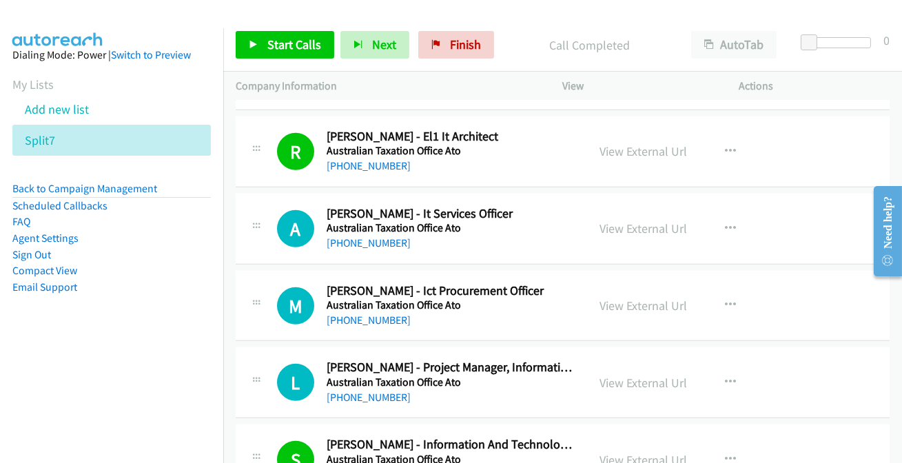
scroll to position [2442, 0]
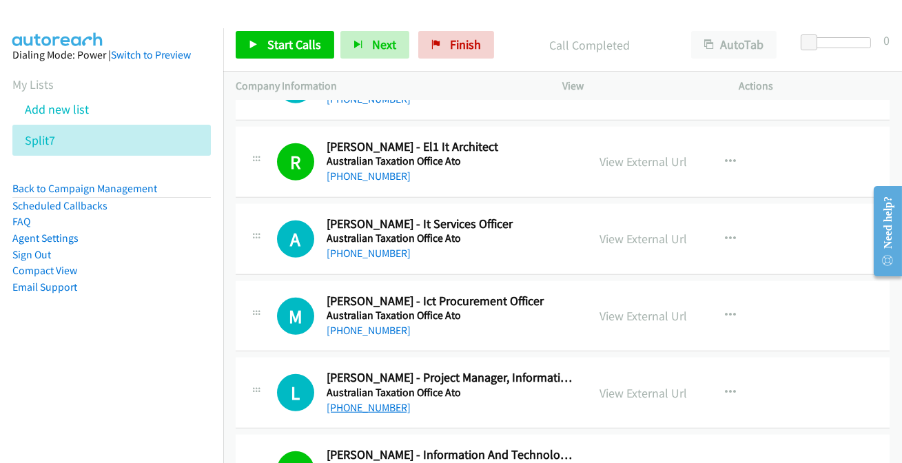
click at [356, 405] on link "[PHONE_NUMBER]" at bounding box center [368, 407] width 84 height 13
click at [361, 330] on link "[PHONE_NUMBER]" at bounding box center [368, 330] width 84 height 13
click at [360, 326] on link "[PHONE_NUMBER]" at bounding box center [368, 330] width 84 height 13
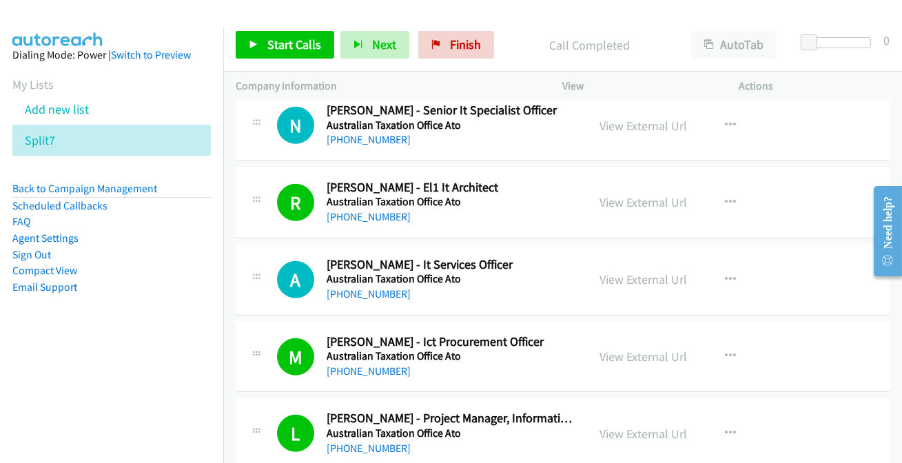
scroll to position [2379, 0]
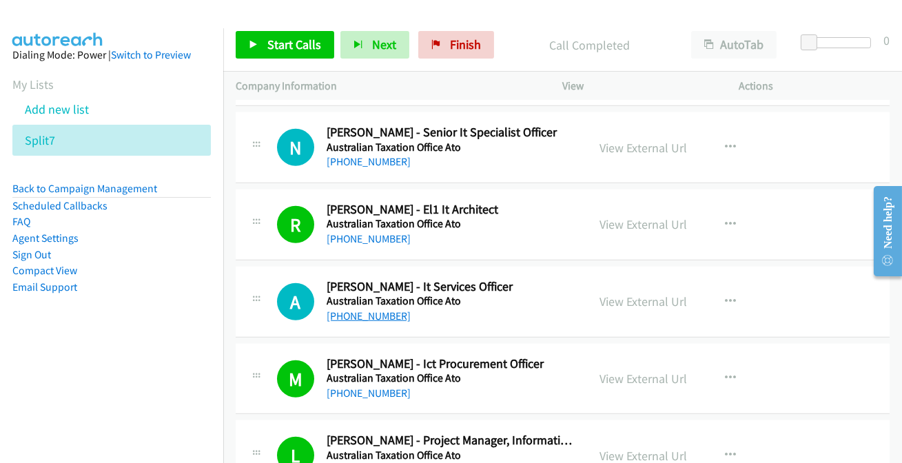
click at [368, 317] on link "[PHONE_NUMBER]" at bounding box center [368, 315] width 84 height 13
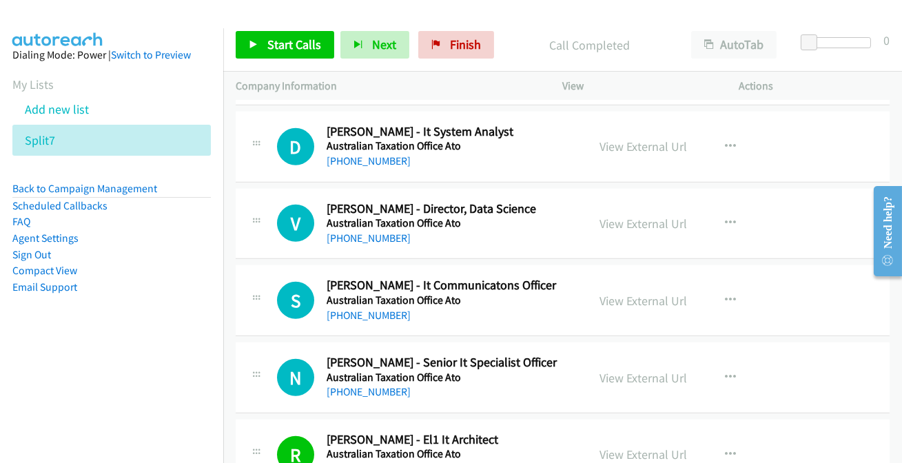
scroll to position [2128, 0]
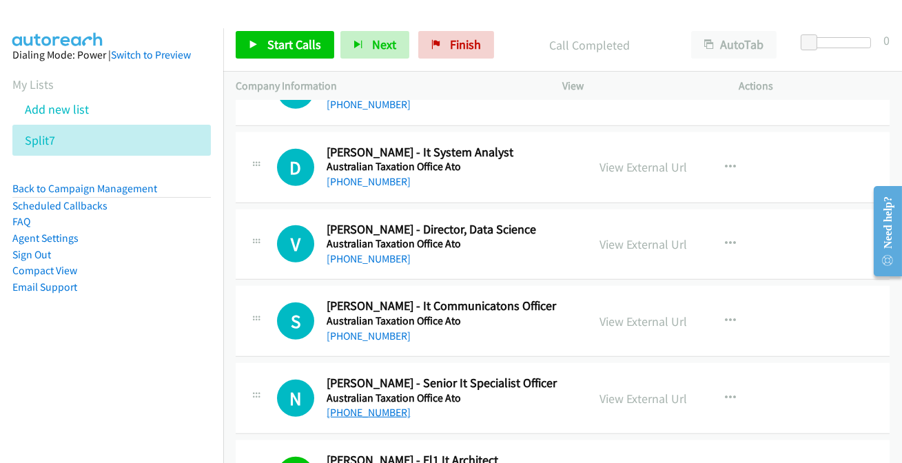
click at [360, 406] on link "[PHONE_NUMBER]" at bounding box center [368, 412] width 84 height 13
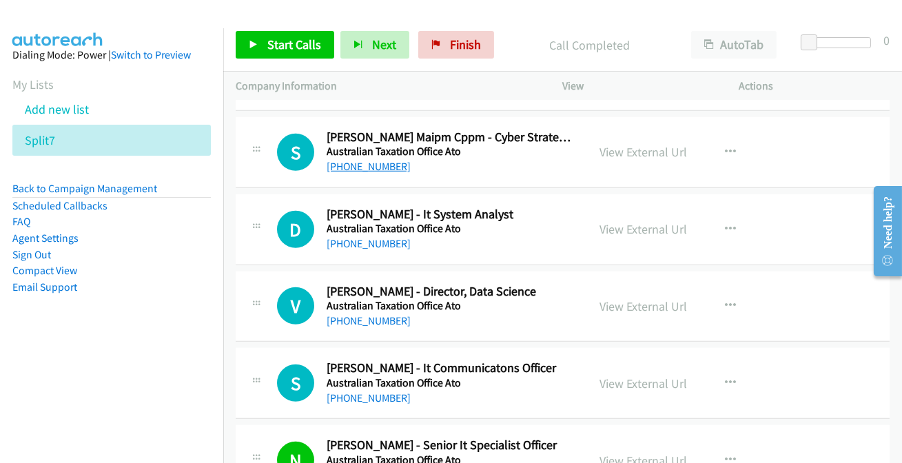
click at [348, 165] on link "[PHONE_NUMBER]" at bounding box center [368, 166] width 84 height 13
click at [375, 240] on link "[PHONE_NUMBER]" at bounding box center [368, 243] width 84 height 13
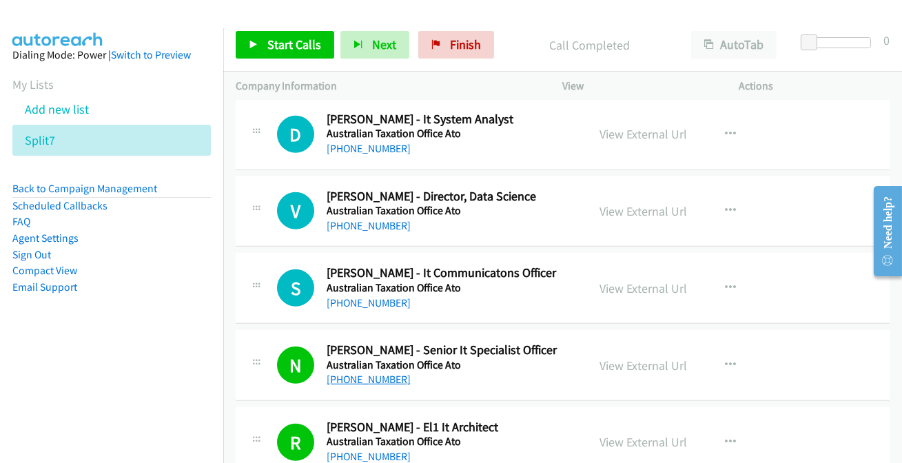
scroll to position [2191, 0]
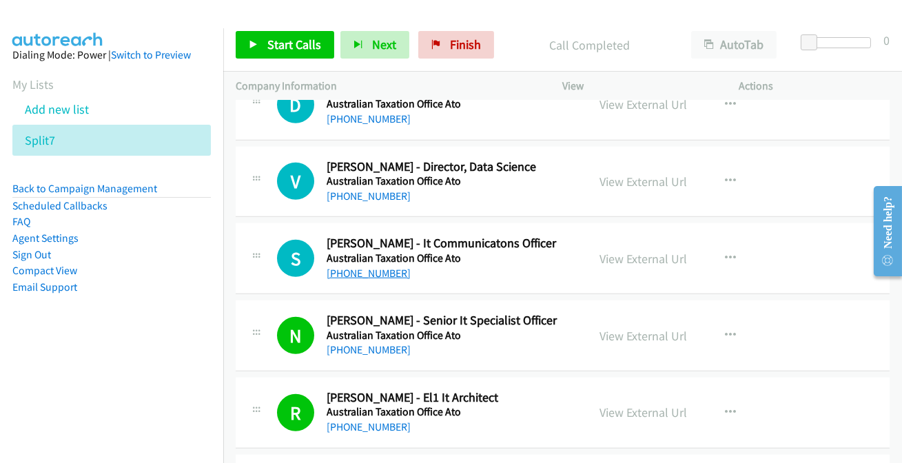
click at [362, 273] on link "[PHONE_NUMBER]" at bounding box center [368, 273] width 84 height 13
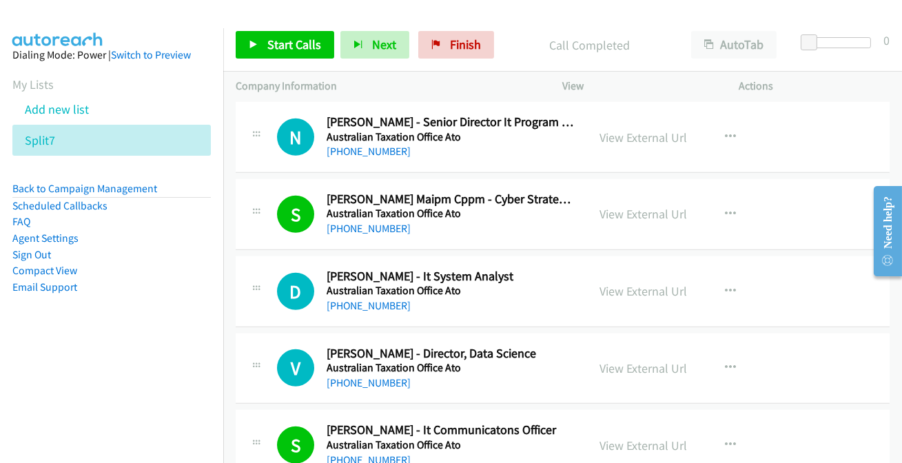
scroll to position [2004, 0]
click at [344, 304] on link "[PHONE_NUMBER]" at bounding box center [368, 306] width 84 height 13
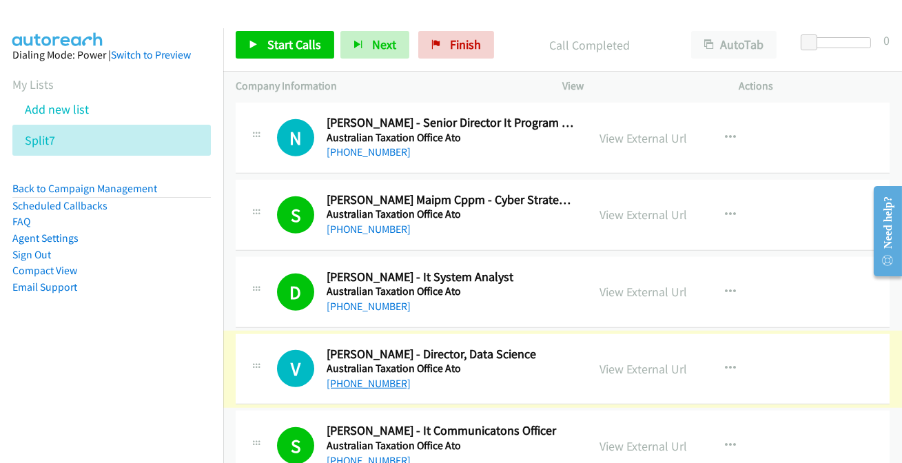
click at [382, 384] on link "[PHONE_NUMBER]" at bounding box center [368, 383] width 84 height 13
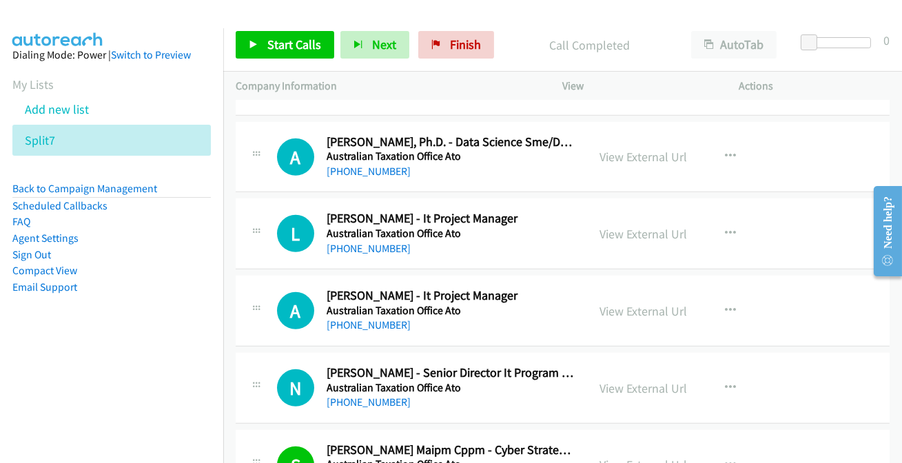
scroll to position [1753, 0]
click at [382, 406] on link "[PHONE_NUMBER]" at bounding box center [368, 402] width 84 height 13
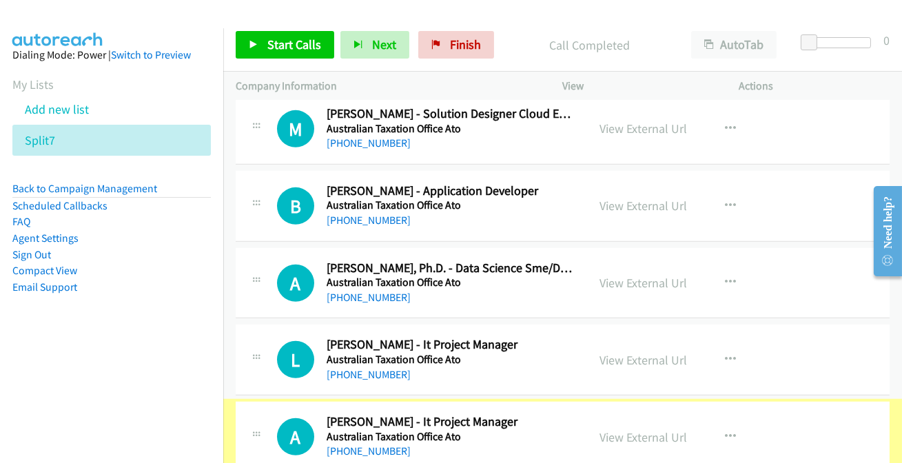
scroll to position [1655, 0]
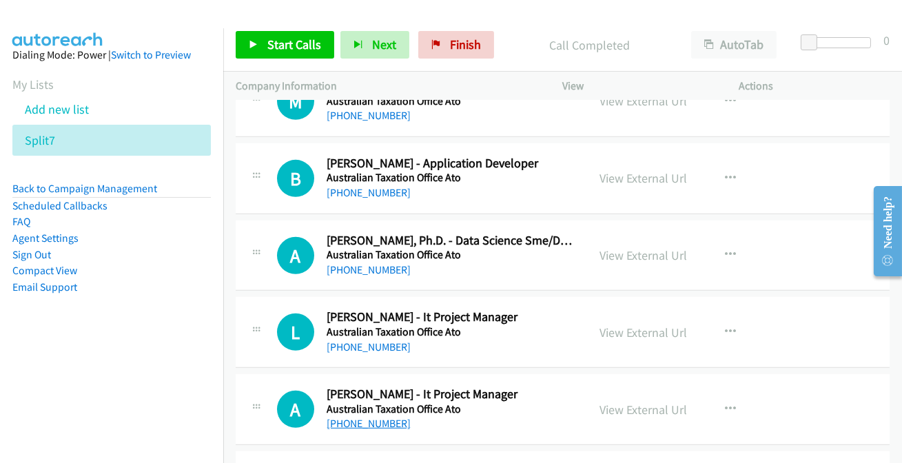
click at [366, 423] on link "[PHONE_NUMBER]" at bounding box center [368, 423] width 84 height 13
click at [379, 343] on link "[PHONE_NUMBER]" at bounding box center [368, 346] width 84 height 13
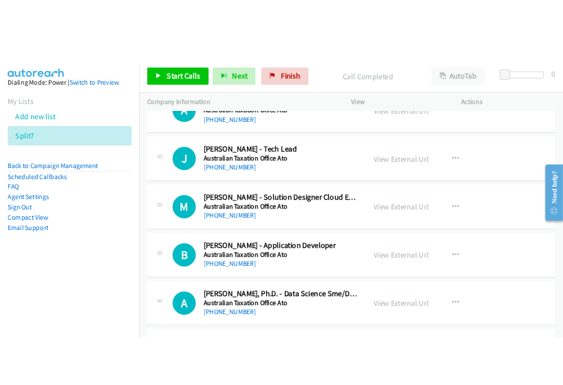
scroll to position [1467, 0]
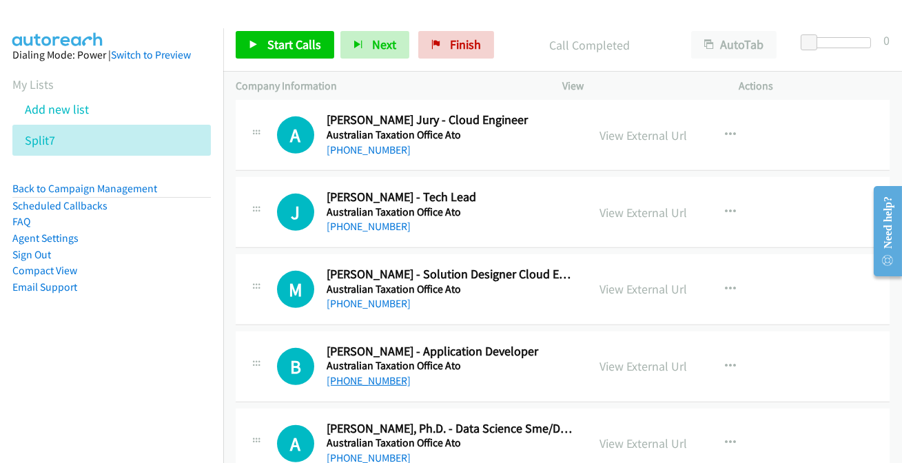
click at [373, 380] on link "[PHONE_NUMBER]" at bounding box center [368, 380] width 84 height 13
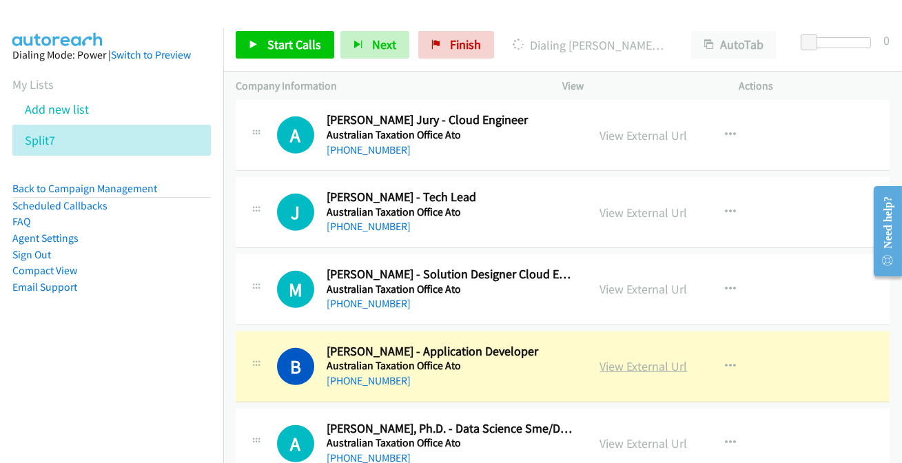
click at [659, 365] on link "View External Url" at bounding box center [643, 366] width 87 height 16
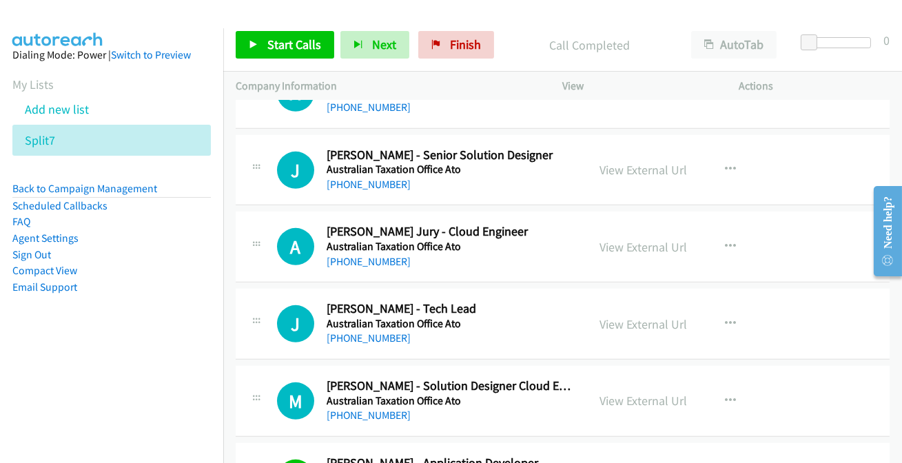
scroll to position [1342, 0]
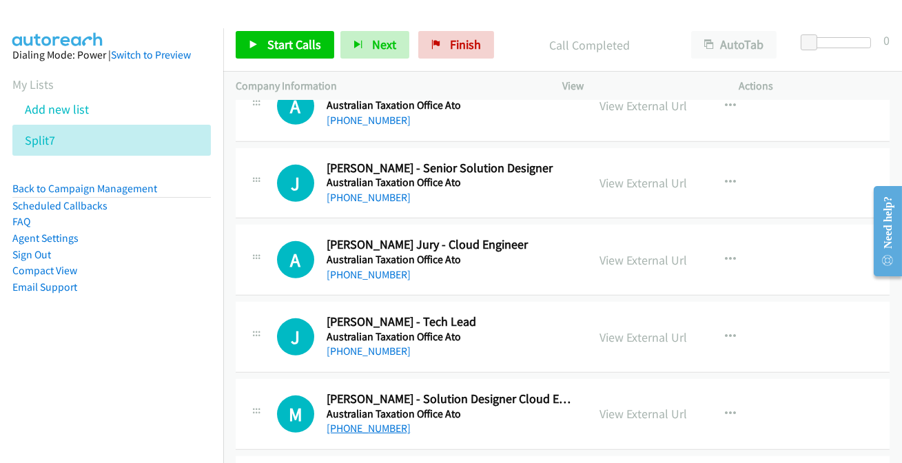
click at [373, 426] on link "[PHONE_NUMBER]" at bounding box center [368, 428] width 84 height 13
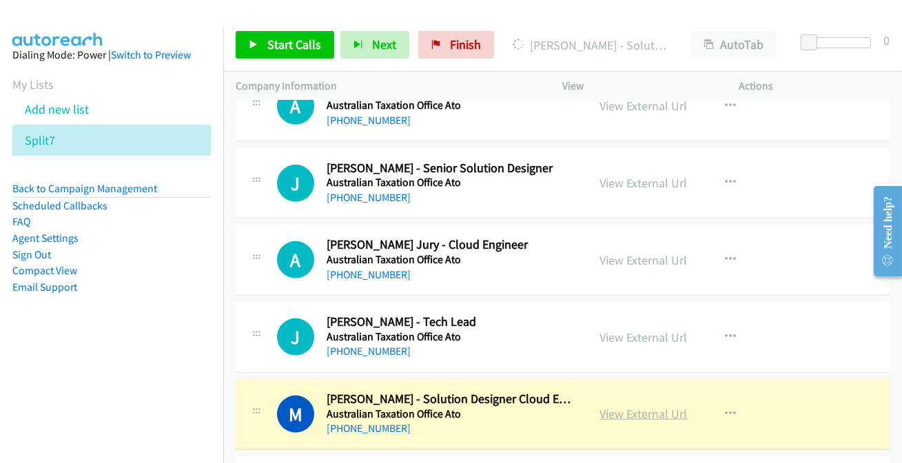
click at [637, 413] on link "View External Url" at bounding box center [643, 414] width 87 height 16
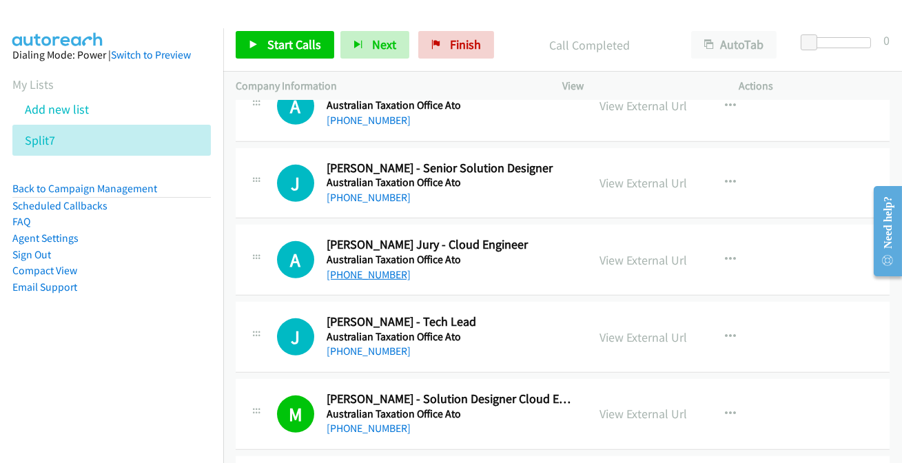
click at [374, 273] on link "[PHONE_NUMBER]" at bounding box center [368, 274] width 84 height 13
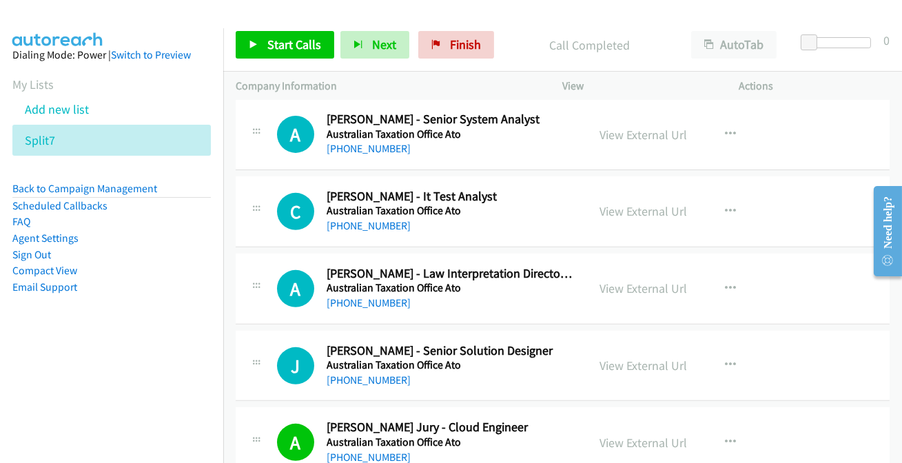
scroll to position [1154, 0]
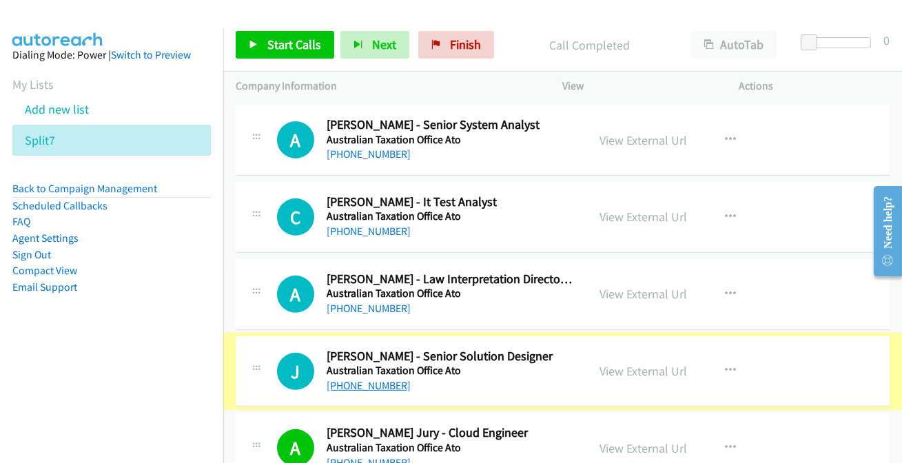
click at [333, 386] on link "[PHONE_NUMBER]" at bounding box center [368, 385] width 84 height 13
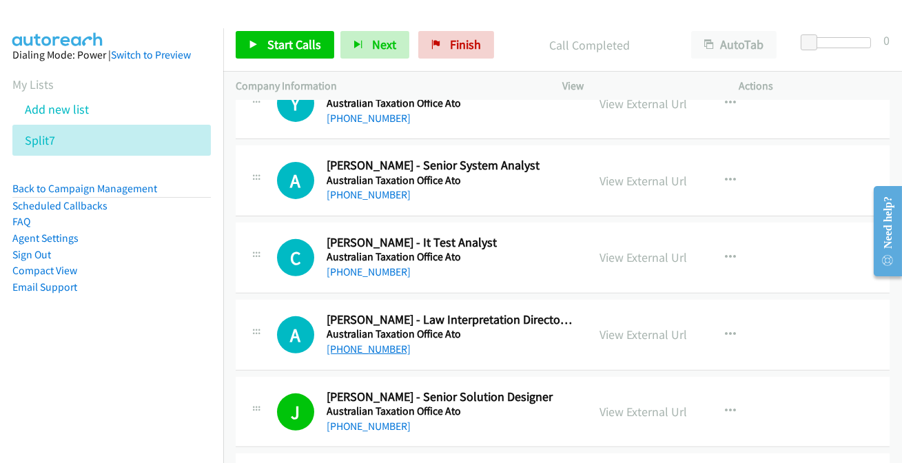
scroll to position [1092, 0]
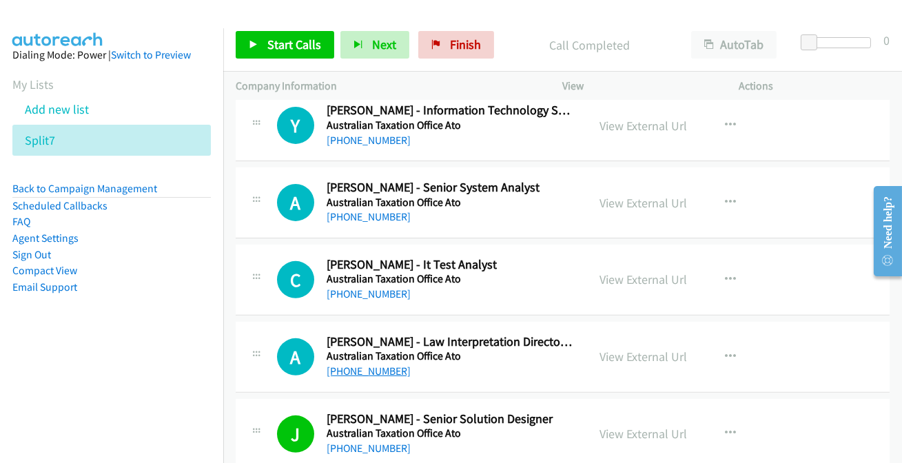
click at [371, 371] on link "[PHONE_NUMBER]" at bounding box center [368, 370] width 84 height 13
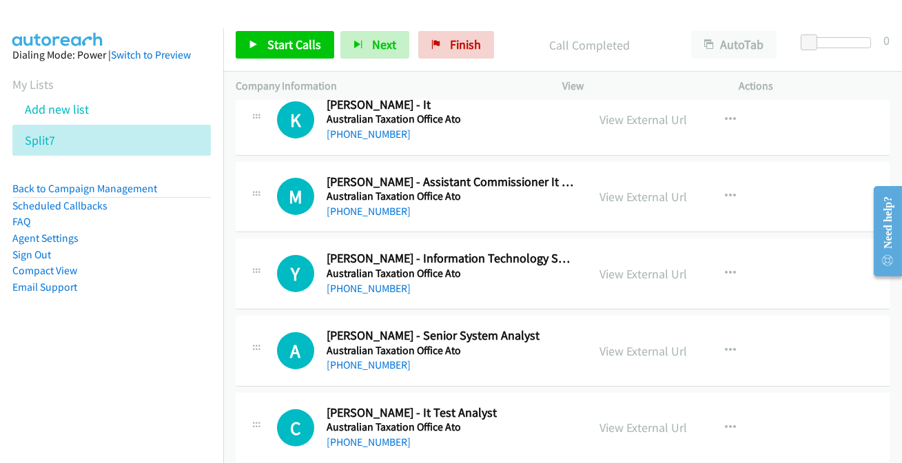
scroll to position [966, 0]
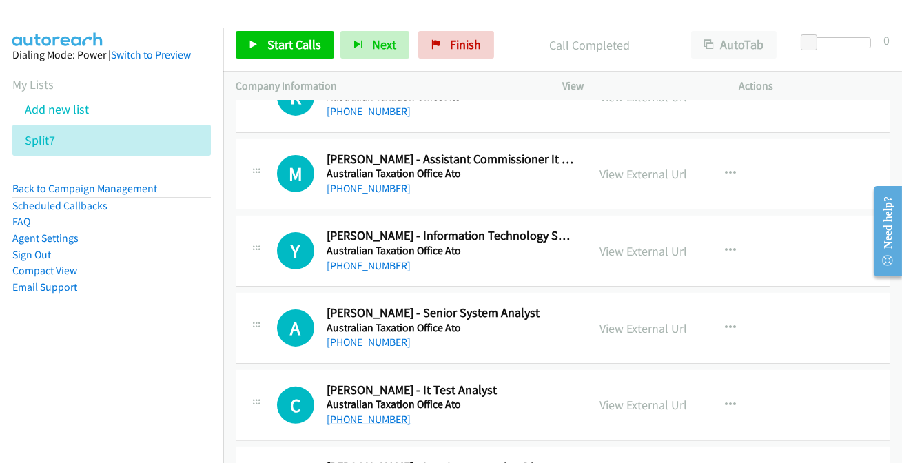
click at [377, 417] on link "[PHONE_NUMBER]" at bounding box center [368, 419] width 84 height 13
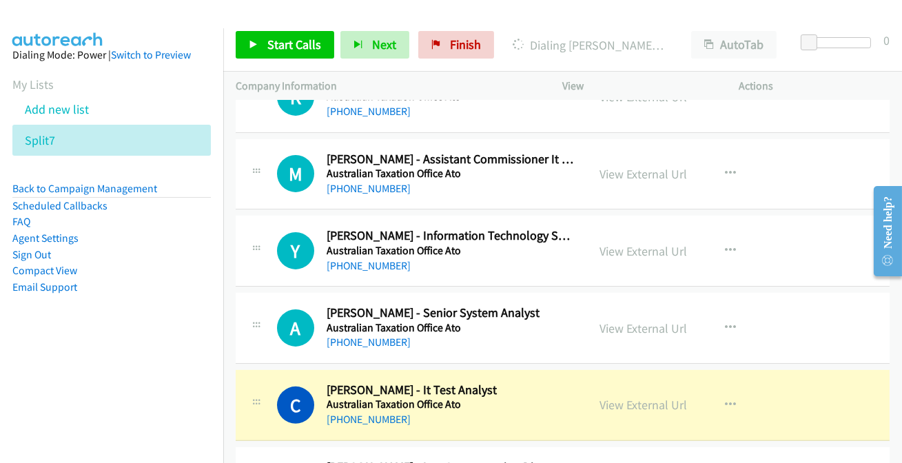
drag, startPoint x: 329, startPoint y: 441, endPoint x: 309, endPoint y: 466, distance: 30.9
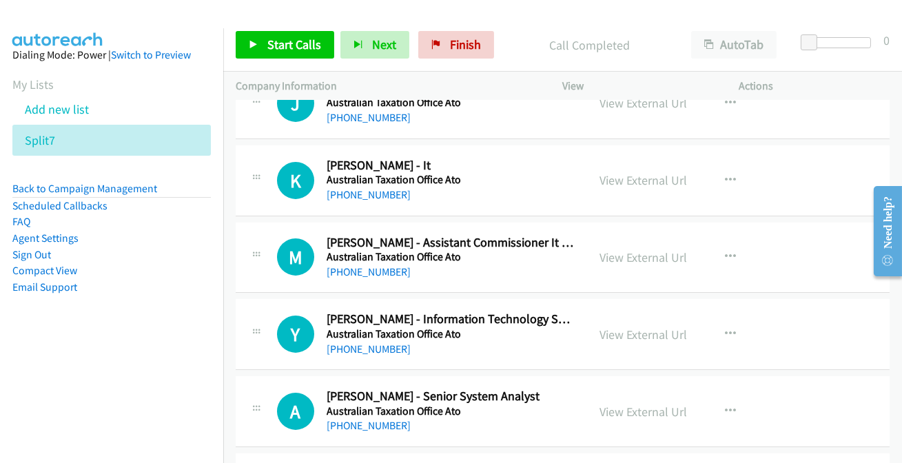
scroll to position [861, 0]
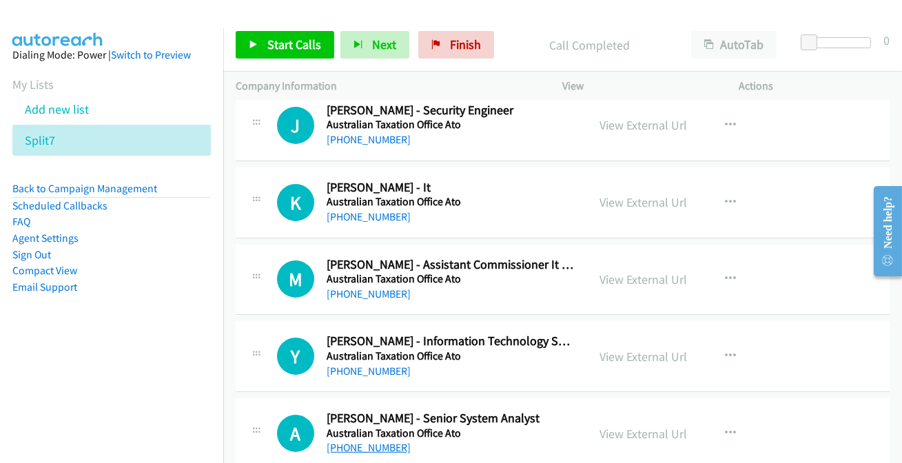
click at [332, 448] on link "[PHONE_NUMBER]" at bounding box center [368, 447] width 84 height 13
click at [364, 368] on link "[PHONE_NUMBER]" at bounding box center [368, 370] width 84 height 13
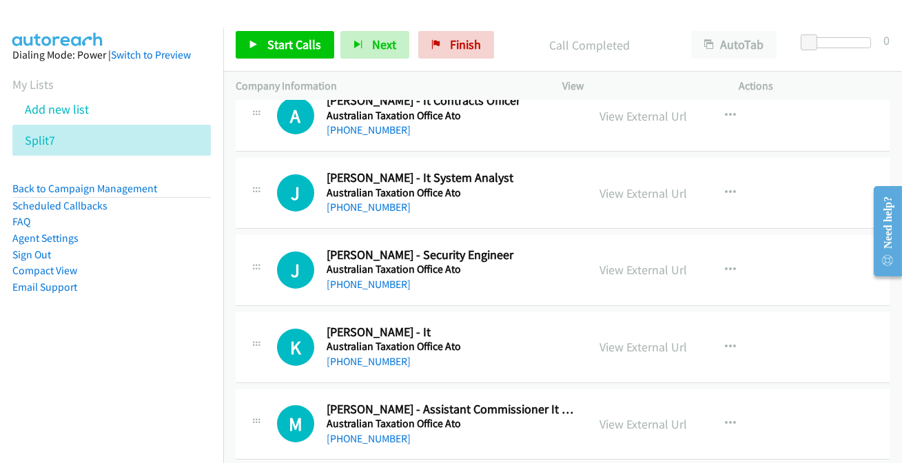
scroll to position [736, 0]
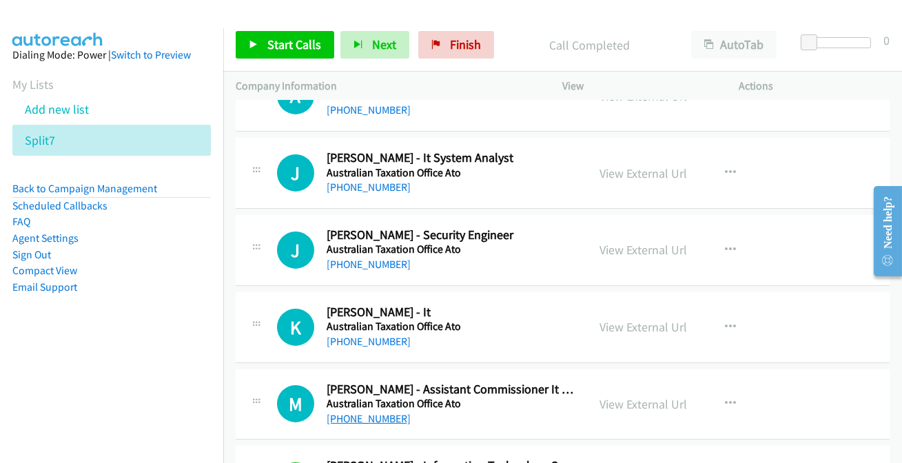
click at [369, 419] on link "[PHONE_NUMBER]" at bounding box center [368, 418] width 84 height 13
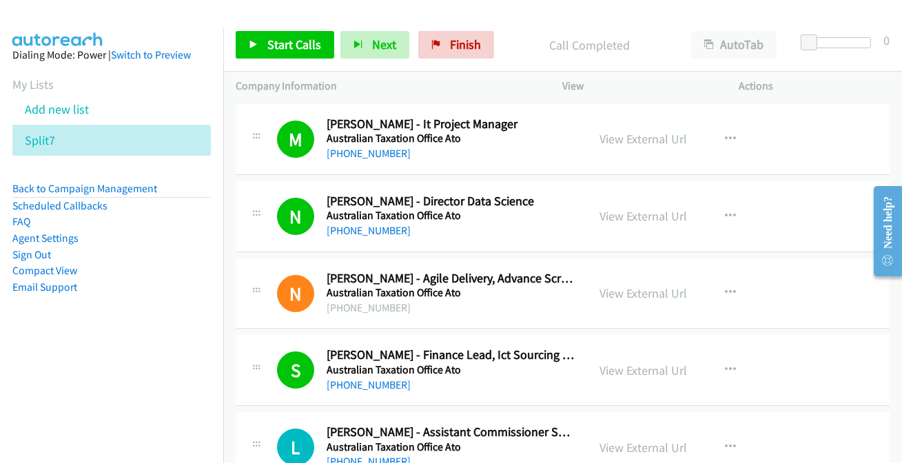
scroll to position [250, 0]
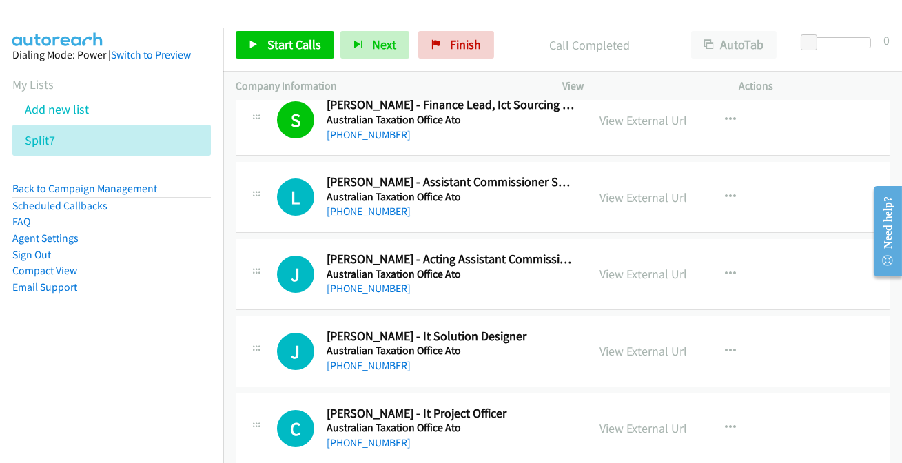
click at [344, 216] on link "[PHONE_NUMBER]" at bounding box center [368, 211] width 84 height 13
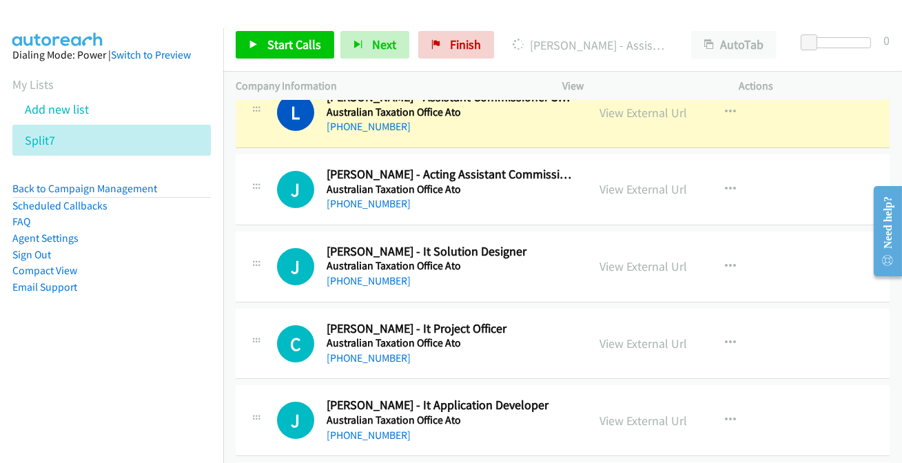
scroll to position [313, 0]
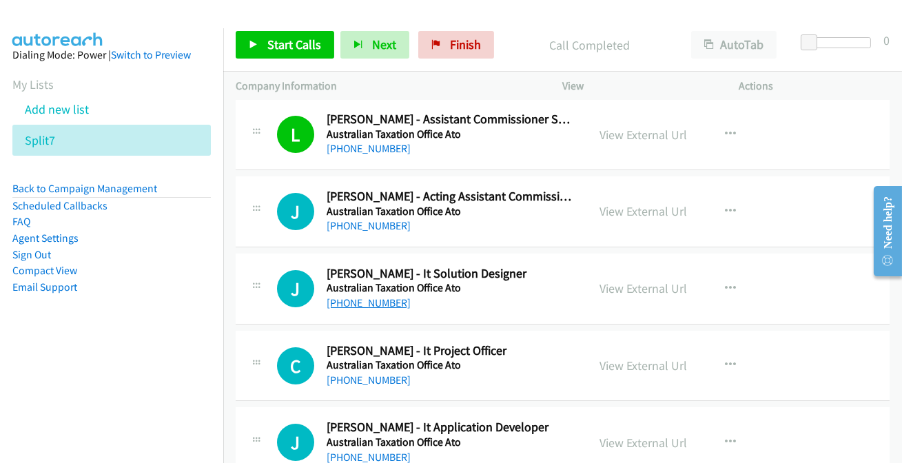
click at [380, 301] on link "[PHONE_NUMBER]" at bounding box center [368, 302] width 84 height 13
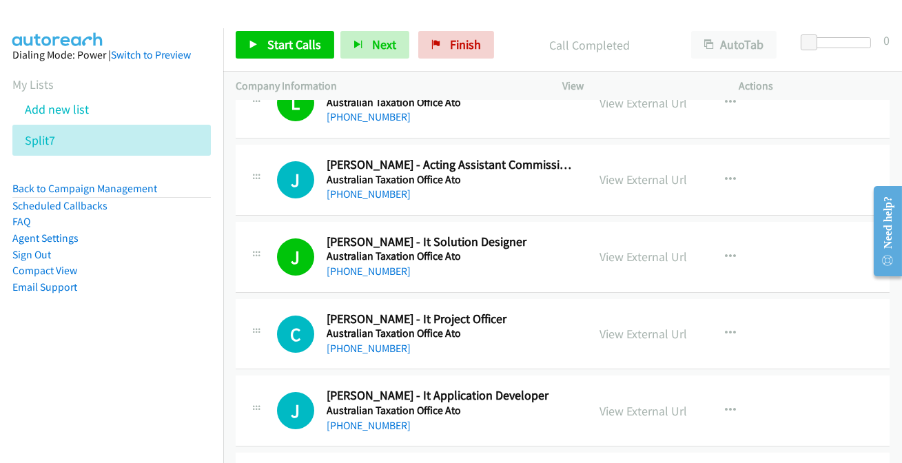
scroll to position [375, 0]
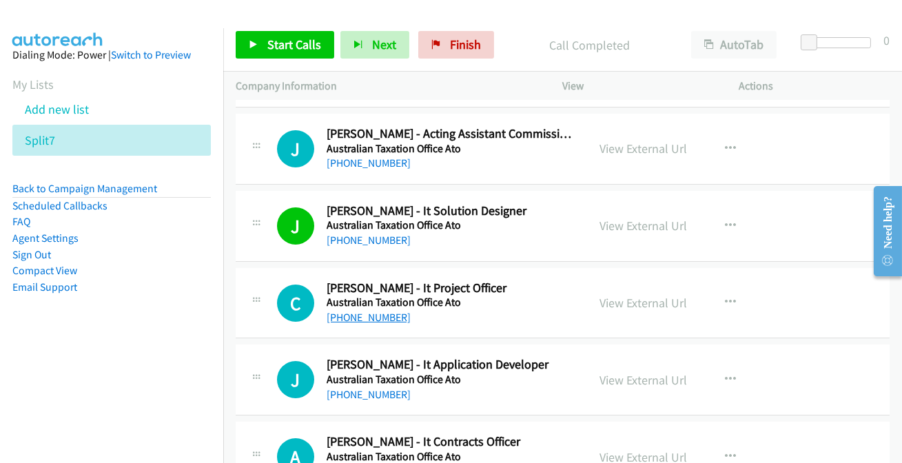
click at [373, 320] on link "[PHONE_NUMBER]" at bounding box center [368, 317] width 84 height 13
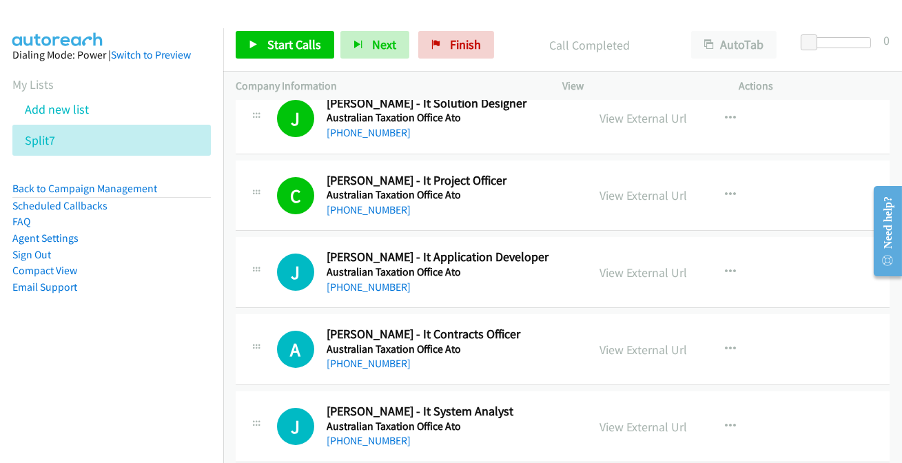
scroll to position [563, 0]
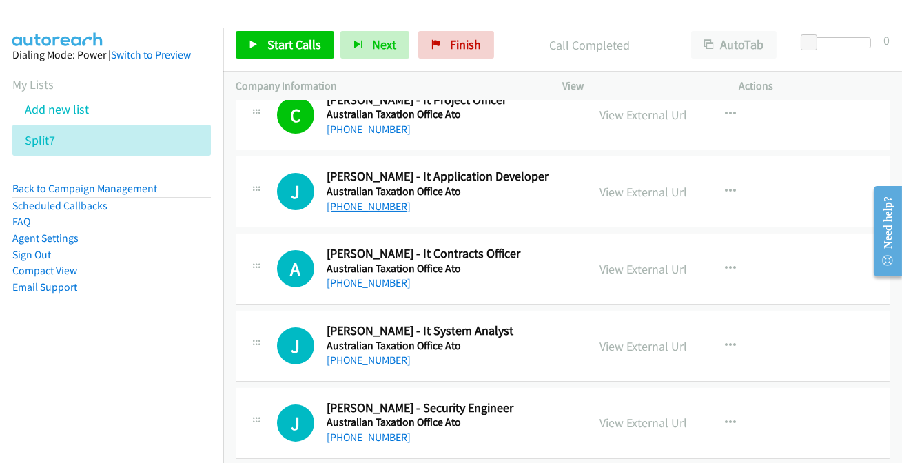
click at [354, 206] on link "[PHONE_NUMBER]" at bounding box center [368, 206] width 84 height 13
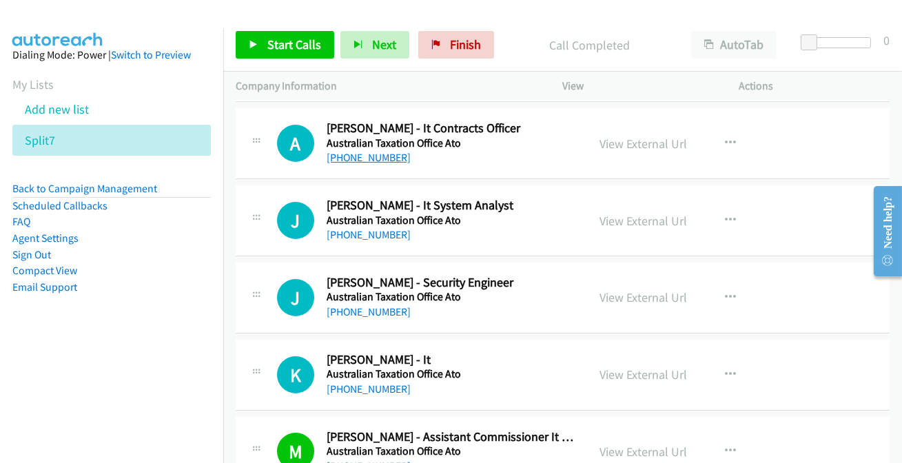
click at [366, 156] on link "[PHONE_NUMBER]" at bounding box center [368, 157] width 84 height 13
click at [379, 386] on link "[PHONE_NUMBER]" at bounding box center [368, 388] width 84 height 13
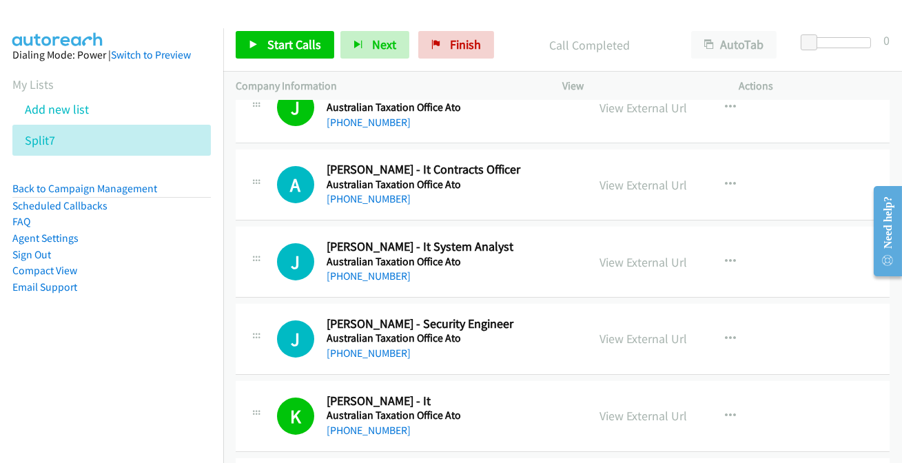
scroll to position [626, 0]
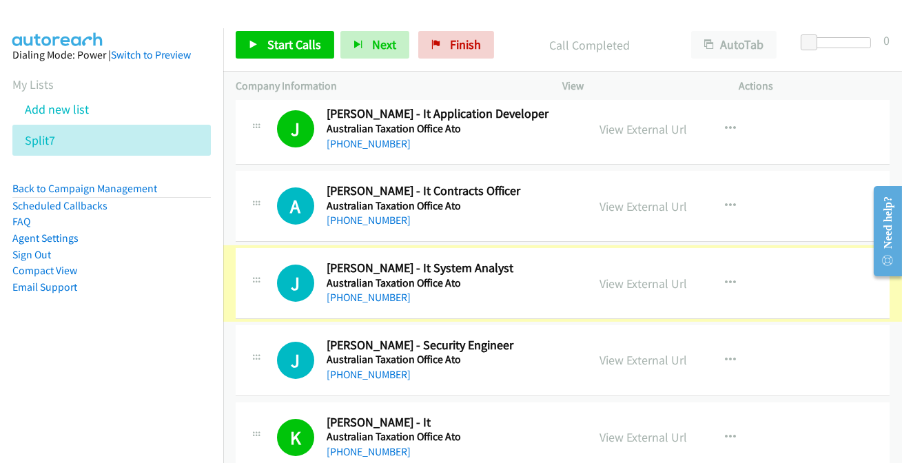
click at [388, 295] on link "[PHONE_NUMBER]" at bounding box center [368, 297] width 84 height 13
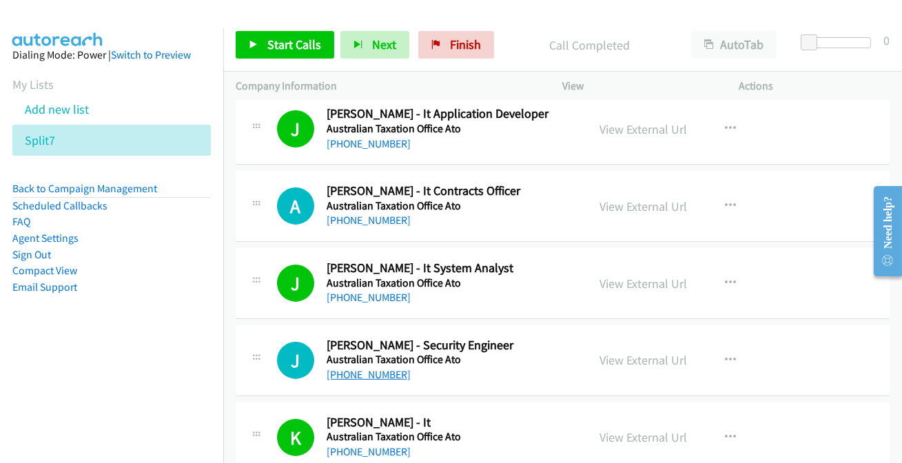
click at [373, 372] on link "[PHONE_NUMBER]" at bounding box center [368, 374] width 84 height 13
click at [368, 217] on link "[PHONE_NUMBER]" at bounding box center [368, 220] width 84 height 13
click at [341, 372] on link "[PHONE_NUMBER]" at bounding box center [368, 374] width 84 height 13
